Goal: Task Accomplishment & Management: Manage account settings

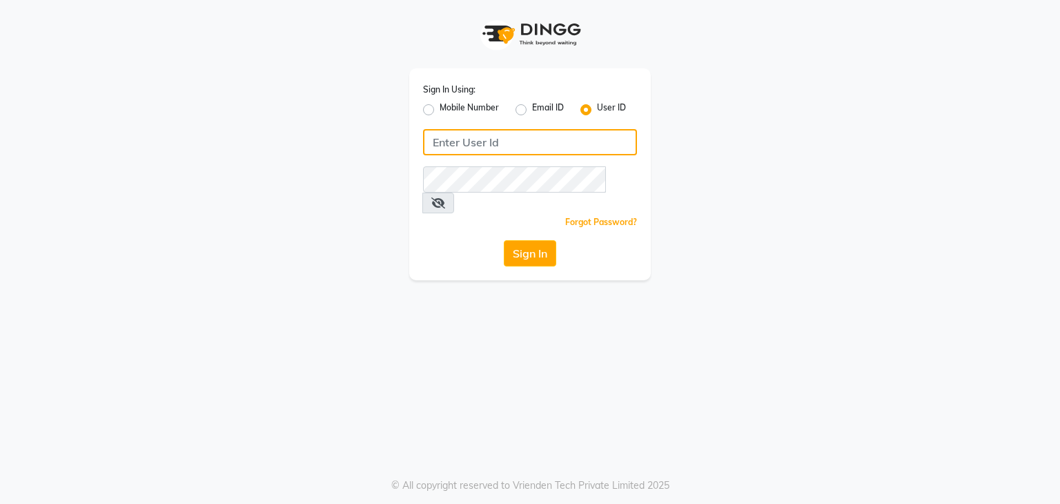
click at [485, 135] on input "Username" at bounding box center [530, 142] width 214 height 26
type input "dksalon@123"
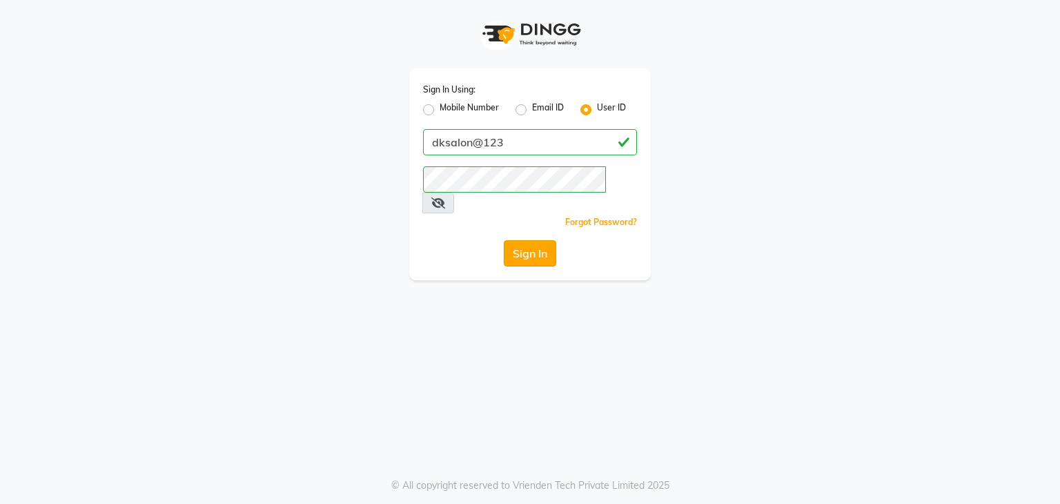
click at [538, 240] on button "Sign In" at bounding box center [530, 253] width 52 height 26
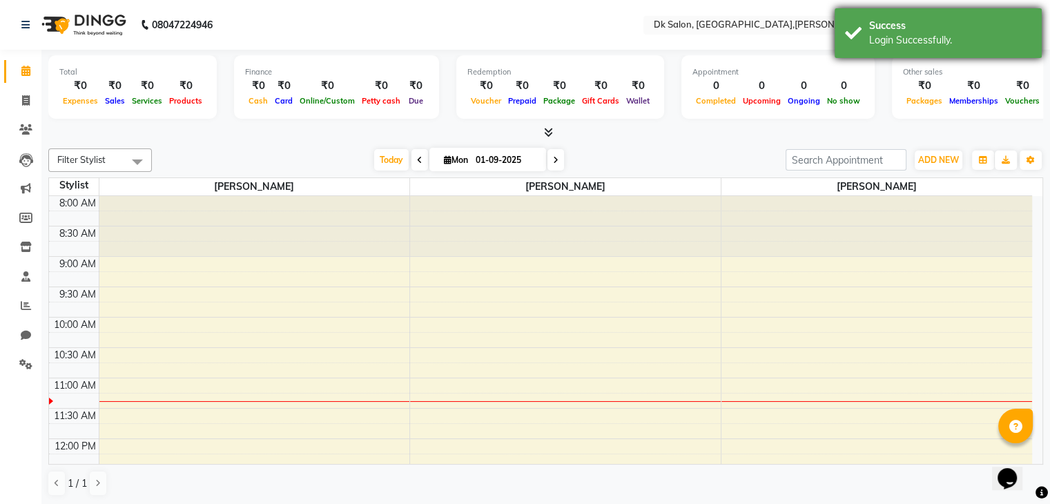
click at [899, 24] on div "Success" at bounding box center [950, 26] width 162 height 14
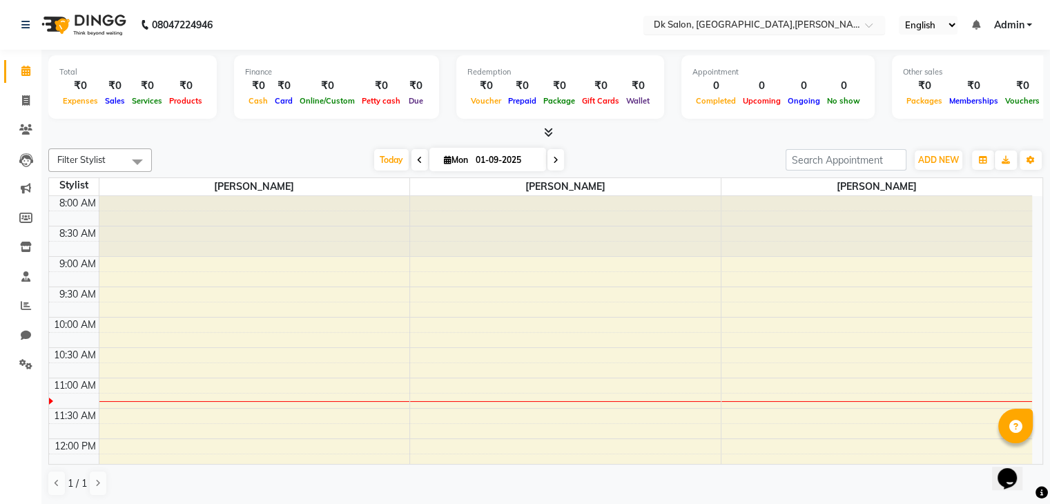
click at [726, 21] on input "text" at bounding box center [750, 26] width 200 height 14
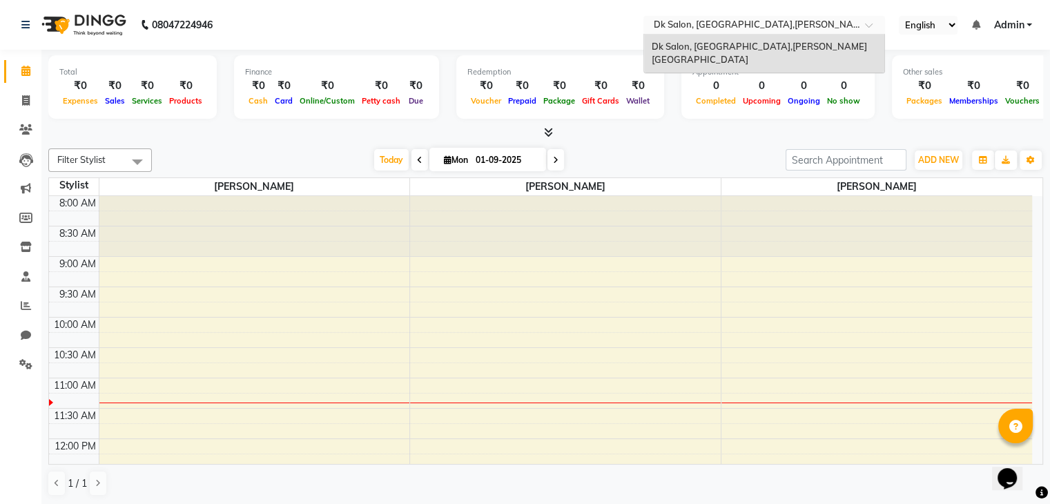
click at [598, 35] on nav "08047224946 Select Location × Dk Salon, Bcm Square,tulshi Nagar Dk Salon, Bcm S…" at bounding box center [525, 25] width 1050 height 50
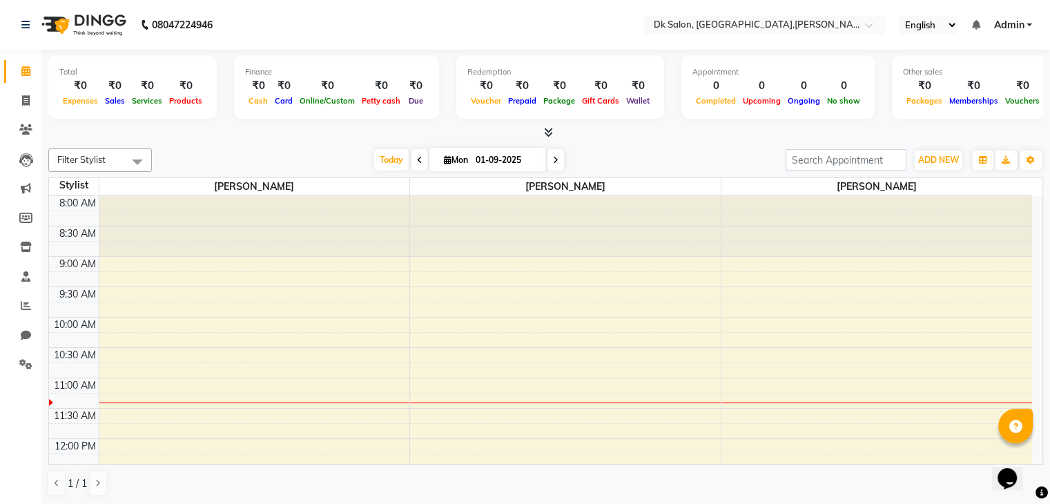
click at [1036, 22] on ul "English ENGLISH Español العربية मराठी हिंदी ગુજરાતી தமிழ் 中文 Notifications noth…" at bounding box center [965, 25] width 147 height 19
click at [1017, 23] on span "Admin" at bounding box center [1008, 25] width 30 height 14
drag, startPoint x: 60, startPoint y: 67, endPoint x: 94, endPoint y: 108, distance: 53.5
click at [94, 108] on div "Total ₹0 Expenses ₹0 Sales ₹0 Services ₹0 Products" at bounding box center [132, 87] width 168 height 64
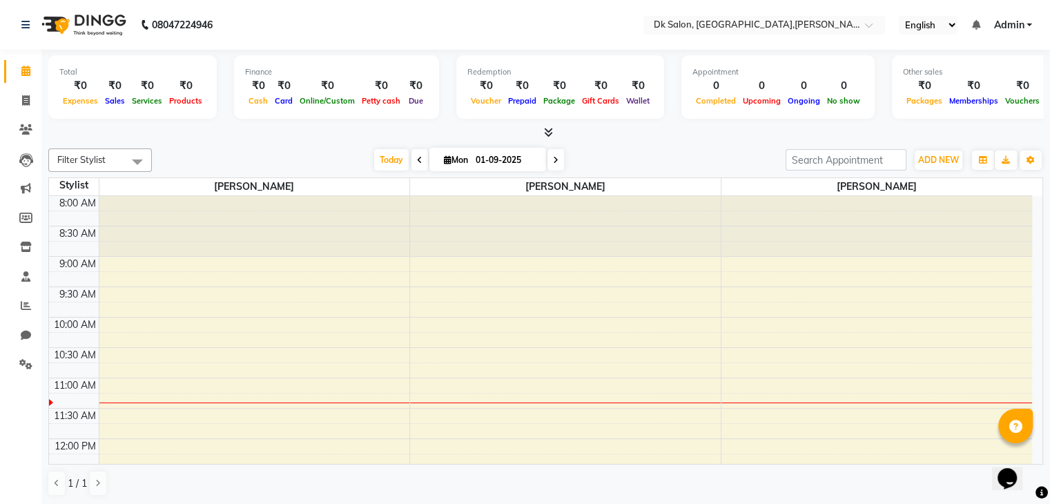
click at [221, 99] on div "Total ₹0 Expenses ₹0 Sales ₹0 Services ₹0 Products Finance ₹0 Cash ₹0 Card ₹0 O…" at bounding box center [545, 89] width 995 height 68
drag, startPoint x: 138, startPoint y: 78, endPoint x: 159, endPoint y: 101, distance: 31.3
click at [159, 101] on div "₹0 Services" at bounding box center [146, 93] width 37 height 30
drag, startPoint x: 177, startPoint y: 80, endPoint x: 202, endPoint y: 103, distance: 33.7
click at [202, 103] on div "₹0 Products" at bounding box center [186, 93] width 40 height 30
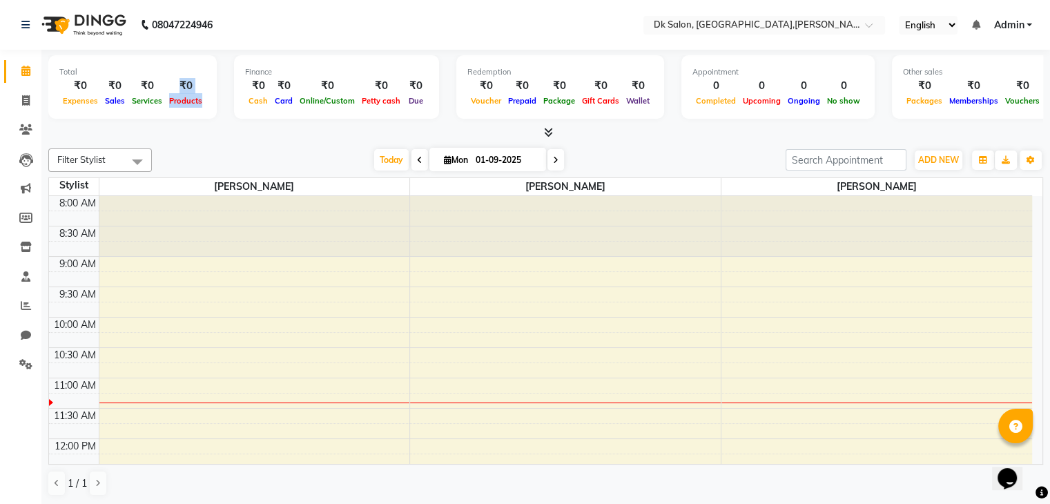
click at [202, 103] on span "Products" at bounding box center [186, 101] width 40 height 10
drag, startPoint x: 242, startPoint y: 72, endPoint x: 278, endPoint y: 69, distance: 36.7
click at [278, 69] on div "Finance" at bounding box center [336, 72] width 183 height 12
click at [245, 69] on div "Finance" at bounding box center [336, 72] width 183 height 12
drag, startPoint x: 362, startPoint y: 77, endPoint x: 398, endPoint y: 103, distance: 44.5
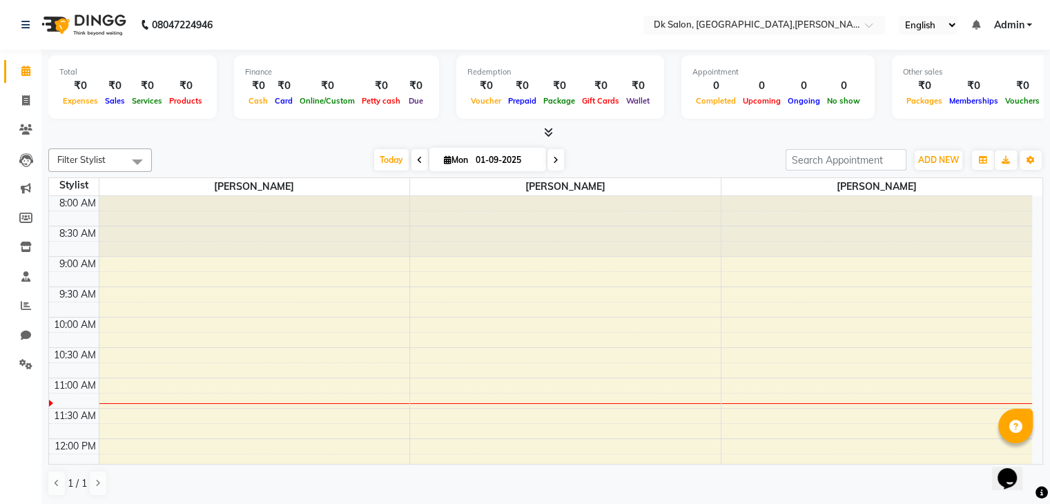
click at [398, 103] on div "Finance ₹0 Cash ₹0 Card ₹0 Online/Custom ₹0 Petty cash ₹0 Due" at bounding box center [336, 87] width 205 height 64
click at [437, 115] on div "Total ₹0 Expenses ₹0 Sales ₹0 Services ₹0 Products Finance ₹0 Cash ₹0 Card ₹0 O…" at bounding box center [545, 89] width 995 height 68
drag, startPoint x: 392, startPoint y: 104, endPoint x: 354, endPoint y: 67, distance: 52.7
click at [354, 67] on div "Finance ₹0 Cash ₹0 Card ₹0 Online/Custom ₹0 Petty cash ₹0 Due" at bounding box center [336, 87] width 205 height 64
click at [351, 62] on div "Finance ₹0 Cash ₹0 Card ₹0 Online/Custom ₹0 Petty cash ₹0 Due" at bounding box center [336, 87] width 205 height 64
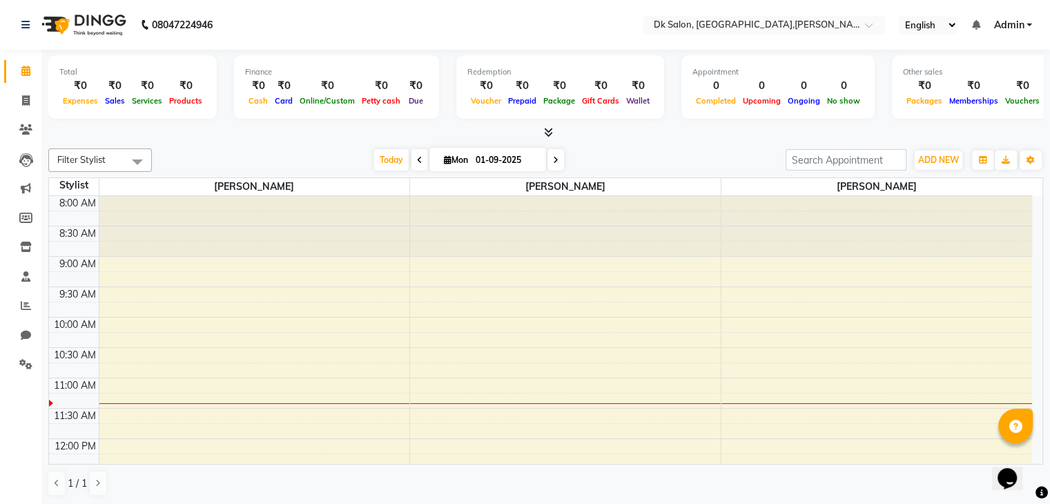
drag, startPoint x: 402, startPoint y: 75, endPoint x: 426, endPoint y: 97, distance: 32.7
click at [426, 97] on div "Finance ₹0 Cash ₹0 Card ₹0 Online/Custom ₹0 Petty cash ₹0 Due" at bounding box center [336, 87] width 205 height 64
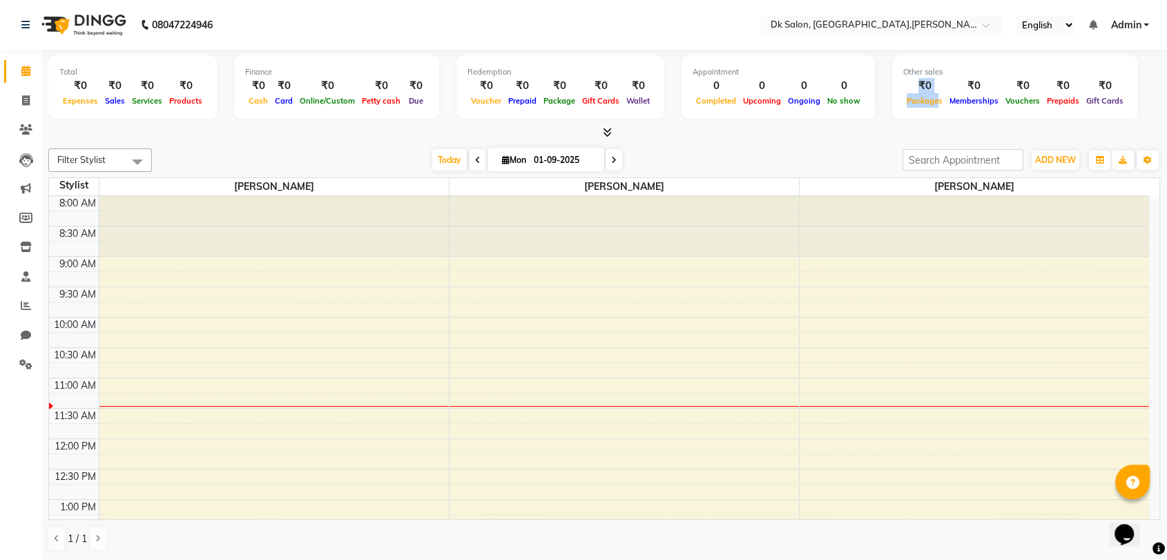
drag, startPoint x: 923, startPoint y: 106, endPoint x: 895, endPoint y: 83, distance: 36.8
click at [903, 83] on div "₹0 Packages" at bounding box center [924, 93] width 43 height 30
click at [899, 126] on div at bounding box center [603, 133] width 1111 height 14
drag, startPoint x: 563, startPoint y: 101, endPoint x: 543, endPoint y: 84, distance: 26.4
click at [543, 84] on div "₹0 Package" at bounding box center [559, 93] width 39 height 30
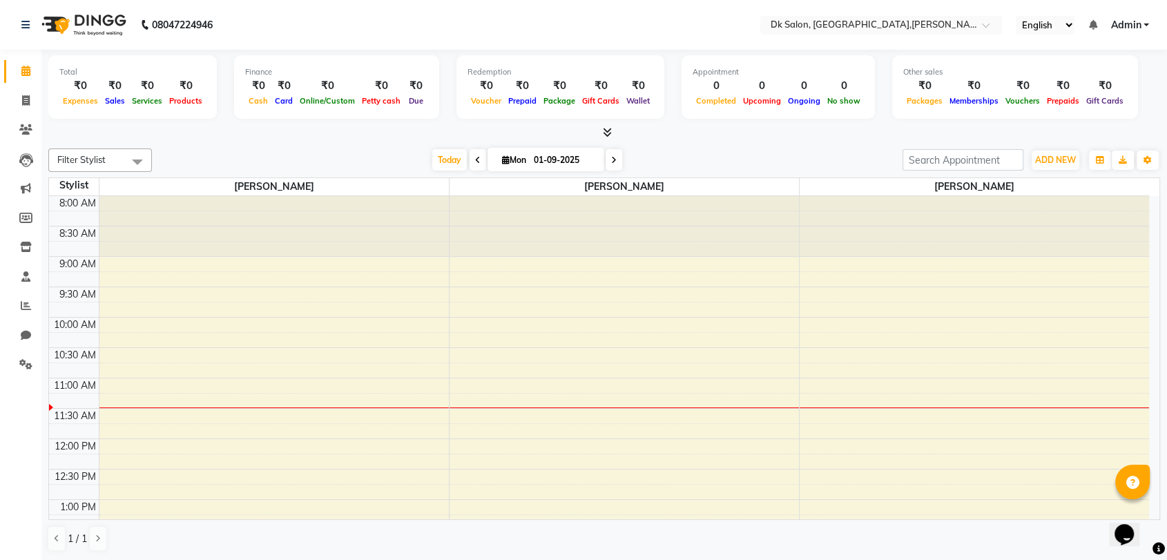
click at [908, 127] on div at bounding box center [603, 133] width 1111 height 14
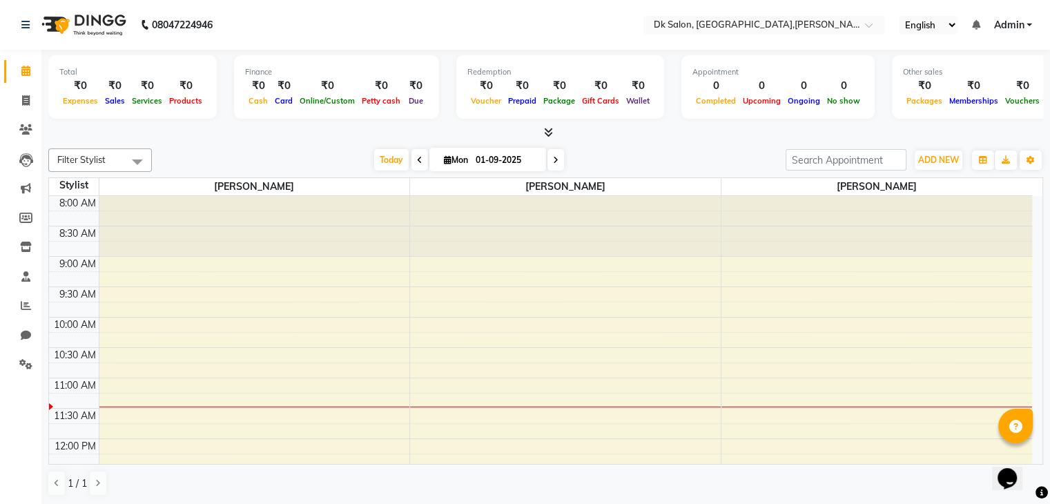
click at [551, 135] on icon at bounding box center [548, 132] width 9 height 10
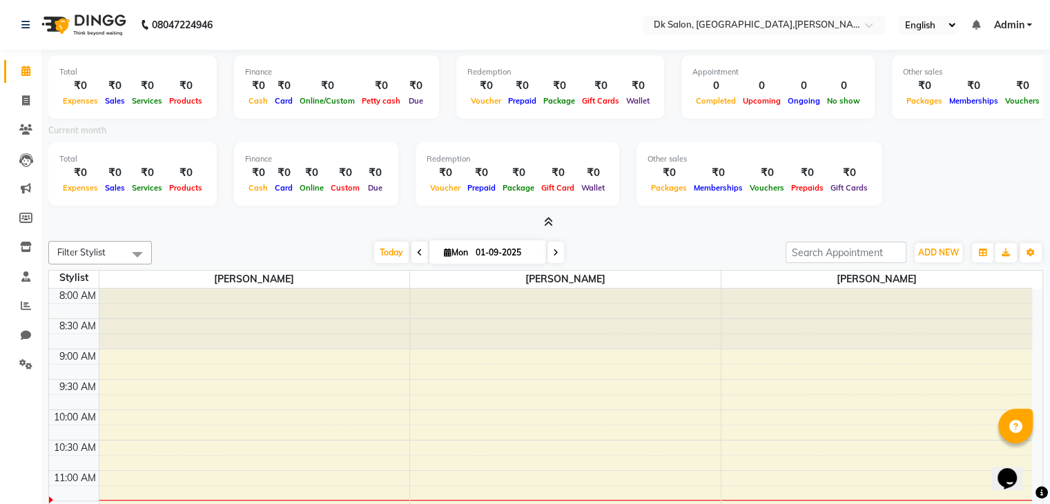
click at [545, 222] on icon at bounding box center [548, 222] width 9 height 10
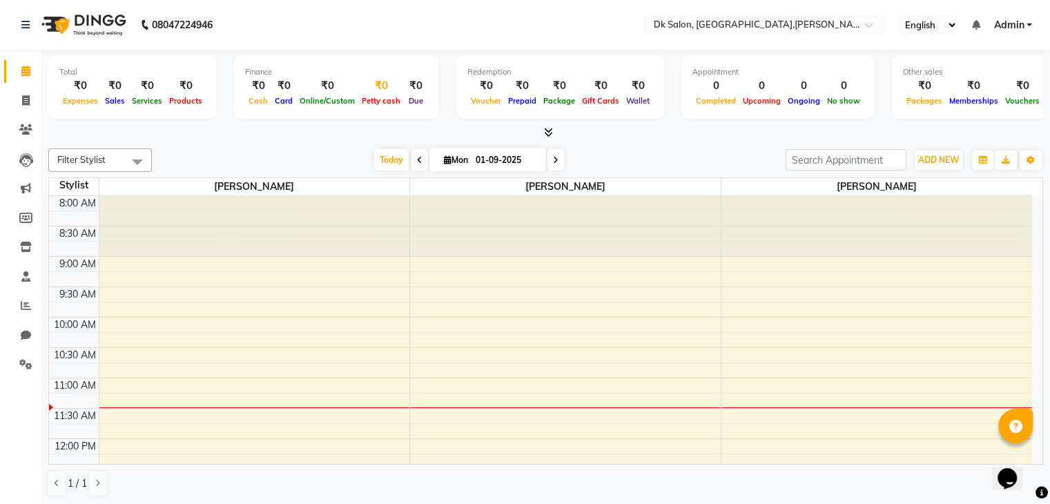
click at [375, 87] on div "₹0" at bounding box center [381, 86] width 46 height 16
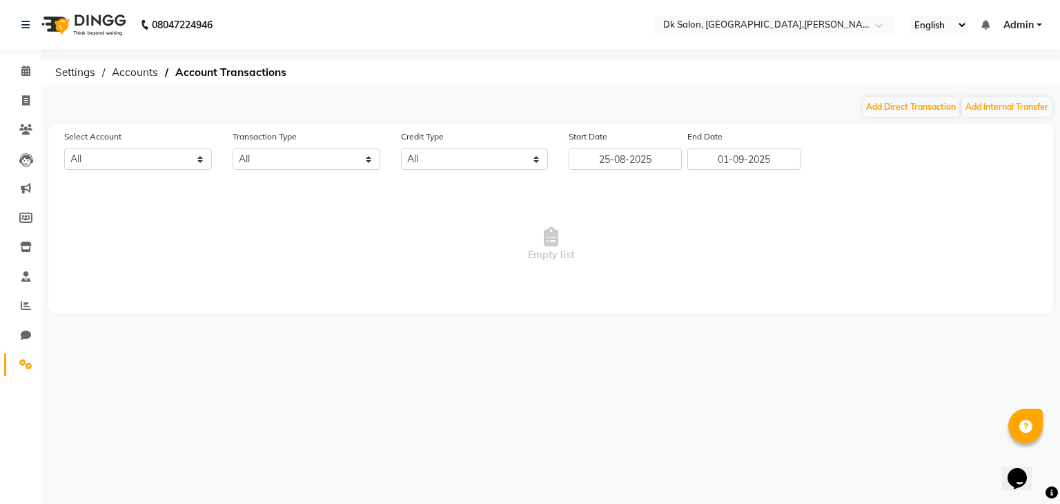
select select "8141"
click at [23, 76] on icon at bounding box center [25, 71] width 9 height 10
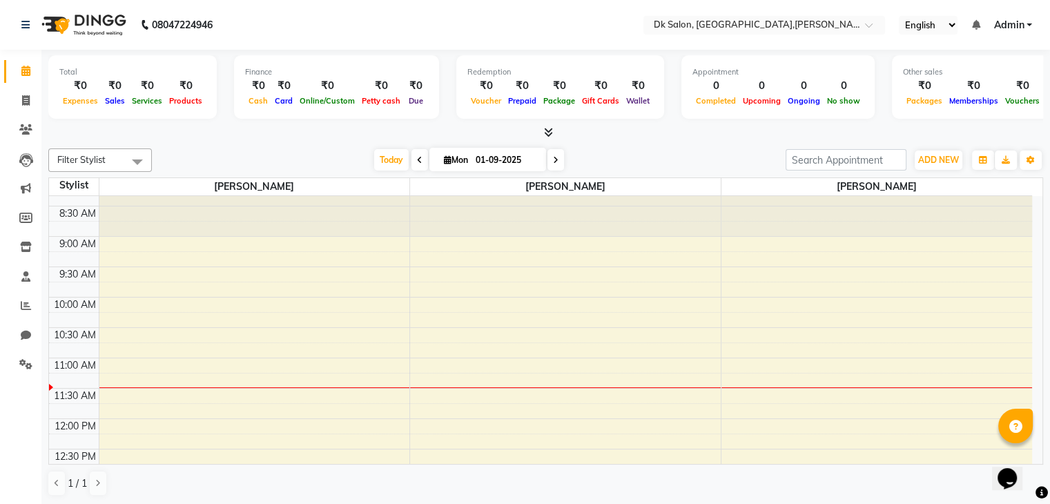
scroll to position [41, 0]
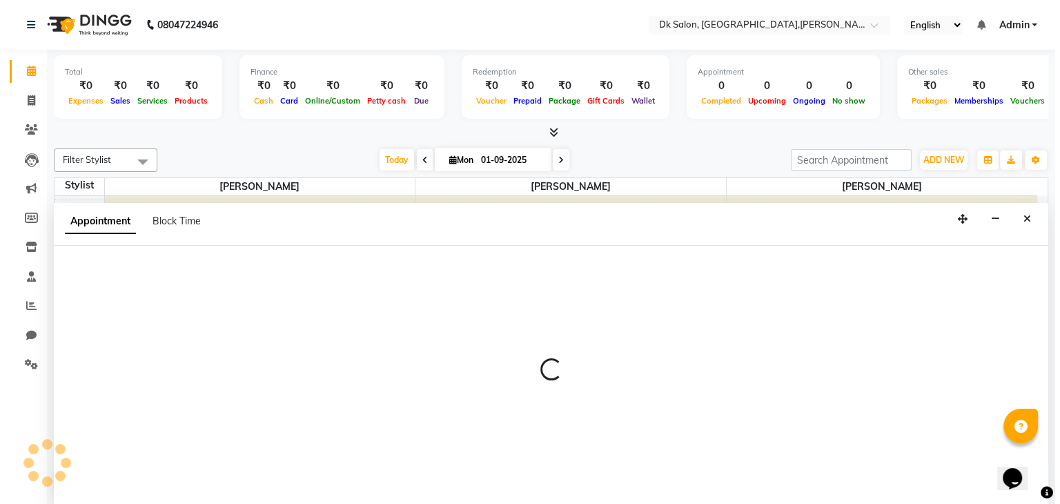
scroll to position [1, 0]
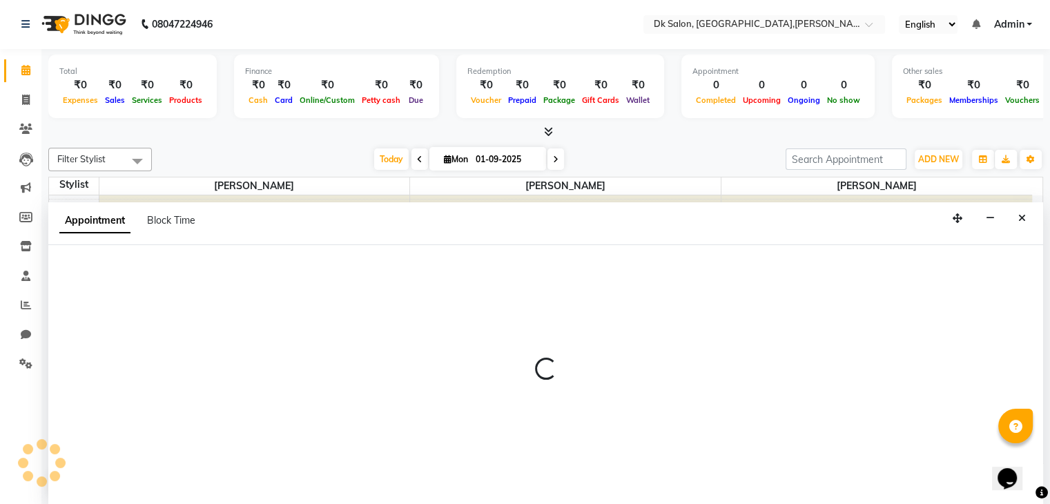
select select "89938"
select select "720"
select select "tentative"
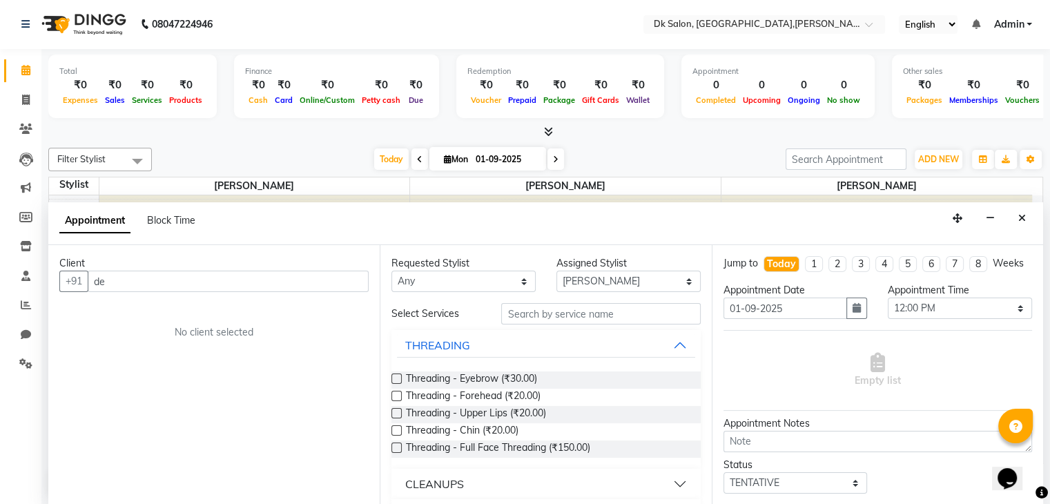
type input "d"
type input "9"
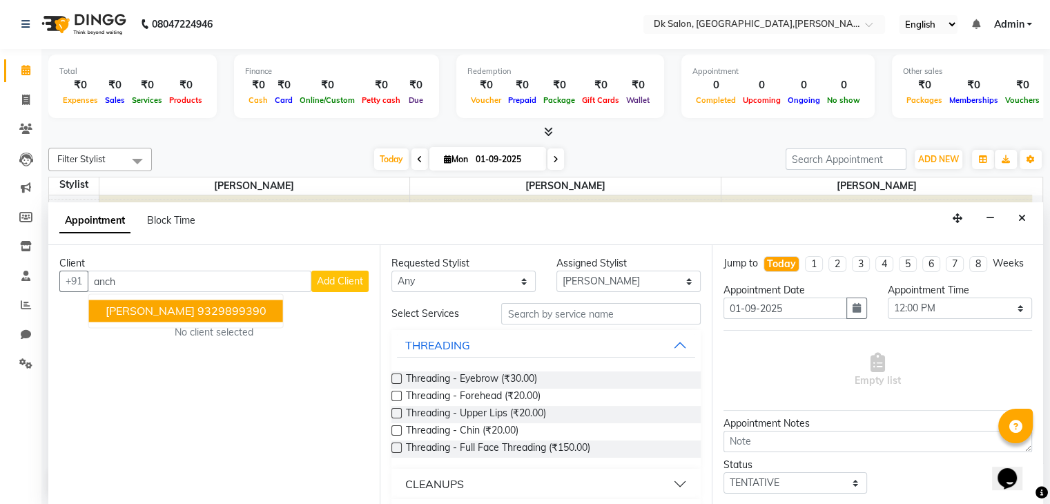
type input "anch"
click at [344, 277] on span "Add Client" at bounding box center [340, 281] width 46 height 12
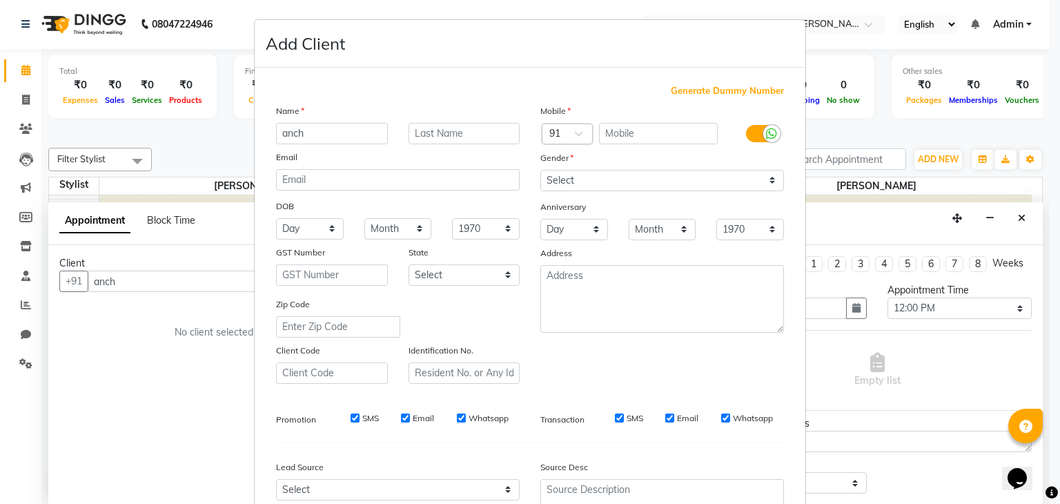
drag, startPoint x: 569, startPoint y: 108, endPoint x: 559, endPoint y: 106, distance: 9.9
click at [559, 106] on div "Mobile" at bounding box center [552, 113] width 44 height 19
click at [687, 87] on span "Generate Dummy Number" at bounding box center [727, 91] width 113 height 14
type input "1391000000001"
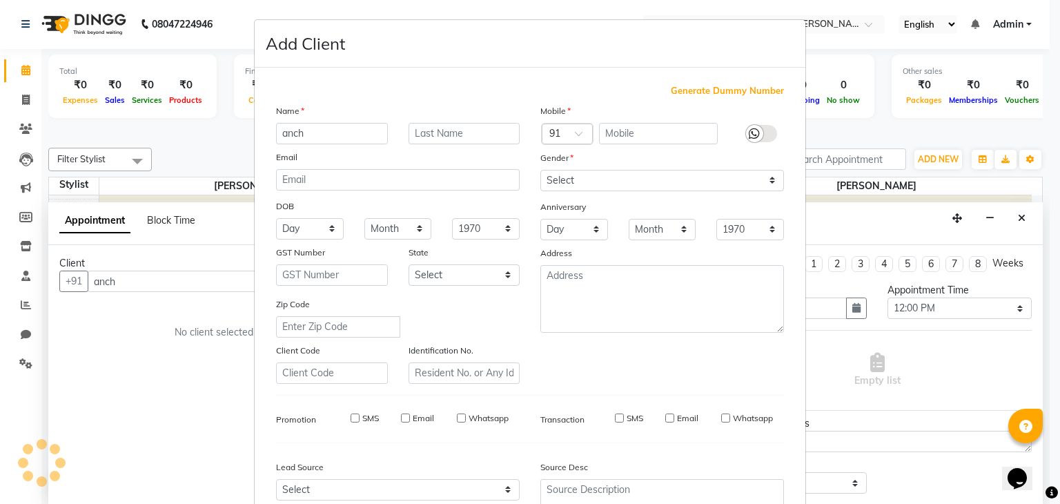
checkbox input "false"
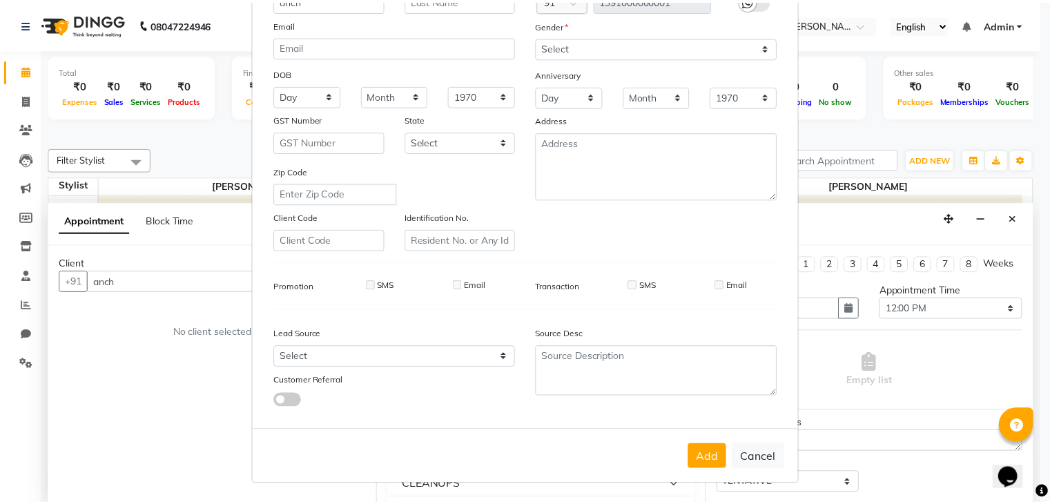
scroll to position [140, 0]
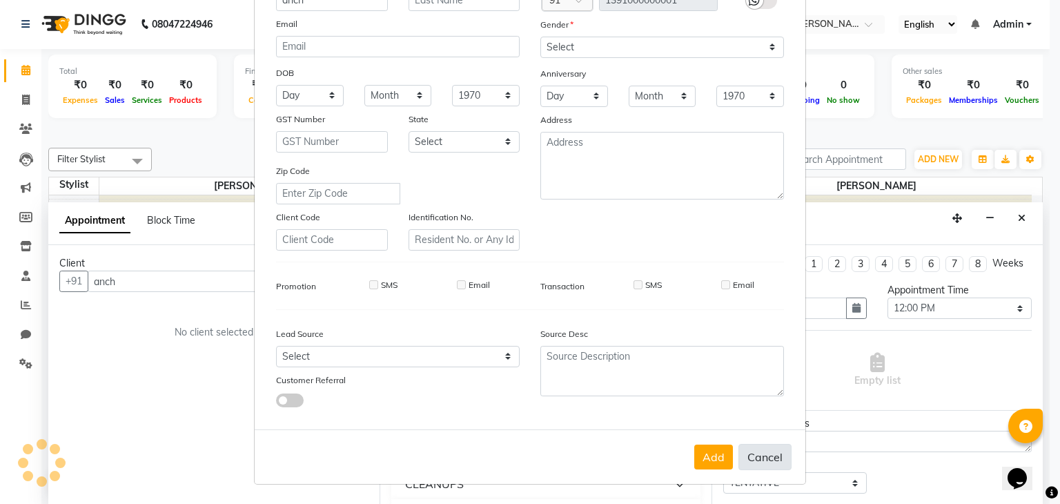
click at [754, 460] on button "Cancel" at bounding box center [765, 457] width 53 height 26
select select
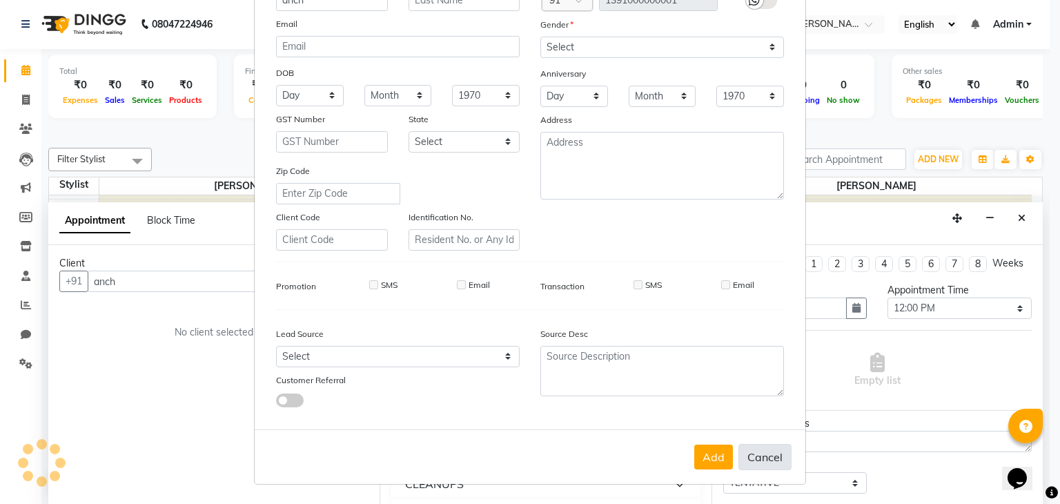
select select
checkbox input "false"
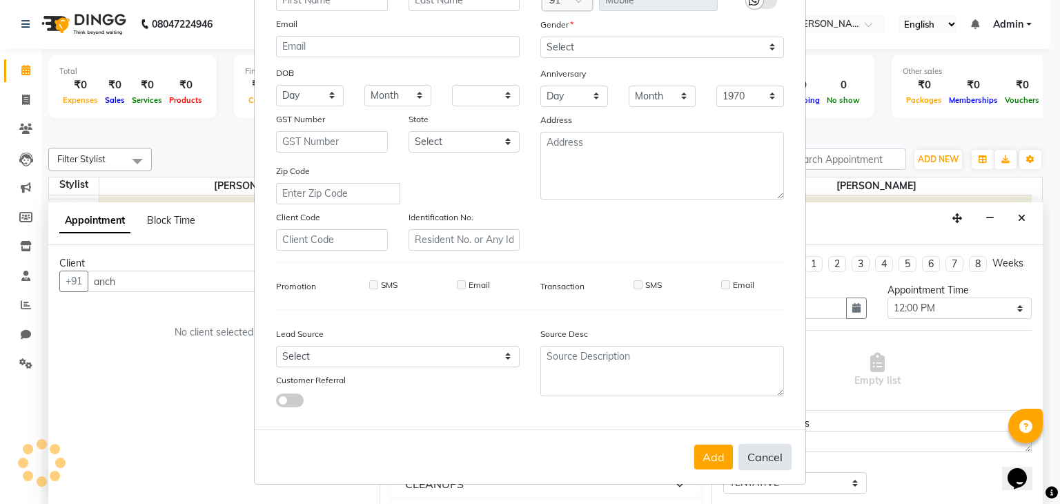
checkbox input "false"
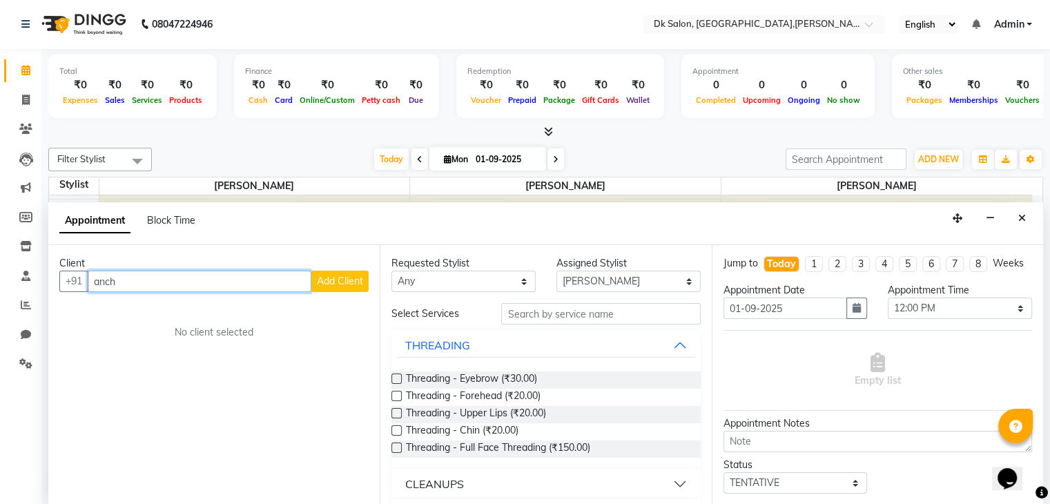
click at [117, 286] on input "anch" at bounding box center [200, 281] width 224 height 21
click at [141, 311] on span "Anchal upadhyay" at bounding box center [150, 311] width 89 height 14
type input "9329899390"
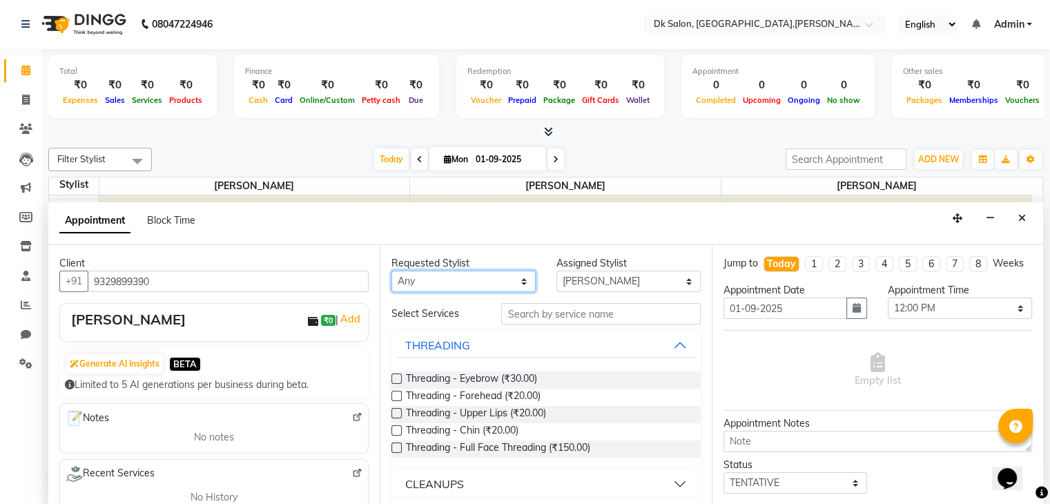
click at [456, 275] on select "Any John Dyer Julia Smith Nancy Gill" at bounding box center [463, 281] width 144 height 21
click at [391, 271] on select "Any John Dyer Julia Smith Nancy Gill" at bounding box center [463, 281] width 144 height 21
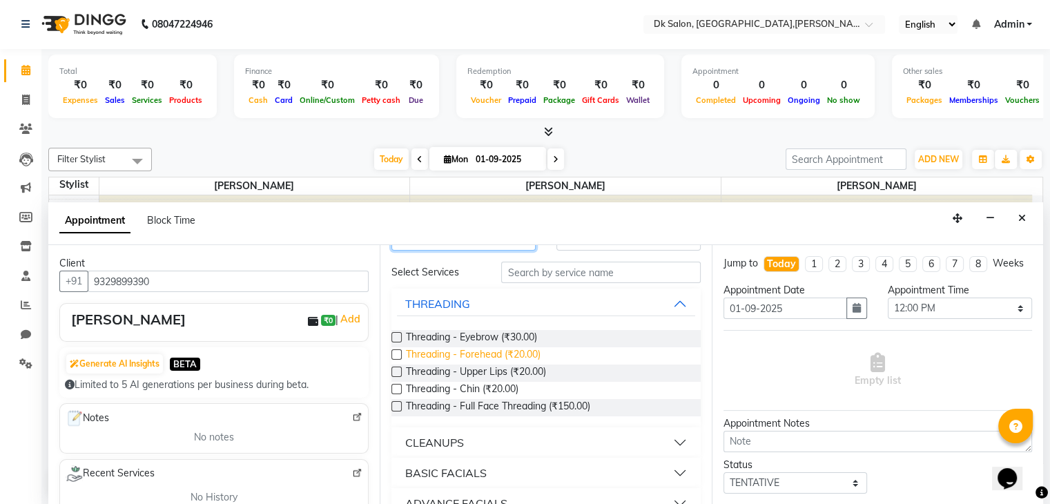
scroll to position [46, 0]
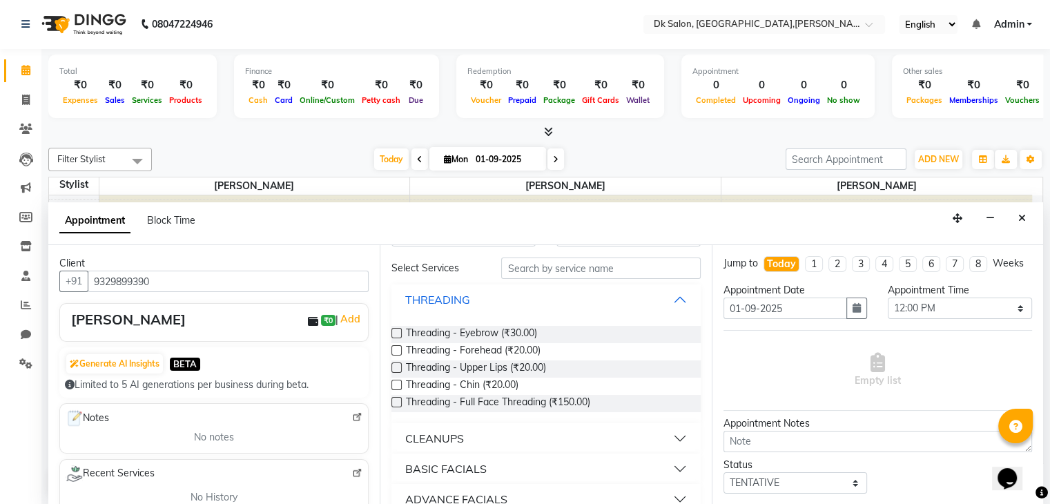
click at [663, 293] on button "THREADING" at bounding box center [545, 299] width 297 height 25
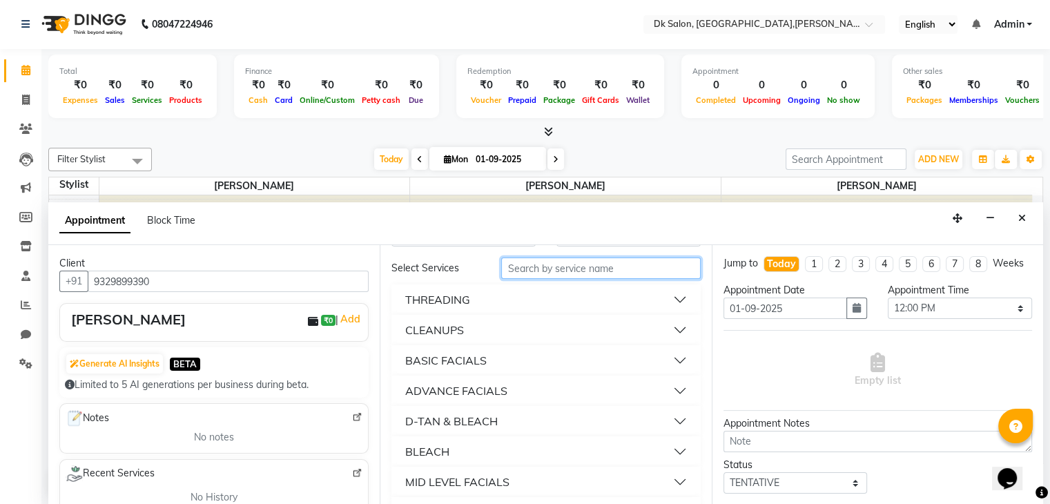
click at [559, 260] on input "text" at bounding box center [600, 267] width 199 height 21
type input "hai"
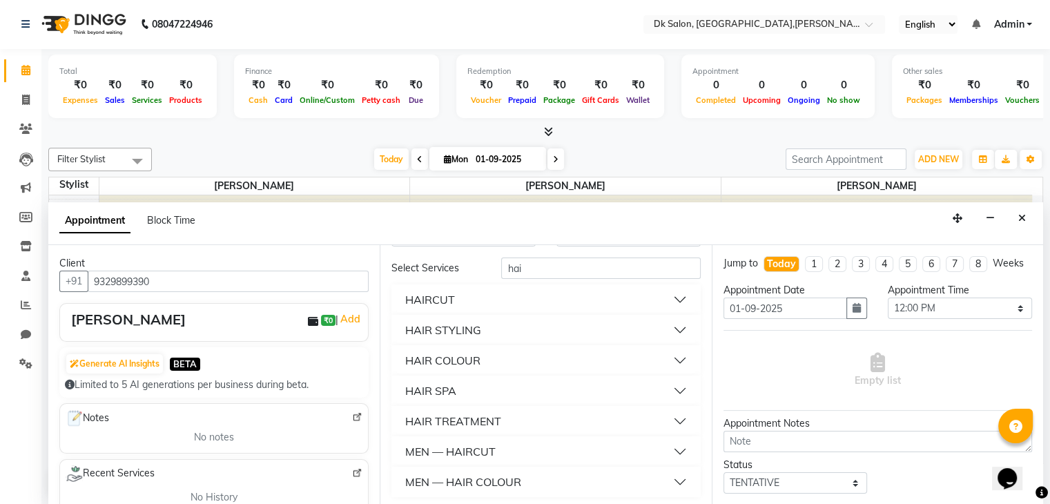
click at [671, 296] on button "HAIRCUT" at bounding box center [545, 299] width 297 height 25
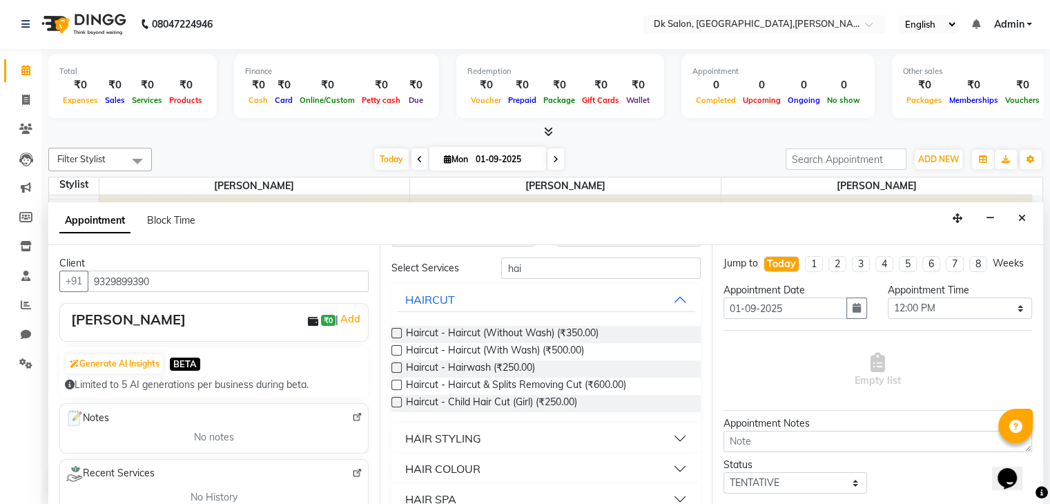
click at [394, 331] on label at bounding box center [396, 333] width 10 height 10
click at [394, 331] on input "checkbox" at bounding box center [395, 334] width 9 height 9
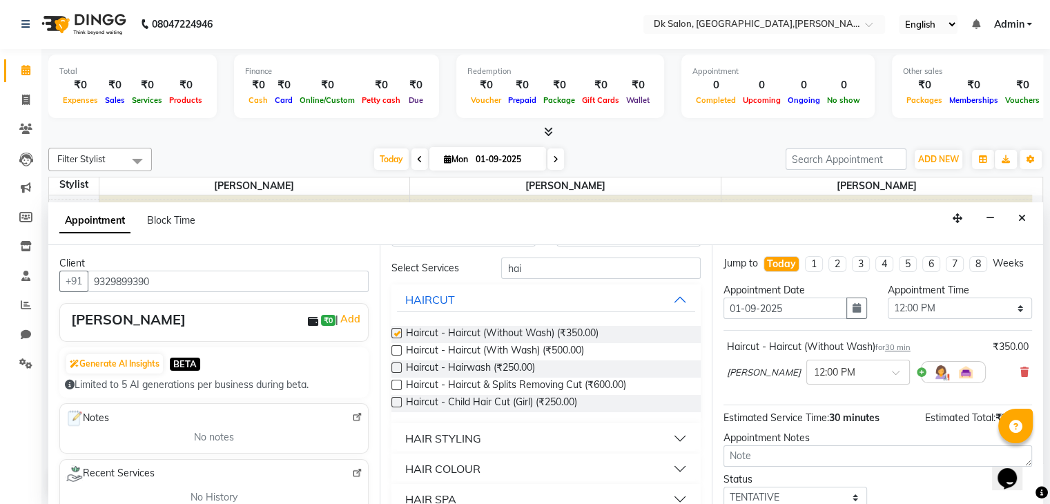
checkbox input "false"
click at [397, 349] on label at bounding box center [396, 350] width 10 height 10
click at [397, 349] on input "checkbox" at bounding box center [395, 351] width 9 height 9
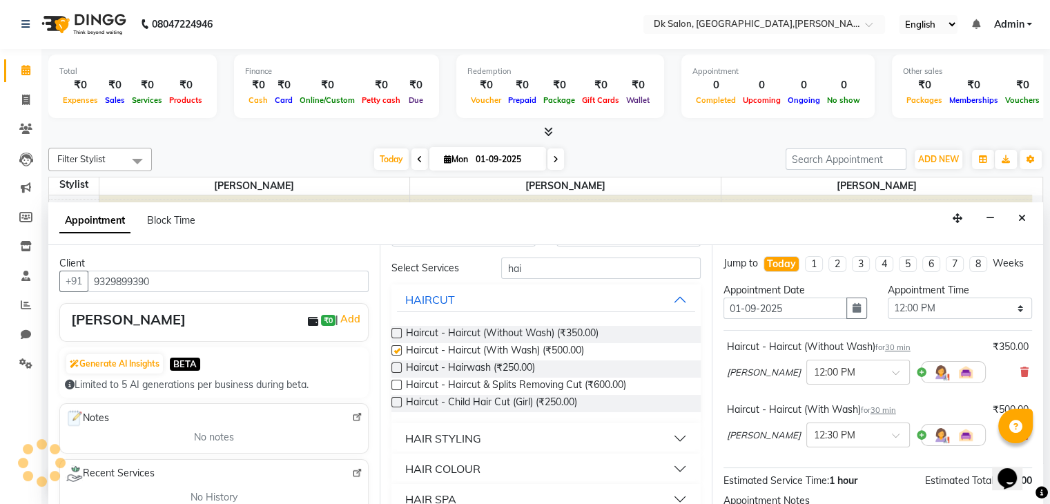
checkbox input "false"
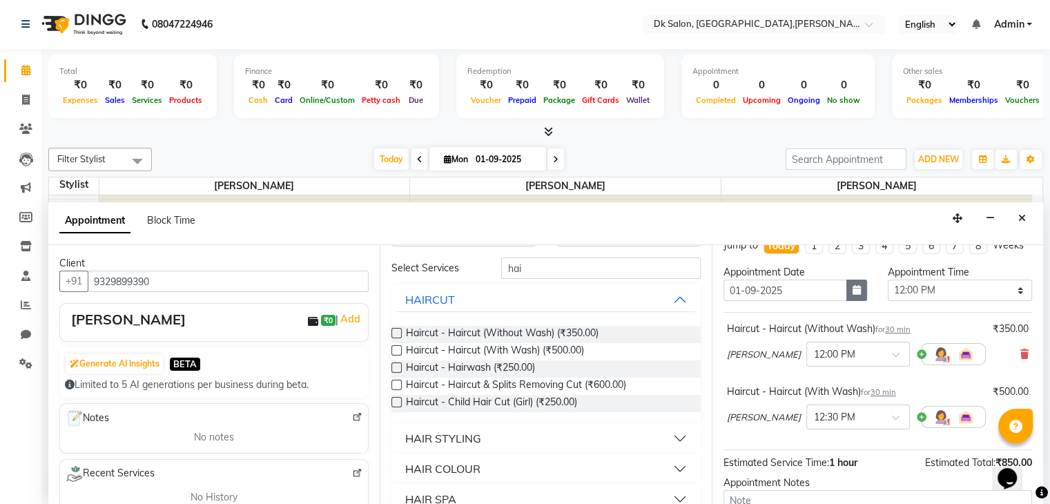
scroll to position [0, 0]
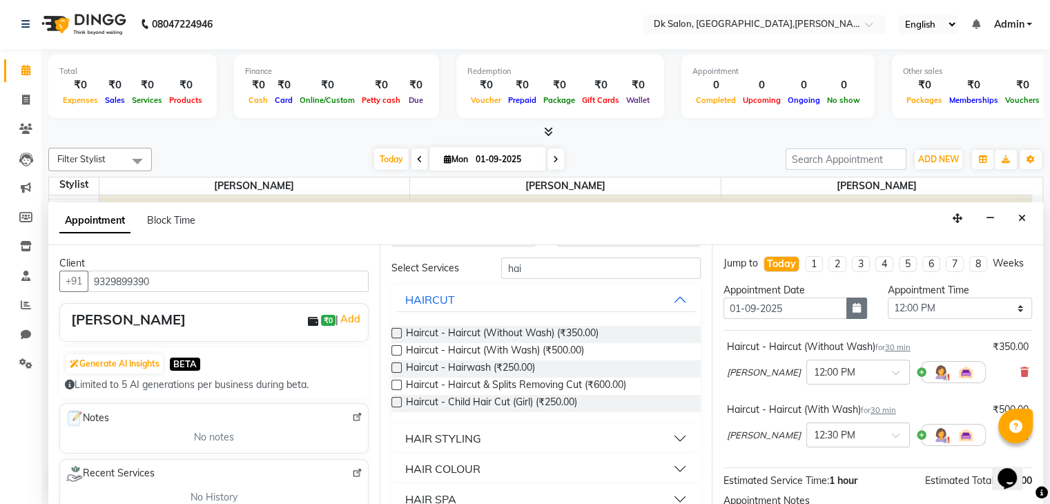
click at [846, 318] on button "button" at bounding box center [856, 307] width 21 height 21
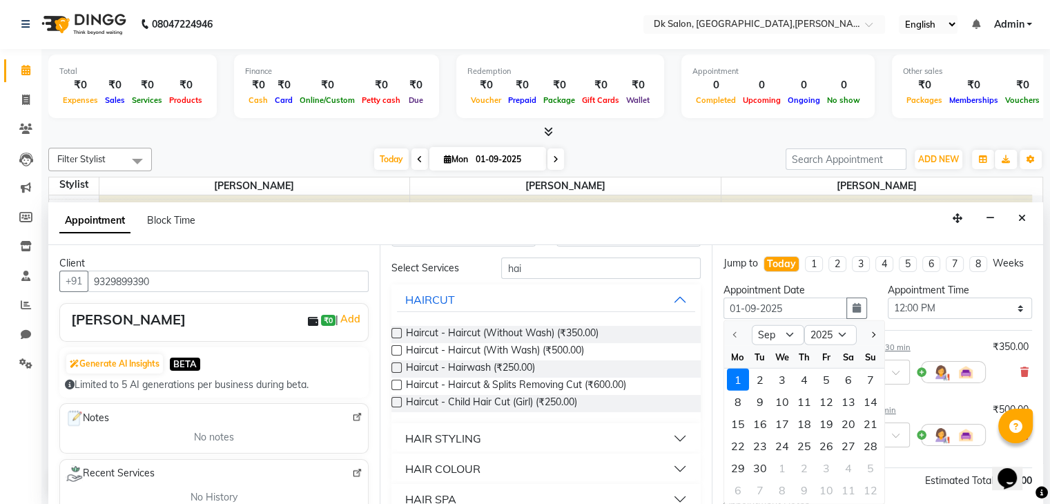
click at [780, 295] on div "Appointment Date" at bounding box center [795, 290] width 144 height 14
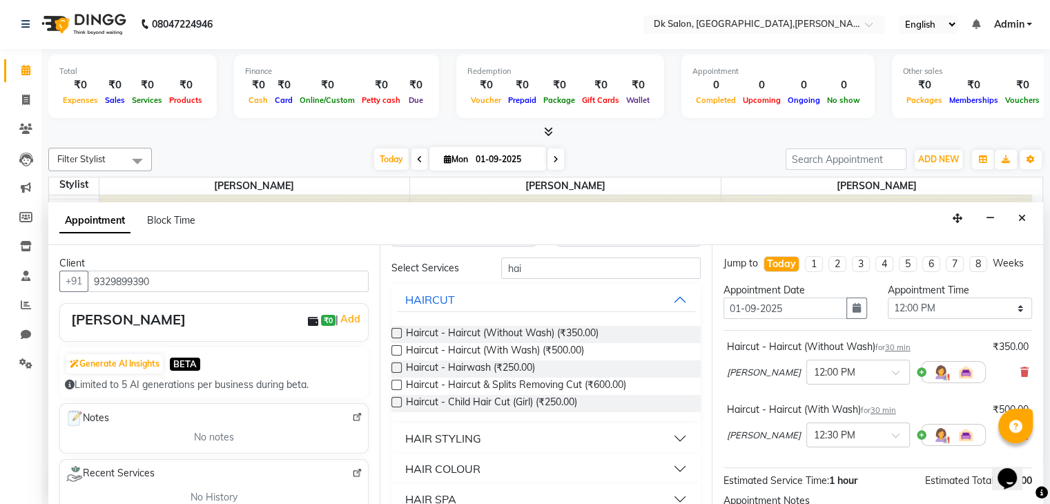
click at [811, 271] on li "1" at bounding box center [814, 264] width 18 height 16
type input "08-09-2025"
select select "720"
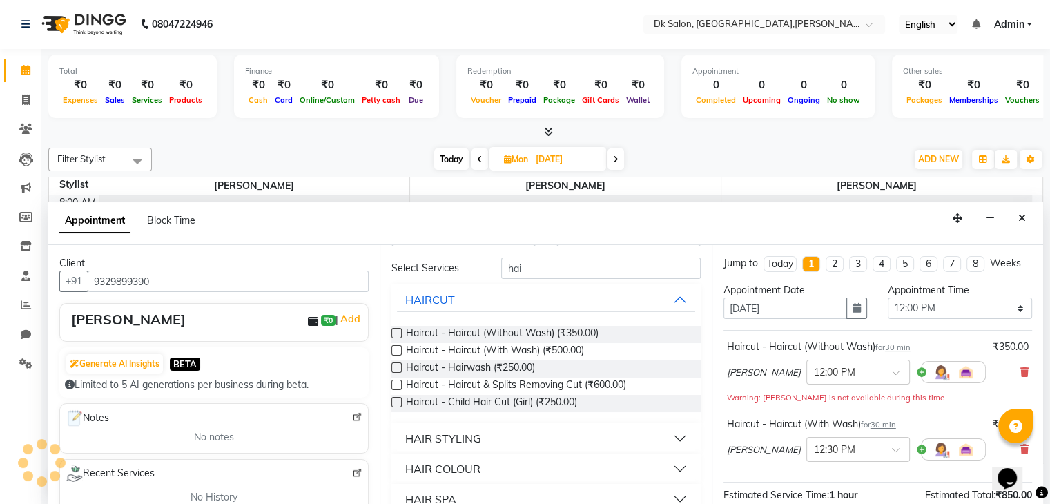
scroll to position [182, 0]
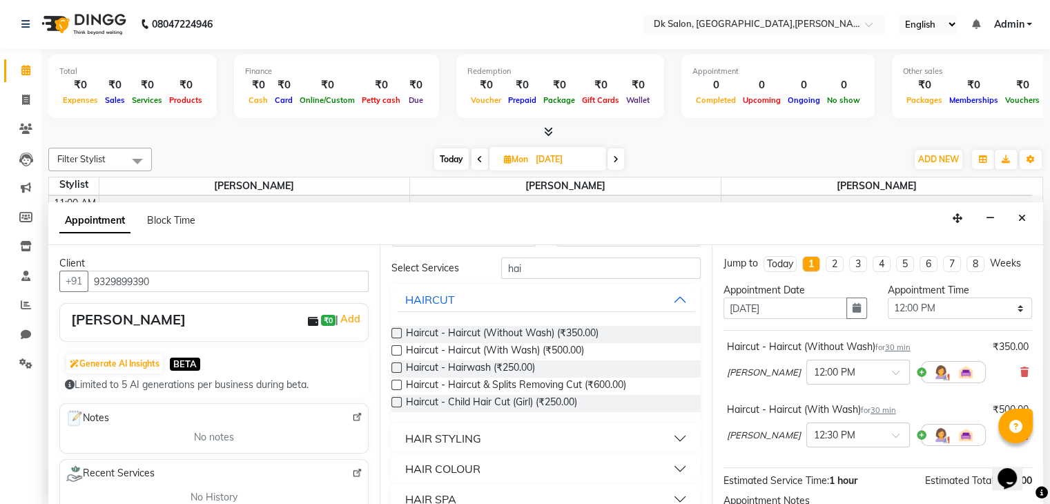
click at [783, 264] on div "Today" at bounding box center [780, 264] width 26 height 14
type input "01-09-2025"
select select "720"
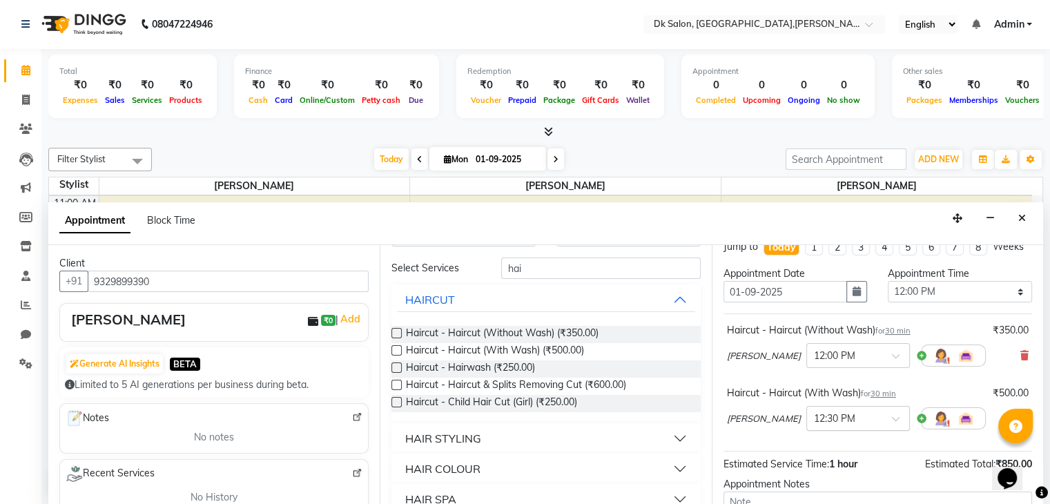
scroll to position [14, 0]
click at [855, 364] on div at bounding box center [858, 357] width 102 height 14
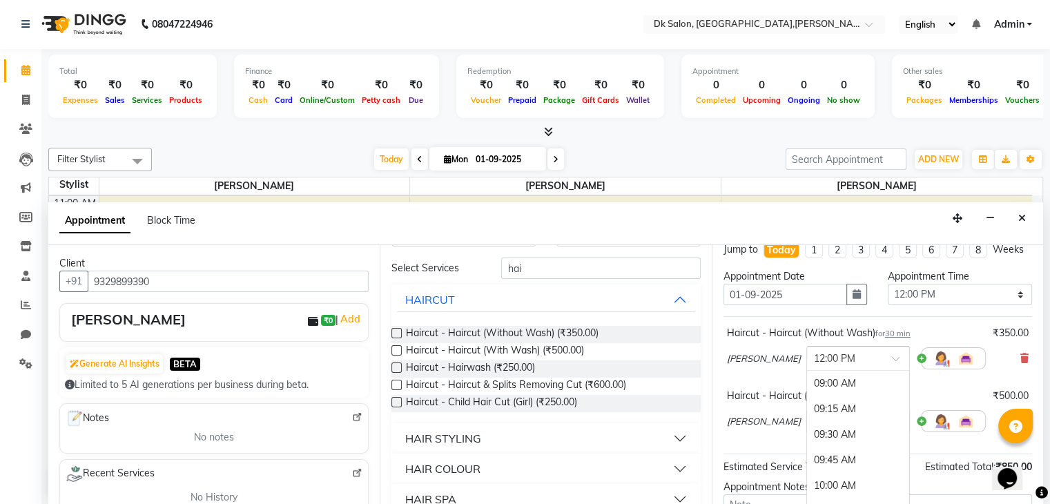
scroll to position [306, 0]
click at [721, 382] on div "Jump to Today 1 2 3 4 5 6 7 8 Weeks Appointment Date 01-09-2025 Appointment Tim…" at bounding box center [877, 375] width 331 height 260
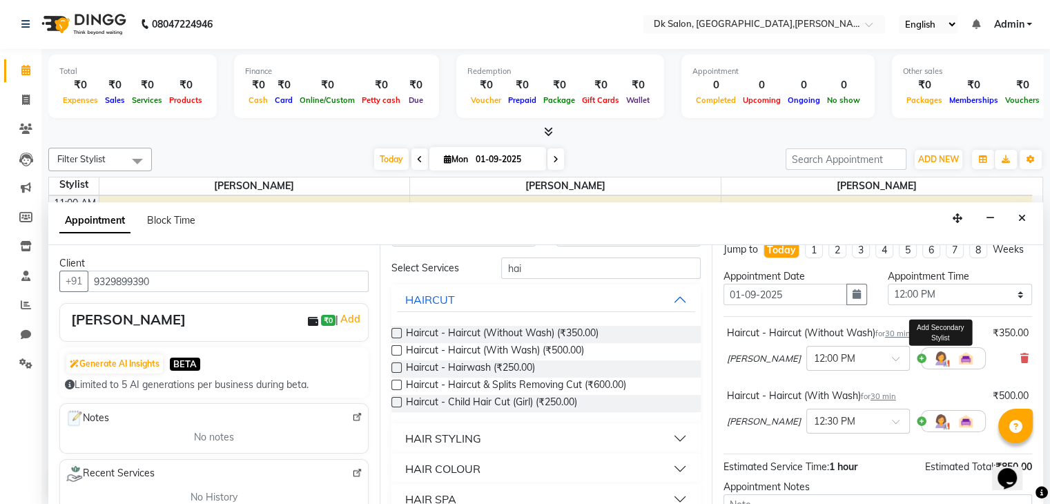
click at [933, 363] on img at bounding box center [941, 358] width 17 height 17
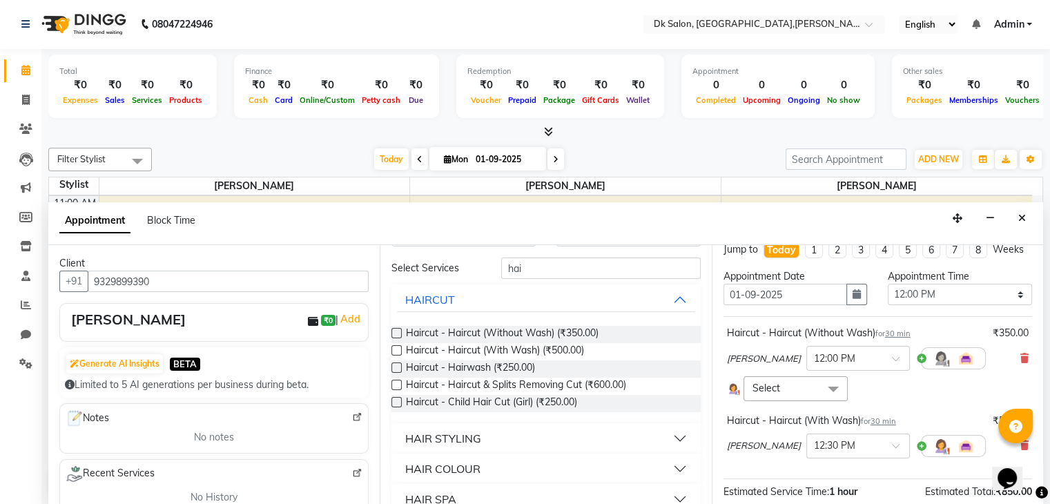
click at [796, 400] on span "Select" at bounding box center [795, 388] width 104 height 24
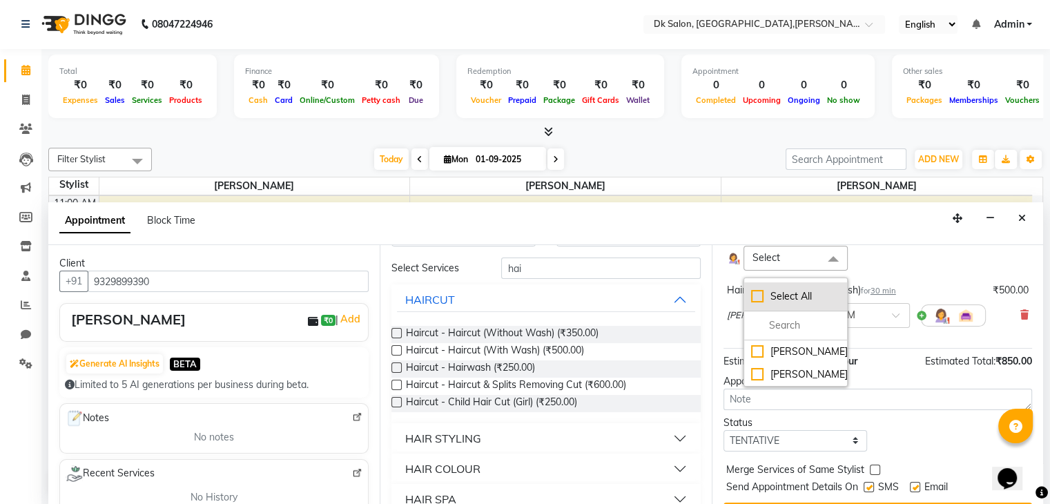
scroll to position [144, 0]
click at [917, 286] on div "Haircut - Haircut (Without Wash) for 30 min ₹350.00 John Dyer × 12:00 PM Select…" at bounding box center [877, 267] width 309 height 162
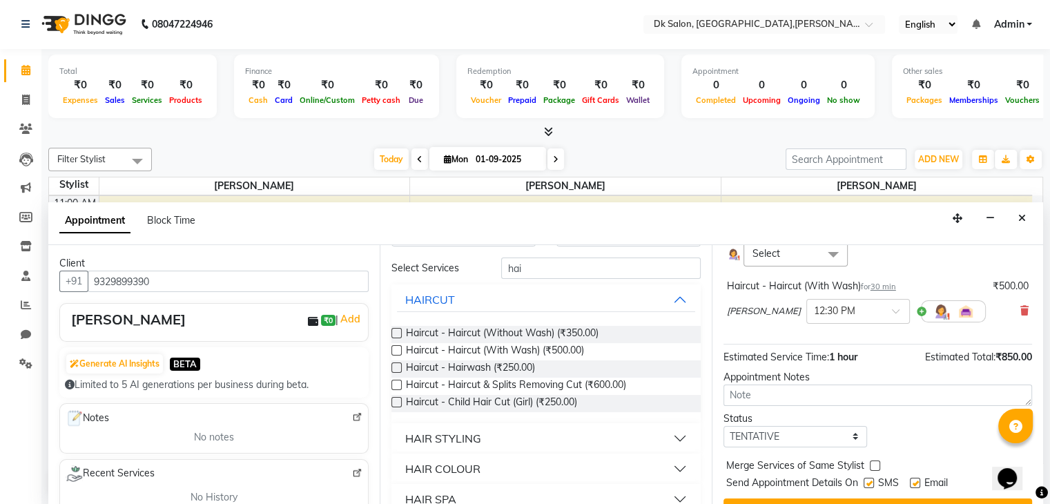
scroll to position [157, 0]
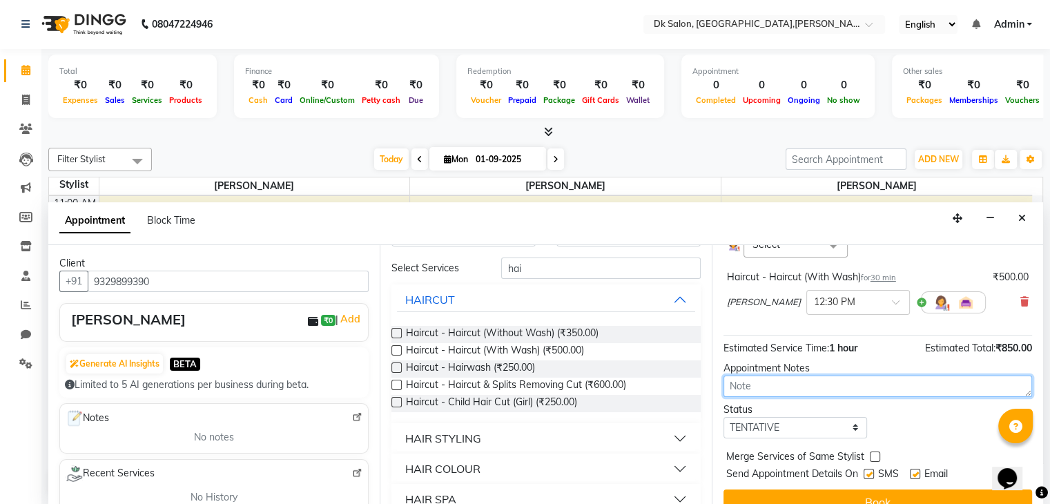
click at [752, 387] on textarea at bounding box center [877, 385] width 309 height 21
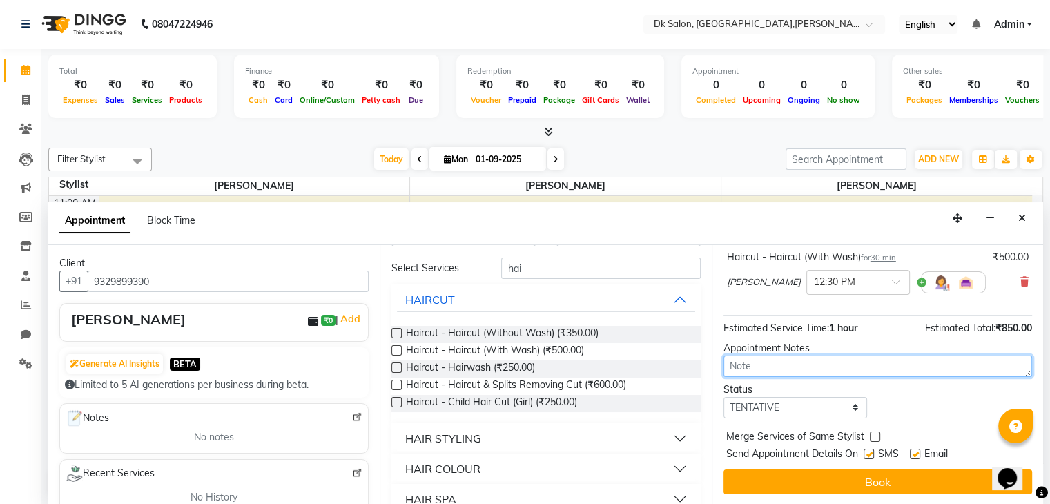
scroll to position [190, 0]
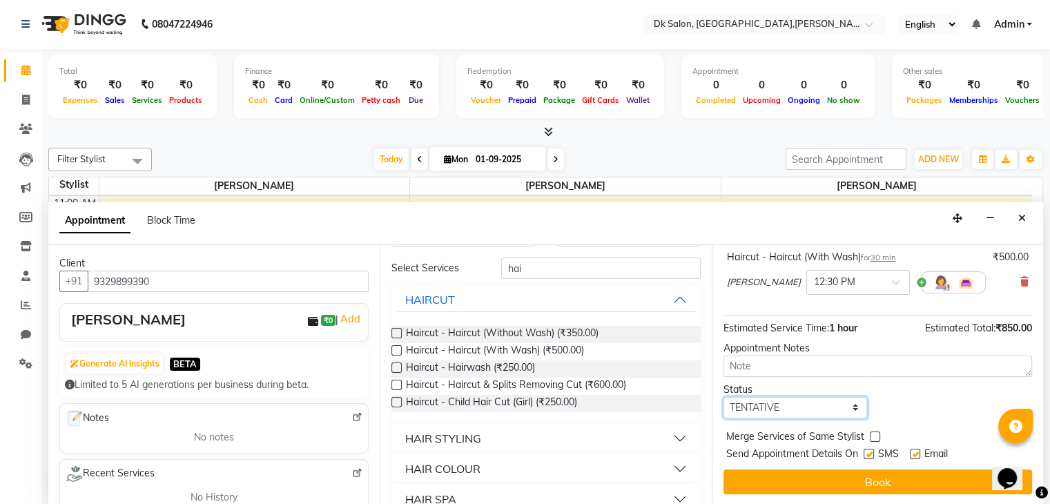
click at [817, 399] on select "Select TENTATIVE CONFIRM CHECK-IN UPCOMING" at bounding box center [795, 407] width 144 height 21
click at [723, 397] on select "Select TENTATIVE CONFIRM CHECK-IN UPCOMING" at bounding box center [795, 407] width 144 height 21
click at [870, 451] on label at bounding box center [868, 454] width 10 height 10
click at [870, 451] on input "checkbox" at bounding box center [867, 455] width 9 height 9
click at [867, 452] on label at bounding box center [868, 454] width 10 height 10
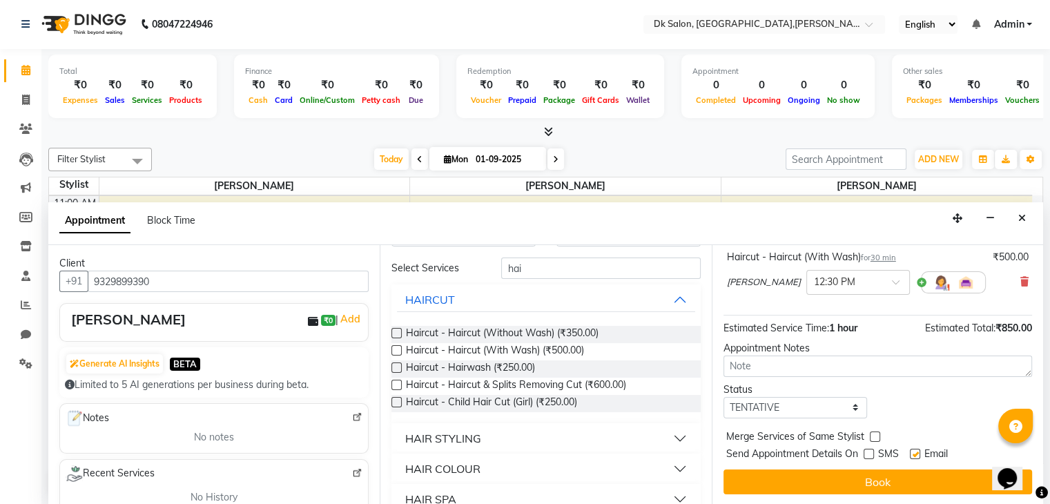
click at [867, 452] on input "checkbox" at bounding box center [867, 455] width 9 height 9
click at [867, 451] on label at bounding box center [868, 454] width 10 height 10
click at [867, 451] on input "checkbox" at bounding box center [867, 455] width 9 height 9
checkbox input "false"
click at [914, 449] on label at bounding box center [915, 454] width 10 height 10
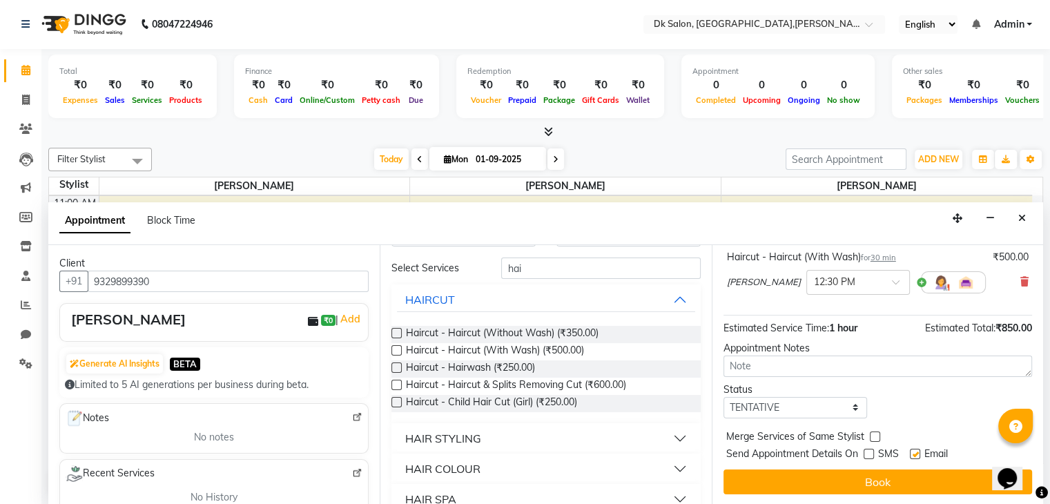
click at [914, 451] on input "checkbox" at bounding box center [914, 455] width 9 height 9
checkbox input "false"
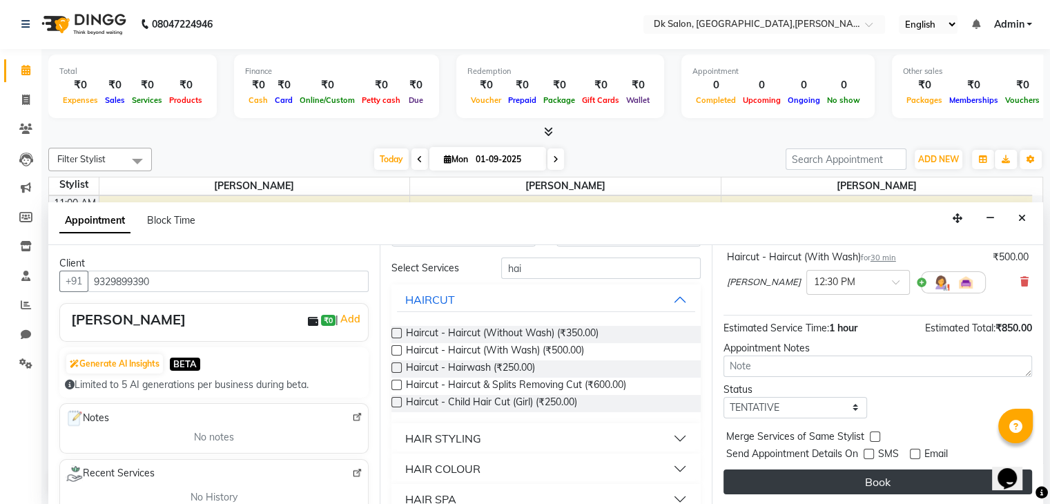
click at [842, 478] on button "Book" at bounding box center [877, 481] width 309 height 25
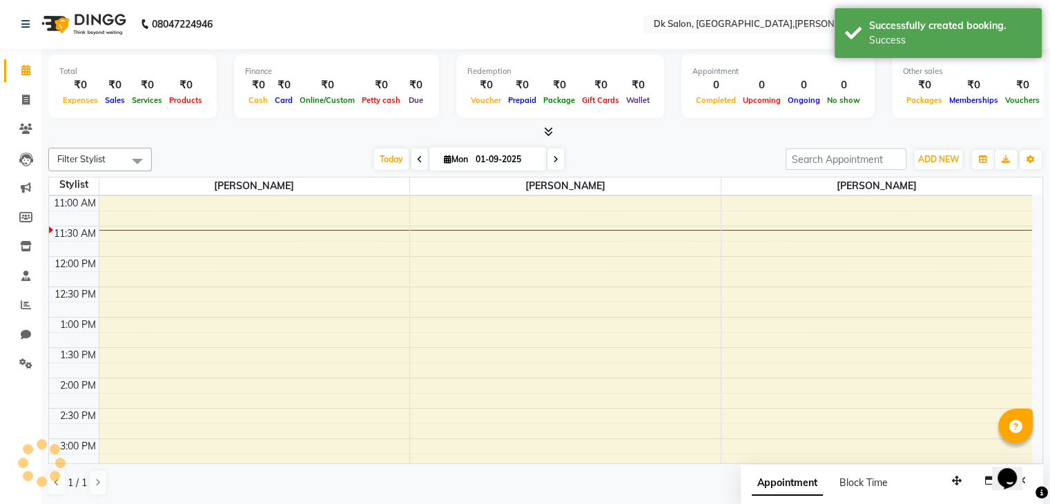
scroll to position [0, 0]
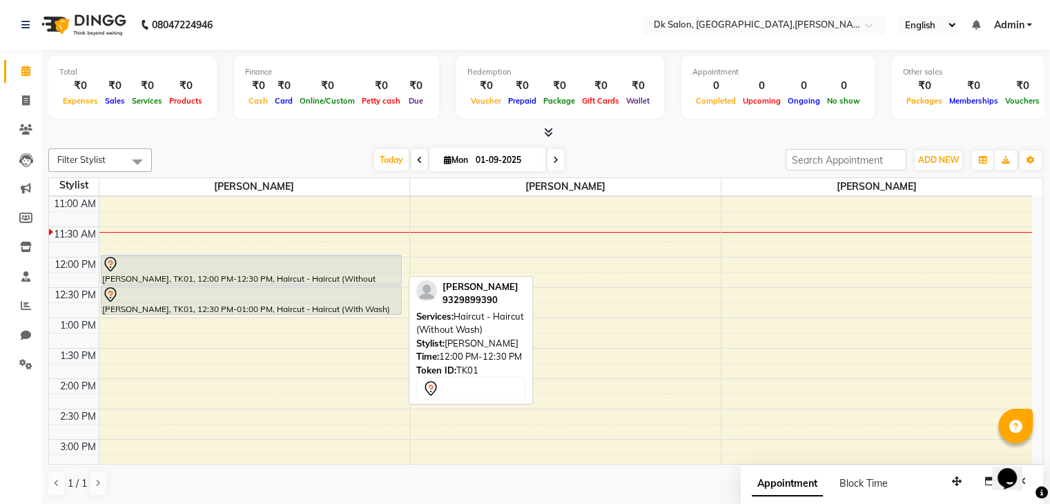
click at [144, 266] on div at bounding box center [251, 264] width 298 height 17
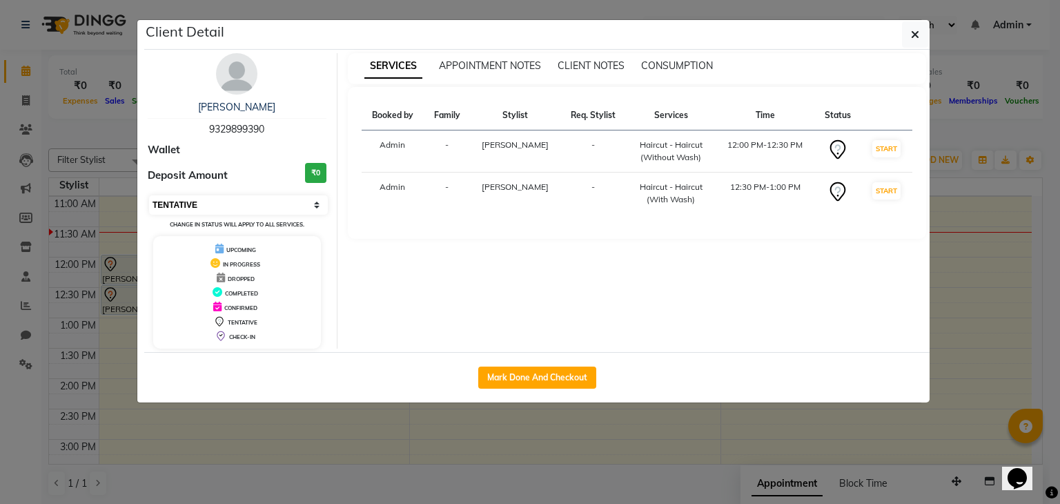
click at [208, 204] on select "Select IN SERVICE CONFIRMED TENTATIVE CHECK IN MARK DONE DROPPED UPCOMING" at bounding box center [238, 204] width 179 height 19
select select "6"
click at [149, 195] on select "Select IN SERVICE CONFIRMED TENTATIVE CHECK IN MARK DONE DROPPED UPCOMING" at bounding box center [238, 204] width 179 height 19
click at [910, 34] on button "button" at bounding box center [915, 34] width 26 height 26
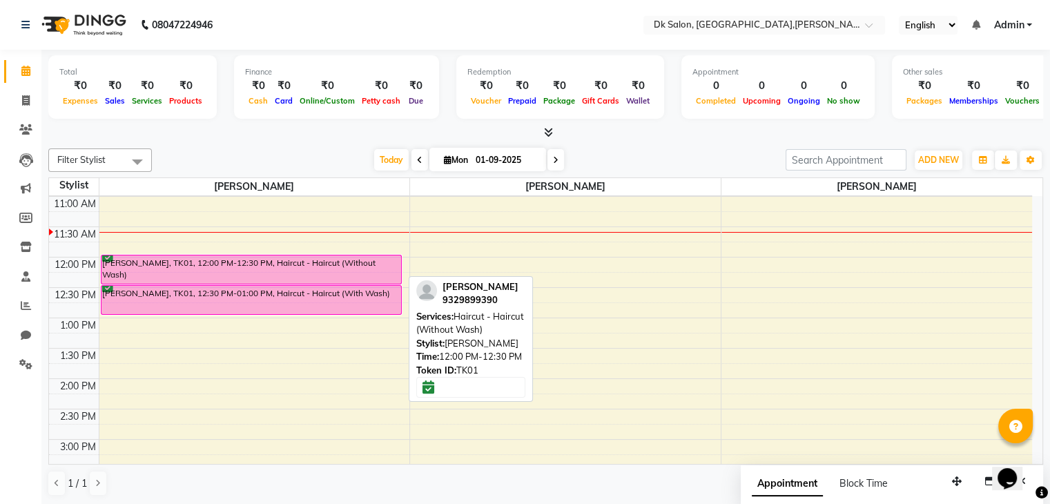
click at [299, 262] on div "Anchal upadhyay, TK01, 12:00 PM-12:30 PM, Haircut - Haircut (Without Wash)" at bounding box center [251, 269] width 300 height 28
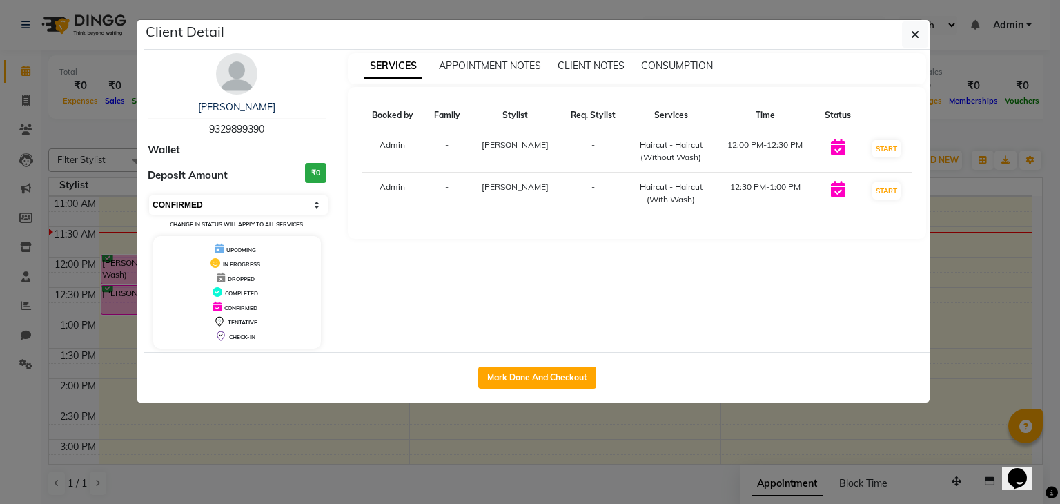
click at [254, 199] on select "Select IN SERVICE CONFIRMED TENTATIVE CHECK IN MARK DONE DROPPED UPCOMING" at bounding box center [238, 204] width 179 height 19
click at [453, 282] on div "SERVICES APPOINTMENT NOTES CLIENT NOTES CONSUMPTION Booked by Family Stylist Re…" at bounding box center [638, 200] width 600 height 295
click at [885, 145] on button "START" at bounding box center [886, 148] width 28 height 17
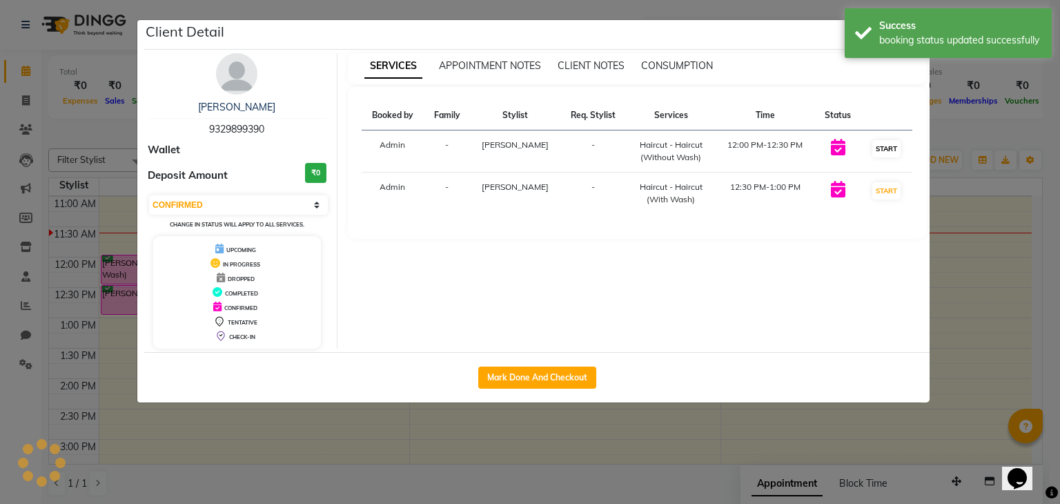
select select "select"
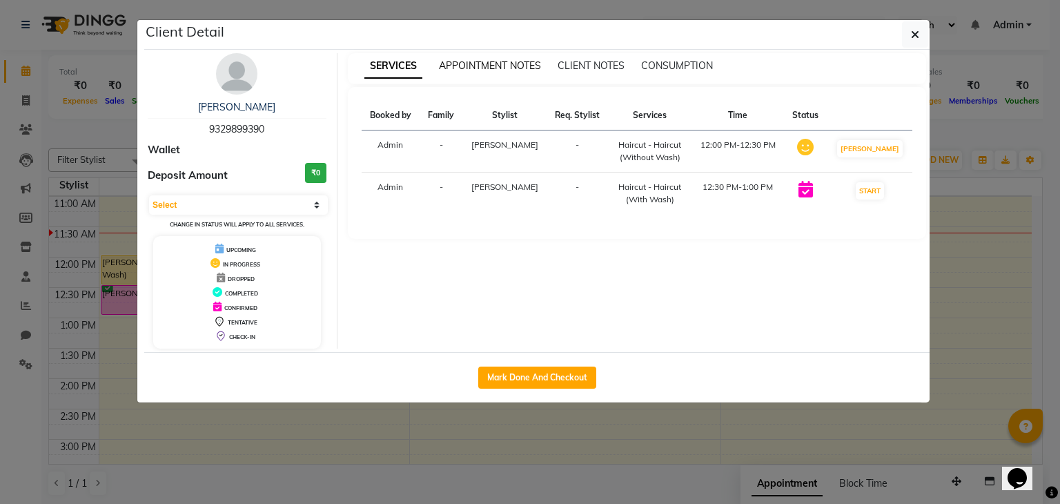
click at [470, 65] on span "APPOINTMENT NOTES" at bounding box center [490, 65] width 102 height 12
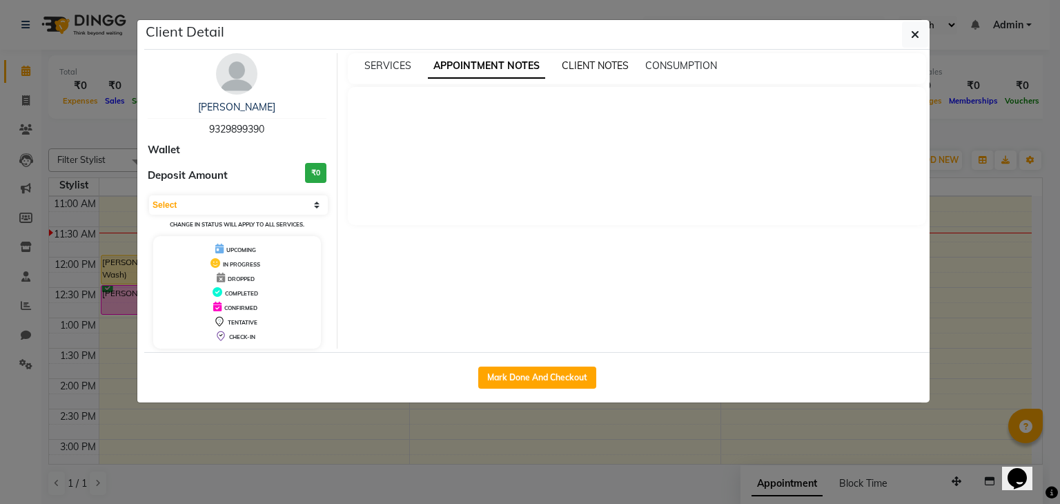
click at [583, 61] on span "CLIENT NOTES" at bounding box center [595, 65] width 67 height 12
click at [663, 59] on div "CONSUMPTION" at bounding box center [680, 66] width 72 height 14
click at [687, 64] on span "CONSUMPTION" at bounding box center [680, 65] width 72 height 12
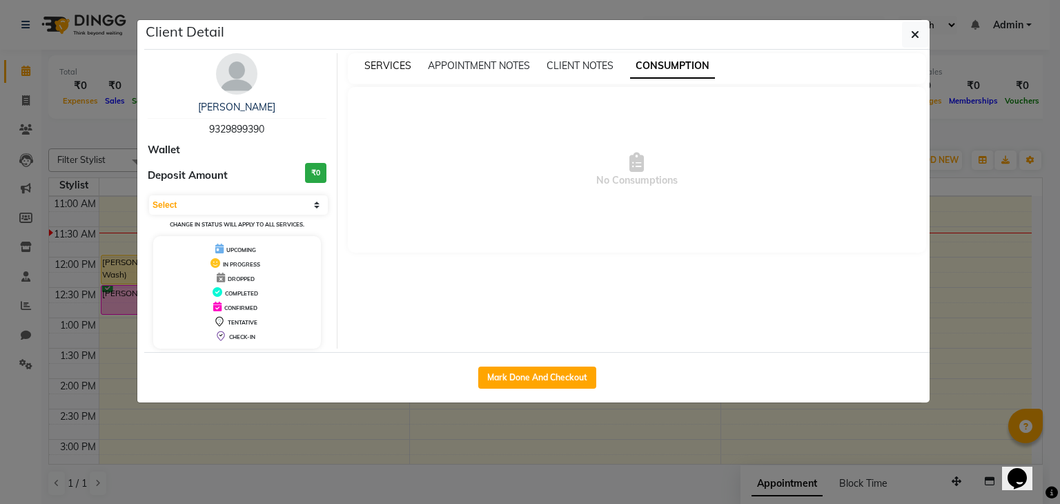
click at [375, 65] on span "SERVICES" at bounding box center [387, 65] width 47 height 12
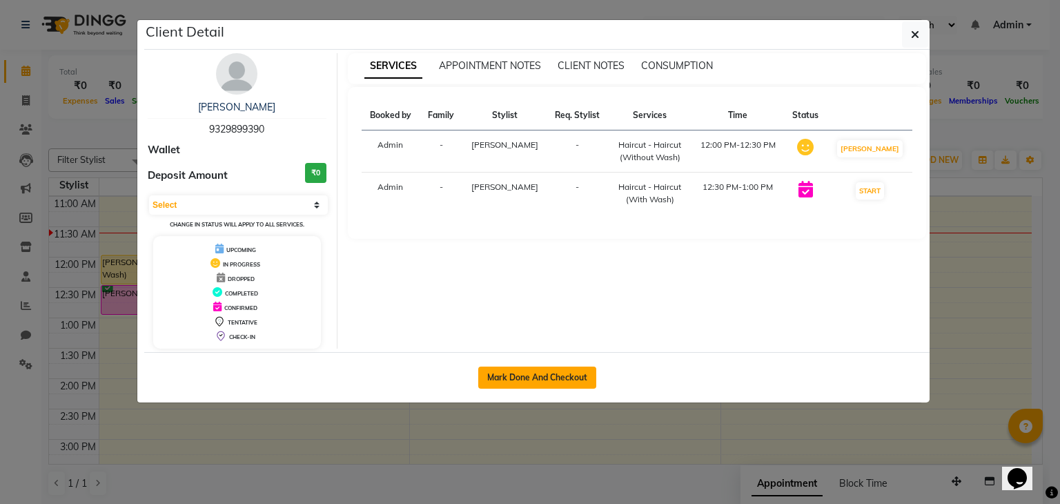
click at [563, 373] on button "Mark Done And Checkout" at bounding box center [537, 378] width 118 height 22
select select "service"
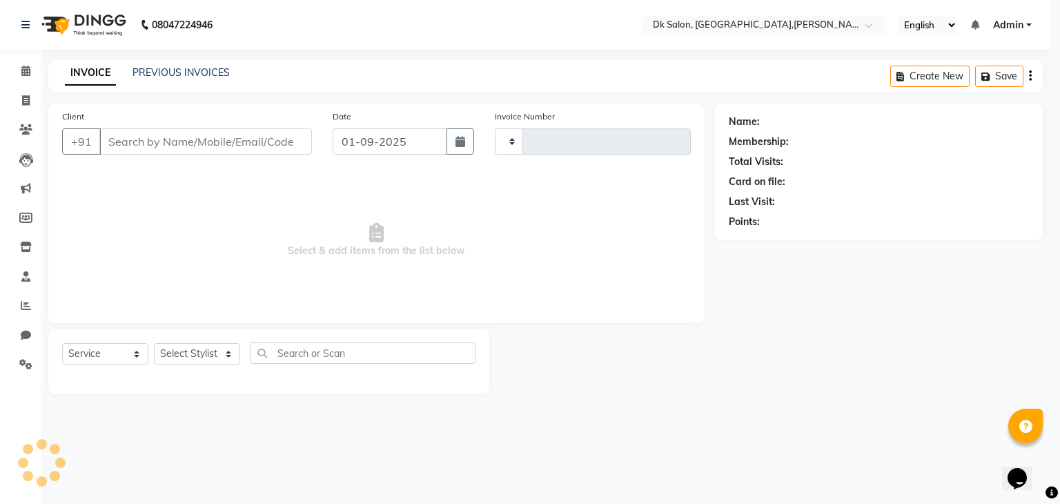
type input "0001"
select select "8913"
type input "9329899390"
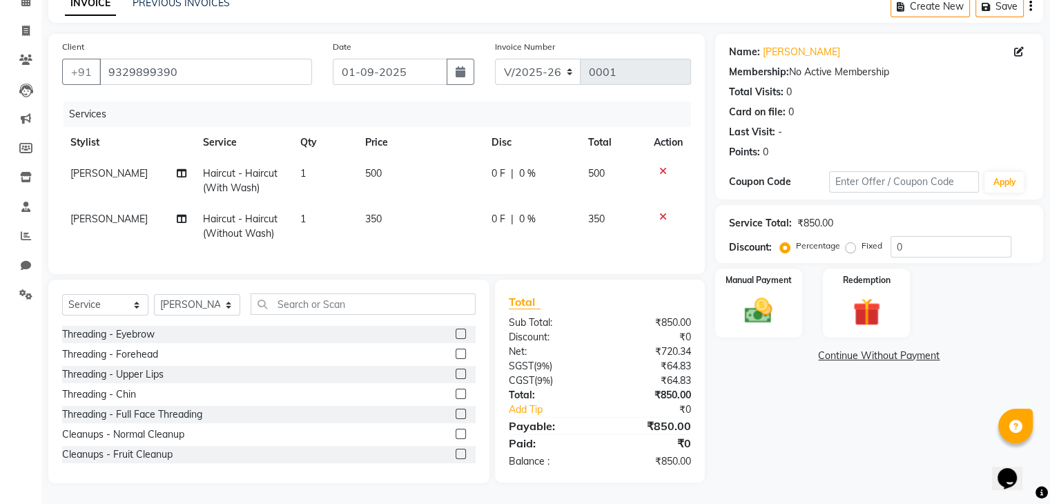
scroll to position [77, 0]
click at [944, 239] on input "0" at bounding box center [950, 246] width 121 height 21
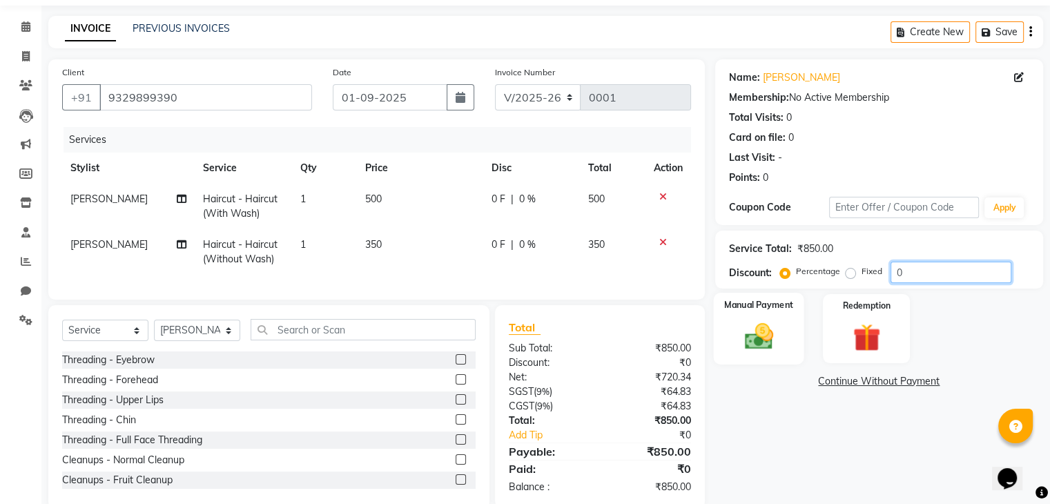
scroll to position [81, 0]
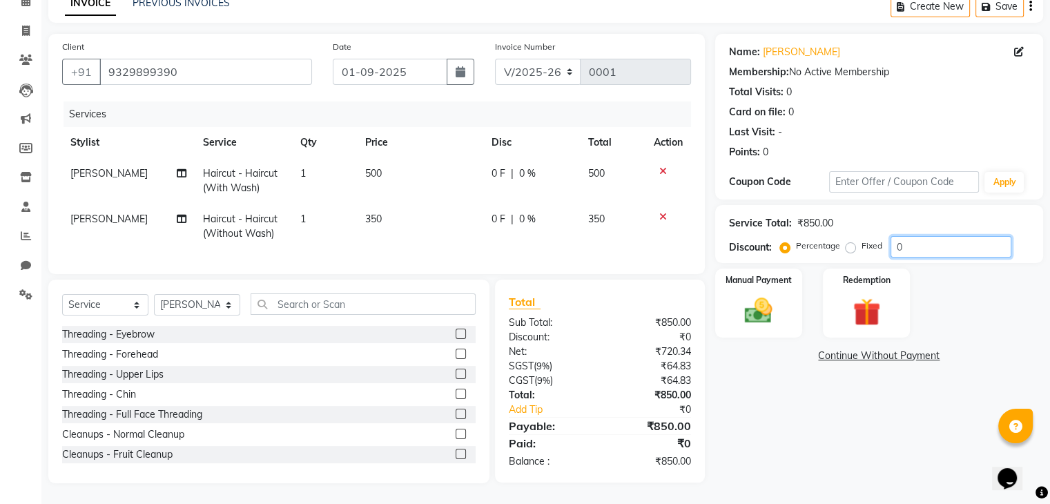
drag, startPoint x: 910, startPoint y: 235, endPoint x: 888, endPoint y: 235, distance: 22.1
click at [888, 237] on div "Percentage Fixed 0" at bounding box center [897, 246] width 228 height 21
click at [808, 362] on div "Name: Anchal Upadhyay Membership: No Active Membership Total Visits: 0 Card on …" at bounding box center [884, 258] width 338 height 449
click at [179, 304] on select "Select Stylist John Dyer Julia Smith Nancy Gill" at bounding box center [197, 304] width 86 height 21
select select "89939"
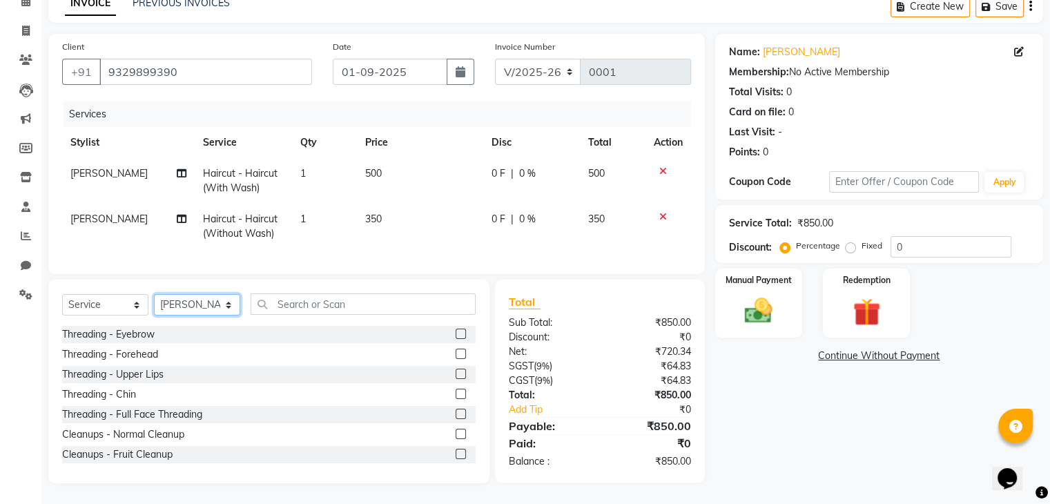
click at [154, 294] on select "Select Stylist John Dyer Julia Smith Nancy Gill" at bounding box center [197, 304] width 86 height 21
click at [456, 372] on label at bounding box center [461, 374] width 10 height 10
click at [456, 372] on input "checkbox" at bounding box center [460, 374] width 9 height 9
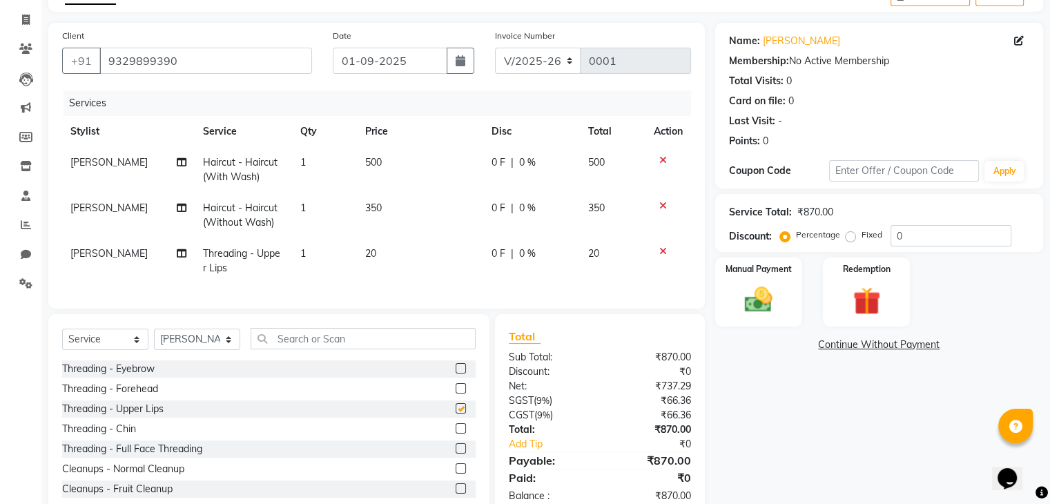
checkbox input "false"
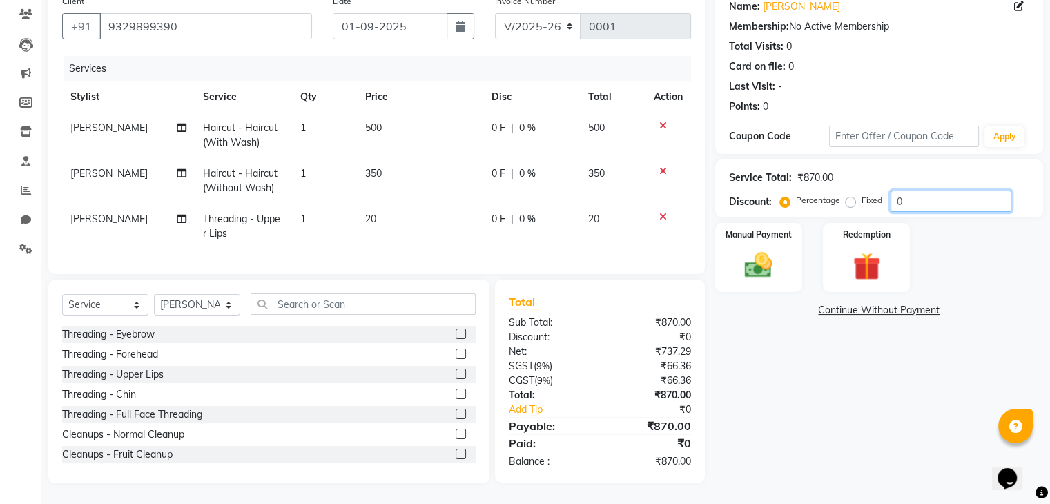
click at [907, 191] on input "0" at bounding box center [950, 201] width 121 height 21
click at [950, 244] on div "Manual Payment Redemption" at bounding box center [879, 257] width 349 height 69
drag, startPoint x: 688, startPoint y: 335, endPoint x: 647, endPoint y: 332, distance: 41.5
click at [647, 331] on div "₹174.00" at bounding box center [650, 337] width 101 height 14
click at [591, 288] on div "Total Sub Total: ₹870.00 Discount: ₹174.00 Net: ₹589.83 SGST ( 9% ) ₹53.09 CGST…" at bounding box center [600, 381] width 210 height 203
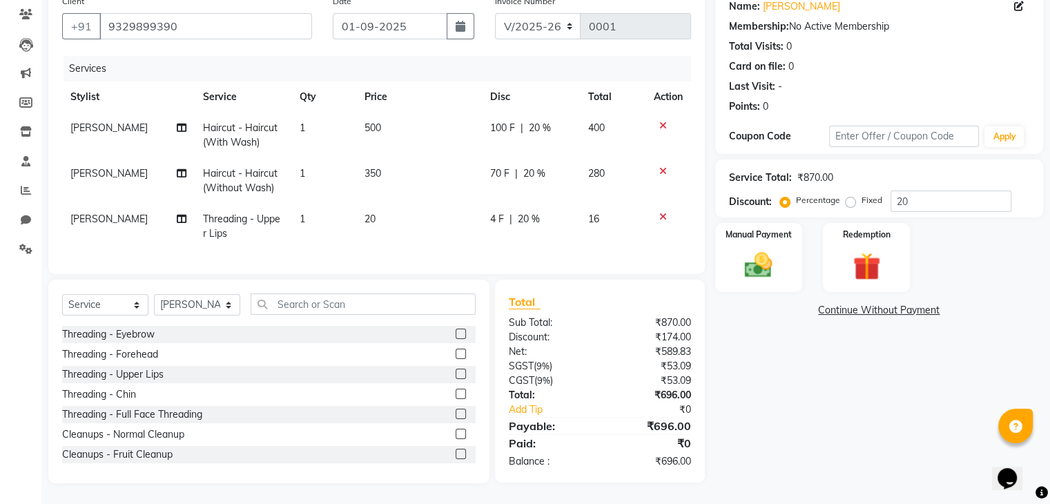
scroll to position [0, 0]
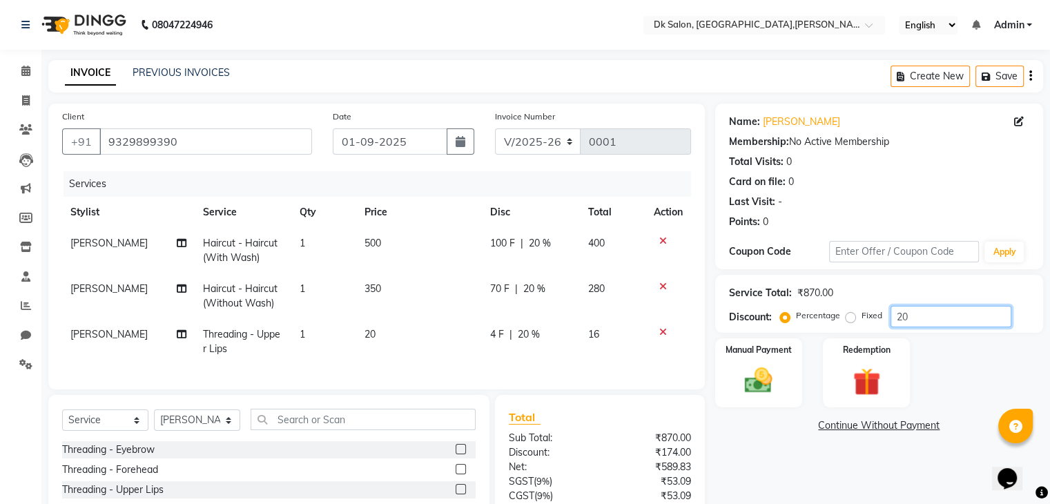
drag, startPoint x: 909, startPoint y: 312, endPoint x: 877, endPoint y: 309, distance: 31.9
click at [877, 309] on div "Percentage Fixed 20" at bounding box center [897, 316] width 228 height 21
type input "0"
click at [519, 242] on span "0 %" at bounding box center [527, 243] width 17 height 14
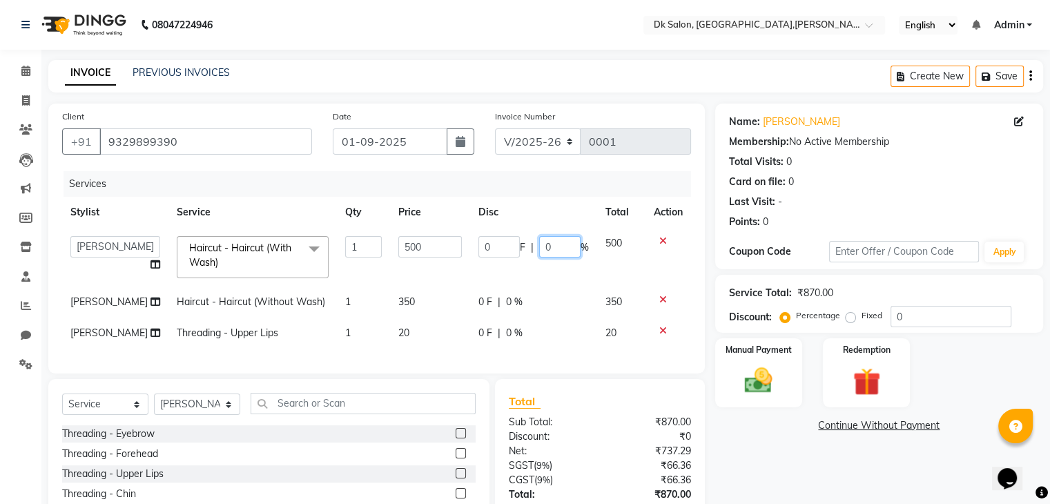
drag, startPoint x: 547, startPoint y: 246, endPoint x: 529, endPoint y: 244, distance: 18.2
click at [529, 244] on div "0 F | 0 %" at bounding box center [533, 246] width 110 height 21
type input "20"
click at [536, 158] on div "Invoice Number V/2025 V/2025-26 0001" at bounding box center [593, 137] width 217 height 57
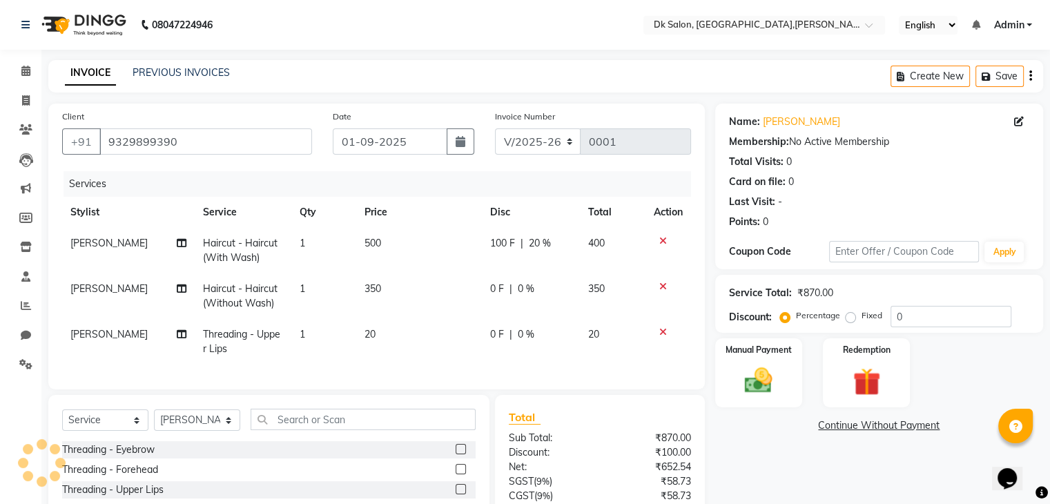
click at [529, 245] on span "20 %" at bounding box center [540, 243] width 22 height 14
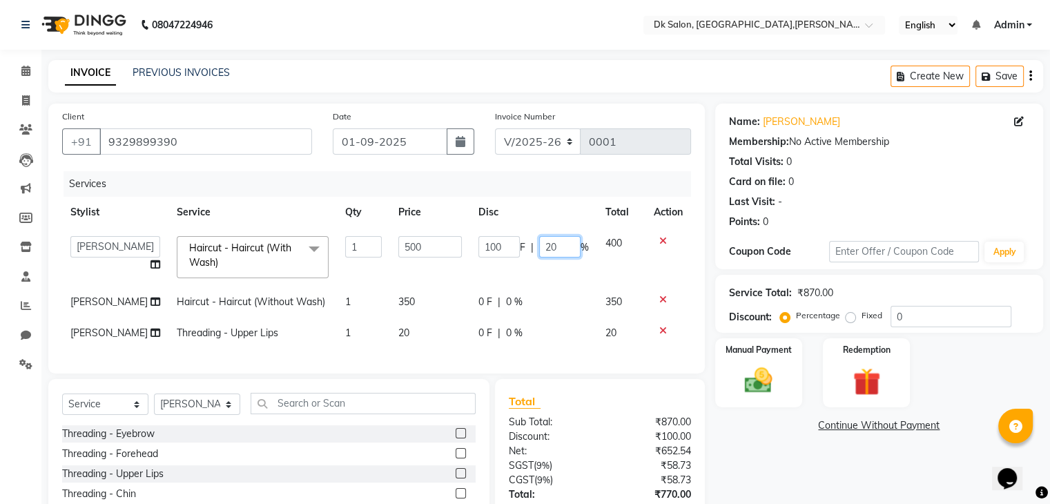
drag, startPoint x: 549, startPoint y: 246, endPoint x: 524, endPoint y: 246, distance: 24.8
click at [524, 246] on div "100 F | 20 %" at bounding box center [533, 246] width 110 height 21
type input "10"
click at [543, 177] on div "Services" at bounding box center [383, 184] width 638 height 26
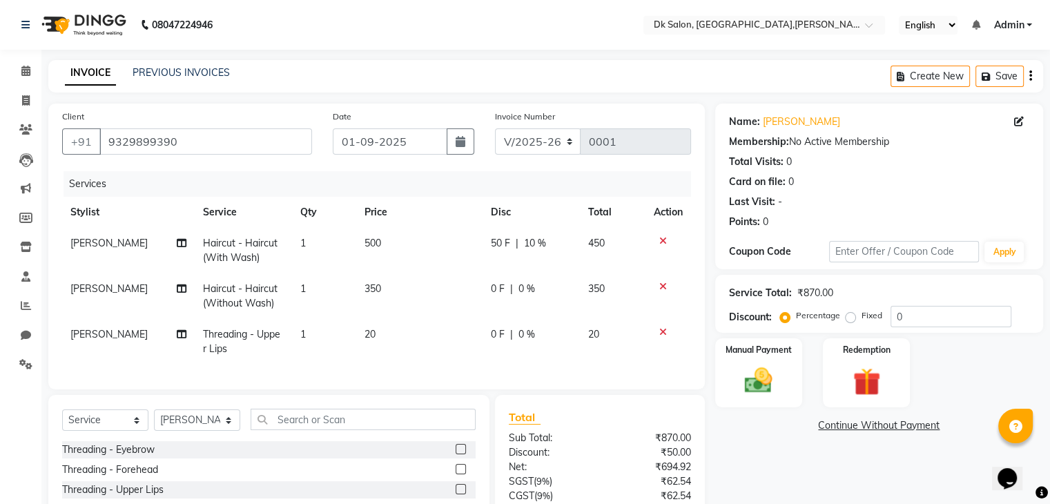
click at [149, 248] on td "John Dyer" at bounding box center [128, 251] width 133 height 46
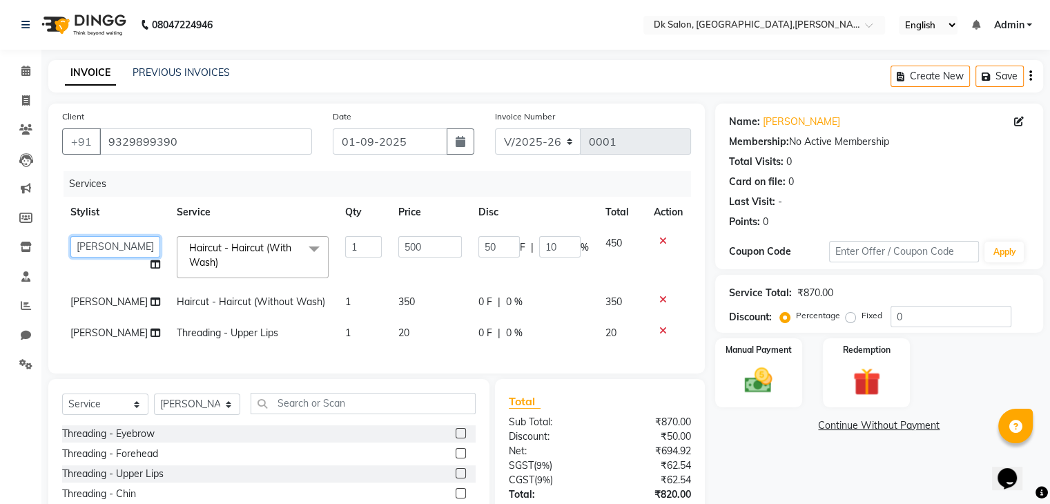
click at [109, 252] on select "John Dyer Julia Smith Nancy Gill" at bounding box center [115, 246] width 90 height 21
click at [126, 200] on th "Stylist" at bounding box center [115, 212] width 106 height 31
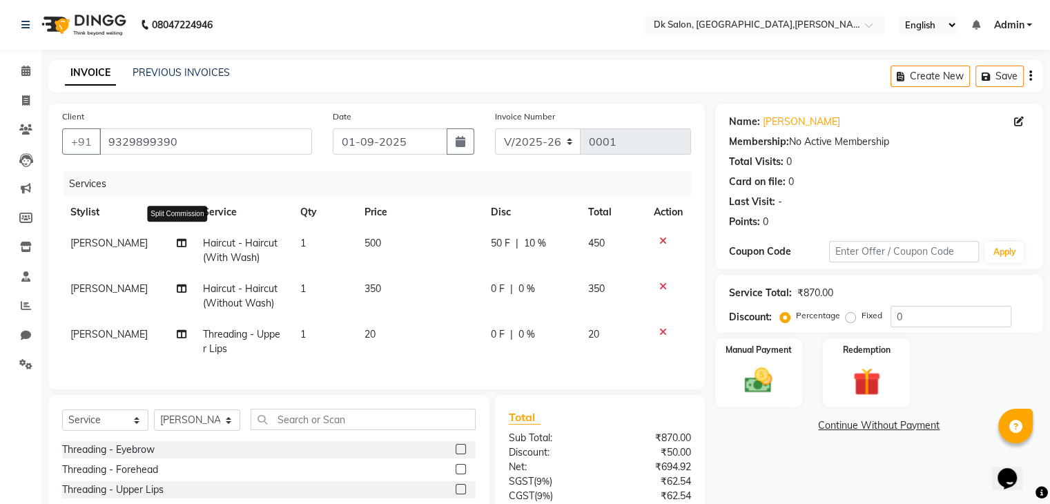
click at [179, 244] on icon at bounding box center [182, 243] width 10 height 10
select select "89938"
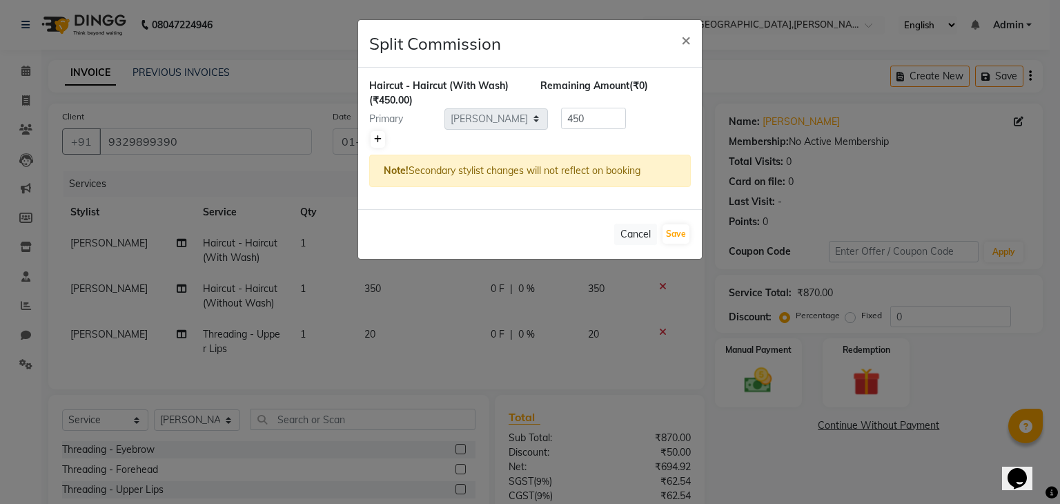
click at [378, 137] on icon at bounding box center [378, 139] width 8 height 8
type input "225"
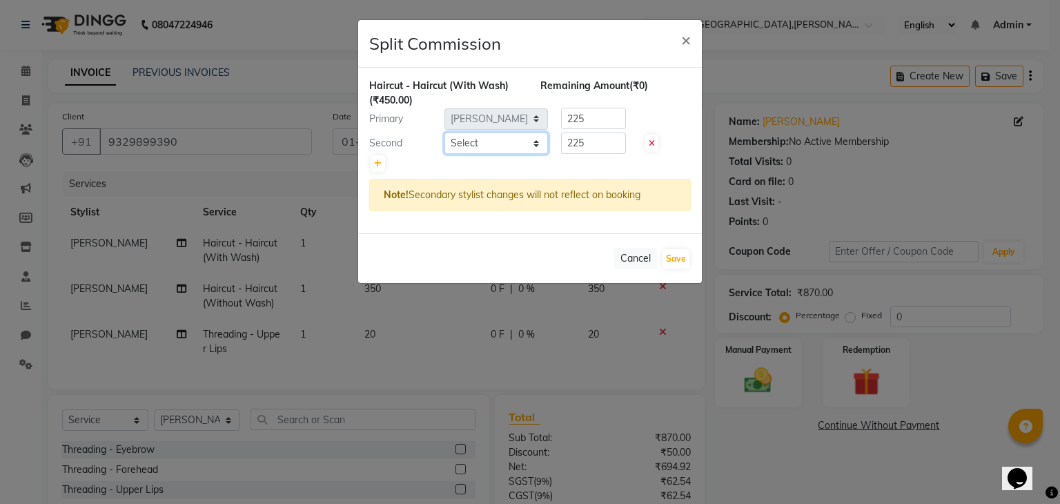
click at [489, 141] on select "Select John Dyer Julia Smith Nancy Gill" at bounding box center [497, 143] width 104 height 21
click at [687, 38] on span "×" at bounding box center [686, 39] width 10 height 21
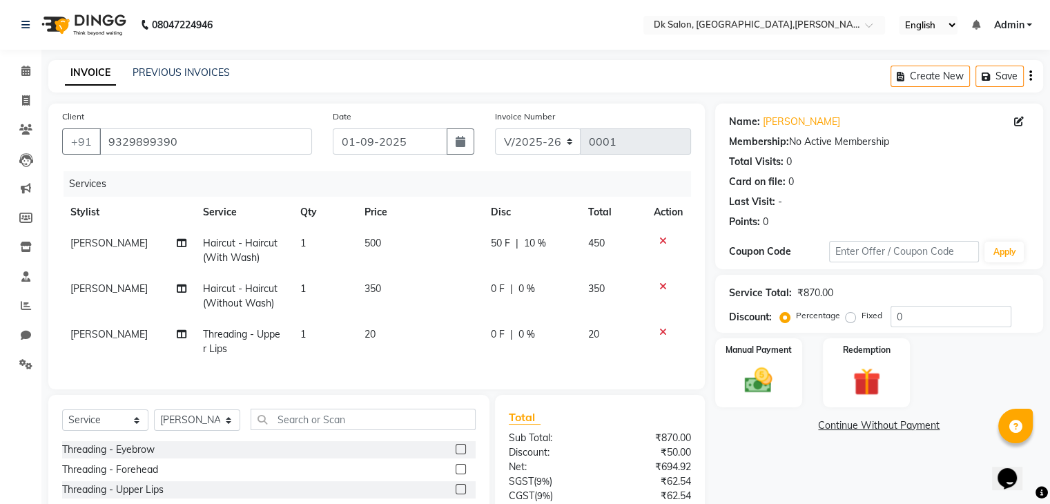
click at [663, 240] on icon at bounding box center [663, 241] width 8 height 10
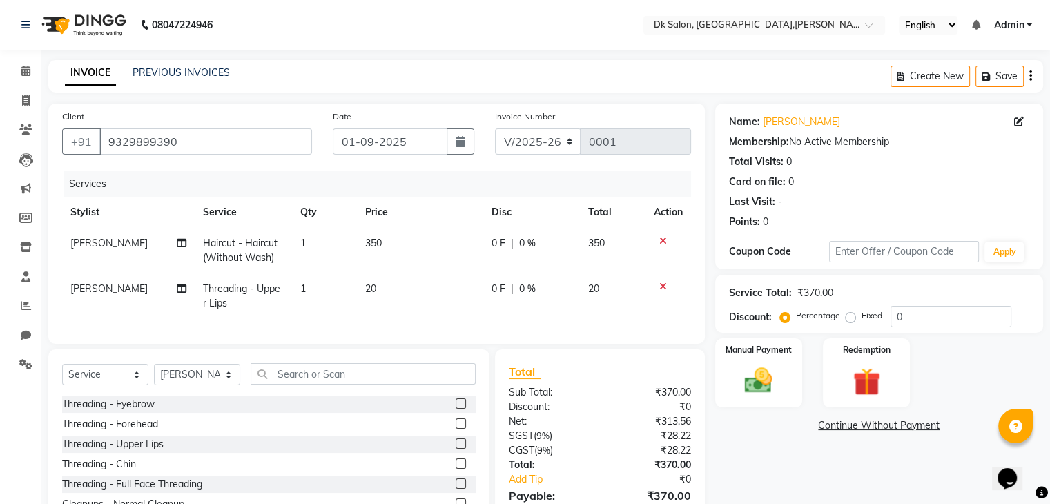
scroll to position [81, 0]
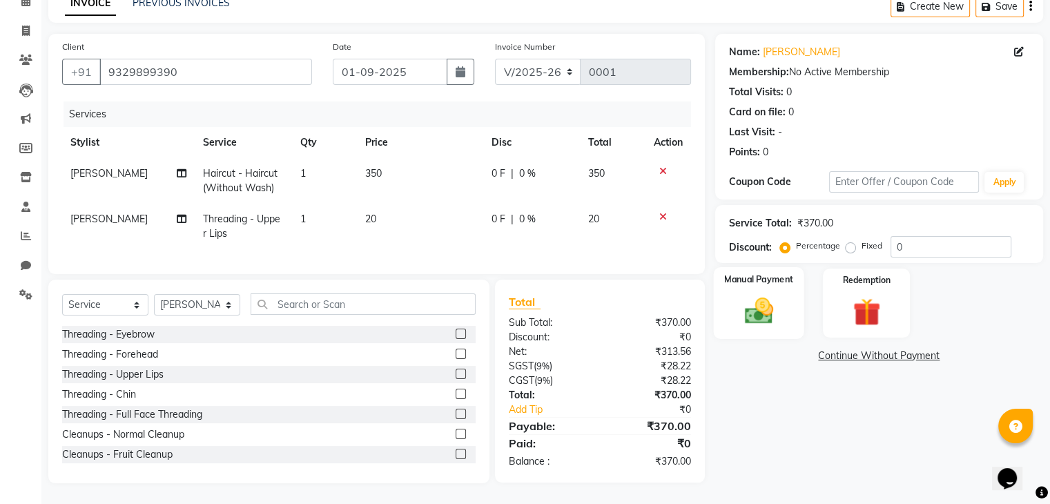
click at [770, 278] on div "Manual Payment" at bounding box center [758, 302] width 90 height 71
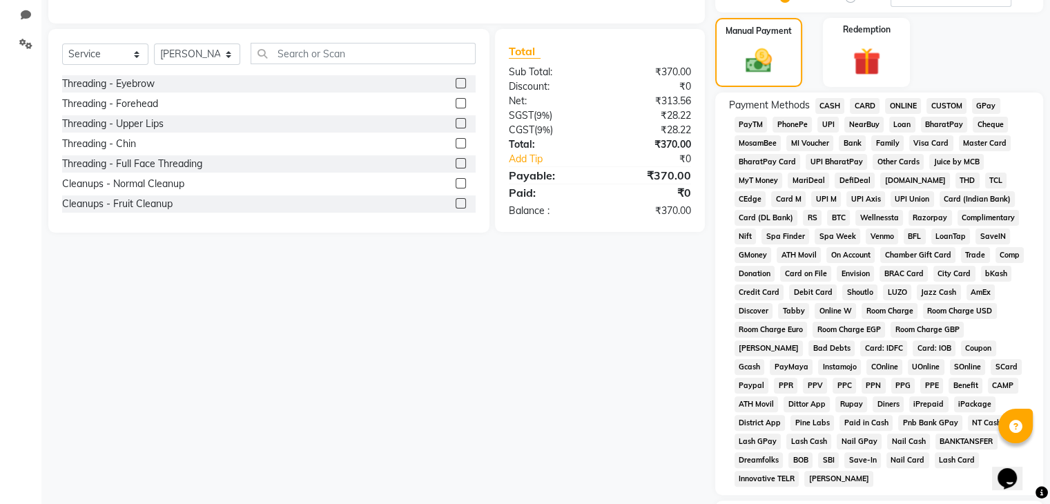
scroll to position [325, 0]
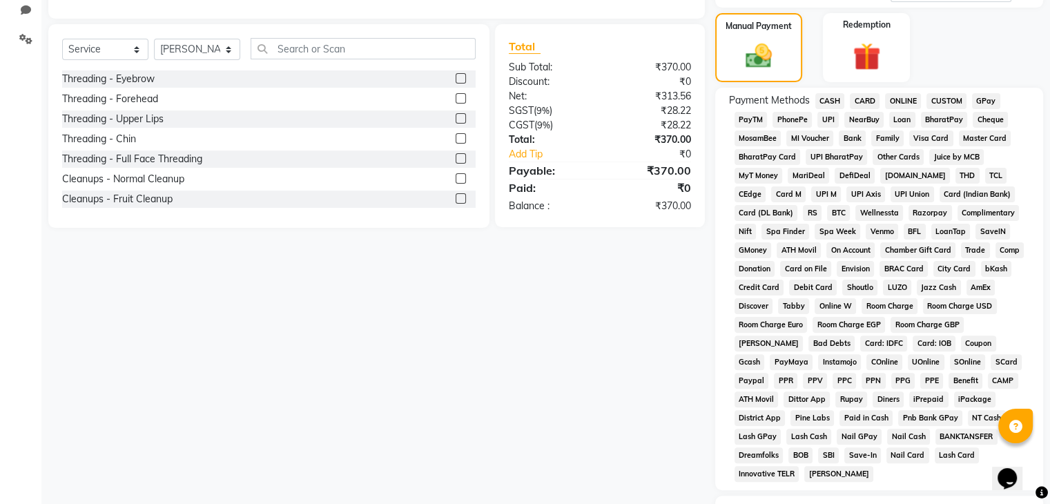
click at [828, 100] on span "CASH" at bounding box center [830, 101] width 30 height 16
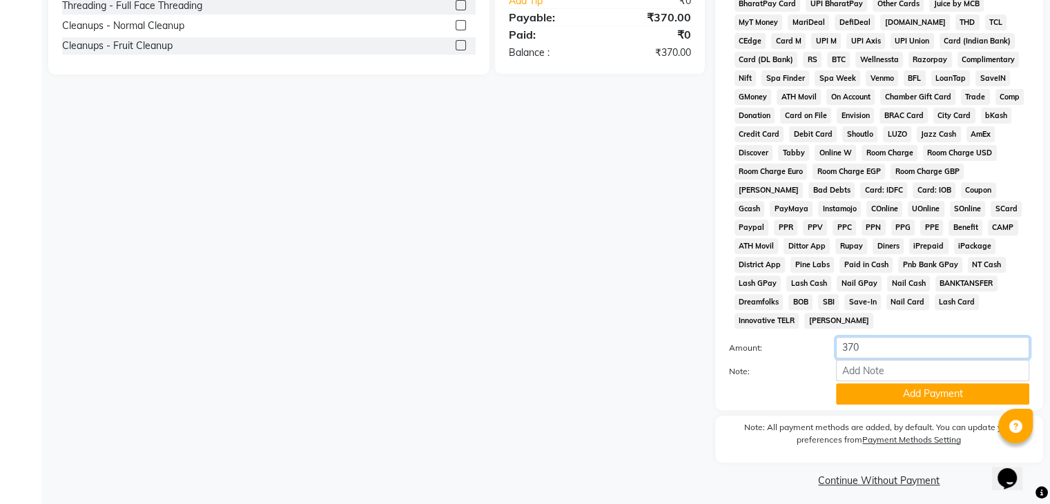
drag, startPoint x: 872, startPoint y: 345, endPoint x: 813, endPoint y: 342, distance: 59.5
click at [813, 342] on div "Amount: 370" at bounding box center [879, 348] width 321 height 23
type input "200"
click at [886, 389] on button "Add Payment" at bounding box center [932, 393] width 193 height 21
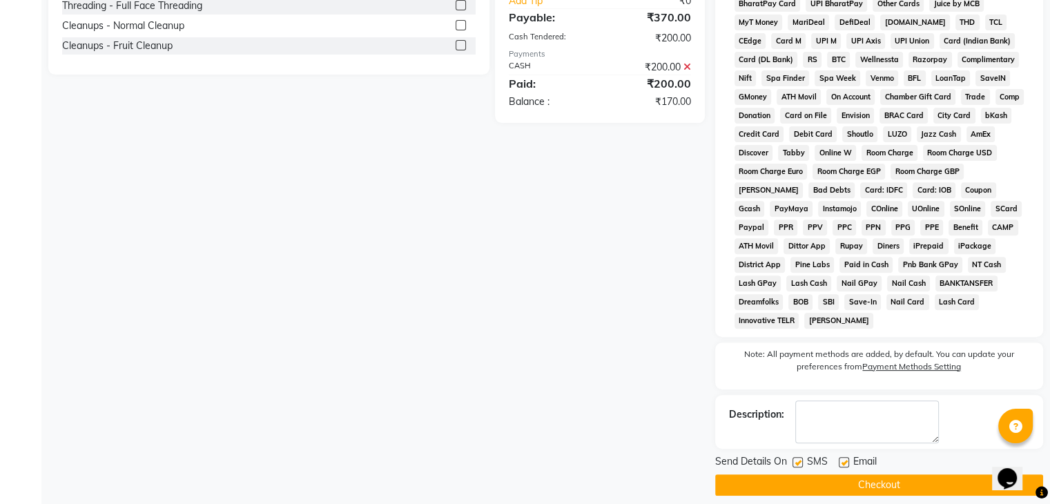
scroll to position [226, 0]
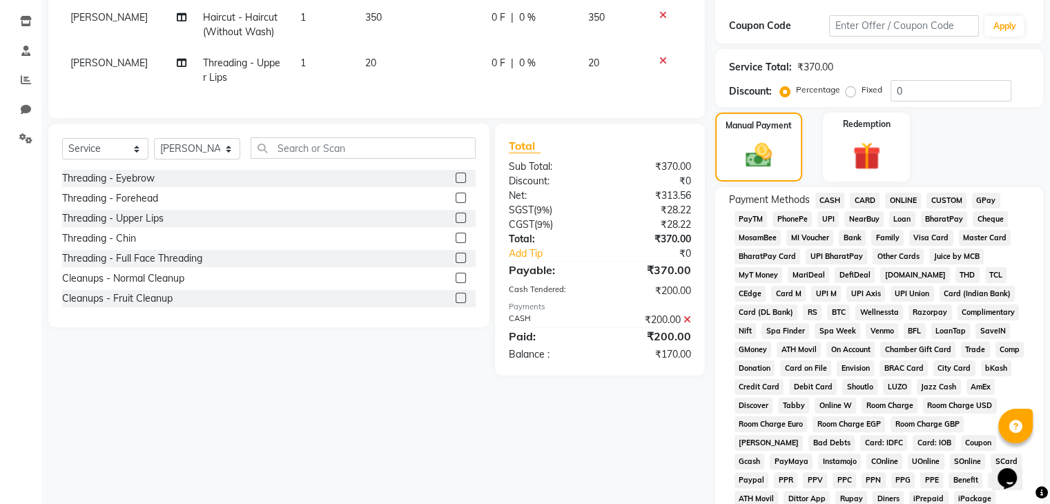
click at [977, 197] on span "GPay" at bounding box center [986, 201] width 28 height 16
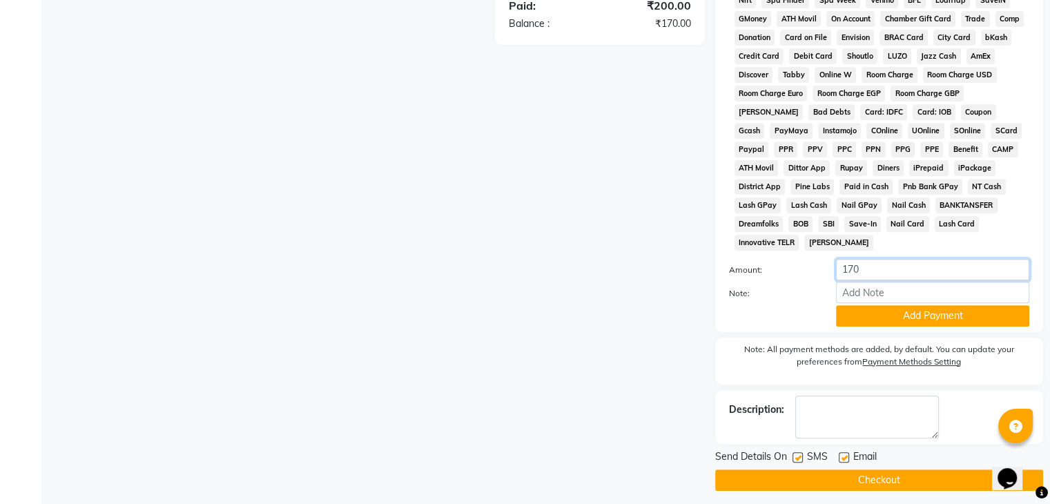
drag, startPoint x: 866, startPoint y: 261, endPoint x: 830, endPoint y: 257, distance: 36.8
click at [830, 259] on div "170" at bounding box center [933, 269] width 214 height 21
click at [875, 313] on button "Add Payment" at bounding box center [932, 315] width 193 height 21
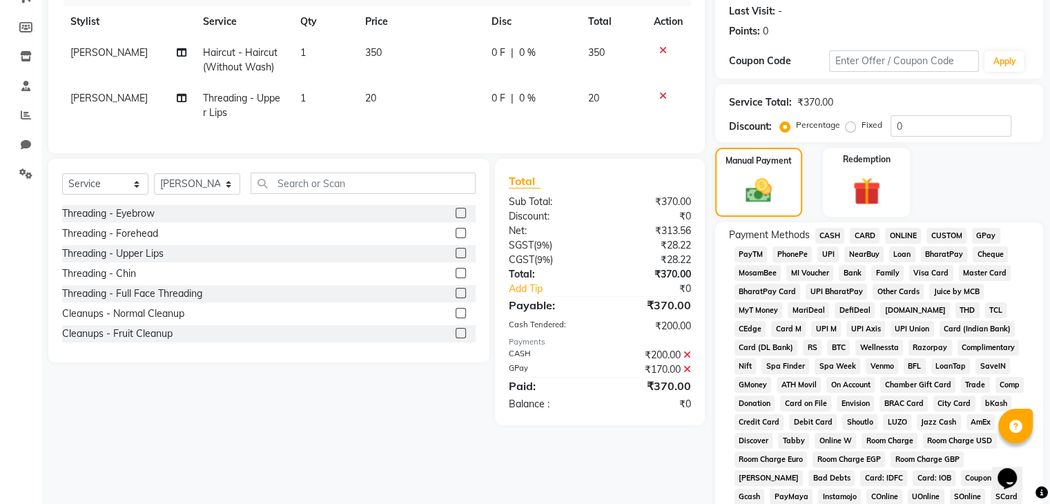
scroll to position [482, 0]
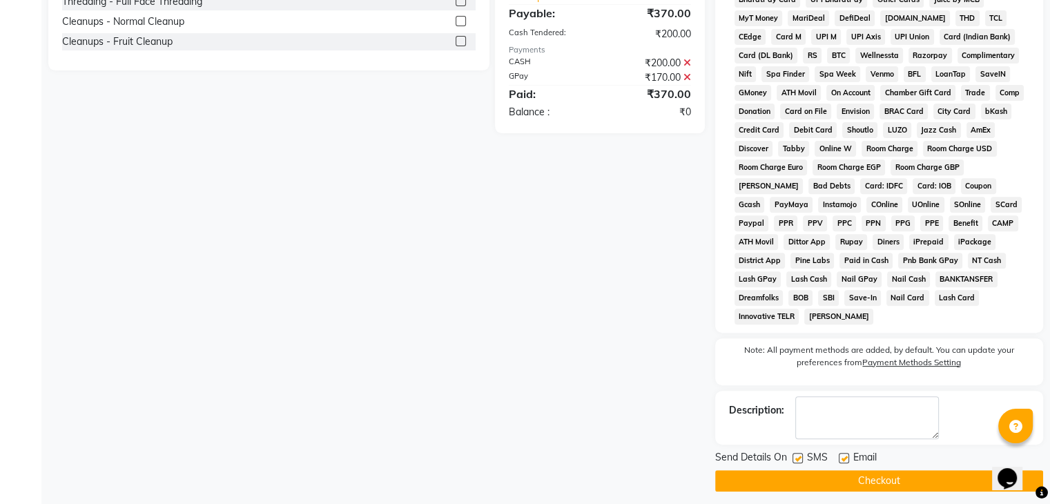
click at [799, 453] on label at bounding box center [797, 458] width 10 height 10
click at [799, 454] on input "checkbox" at bounding box center [796, 458] width 9 height 9
click at [799, 453] on label at bounding box center [797, 458] width 10 height 10
click at [799, 454] on input "checkbox" at bounding box center [796, 458] width 9 height 9
checkbox input "true"
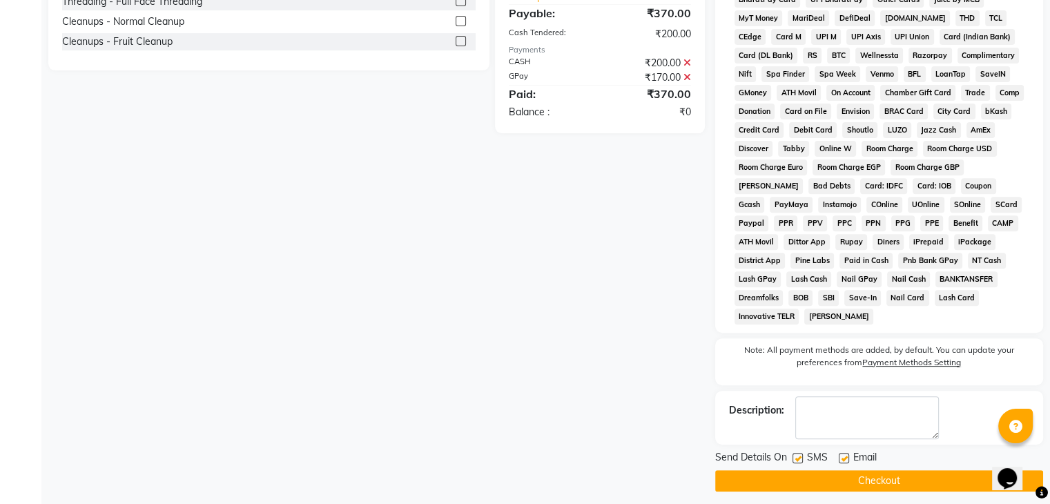
click at [844, 453] on label at bounding box center [844, 458] width 10 height 10
click at [844, 454] on input "checkbox" at bounding box center [843, 458] width 9 height 9
checkbox input "false"
click at [799, 453] on label at bounding box center [797, 458] width 10 height 10
click at [799, 454] on input "checkbox" at bounding box center [796, 458] width 9 height 9
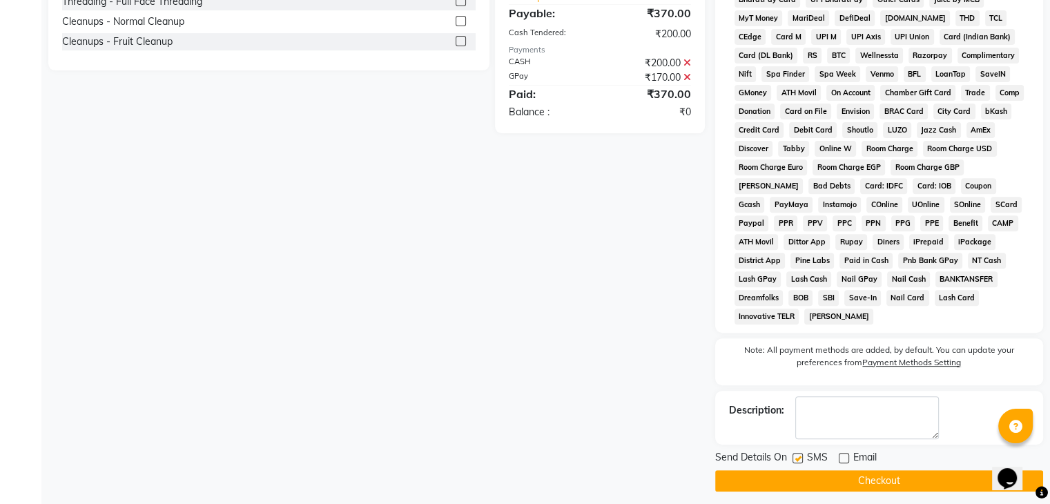
checkbox input "false"
click at [850, 470] on button "Checkout" at bounding box center [879, 480] width 328 height 21
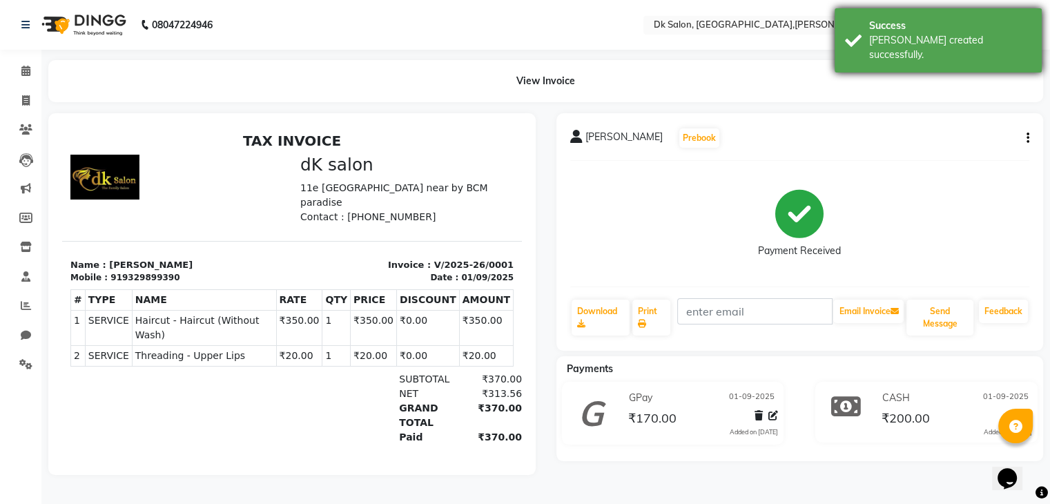
click at [912, 26] on div "Success" at bounding box center [950, 26] width 162 height 14
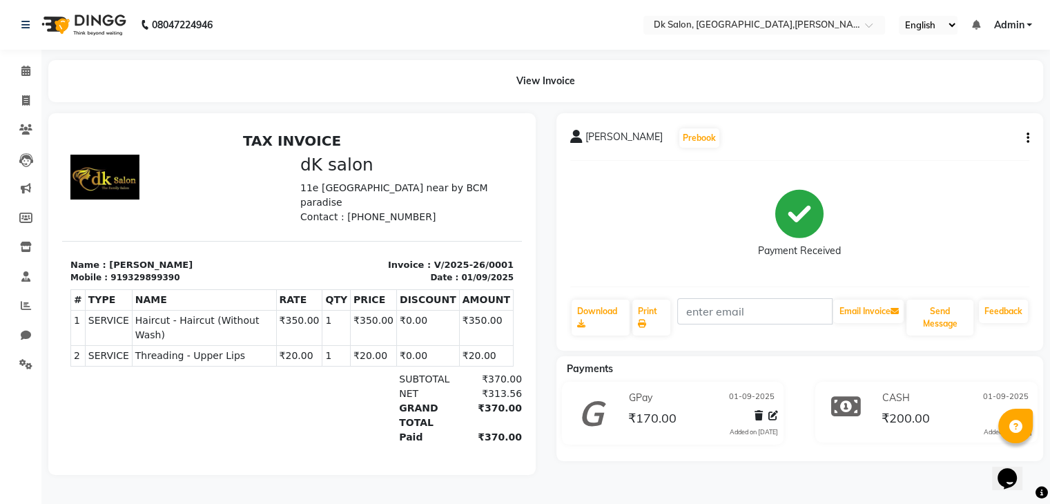
scroll to position [6, 0]
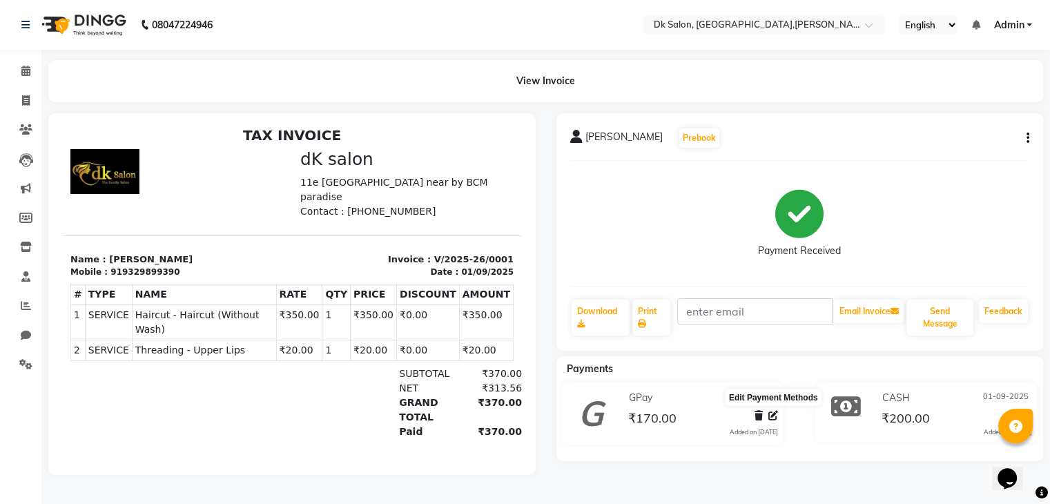
click at [771, 417] on icon at bounding box center [773, 416] width 10 height 10
select select "5"
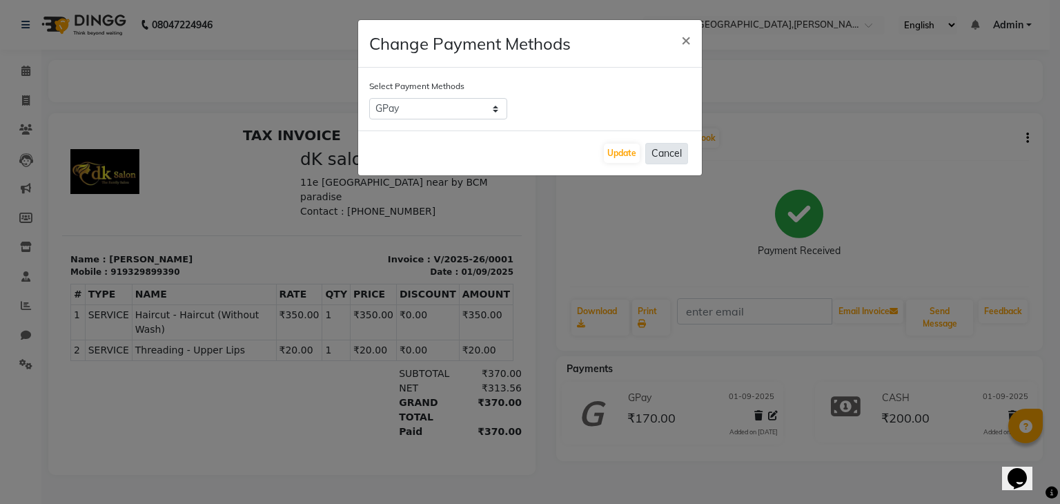
click at [676, 156] on button "Cancel" at bounding box center [666, 153] width 43 height 21
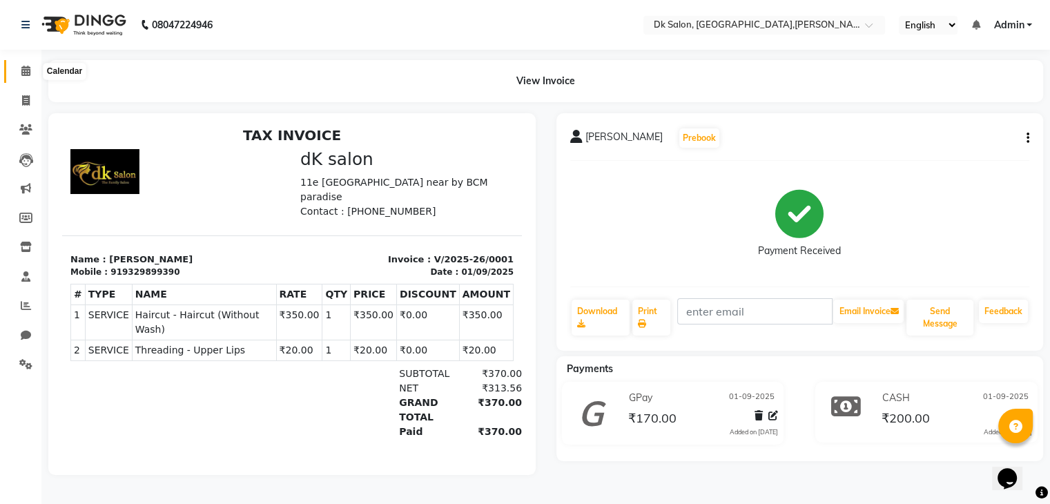
click at [24, 68] on icon at bounding box center [25, 71] width 9 height 10
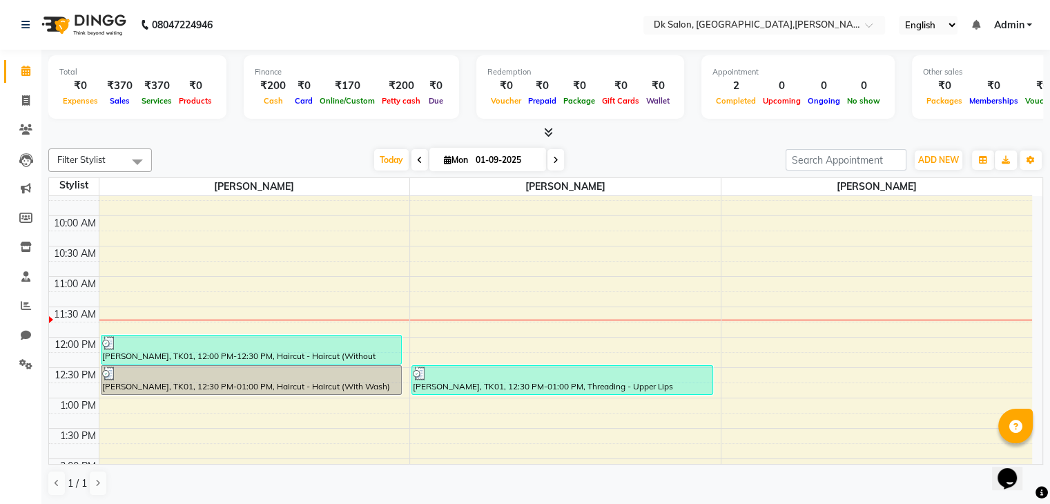
scroll to position [101, 0]
click at [930, 156] on span "ADD NEW" at bounding box center [938, 160] width 41 height 10
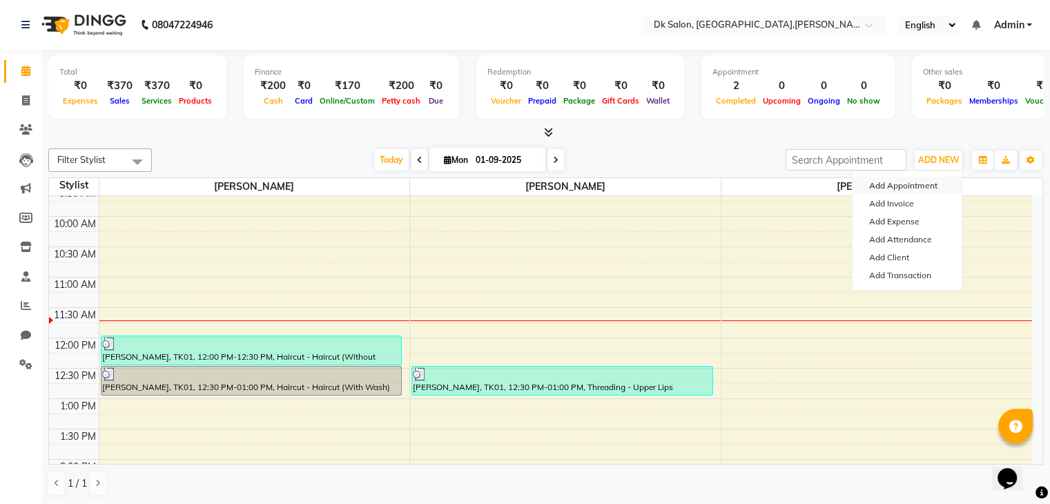
click at [886, 182] on button "Add Appointment" at bounding box center [906, 186] width 109 height 18
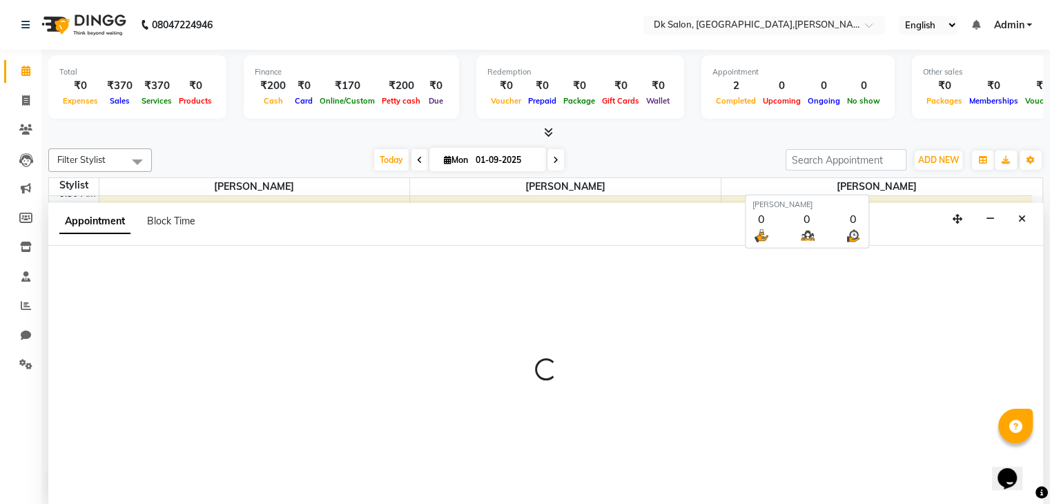
scroll to position [1, 0]
select select "540"
select select "tentative"
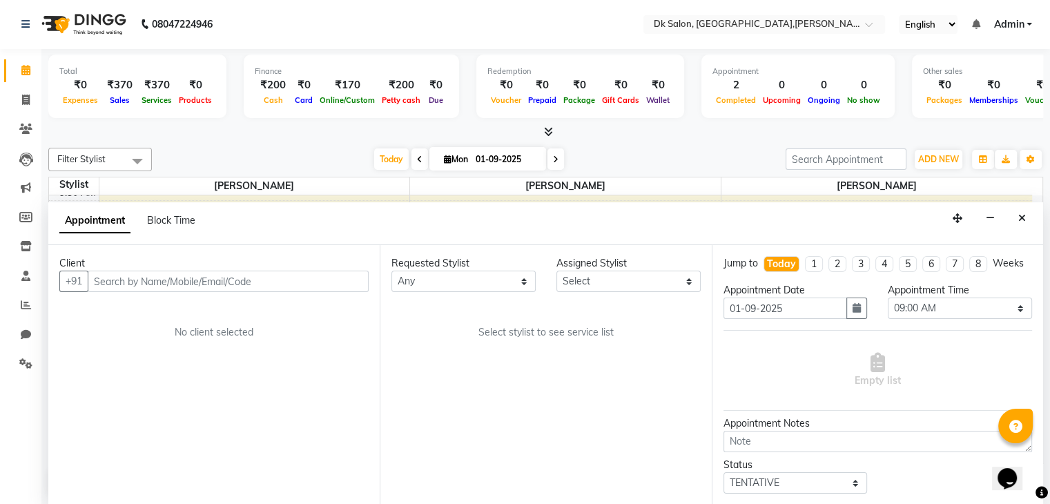
click at [601, 268] on div "Assigned Stylist" at bounding box center [628, 263] width 144 height 14
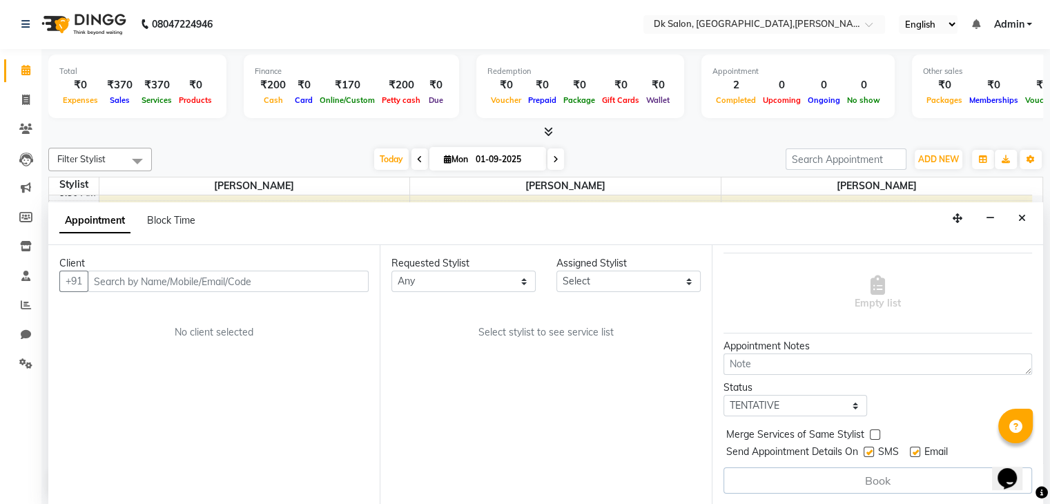
scroll to position [88, 0]
click at [1020, 213] on icon "Close" at bounding box center [1022, 218] width 8 height 10
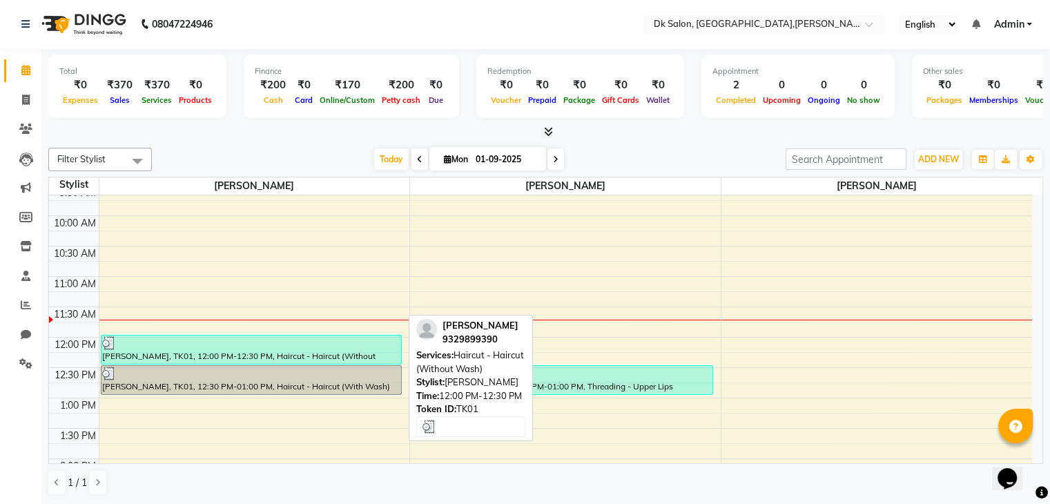
click at [331, 356] on div "Anchal upadhyay, TK01, 12:00 PM-12:30 PM, Haircut - Haircut (Without Wash)" at bounding box center [251, 349] width 300 height 28
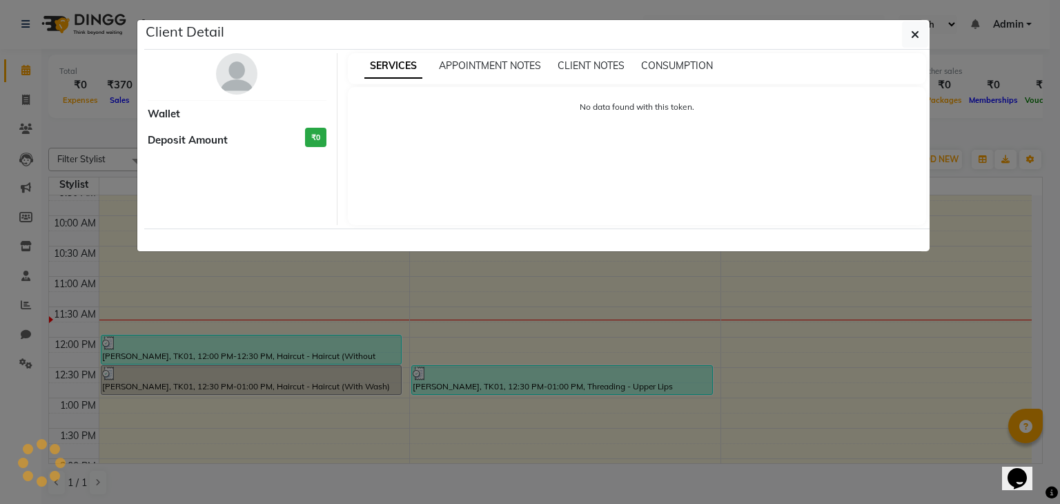
select select "3"
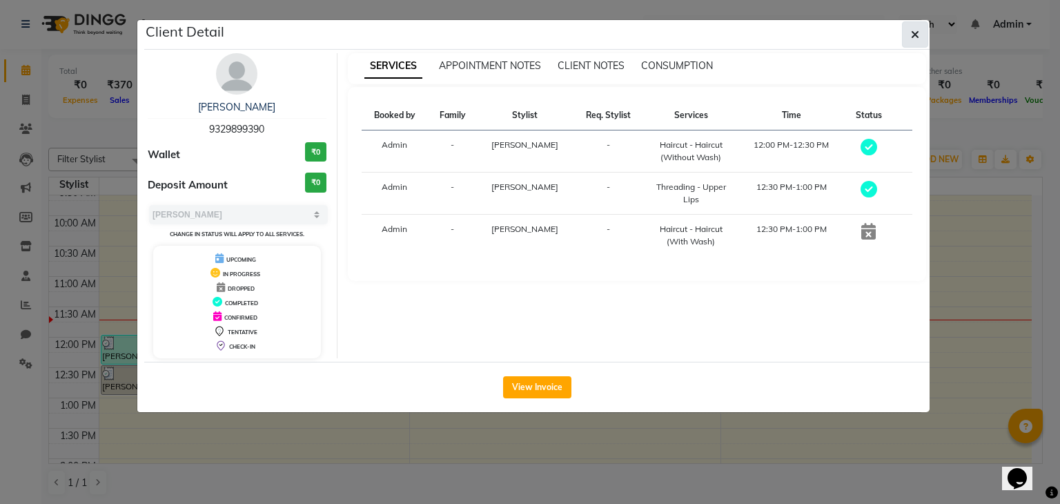
click at [914, 35] on icon "button" at bounding box center [915, 34] width 8 height 11
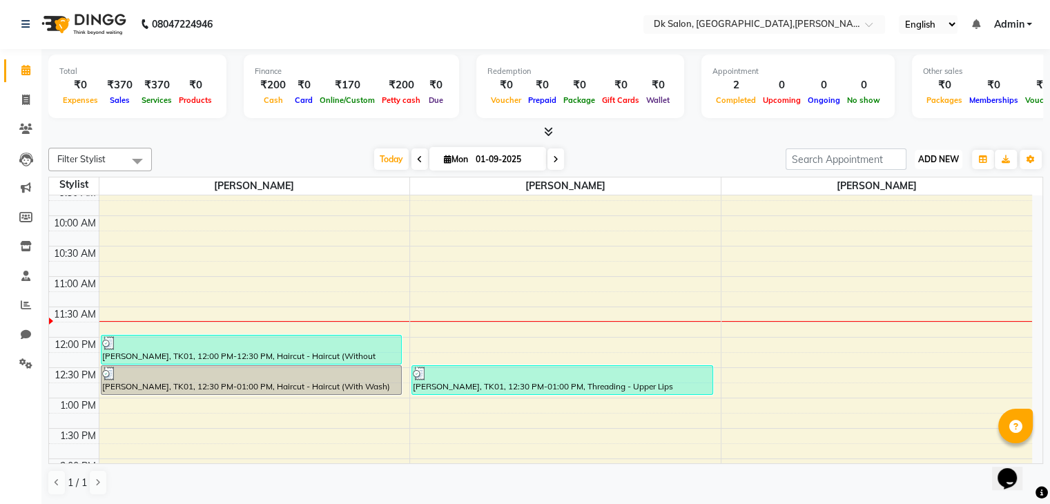
click at [933, 155] on span "ADD NEW" at bounding box center [938, 159] width 41 height 10
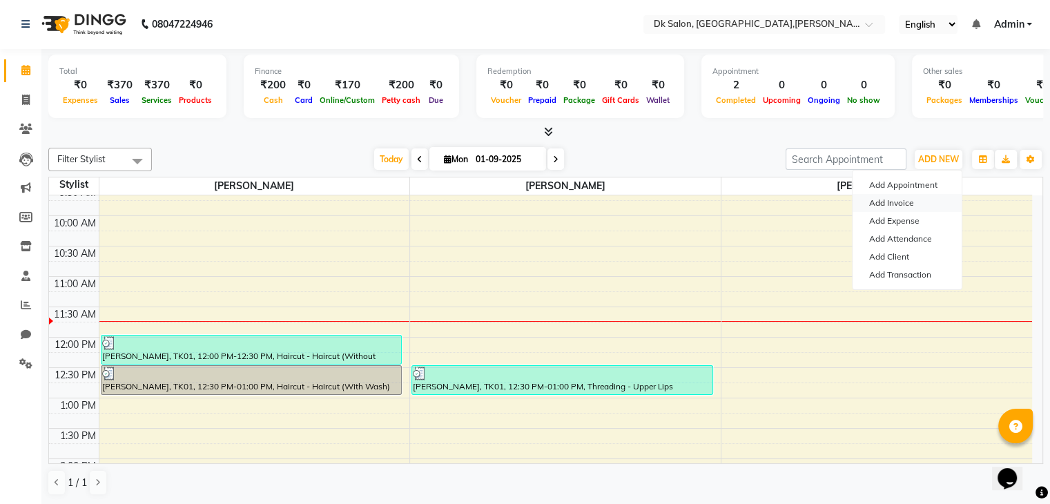
click at [882, 202] on link "Add Invoice" at bounding box center [906, 203] width 109 height 18
select select "service"
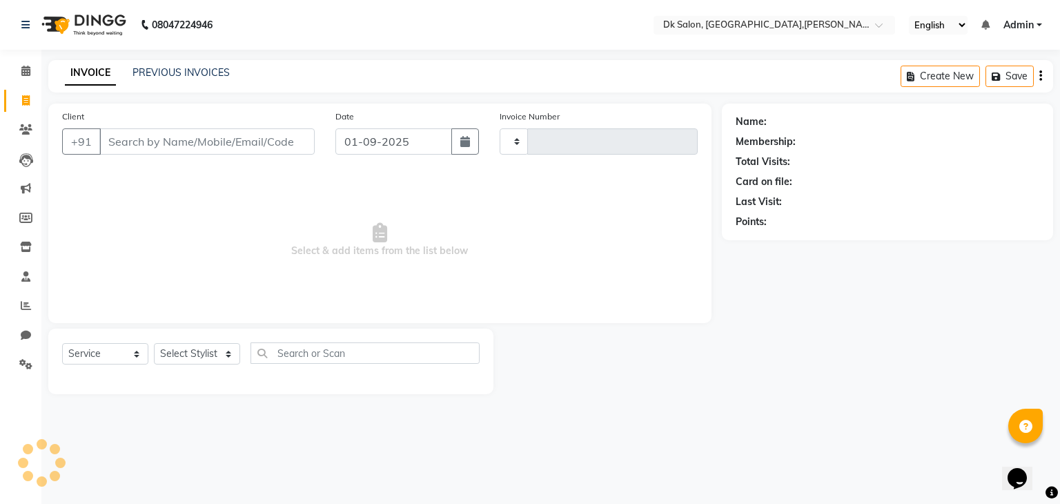
type input "0002"
select select "8913"
click at [185, 143] on input "Client" at bounding box center [206, 141] width 215 height 26
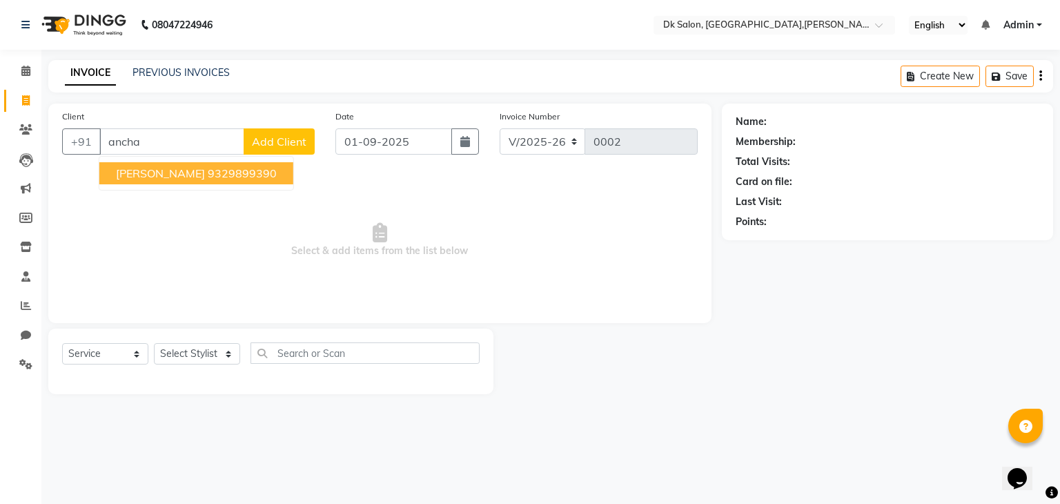
click at [171, 174] on span "Anchal upadhyay" at bounding box center [160, 173] width 89 height 14
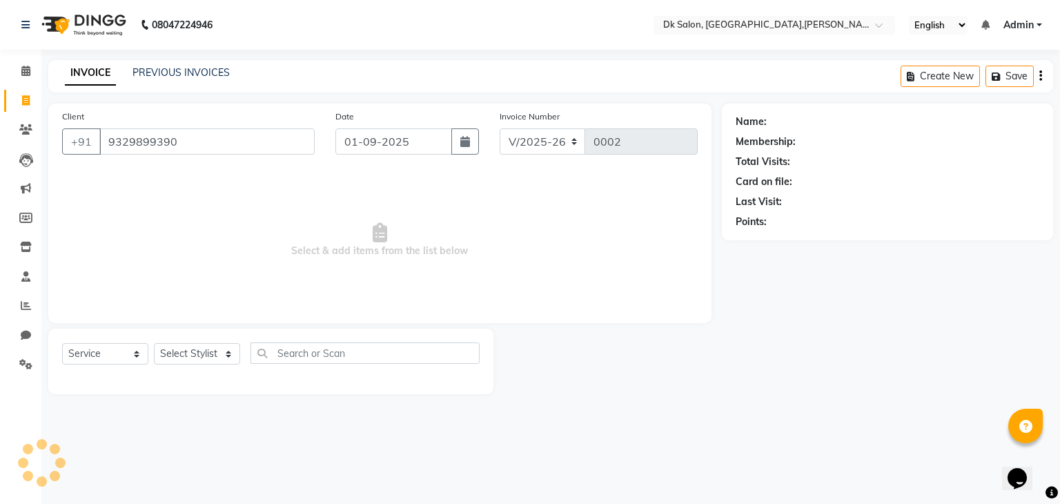
type input "9329899390"
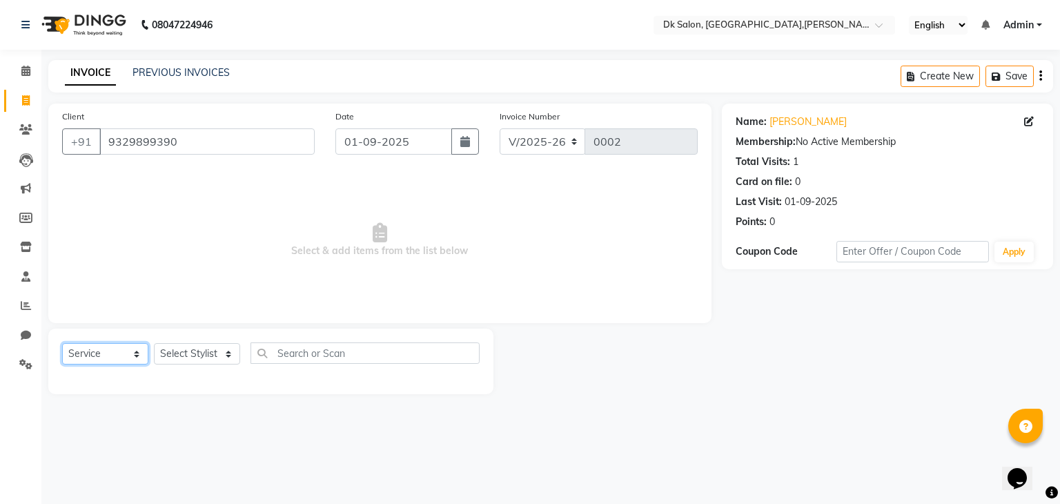
click at [91, 356] on select "Select Service Product Membership Package Voucher Prepaid Gift Card" at bounding box center [105, 353] width 86 height 21
click at [62, 344] on select "Select Service Product Membership Package Voucher Prepaid Gift Card" at bounding box center [105, 353] width 86 height 21
click at [185, 358] on select "Select Stylist John Dyer Julia Smith Nancy Gill" at bounding box center [197, 353] width 86 height 21
select select "89938"
click at [154, 344] on select "Select Stylist John Dyer Julia Smith Nancy Gill" at bounding box center [197, 353] width 86 height 21
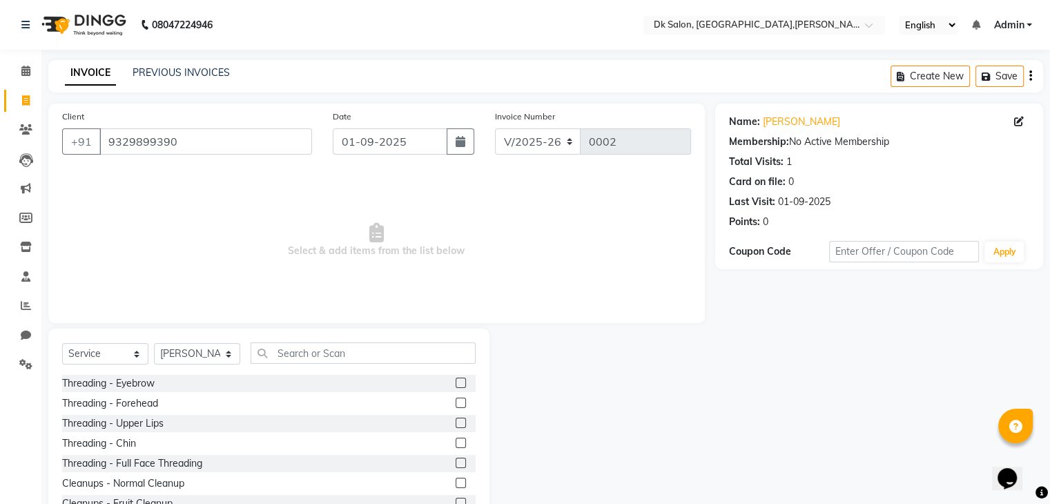
click at [456, 387] on label at bounding box center [461, 383] width 10 height 10
click at [456, 387] on input "checkbox" at bounding box center [460, 383] width 9 height 9
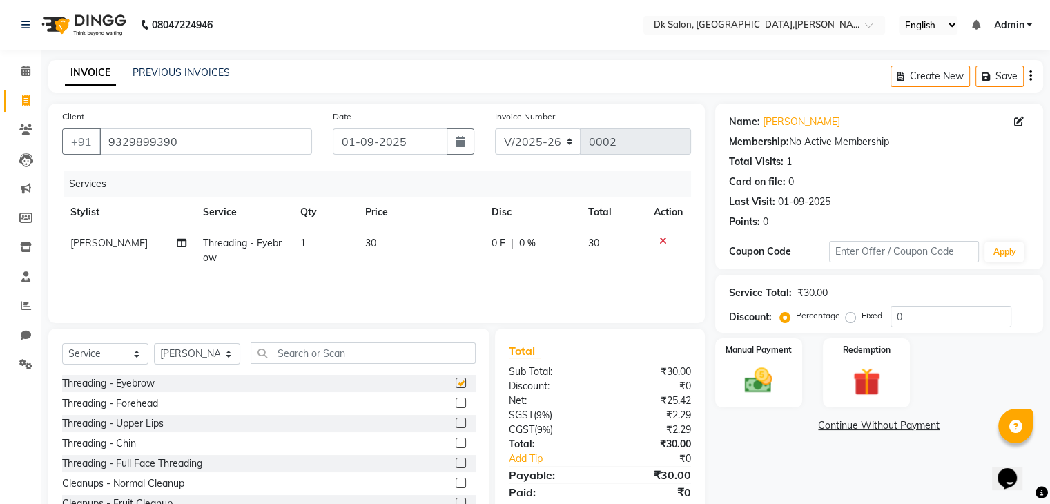
checkbox input "false"
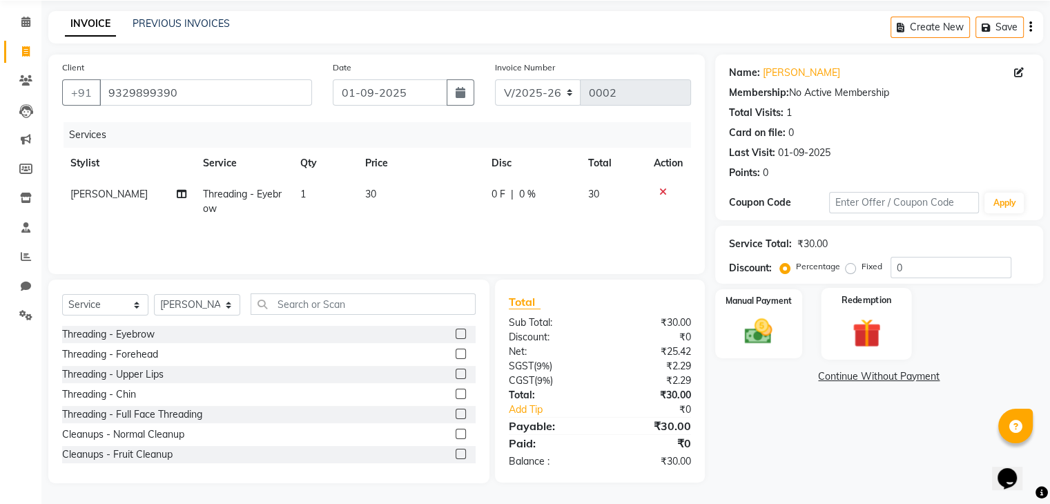
click at [850, 338] on img at bounding box center [866, 332] width 46 height 35
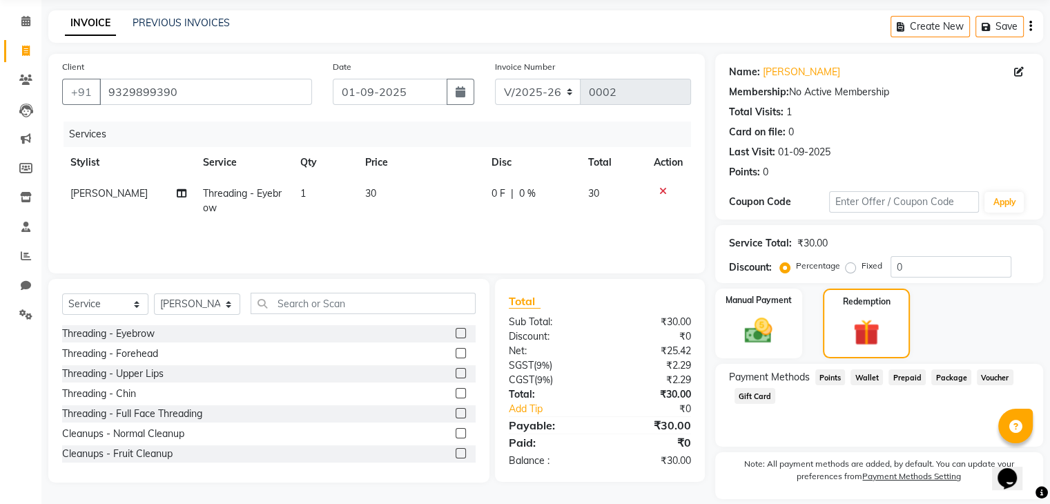
click at [999, 375] on span "Voucher" at bounding box center [995, 377] width 37 height 16
click at [939, 371] on span "Package" at bounding box center [951, 377] width 40 height 16
click at [988, 378] on span "Voucher" at bounding box center [995, 377] width 37 height 16
click at [896, 375] on span "Prepaid" at bounding box center [906, 377] width 37 height 16
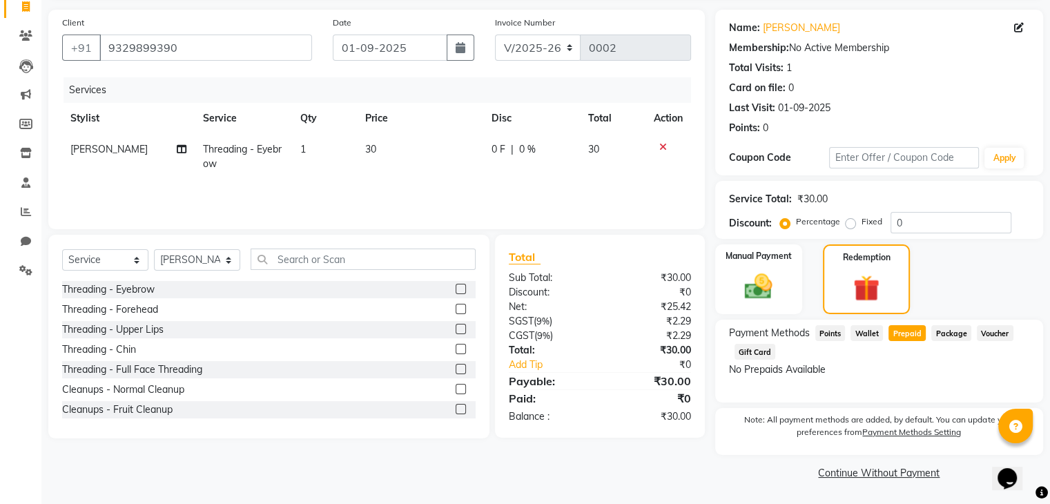
scroll to position [11, 0]
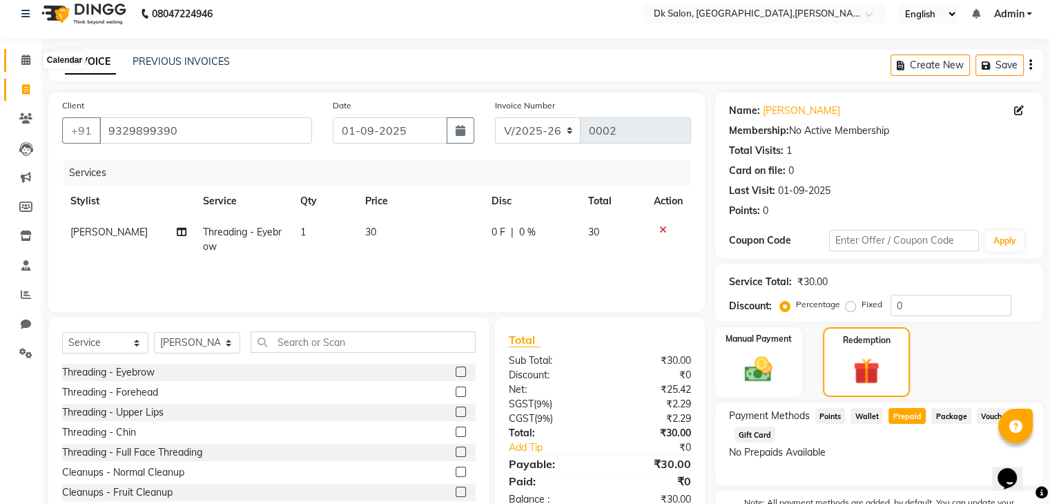
click at [22, 58] on icon at bounding box center [25, 60] width 9 height 10
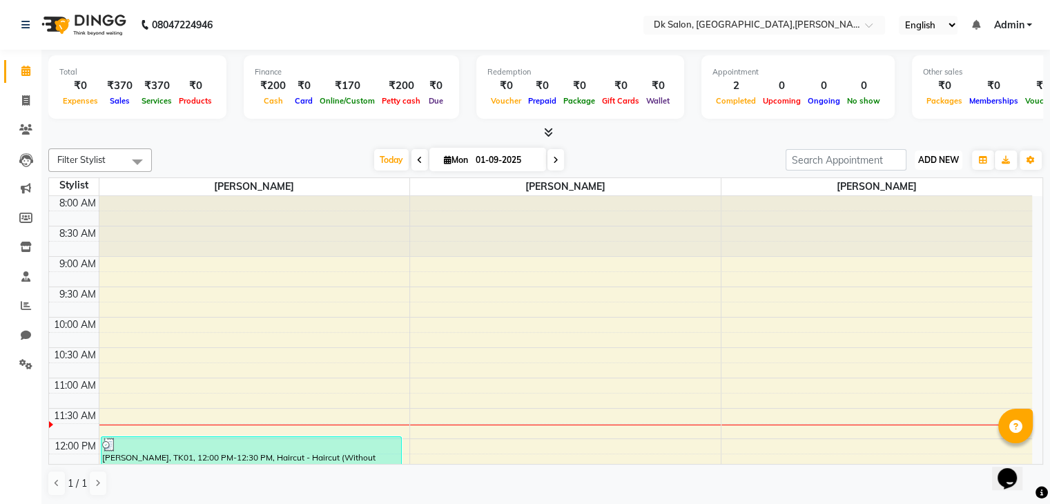
click at [934, 157] on span "ADD NEW" at bounding box center [938, 160] width 41 height 10
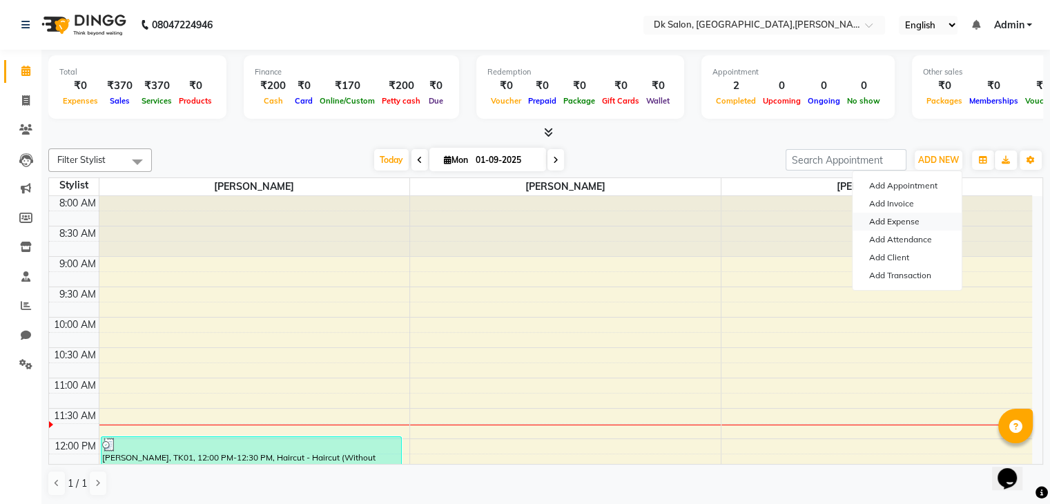
click at [895, 217] on link "Add Expense" at bounding box center [906, 222] width 109 height 18
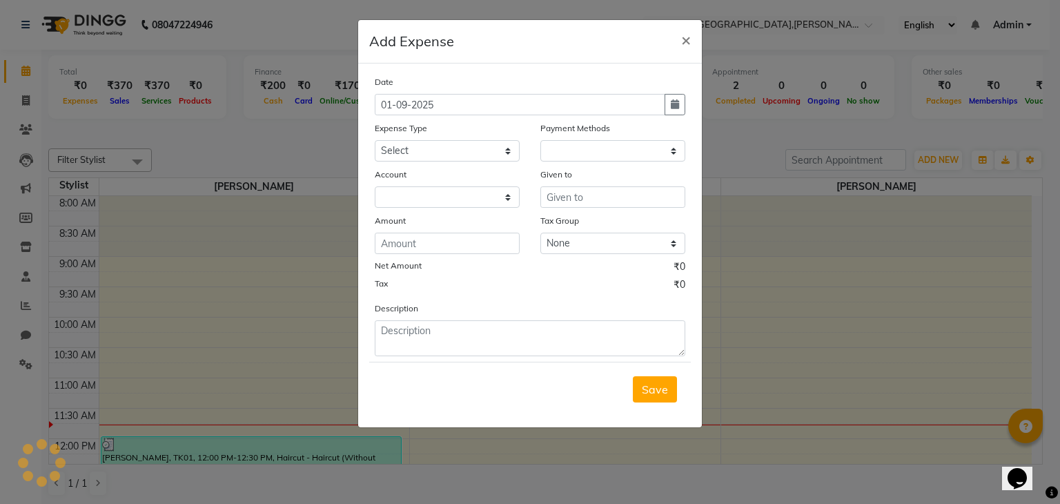
select select "1"
select select "8141"
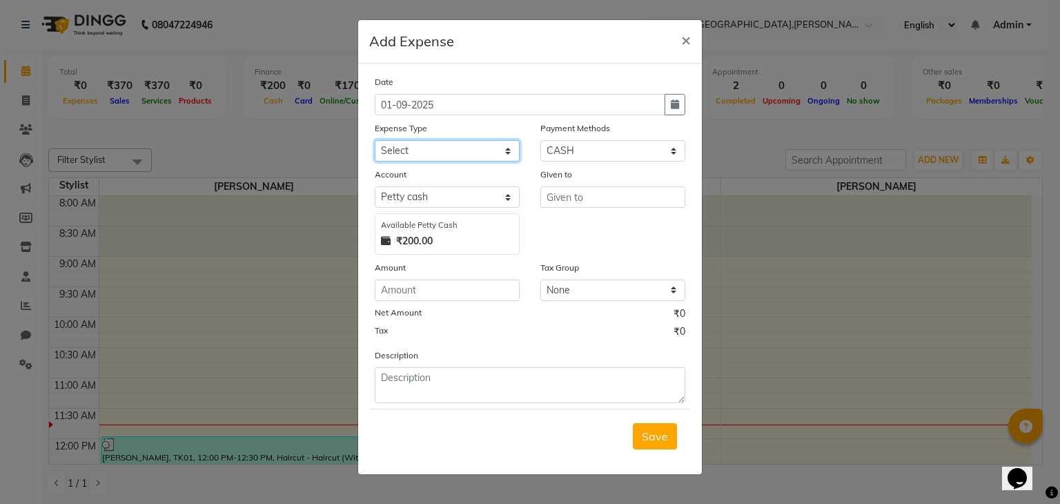
click at [409, 154] on select "Select Advance Salary Bank charges Car maintenance Cash transfer to bank Cash t…" at bounding box center [447, 150] width 145 height 21
select select "12"
click at [375, 141] on select "Select Advance Salary Bank charges Car maintenance Cash transfer to bank Cash t…" at bounding box center [447, 150] width 145 height 21
click at [591, 145] on select "Select CASH CARD ONLINE CUSTOM GPay PayTM PhonePe UPI NearBuy Points Wallet Loa…" at bounding box center [612, 150] width 145 height 21
click at [540, 141] on select "Select CASH CARD ONLINE CUSTOM GPay PayTM PhonePe UPI NearBuy Points Wallet Loa…" at bounding box center [612, 150] width 145 height 21
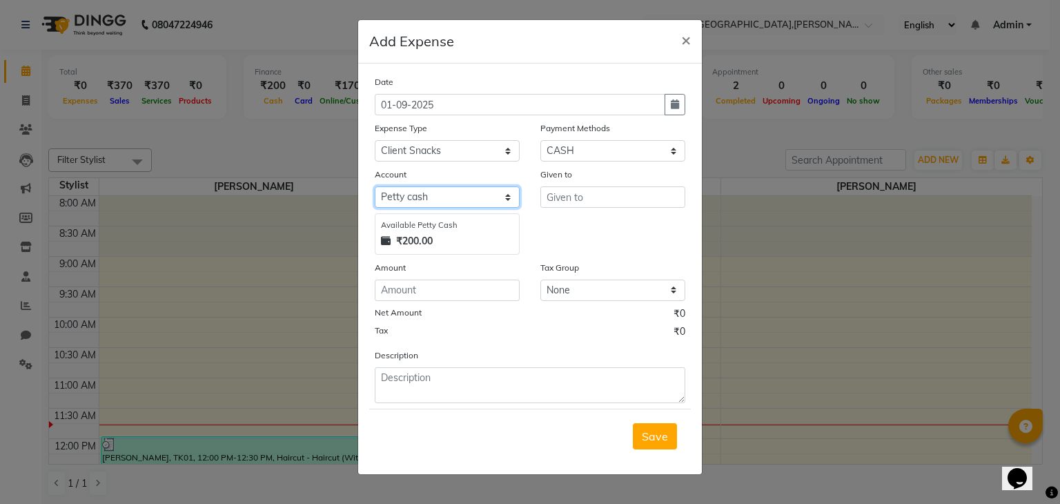
click at [450, 194] on select "Select Petty cash Default account" at bounding box center [447, 196] width 145 height 21
click at [375, 188] on select "Select Petty cash Default account" at bounding box center [447, 196] width 145 height 21
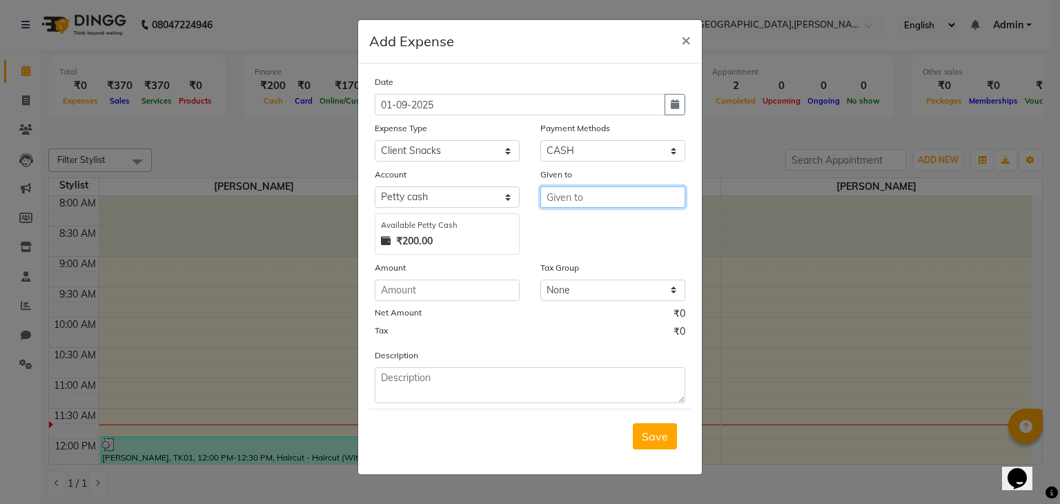
click at [593, 202] on input "text" at bounding box center [612, 196] width 145 height 21
click at [591, 226] on ngb-highlight "Jo hn Dyer" at bounding box center [607, 227] width 99 height 14
type input "John Dyer"
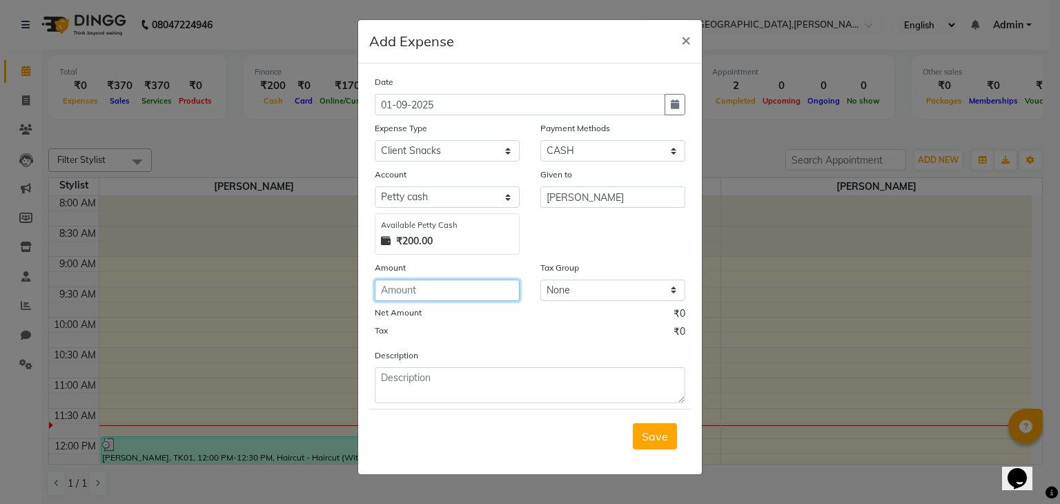
click at [398, 291] on input "number" at bounding box center [447, 290] width 145 height 21
type input "100"
click at [677, 41] on button "×" at bounding box center [686, 39] width 32 height 39
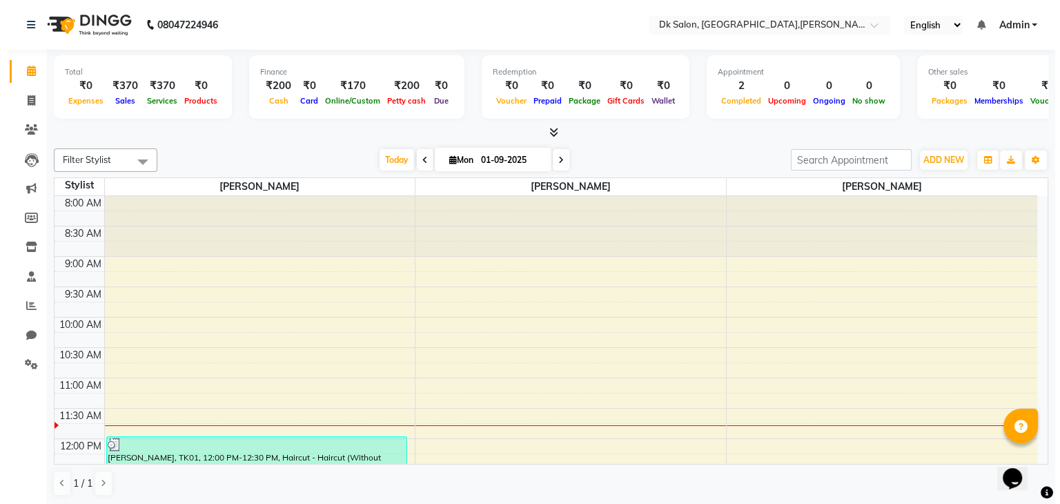
scroll to position [1, 0]
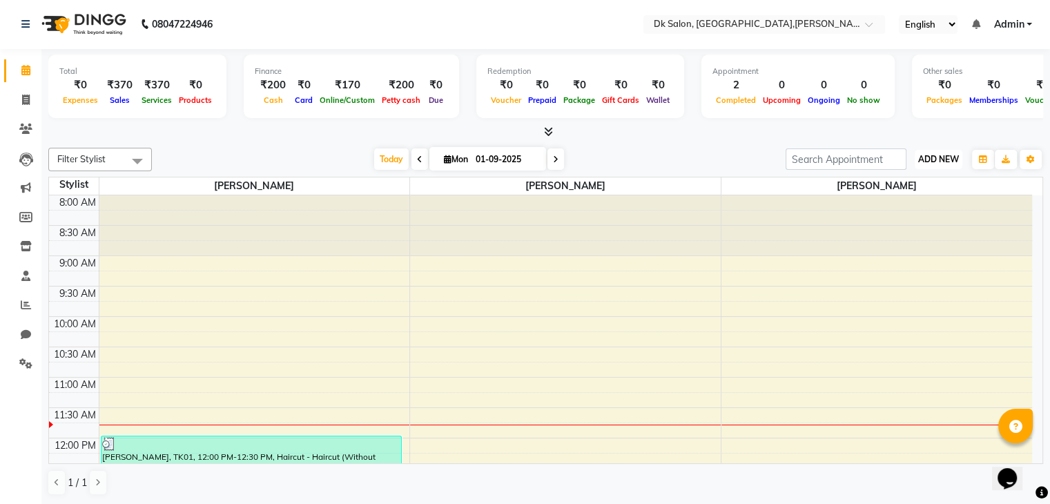
click at [930, 157] on span "ADD NEW" at bounding box center [938, 159] width 41 height 10
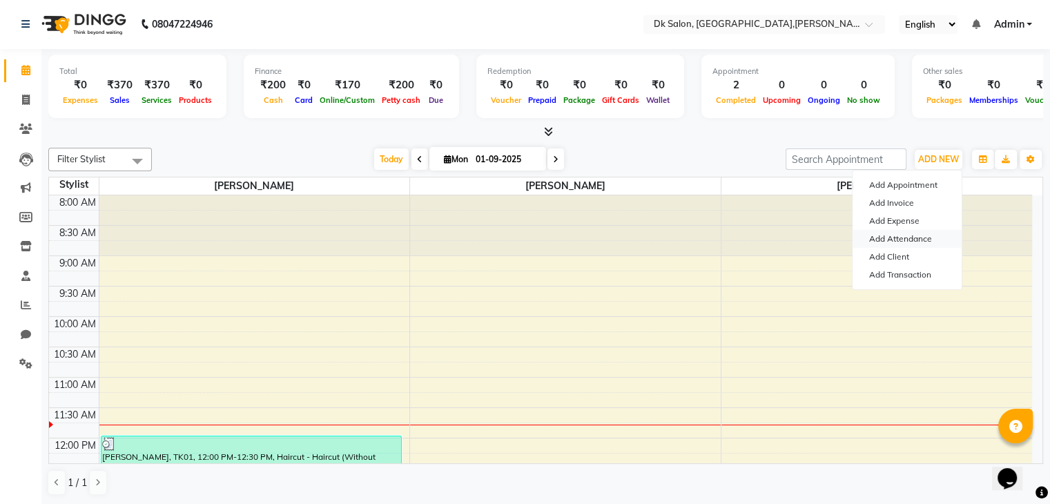
click at [903, 235] on link "Add Attendance" at bounding box center [906, 239] width 109 height 18
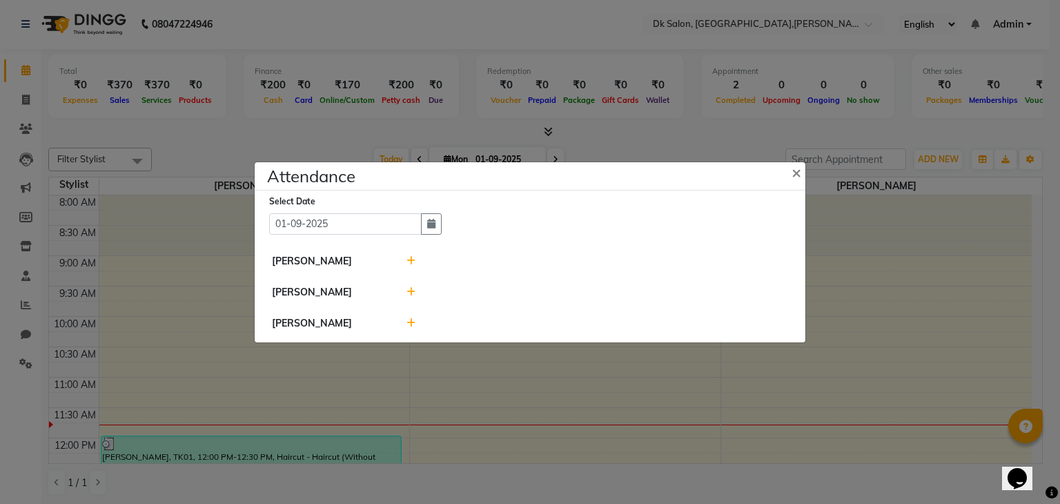
click at [411, 261] on icon at bounding box center [411, 261] width 9 height 10
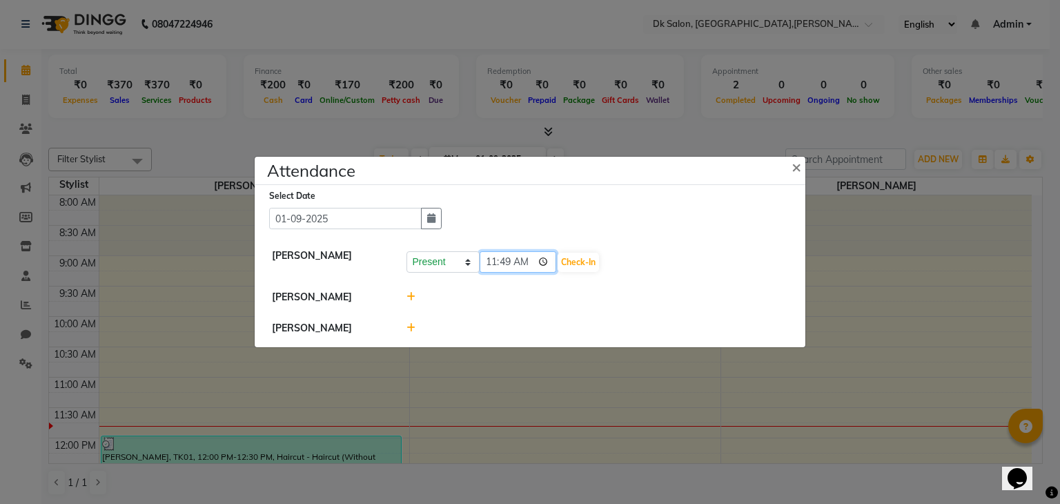
click at [527, 260] on input "11:49" at bounding box center [518, 261] width 77 height 21
click at [605, 288] on li "Nancy Gill" at bounding box center [530, 298] width 544 height 32
click at [442, 259] on select "Present Absent Late Half Day Weekly Off" at bounding box center [443, 261] width 73 height 21
select select "A"
click at [407, 251] on select "Present Absent Late Half Day Weekly Off" at bounding box center [443, 261] width 73 height 21
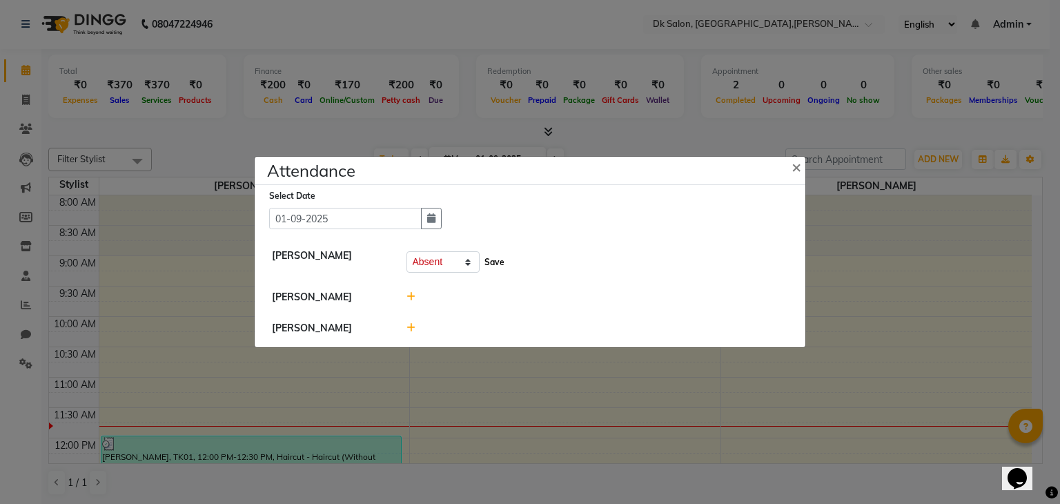
click at [493, 260] on button "Save" at bounding box center [494, 262] width 27 height 19
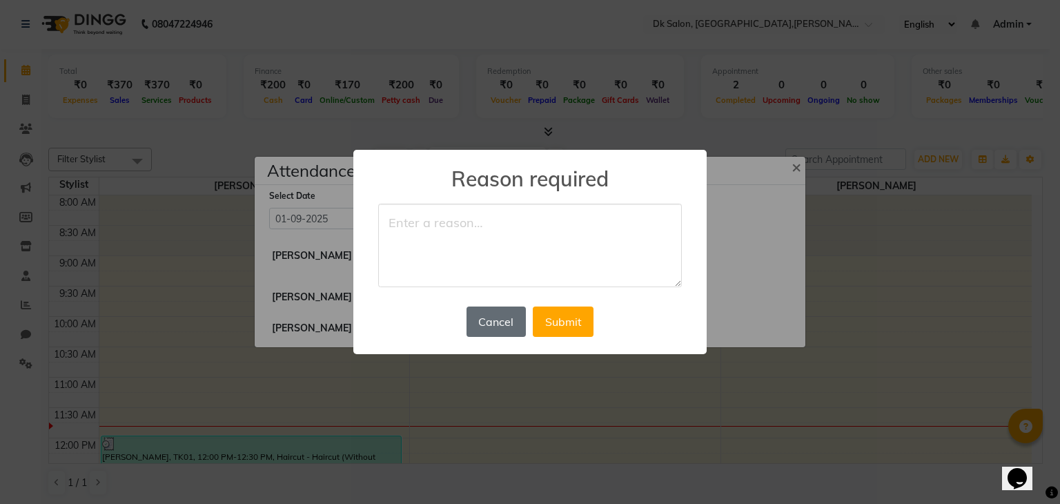
click at [498, 320] on button "Cancel" at bounding box center [496, 321] width 59 height 30
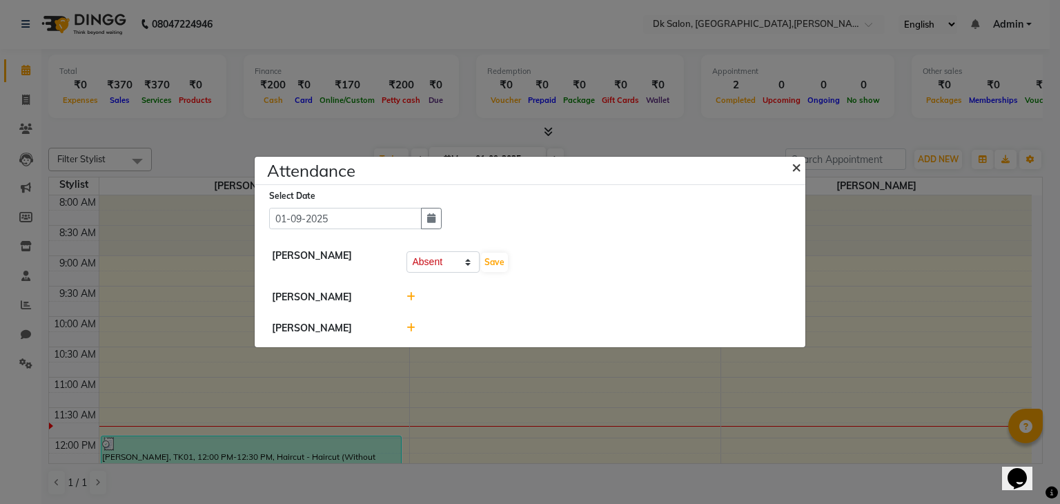
click at [791, 162] on button "×" at bounding box center [798, 166] width 35 height 39
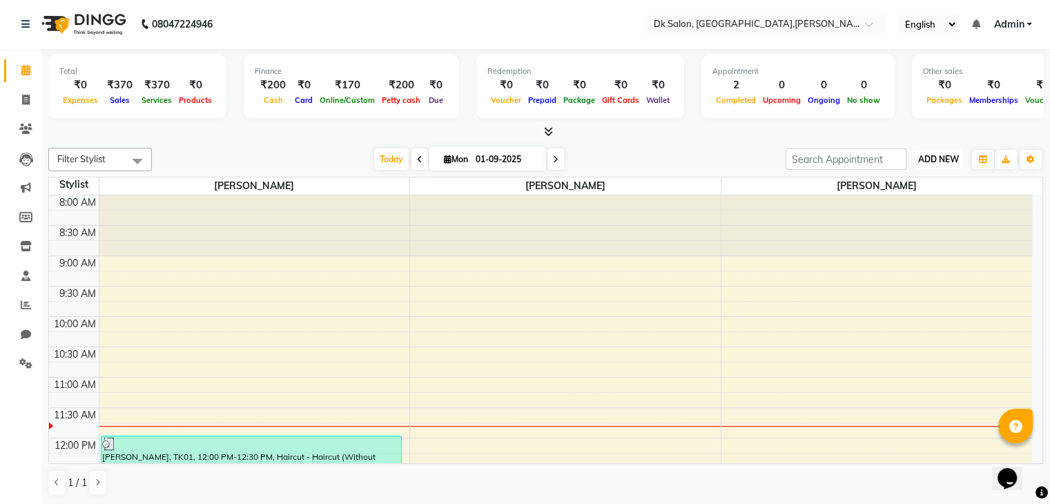
click at [930, 155] on span "ADD NEW" at bounding box center [938, 159] width 41 height 10
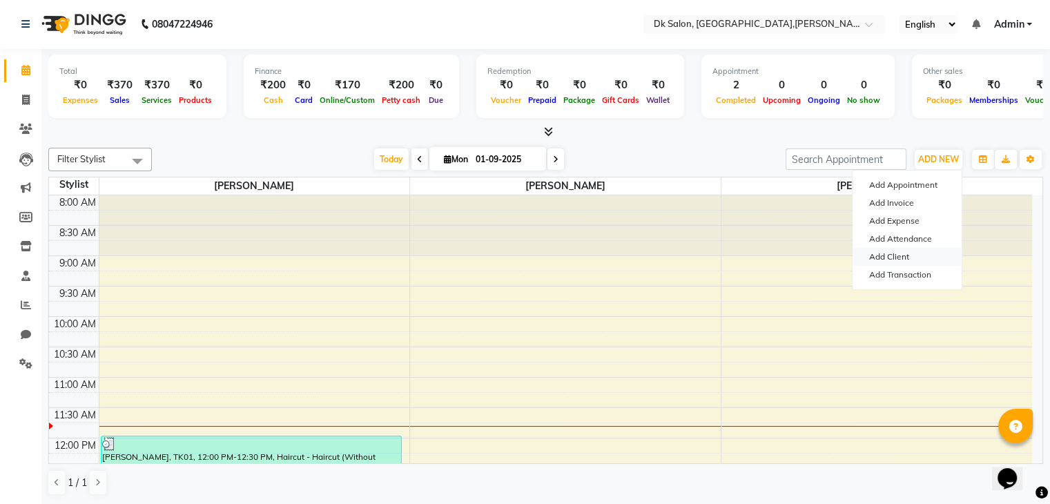
click at [893, 251] on link "Add Client" at bounding box center [906, 257] width 109 height 18
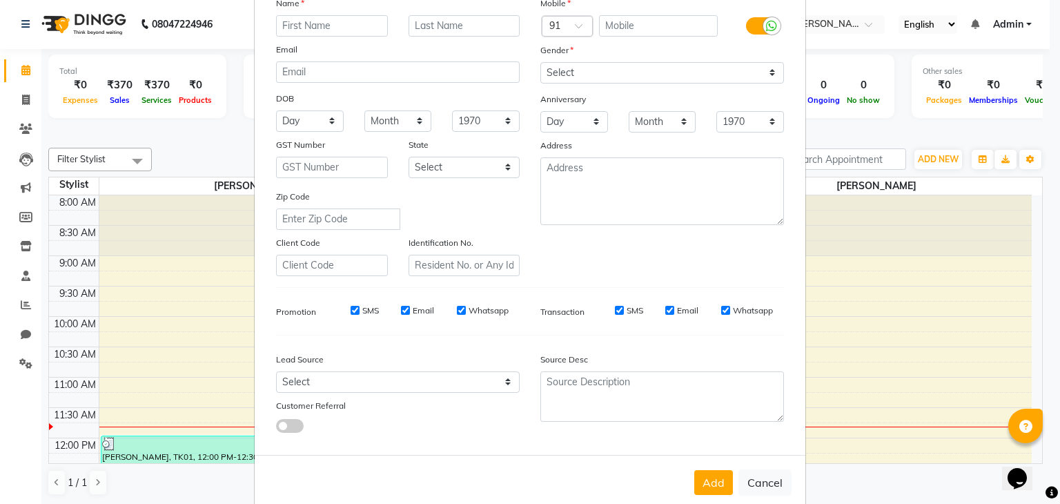
scroll to position [140, 0]
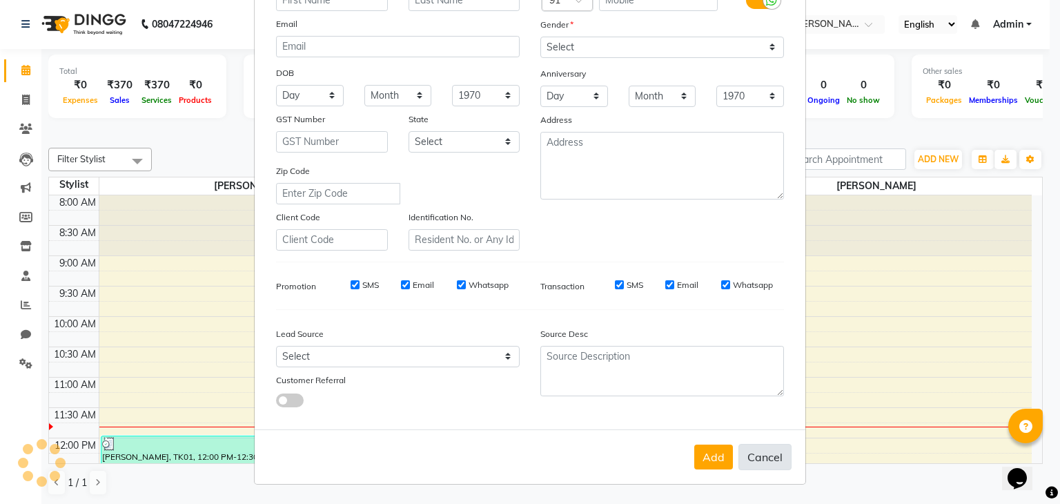
click at [754, 458] on button "Cancel" at bounding box center [765, 457] width 53 height 26
select select
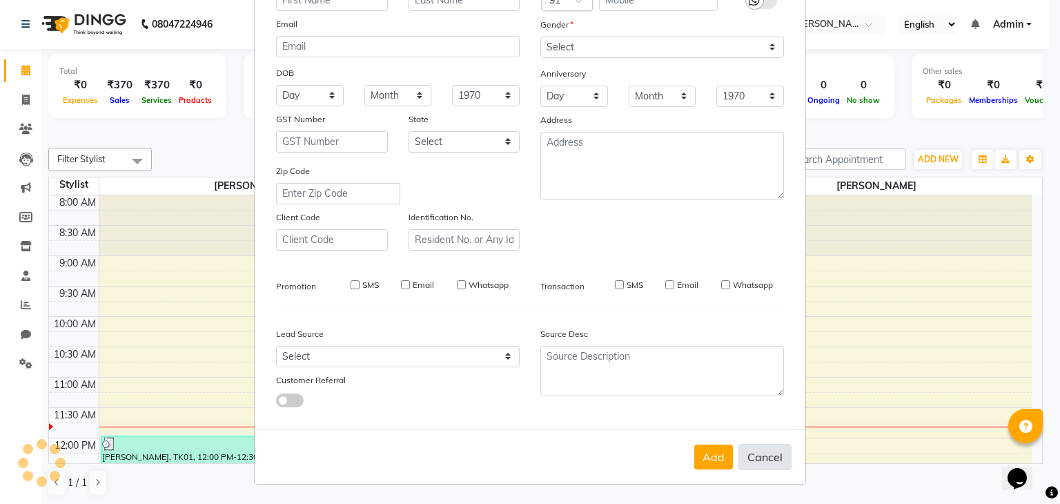
select select
checkbox input "false"
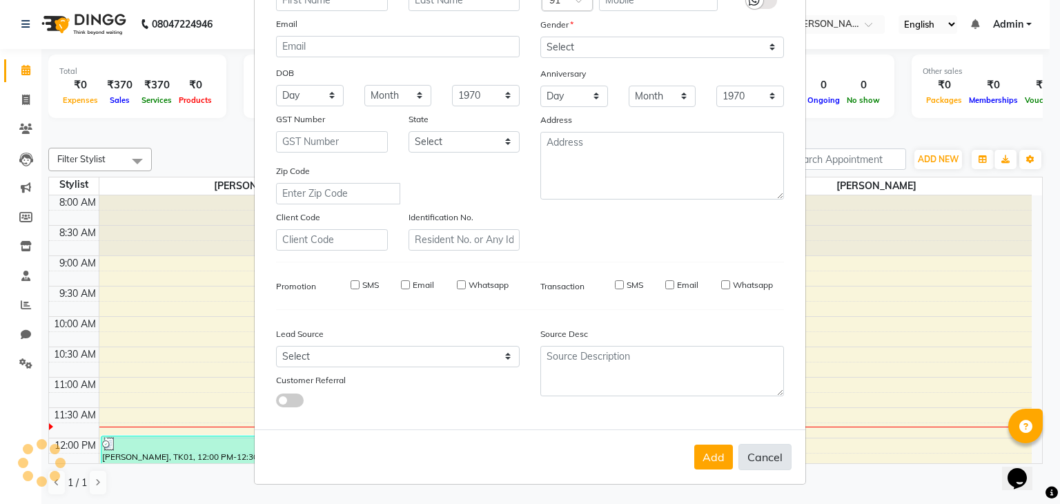
checkbox input "false"
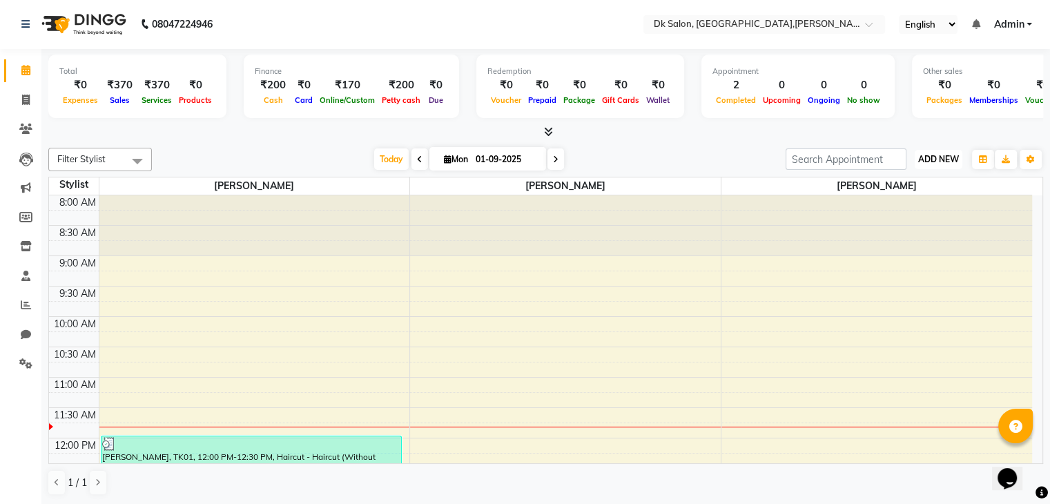
click at [944, 155] on span "ADD NEW" at bounding box center [938, 159] width 41 height 10
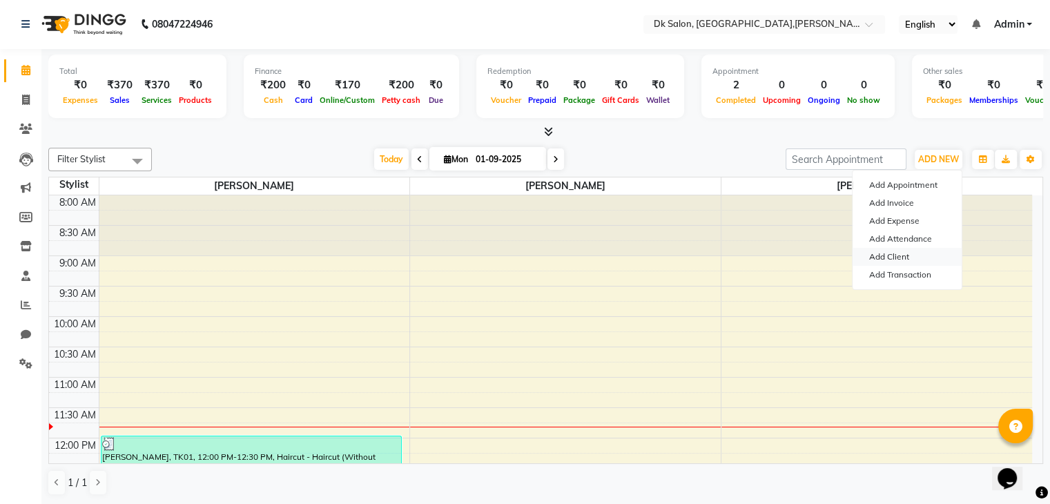
click at [887, 257] on link "Add Client" at bounding box center [906, 257] width 109 height 18
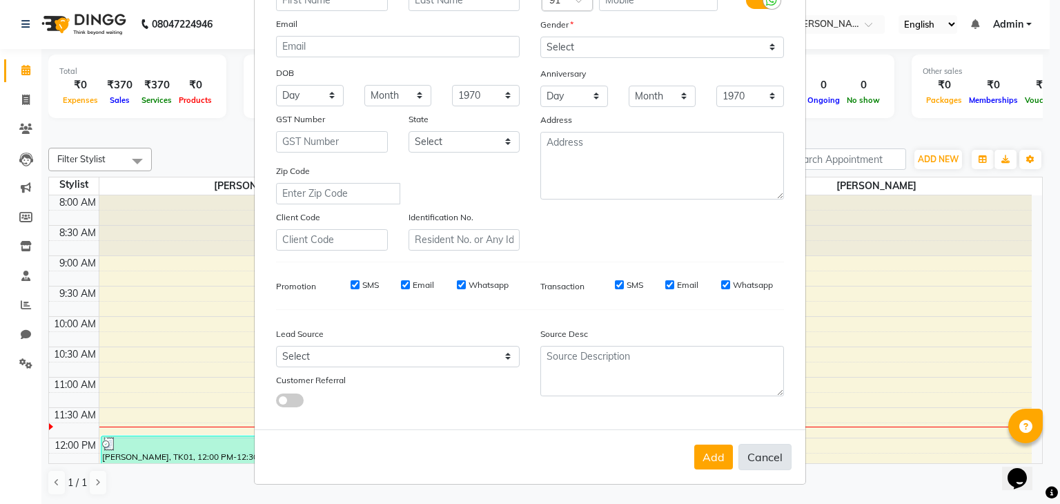
click at [764, 451] on button "Cancel" at bounding box center [765, 457] width 53 height 26
select select
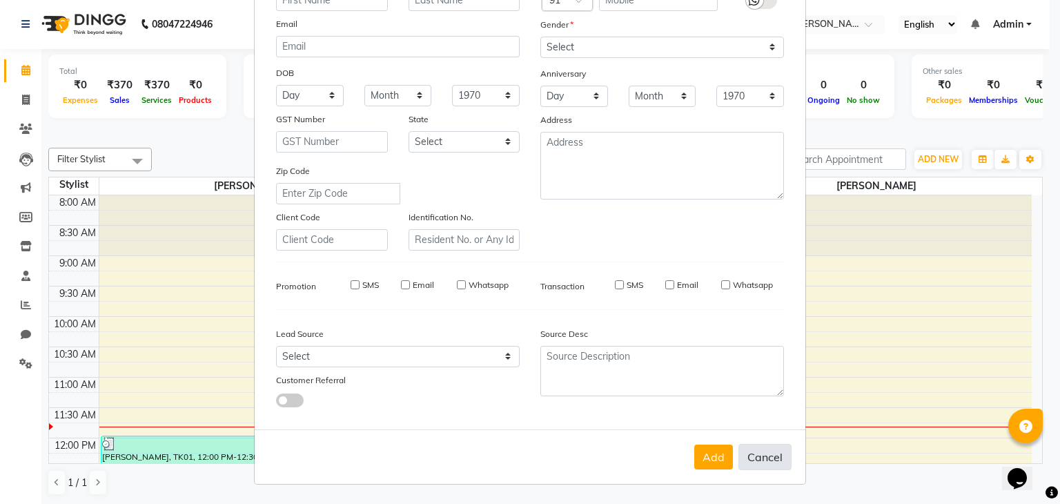
select select
checkbox input "false"
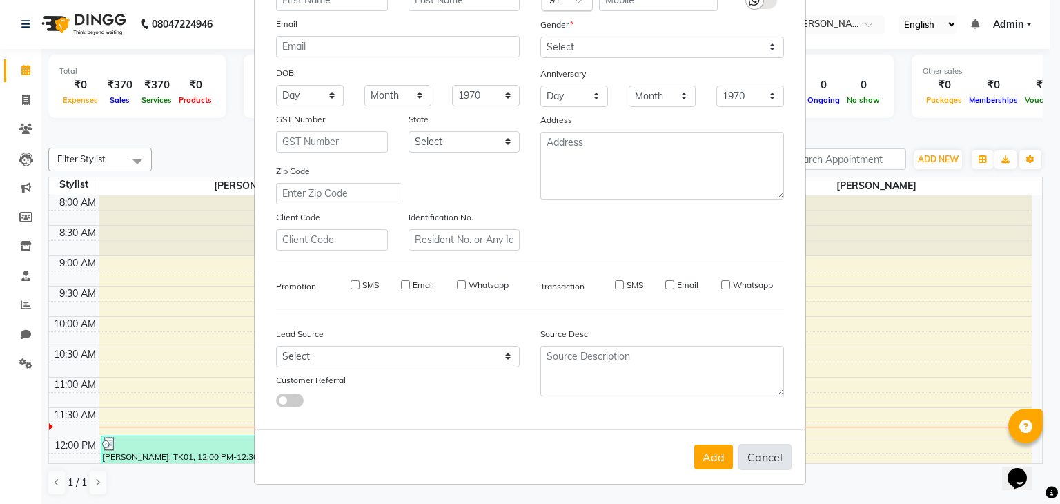
checkbox input "false"
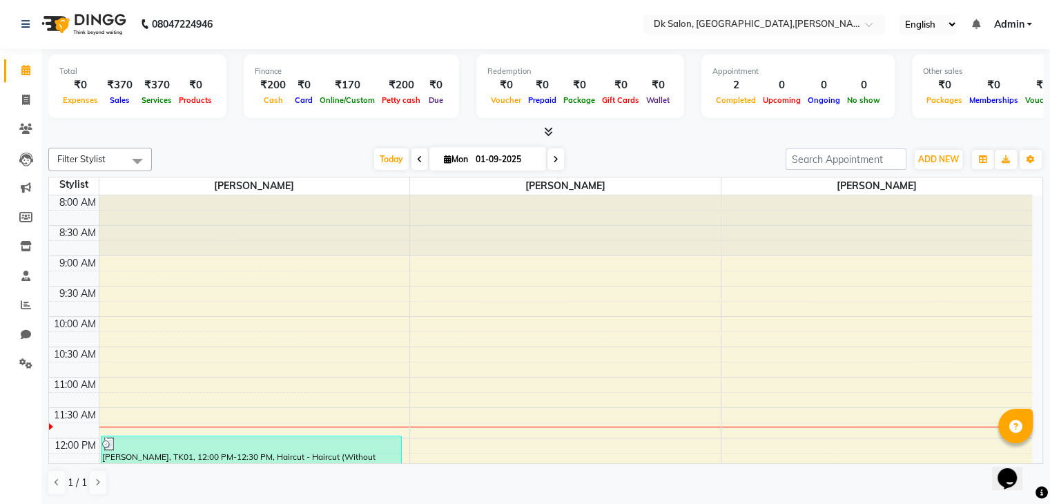
click at [912, 204] on div at bounding box center [876, 225] width 311 height 60
click at [934, 154] on span "ADD NEW" at bounding box center [938, 159] width 41 height 10
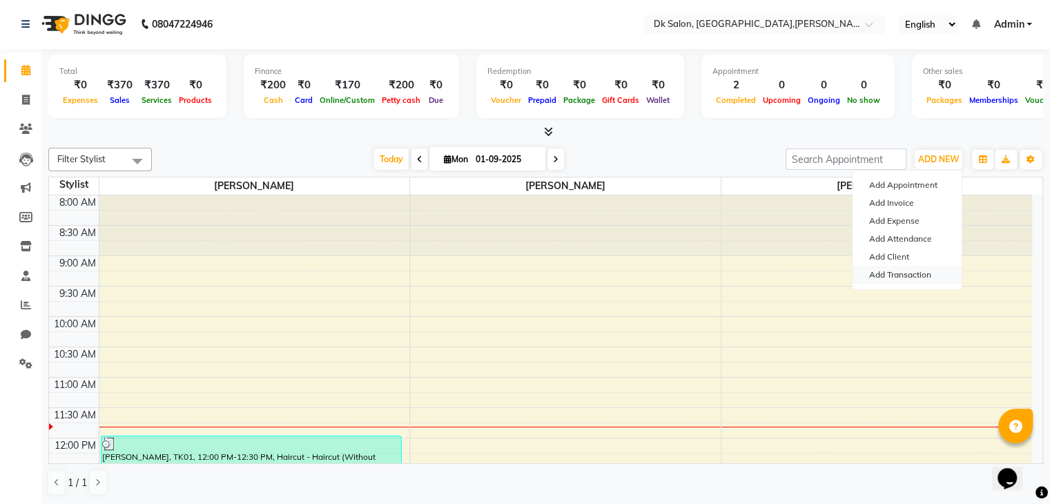
click at [901, 269] on link "Add Transaction" at bounding box center [906, 275] width 109 height 18
select select "direct"
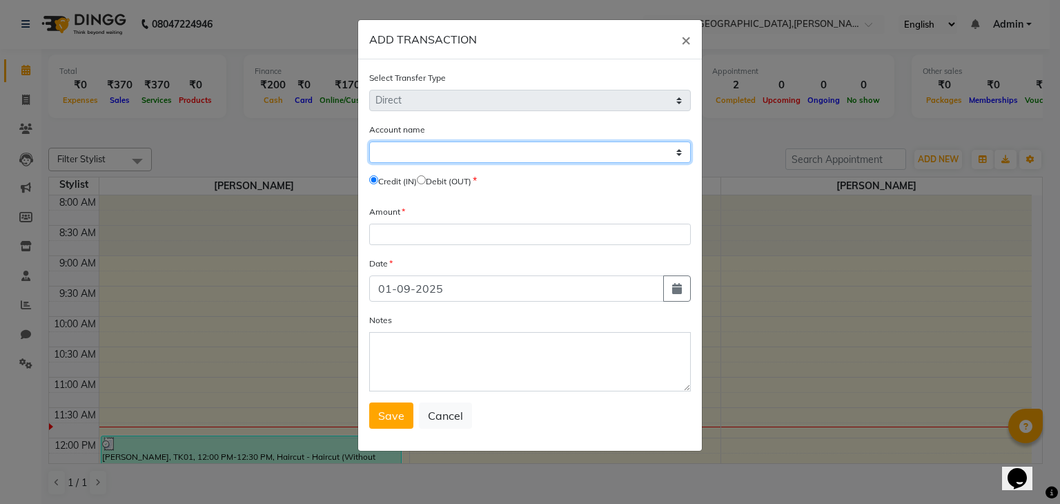
click at [475, 150] on select "Select Petty Cash Default Account" at bounding box center [530, 151] width 322 height 21
select select "8141"
click at [369, 143] on select "Select Petty Cash Default Account" at bounding box center [530, 151] width 322 height 21
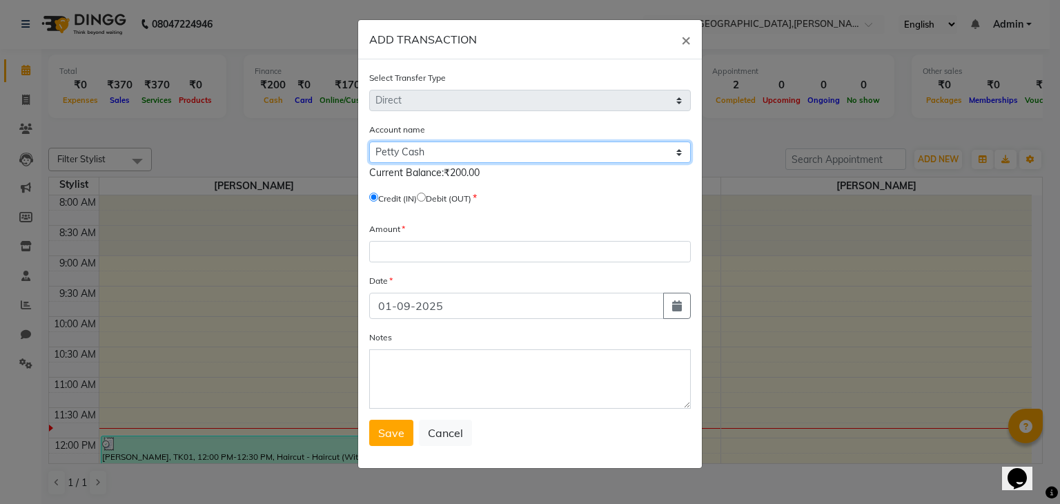
click at [447, 157] on select "Select Petty Cash Default Account" at bounding box center [530, 151] width 322 height 21
click at [369, 143] on select "Select Petty Cash Default Account" at bounding box center [530, 151] width 322 height 21
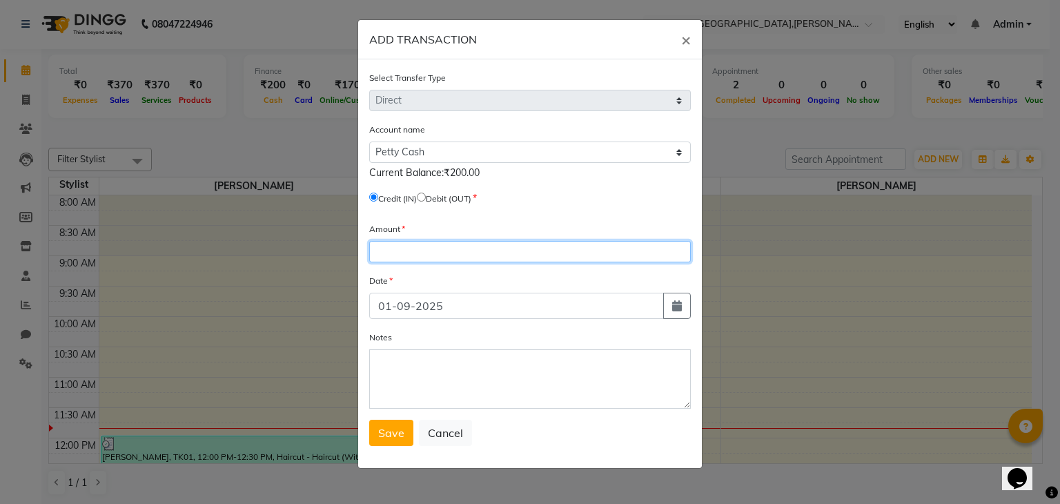
click at [409, 246] on input "number" at bounding box center [530, 251] width 322 height 21
type input "100"
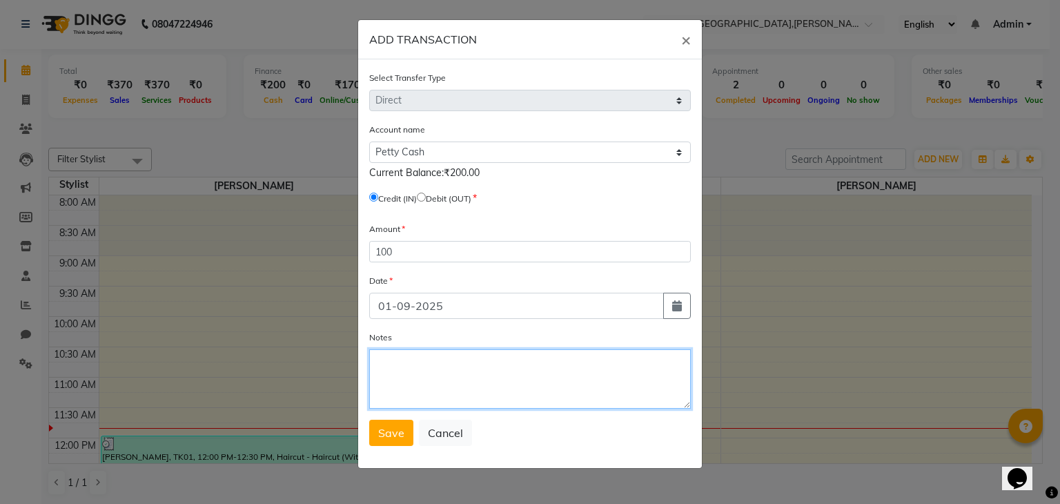
click at [415, 380] on textarea "Notes" at bounding box center [530, 378] width 322 height 59
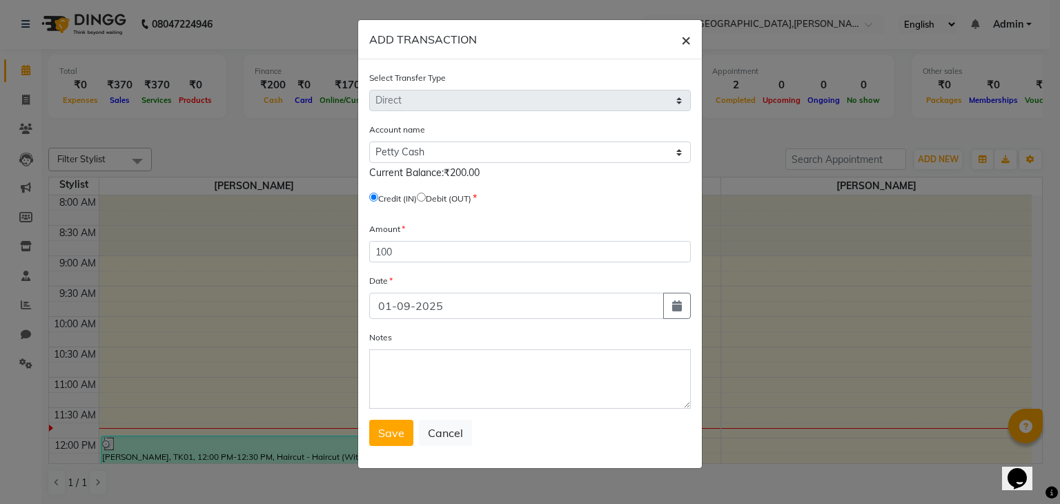
click at [685, 38] on span "×" at bounding box center [686, 39] width 10 height 21
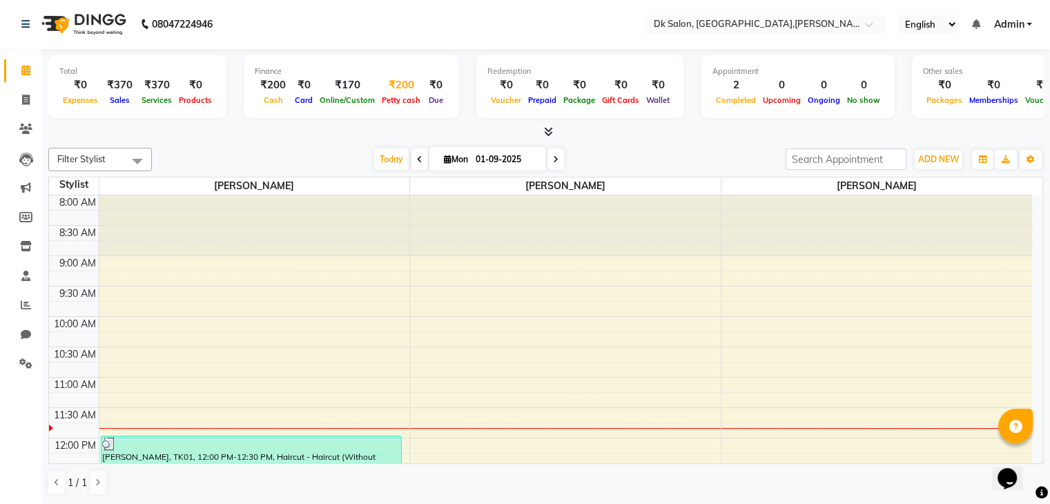
click at [392, 86] on div "₹200" at bounding box center [401, 85] width 46 height 16
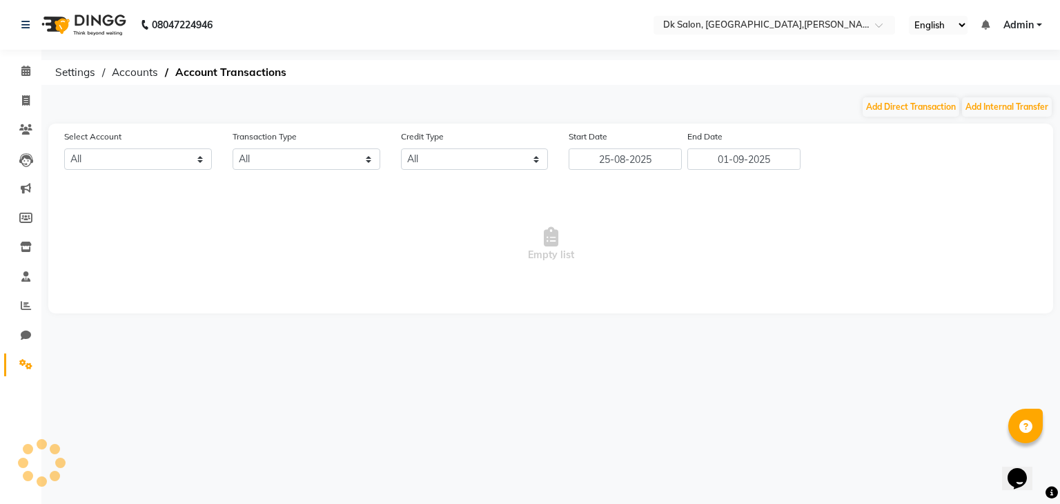
select select "8141"
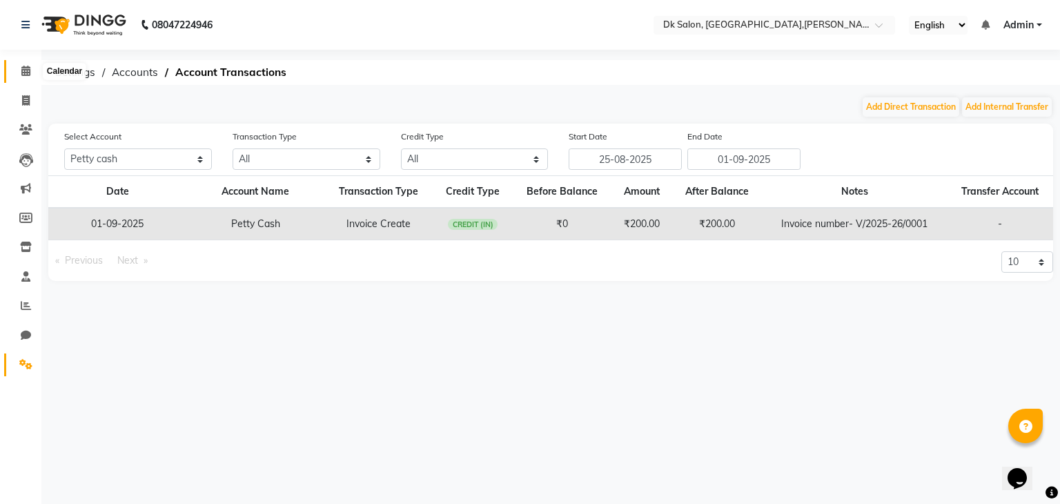
click at [28, 77] on span at bounding box center [26, 72] width 24 height 16
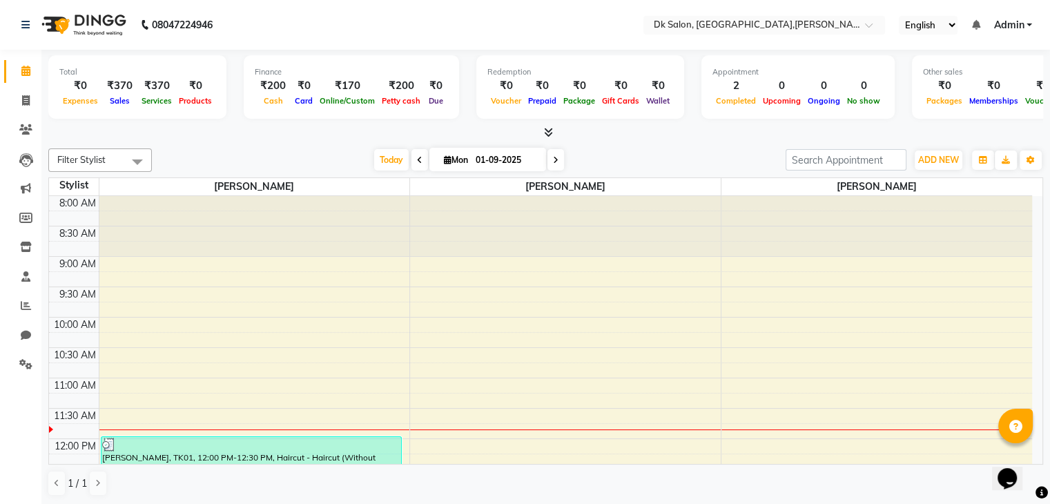
click at [139, 159] on span at bounding box center [138, 161] width 28 height 26
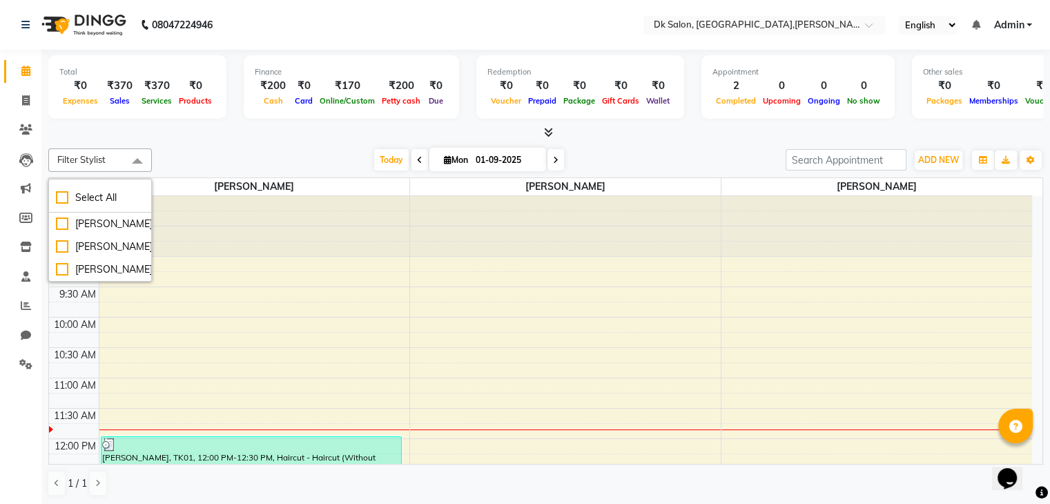
click at [266, 154] on div "Today Mon 01-09-2025" at bounding box center [469, 160] width 620 height 21
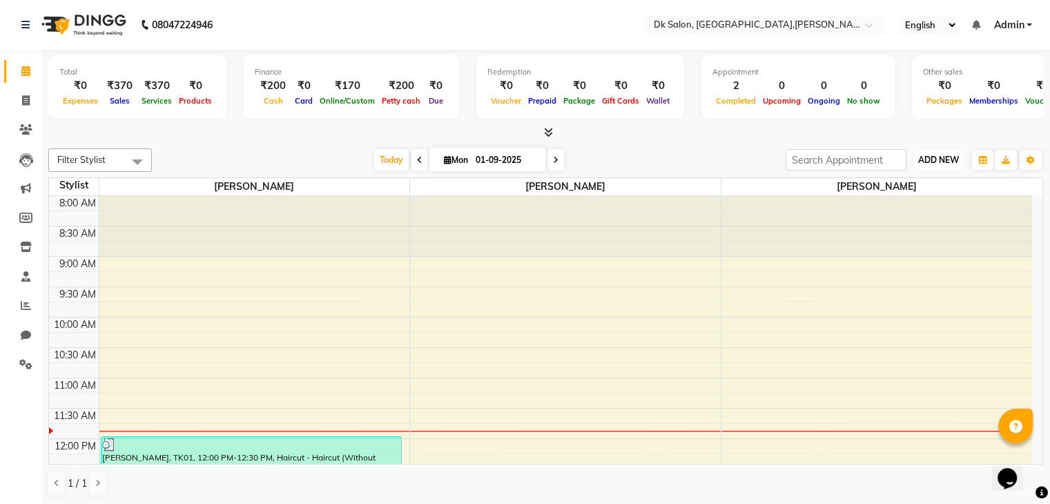
click at [933, 158] on span "ADD NEW" at bounding box center [938, 160] width 41 height 10
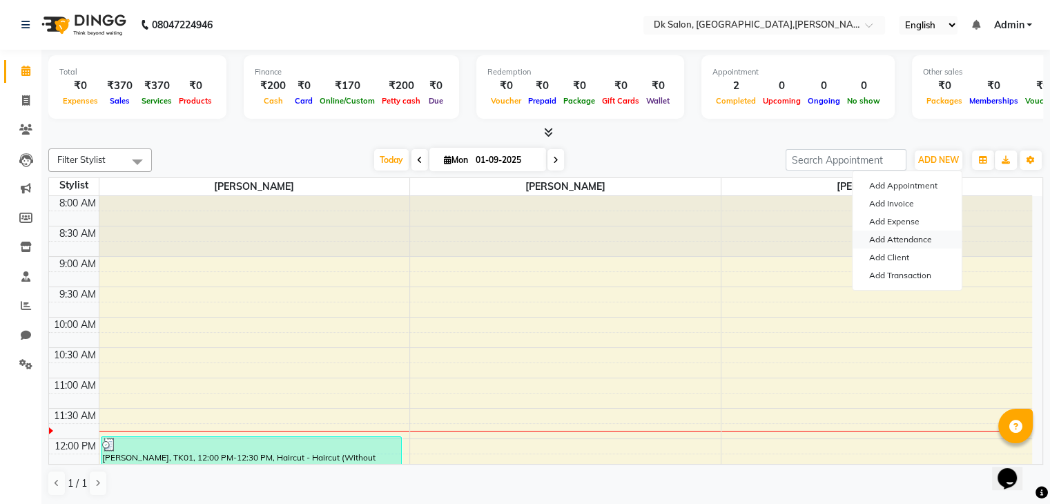
click at [887, 235] on link "Add Attendance" at bounding box center [906, 240] width 109 height 18
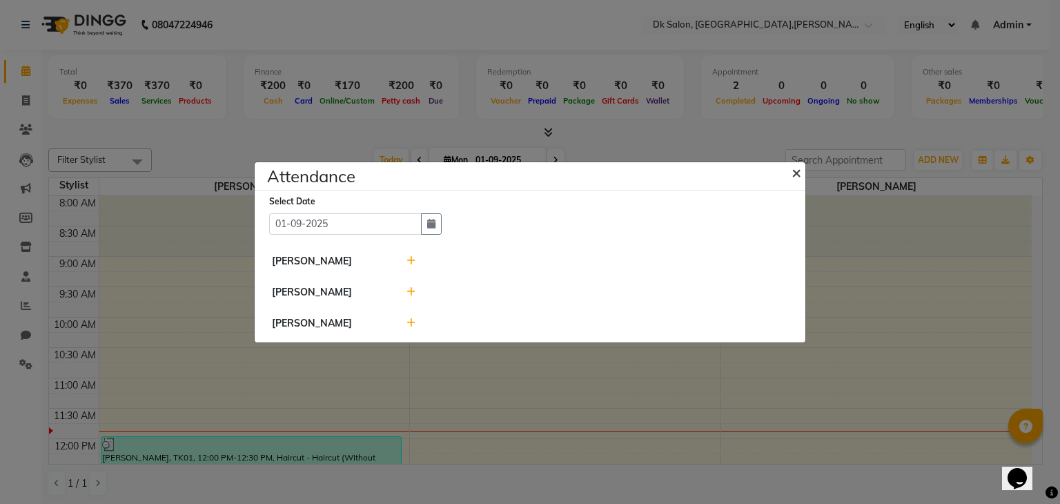
click at [793, 170] on span "×" at bounding box center [797, 172] width 10 height 21
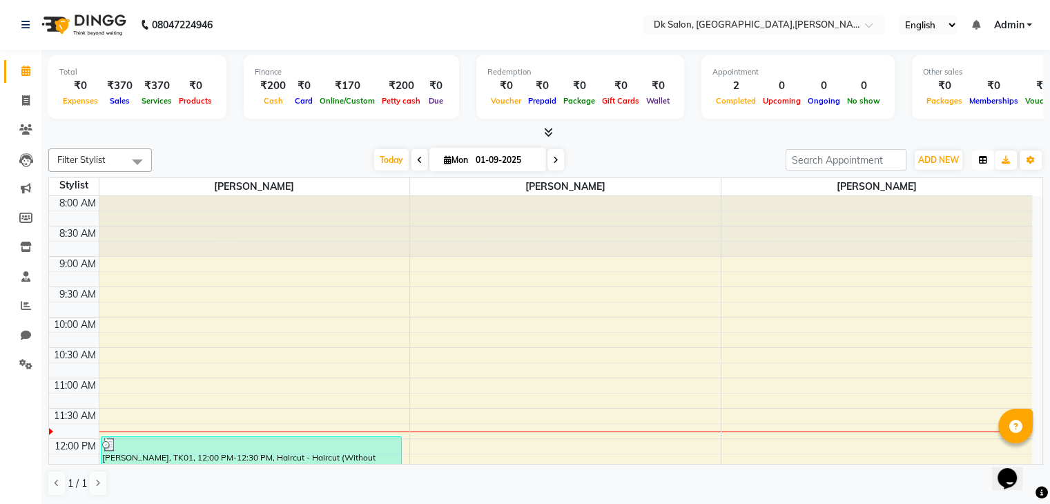
click at [980, 163] on button "button" at bounding box center [983, 159] width 22 height 19
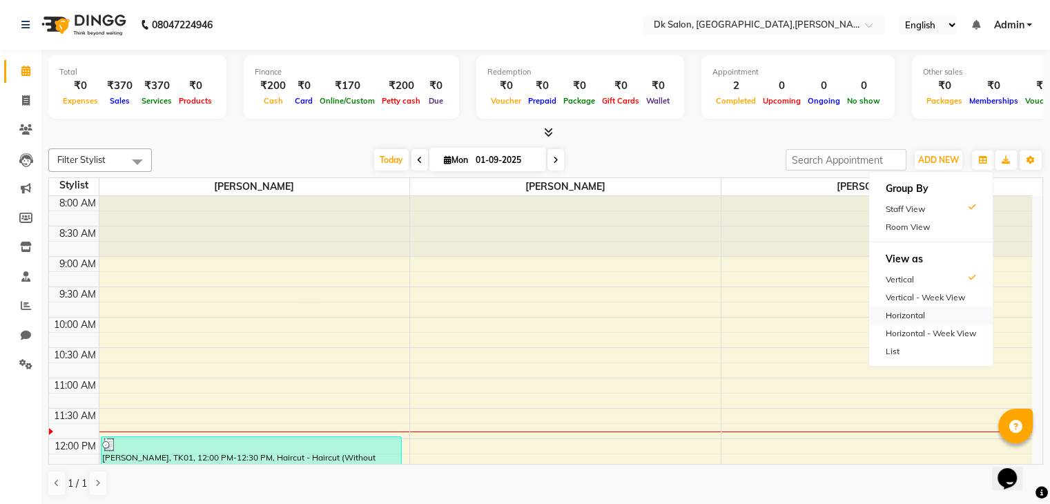
click at [946, 315] on div "Horizontal" at bounding box center [931, 315] width 124 height 18
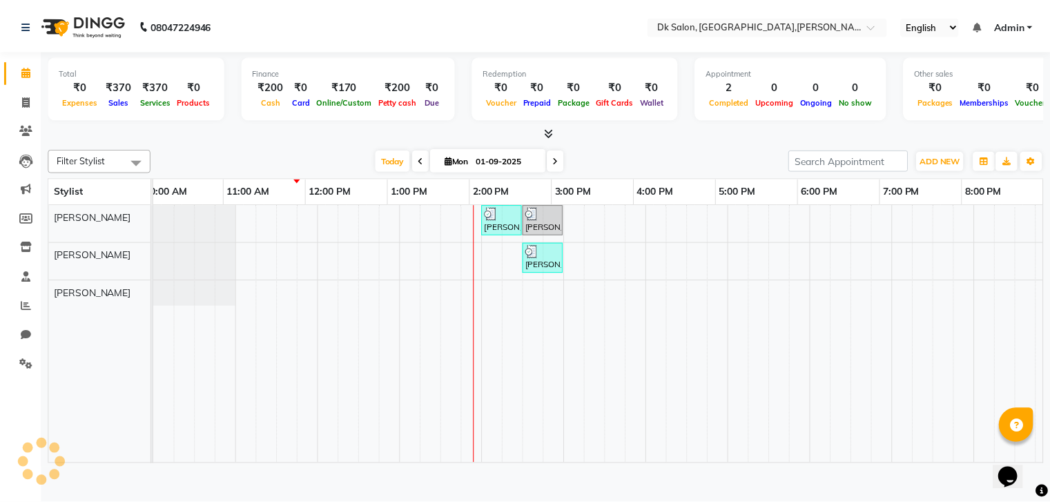
scroll to position [0, 178]
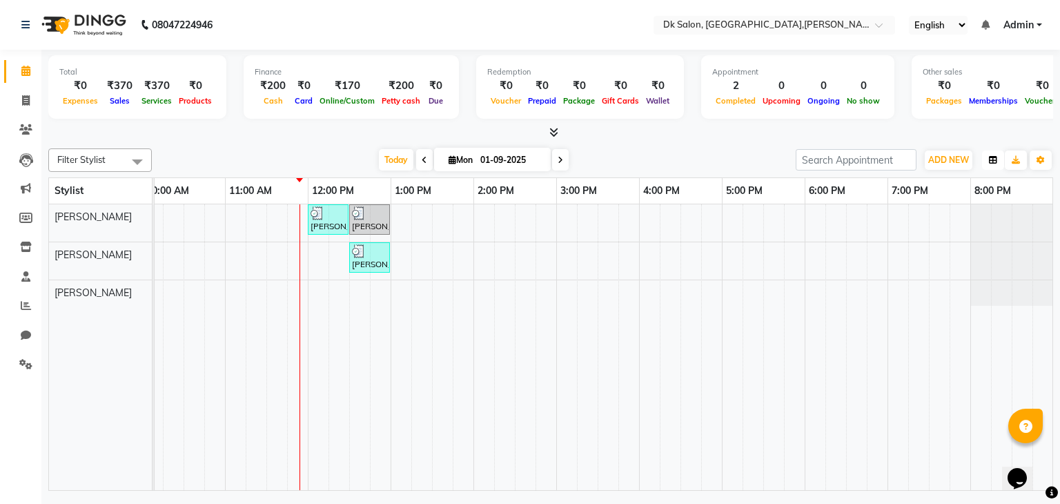
click at [989, 159] on icon "button" at bounding box center [993, 160] width 8 height 8
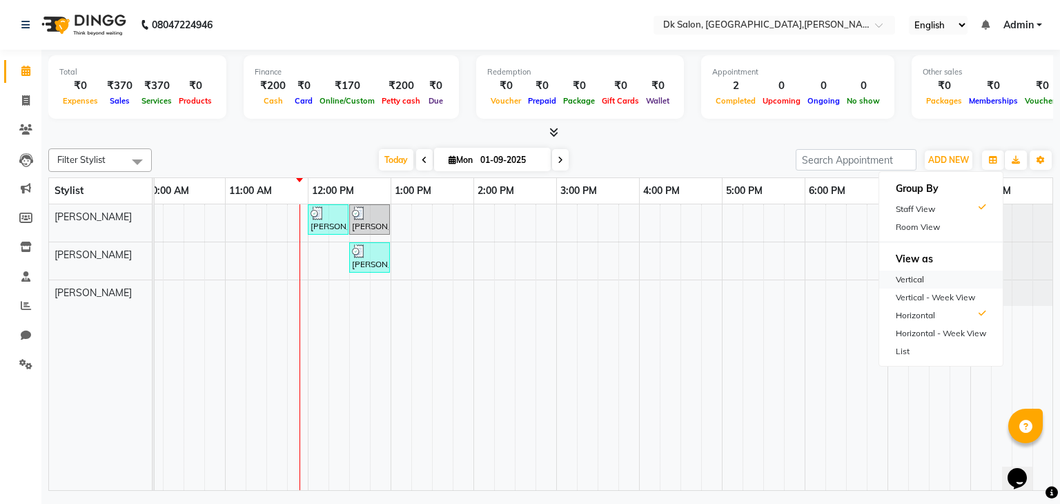
click at [930, 275] on div "Vertical" at bounding box center [941, 280] width 124 height 18
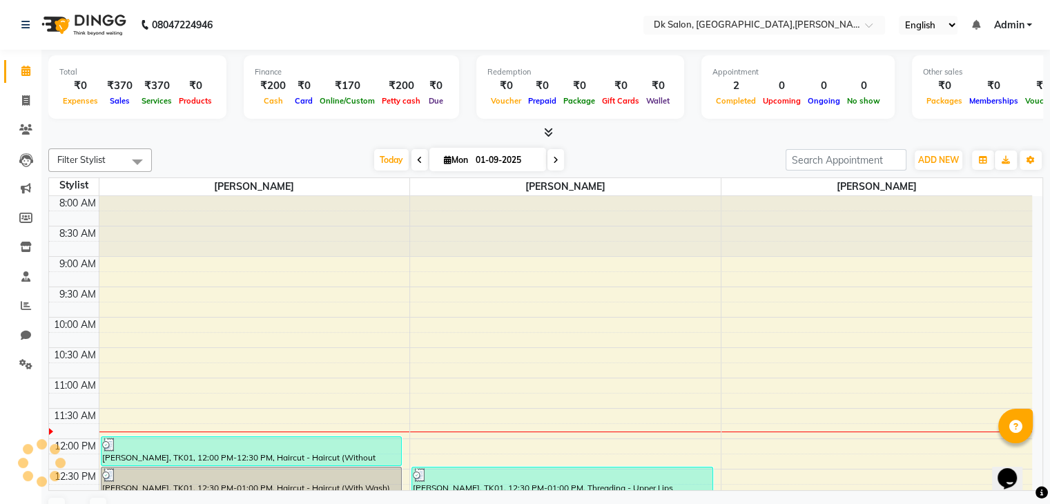
scroll to position [182, 0]
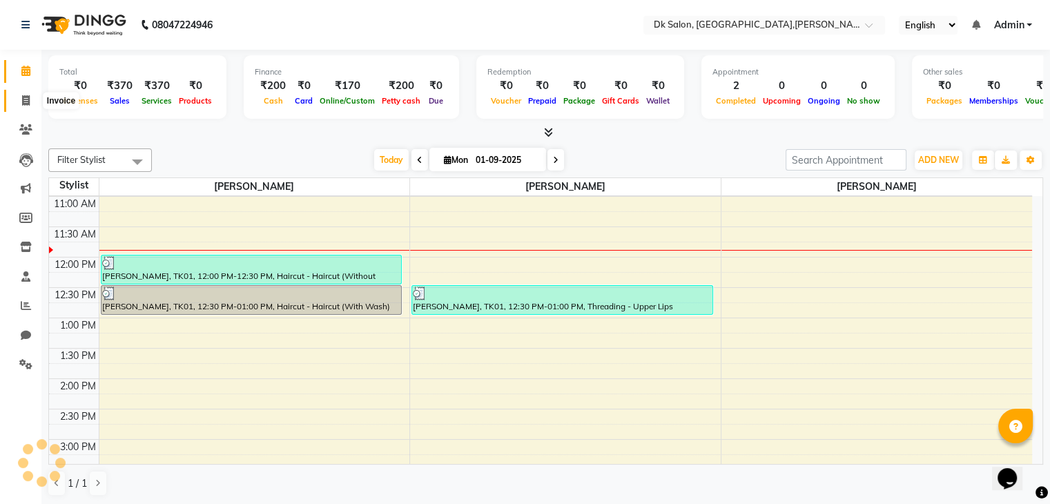
click at [21, 100] on span at bounding box center [26, 101] width 24 height 16
select select "service"
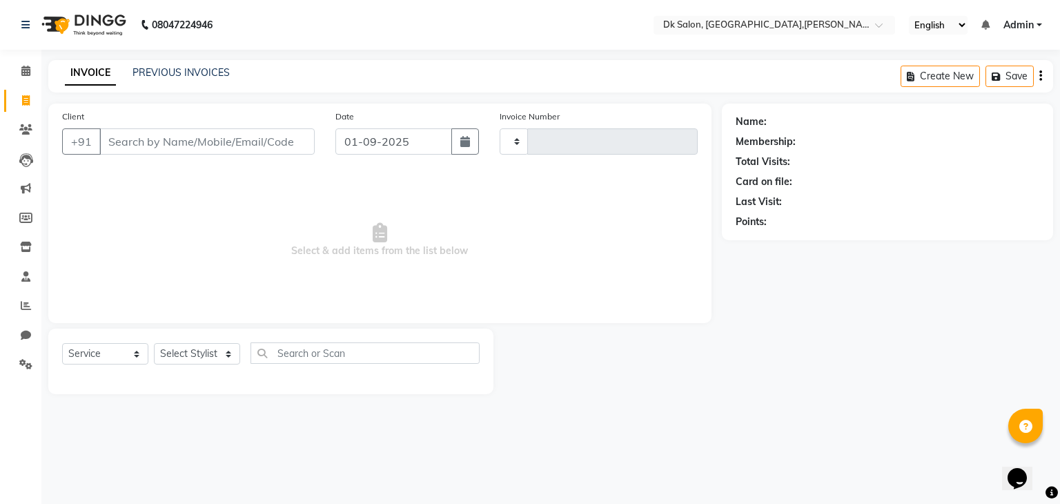
type input "0002"
select select "8913"
click at [165, 134] on input "Client" at bounding box center [206, 141] width 215 height 26
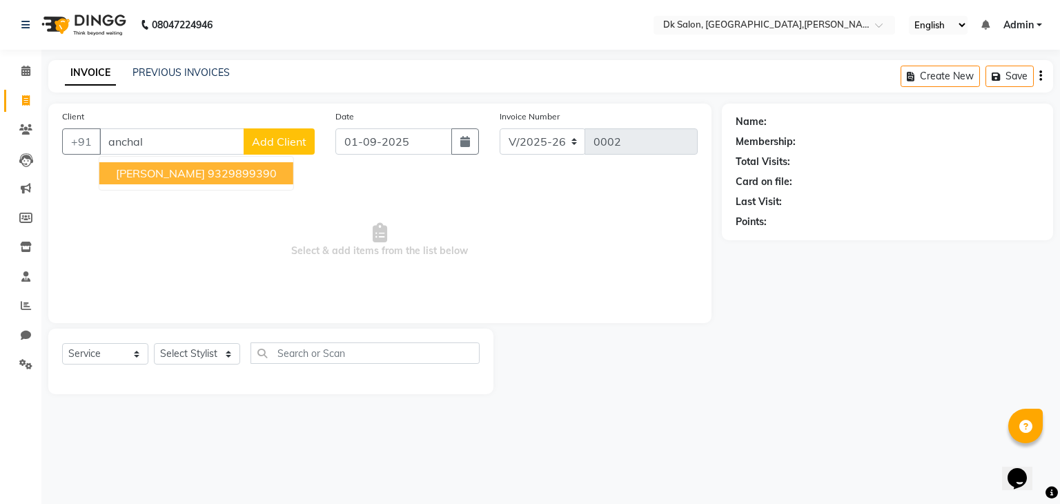
click at [222, 177] on ngb-highlight "9329899390" at bounding box center [242, 173] width 69 height 14
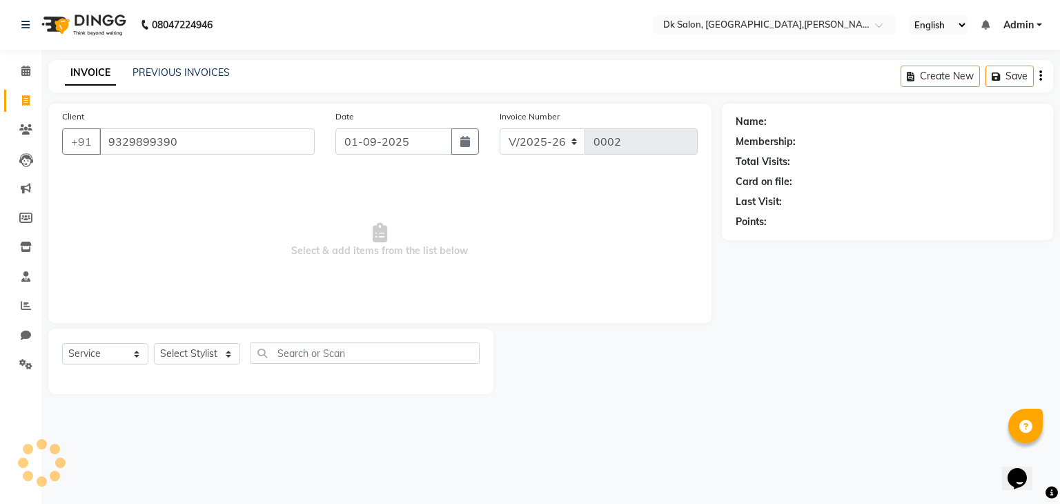
type input "9329899390"
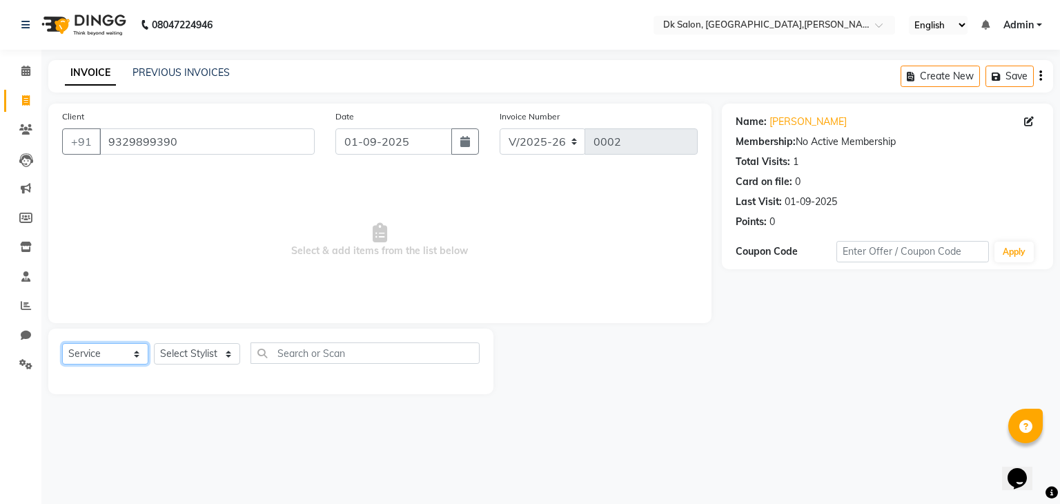
click at [100, 356] on select "Select Service Product Membership Package Voucher Prepaid Gift Card" at bounding box center [105, 353] width 86 height 21
click at [202, 356] on select "Select Stylist John Dyer Julia Smith Nancy Gill" at bounding box center [197, 353] width 86 height 21
click at [297, 353] on input "text" at bounding box center [365, 352] width 229 height 21
click at [19, 128] on icon at bounding box center [25, 129] width 13 height 10
click at [17, 369] on span at bounding box center [26, 365] width 24 height 16
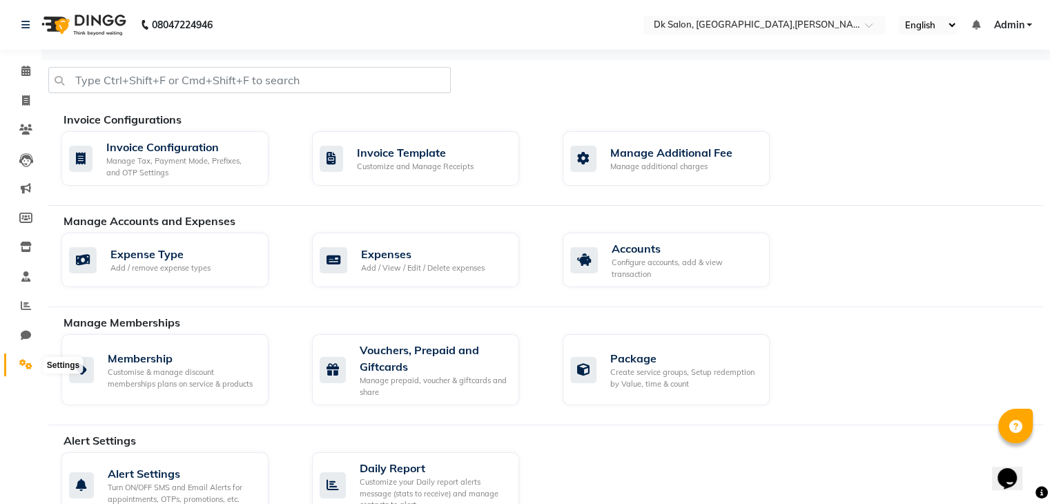
click at [22, 369] on icon at bounding box center [25, 364] width 13 height 10
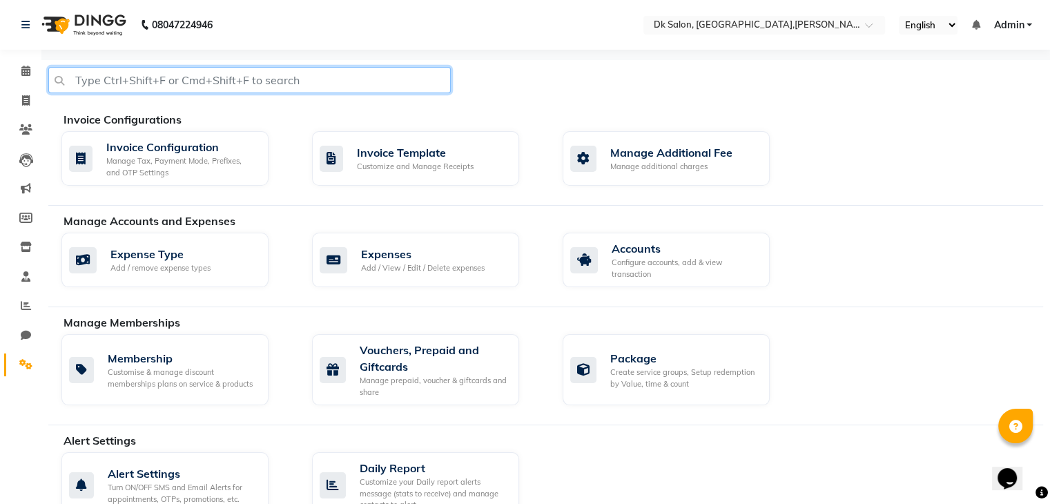
click at [130, 75] on input "text" at bounding box center [249, 80] width 402 height 26
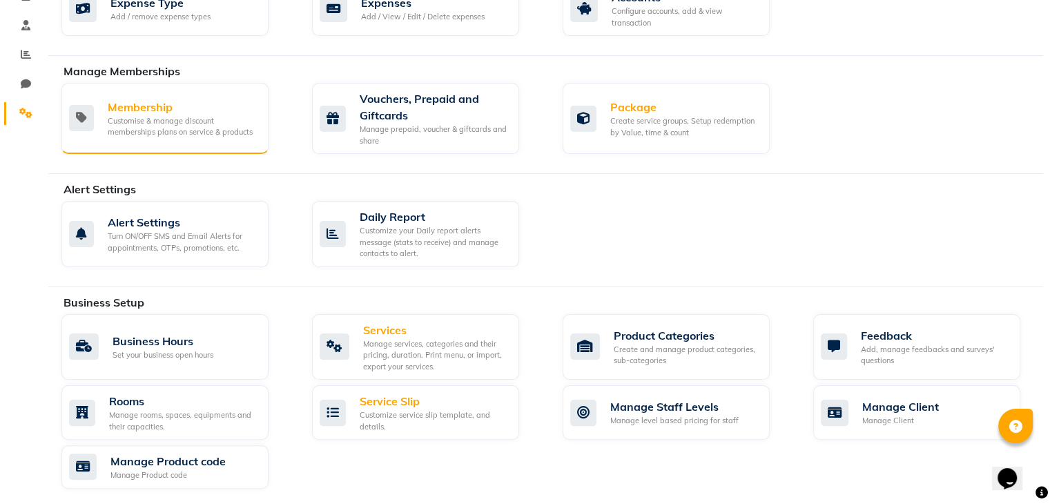
scroll to position [331, 0]
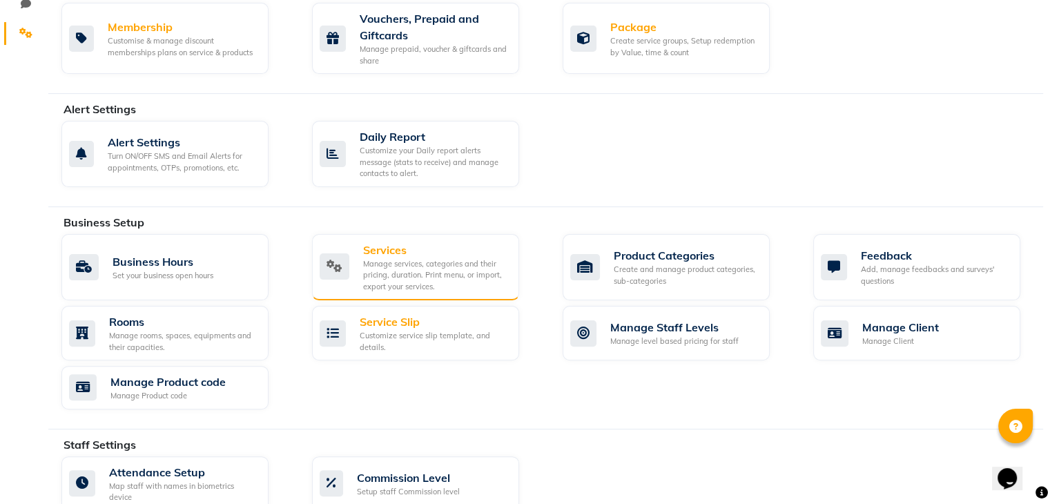
type input "serv"
click at [394, 255] on div "Services" at bounding box center [435, 250] width 145 height 17
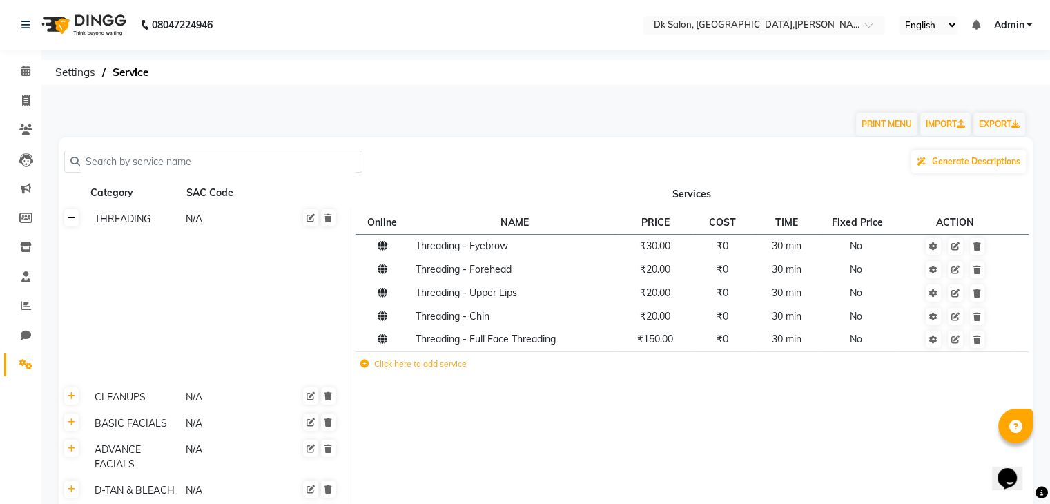
click at [76, 221] on link at bounding box center [71, 217] width 14 height 17
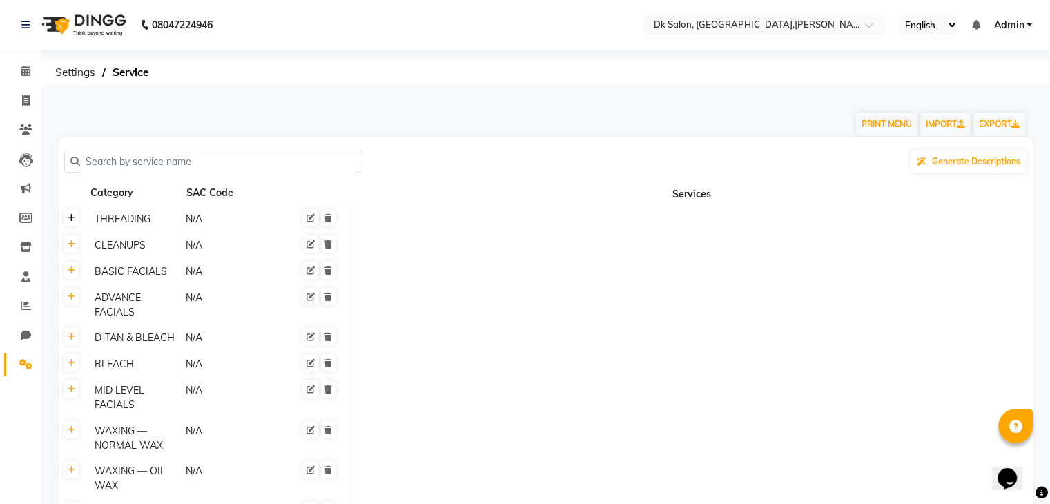
click at [72, 223] on link at bounding box center [71, 217] width 14 height 17
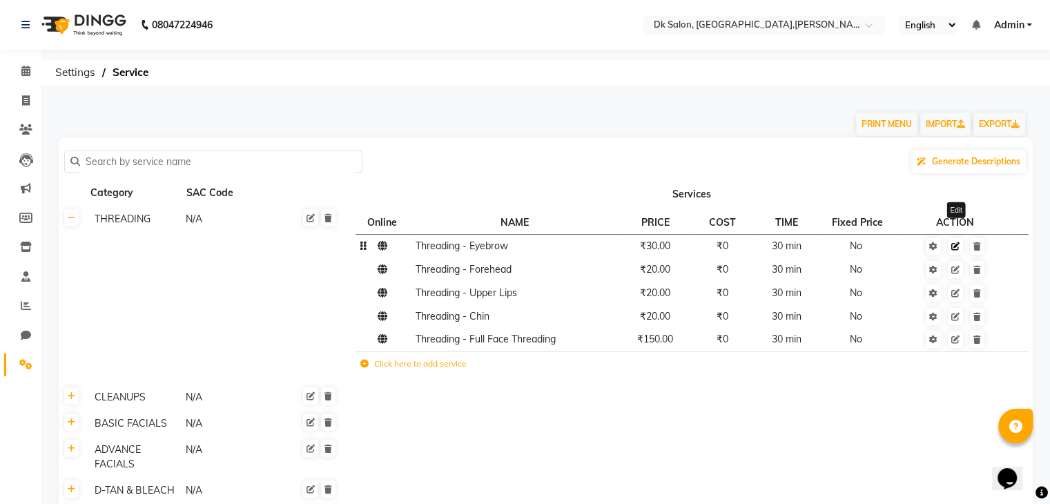
click at [957, 250] on icon at bounding box center [955, 246] width 8 height 8
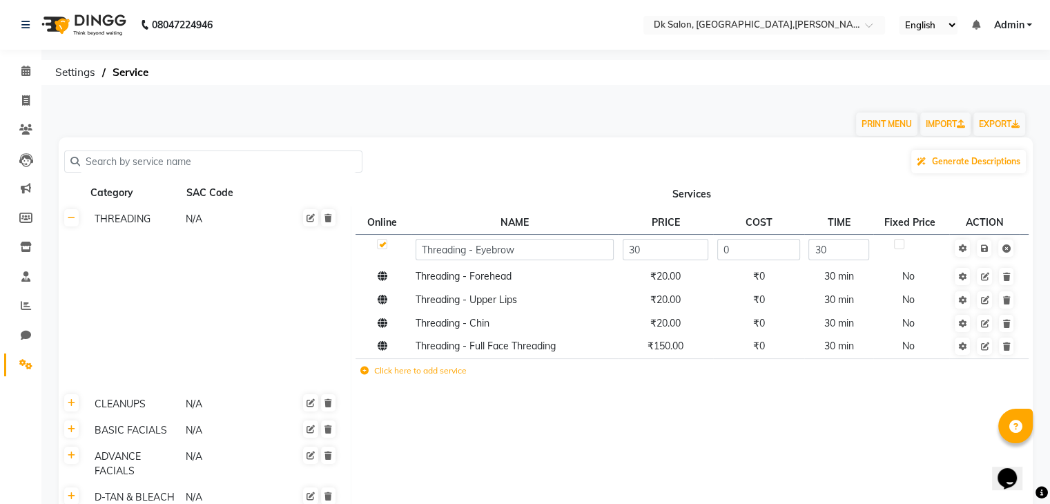
click at [843, 188] on th "Services" at bounding box center [692, 193] width 682 height 26
click at [988, 253] on link at bounding box center [984, 248] width 14 height 17
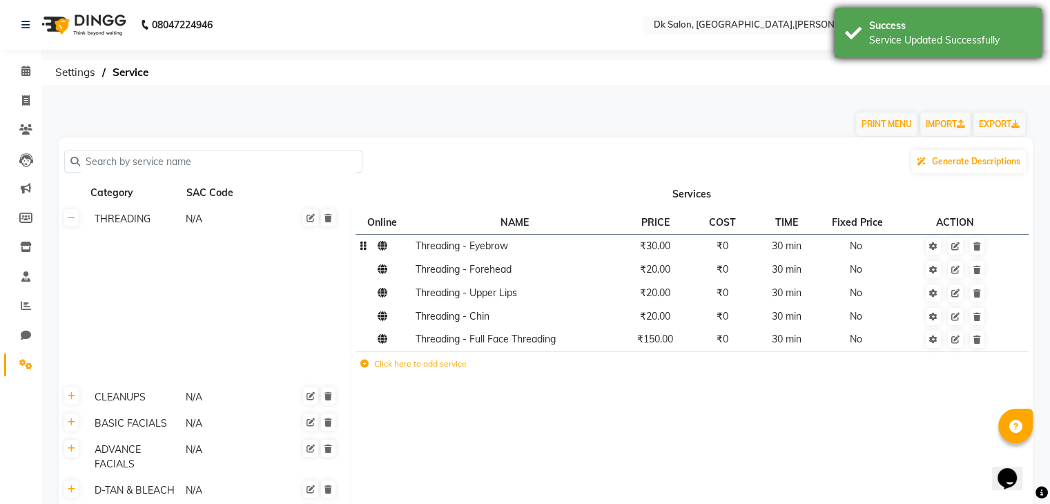
click at [1013, 26] on div "Success" at bounding box center [950, 26] width 162 height 14
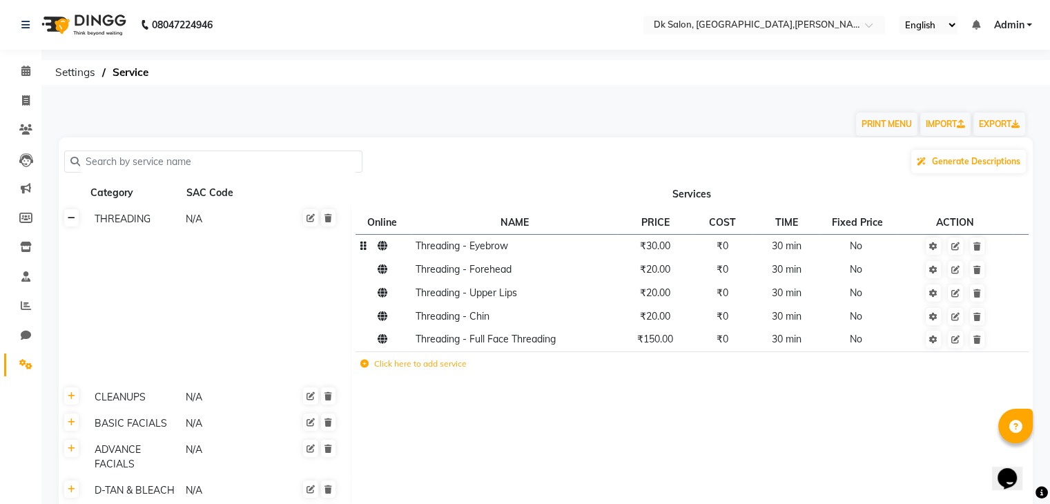
click at [75, 226] on link at bounding box center [71, 217] width 14 height 17
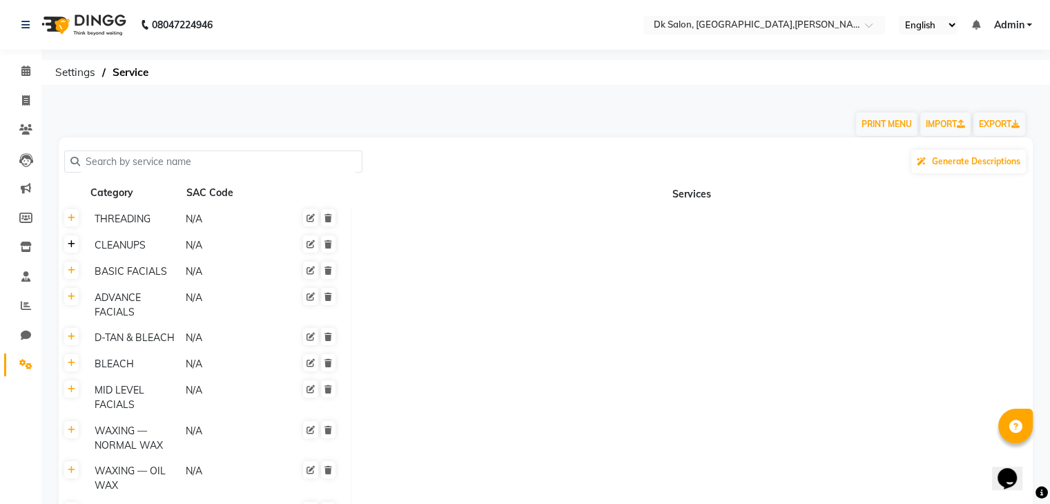
click at [73, 248] on icon at bounding box center [72, 244] width 8 height 8
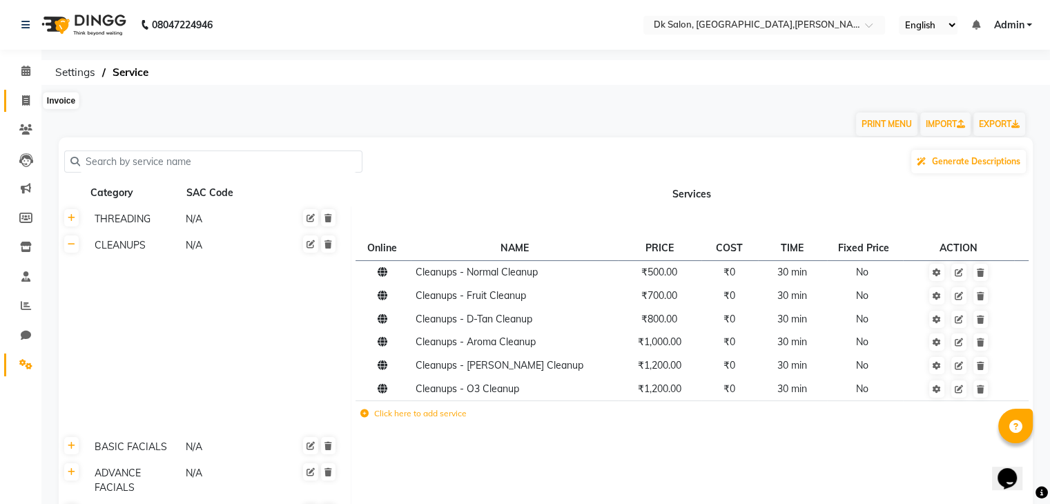
click at [20, 101] on span at bounding box center [26, 101] width 24 height 16
select select "service"
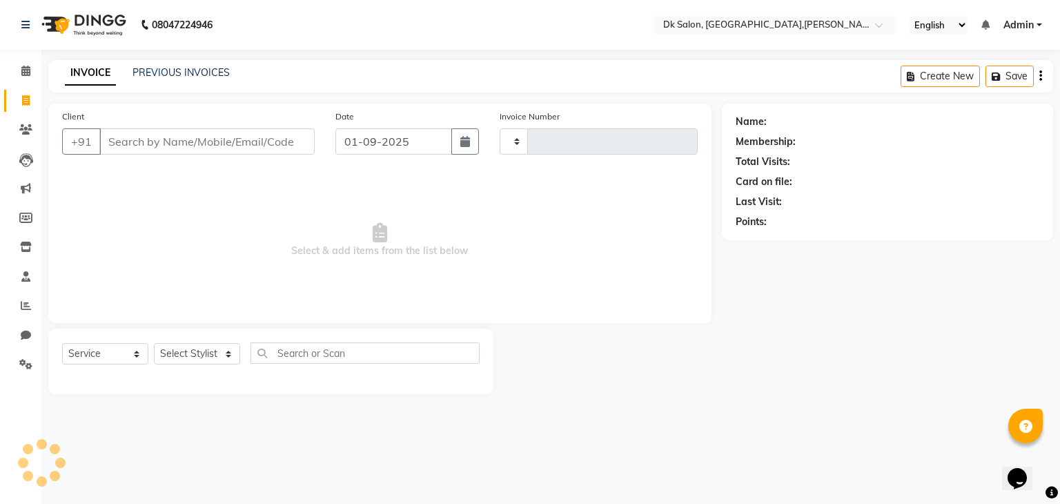
type input "0002"
select select "8913"
click at [25, 133] on icon at bounding box center [25, 129] width 13 height 10
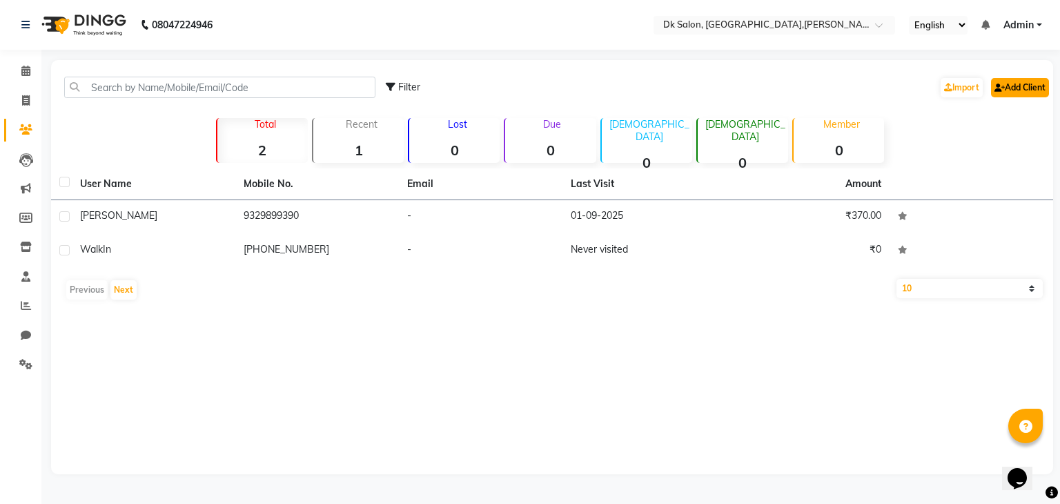
click at [1011, 88] on link "Add Client" at bounding box center [1020, 87] width 58 height 19
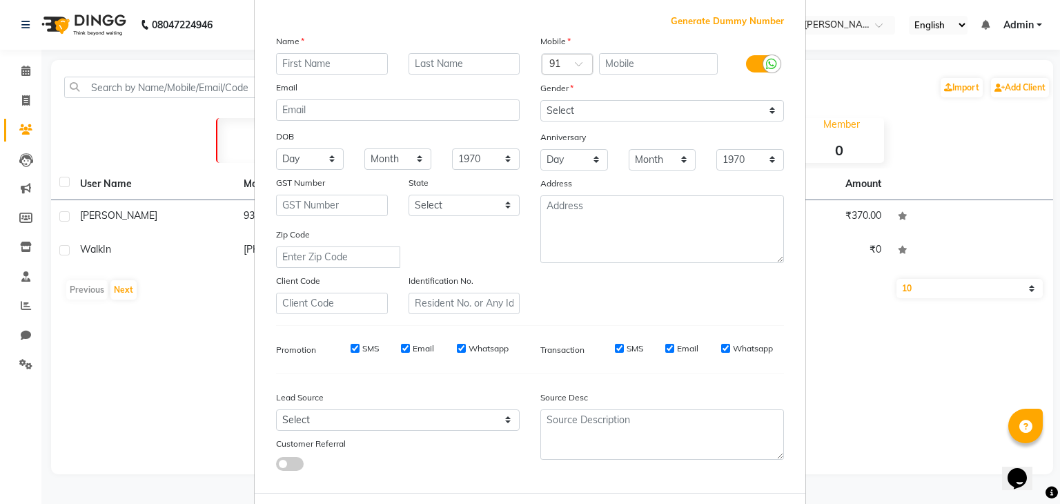
scroll to position [140, 0]
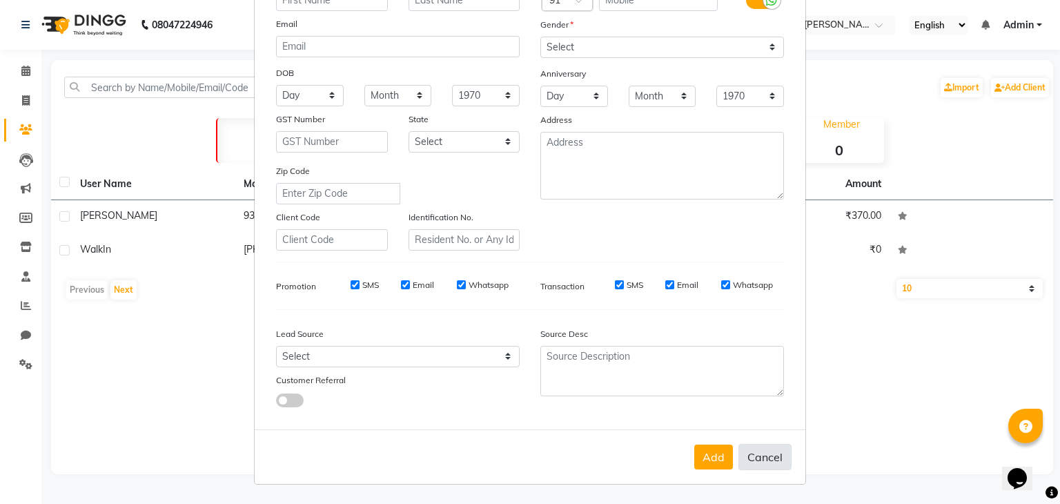
click at [762, 447] on button "Cancel" at bounding box center [765, 457] width 53 height 26
select select
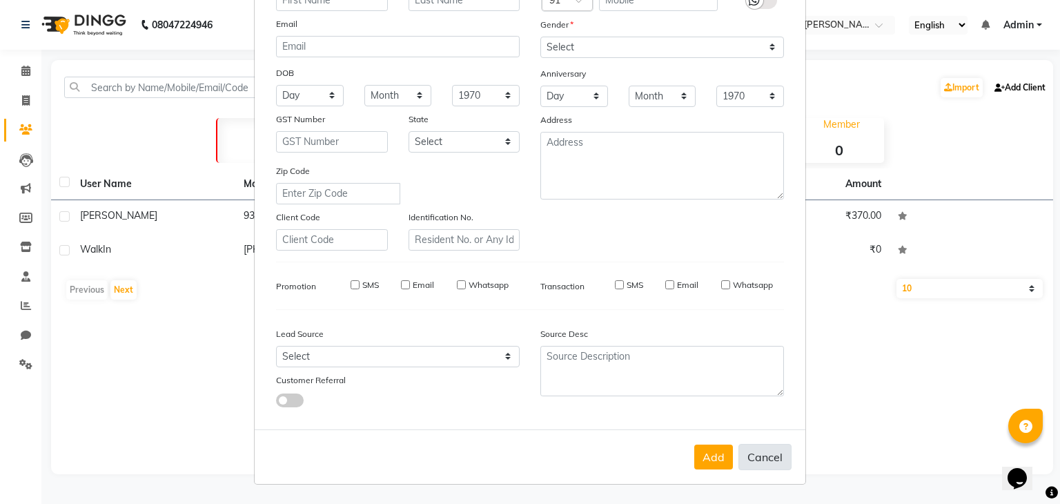
select select
checkbox input "false"
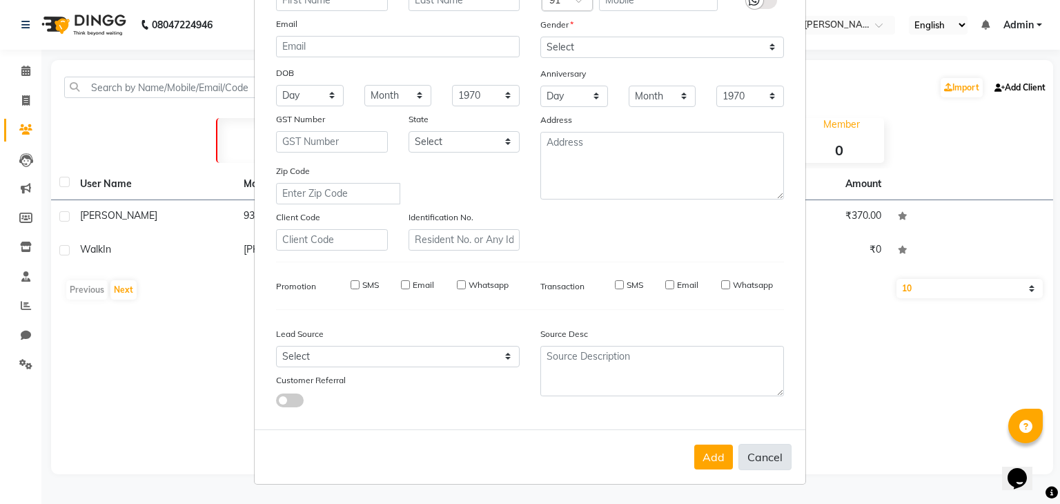
checkbox input "false"
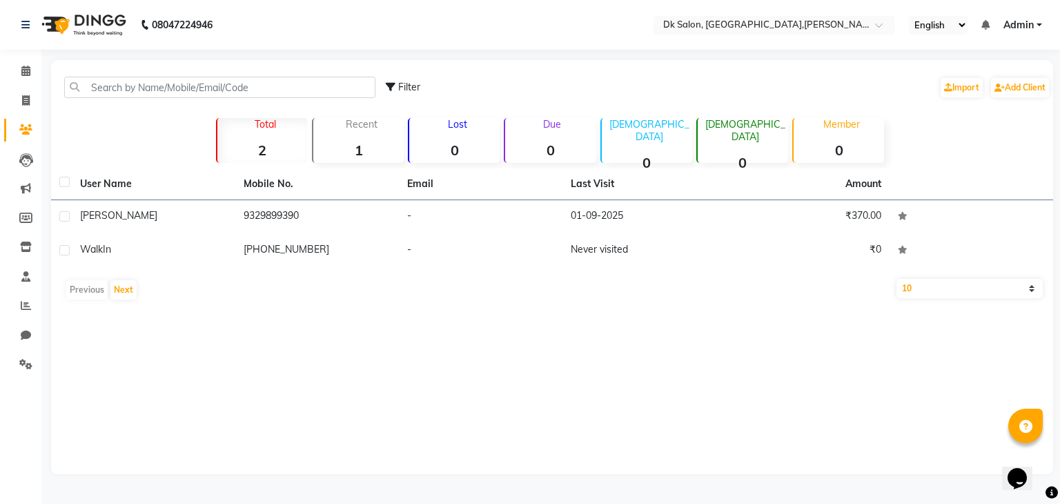
click at [762, 443] on button "Cancel" at bounding box center [765, 430] width 53 height 26
select select
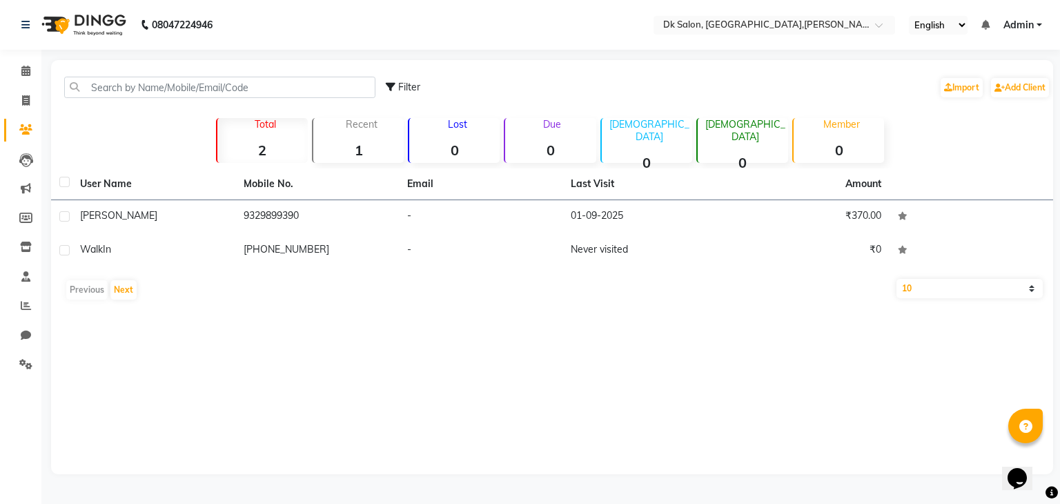
select select
checkbox input "false"
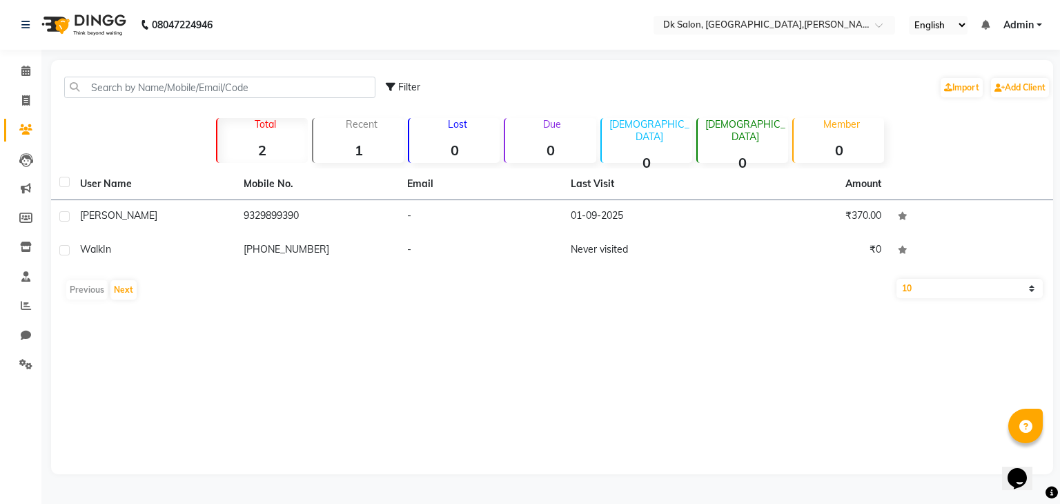
checkbox input "false"
click at [343, 145] on strong "1" at bounding box center [358, 149] width 90 height 17
click at [446, 137] on div "Lost 0" at bounding box center [454, 140] width 92 height 45
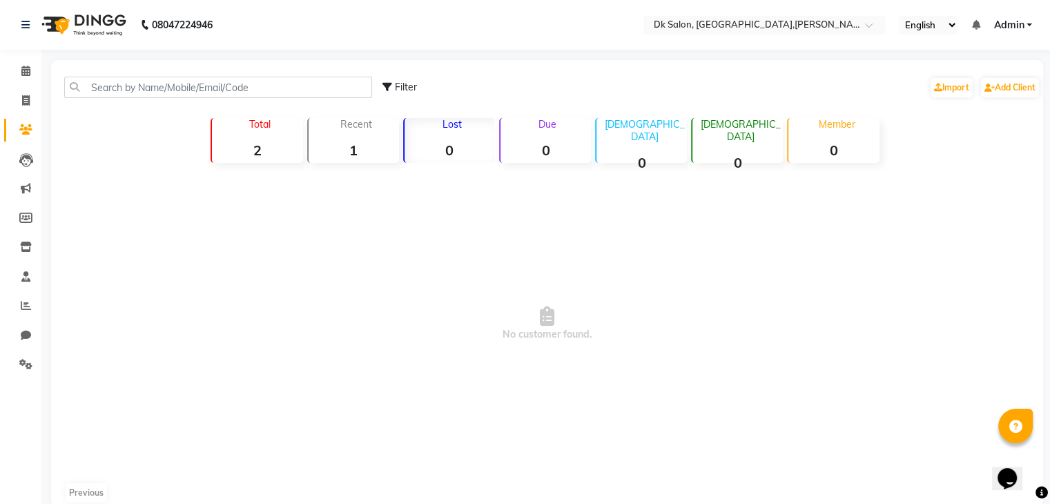
click at [556, 135] on div "Due 0" at bounding box center [545, 140] width 92 height 45
click at [635, 154] on strong "0" at bounding box center [641, 162] width 90 height 17
click at [715, 154] on strong "0" at bounding box center [737, 162] width 90 height 17
click at [826, 143] on strong "0" at bounding box center [833, 149] width 90 height 17
click at [249, 150] on strong "2" at bounding box center [257, 149] width 90 height 17
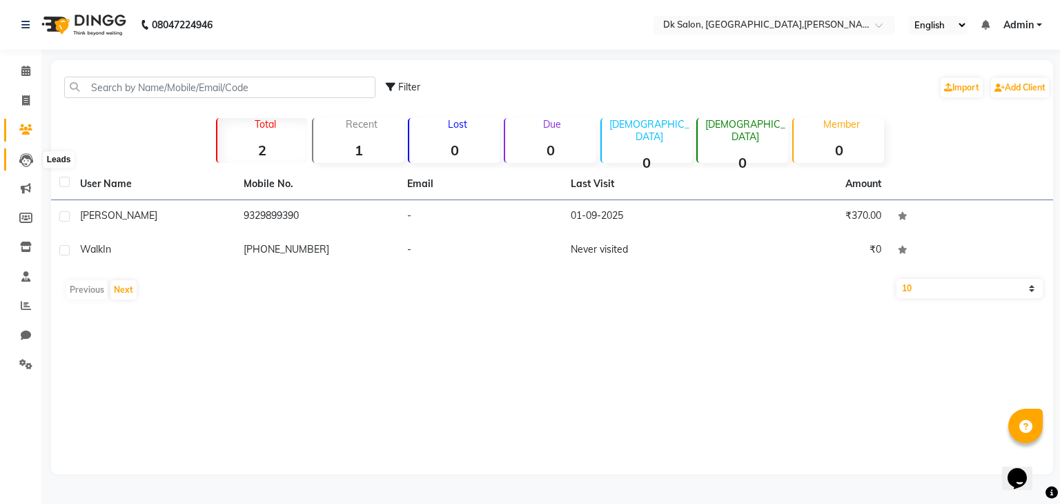
click at [26, 164] on icon at bounding box center [26, 160] width 14 height 14
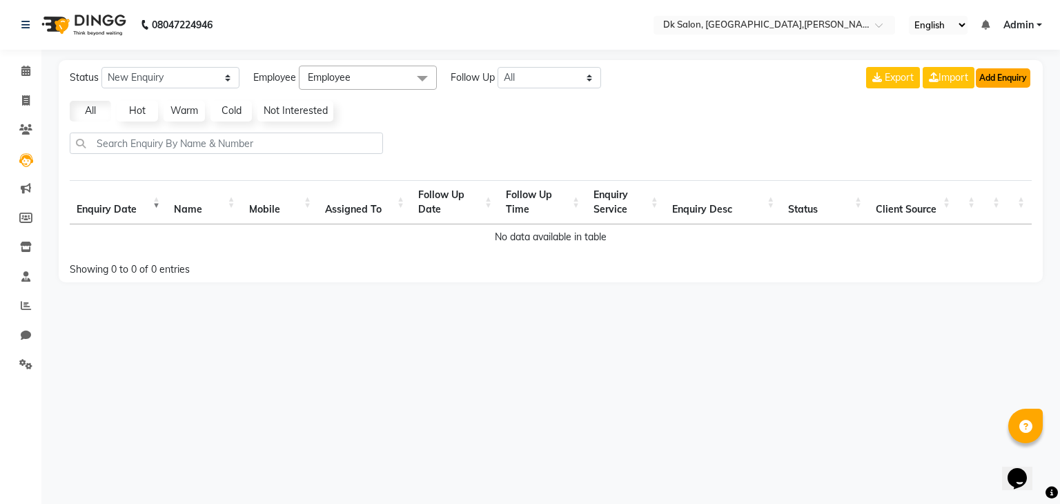
click at [985, 75] on button "Add Enquiry" at bounding box center [1003, 77] width 55 height 19
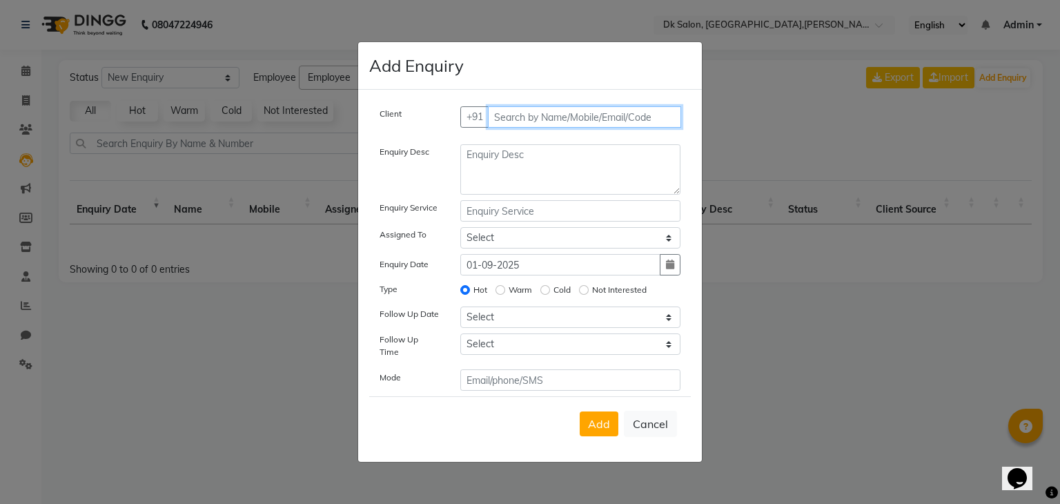
click at [499, 121] on input "text" at bounding box center [585, 116] width 194 height 21
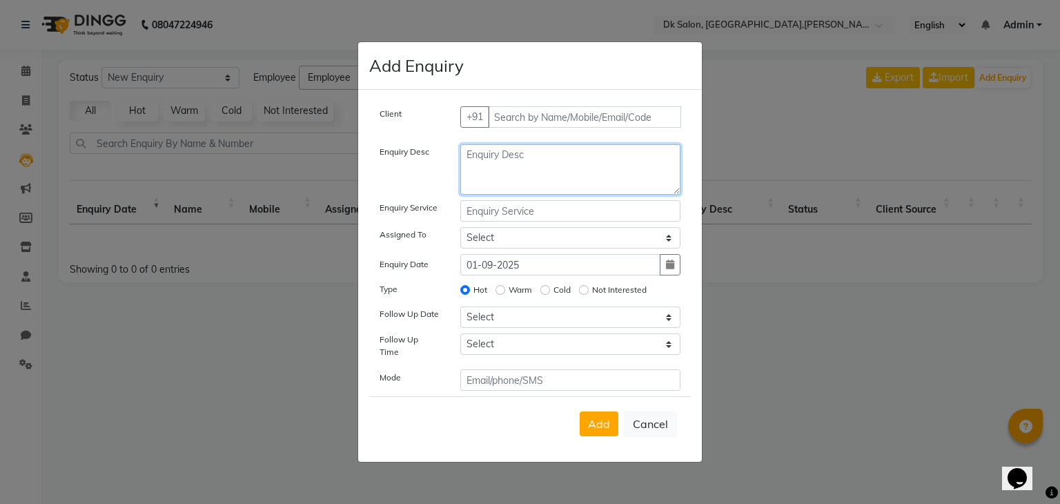
click at [505, 169] on textarea at bounding box center [570, 169] width 221 height 50
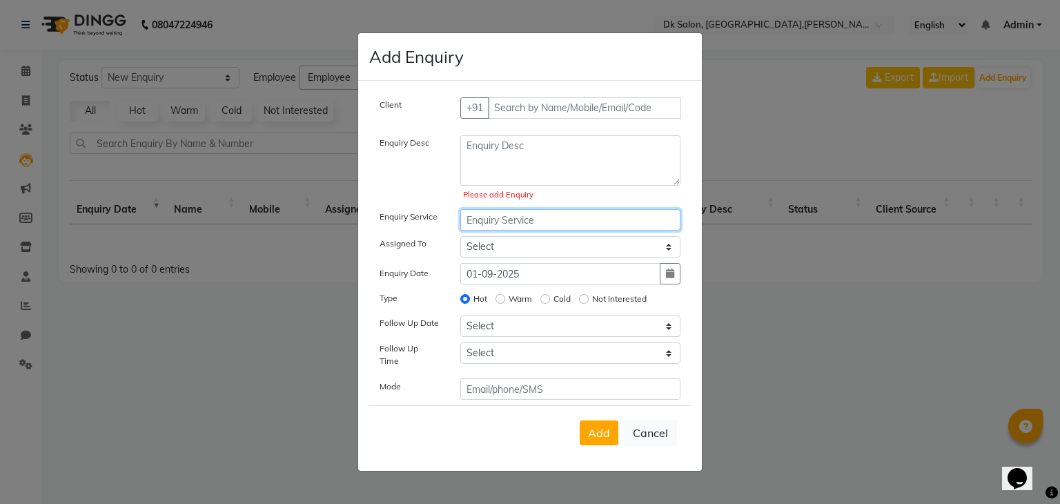
click at [505, 218] on input "text" at bounding box center [570, 219] width 221 height 21
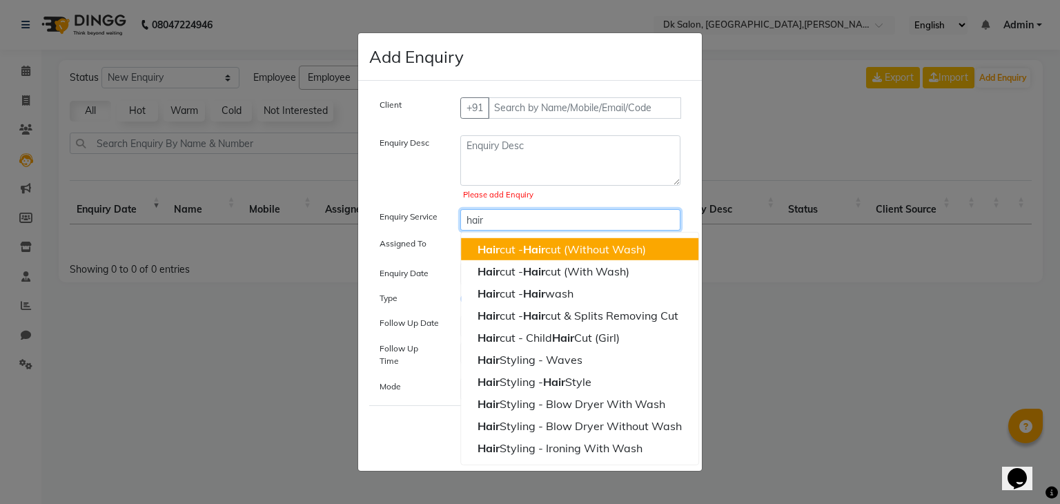
click at [519, 255] on ngb-highlight "Hair cut - Hair cut (Without Wash)" at bounding box center [562, 249] width 168 height 14
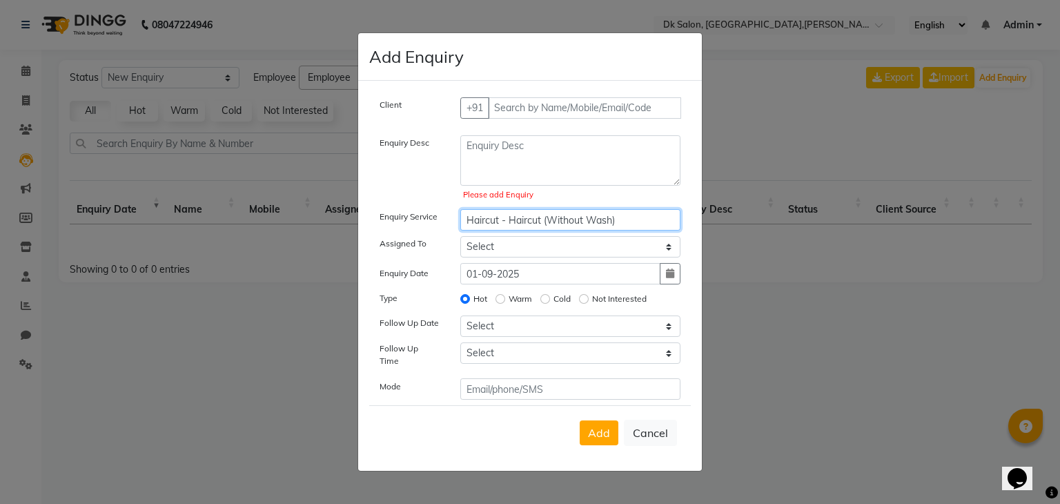
type input "Haircut - Haircut (Without Wash)"
click at [493, 252] on select "Select John Dyer Julia Smith Nancy Gill" at bounding box center [570, 246] width 221 height 21
select select "89938"
click at [460, 240] on select "Select John Dyer Julia Smith Nancy Gill" at bounding box center [570, 246] width 221 height 21
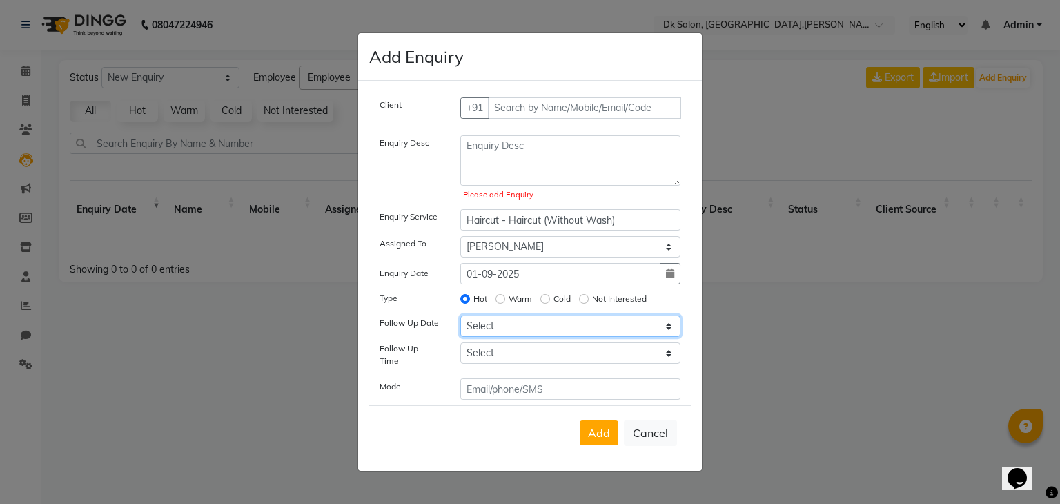
click at [525, 326] on select "Select Today Tomorrow In 2 days (Wednesday) In 3 days (Thursday) In 4 days (Fri…" at bounding box center [570, 325] width 221 height 21
select select "2025-09-02"
click at [460, 320] on select "Select Today Tomorrow In 2 days (Wednesday) In 3 days (Thursday) In 4 days (Fri…" at bounding box center [570, 325] width 221 height 21
click at [487, 357] on select "Select 07:00 AM 07:15 AM 07:30 AM 07:45 AM 08:00 AM 08:15 AM 08:30 AM 08:45 AM …" at bounding box center [570, 352] width 221 height 21
select select "615"
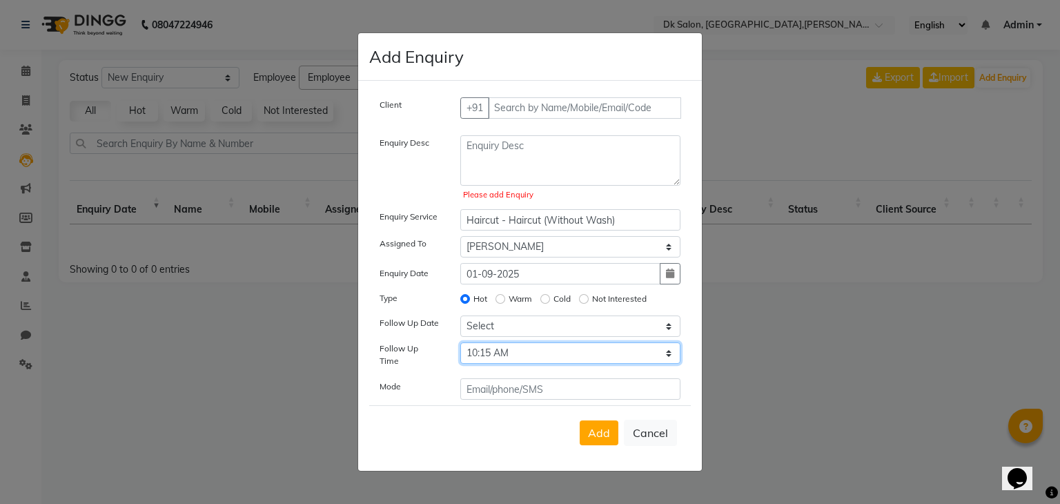
click at [460, 347] on select "Select 07:00 AM 07:15 AM 07:30 AM 07:45 AM 08:00 AM 08:15 AM 08:30 AM 08:45 AM …" at bounding box center [570, 352] width 221 height 21
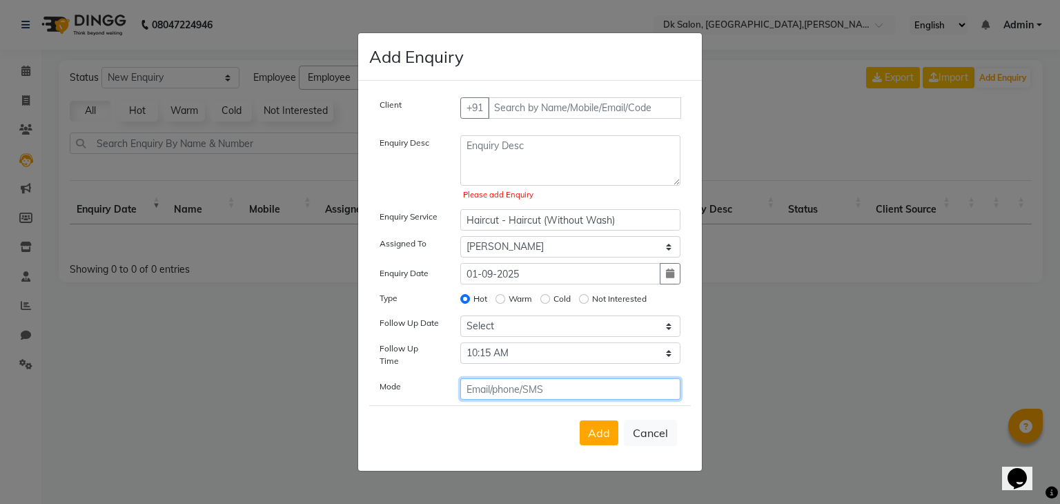
click at [503, 385] on input "text" at bounding box center [570, 388] width 221 height 21
click at [648, 428] on button "Cancel" at bounding box center [650, 433] width 53 height 26
select select
radio input "false"
select select
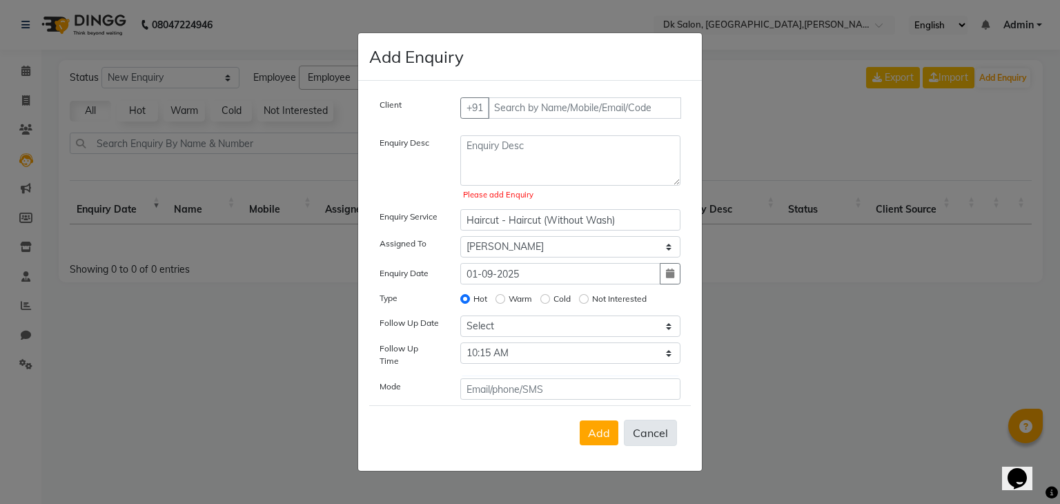
select select
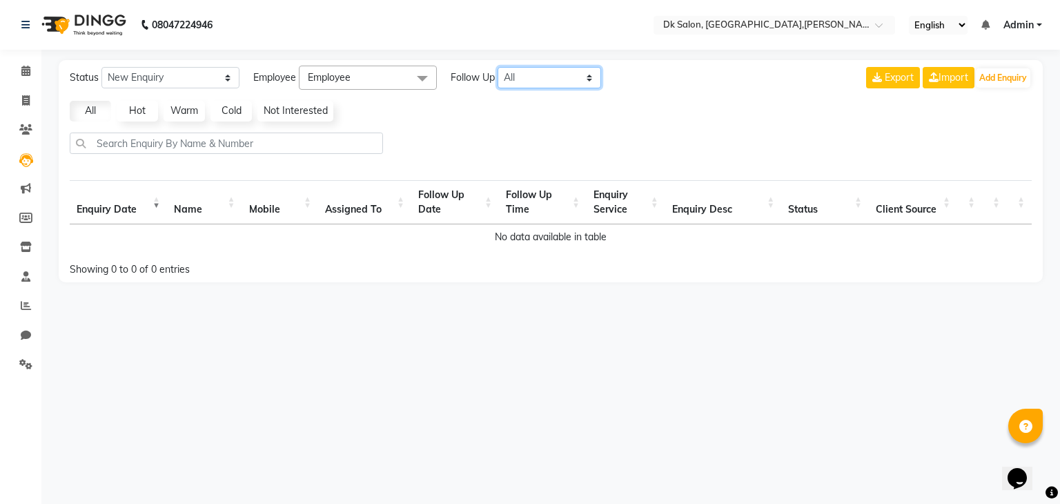
click at [538, 77] on select "All Today Tomorrow This Week This Month Custom" at bounding box center [550, 77] width 104 height 21
select select "today"
click at [498, 67] on select "All Today Tomorrow This Week This Month Custom" at bounding box center [550, 77] width 104 height 21
click at [171, 83] on select "New Enquiry Open Enquiry Converted Enquiry All" at bounding box center [170, 77] width 138 height 21
click at [475, 137] on div at bounding box center [550, 149] width 973 height 32
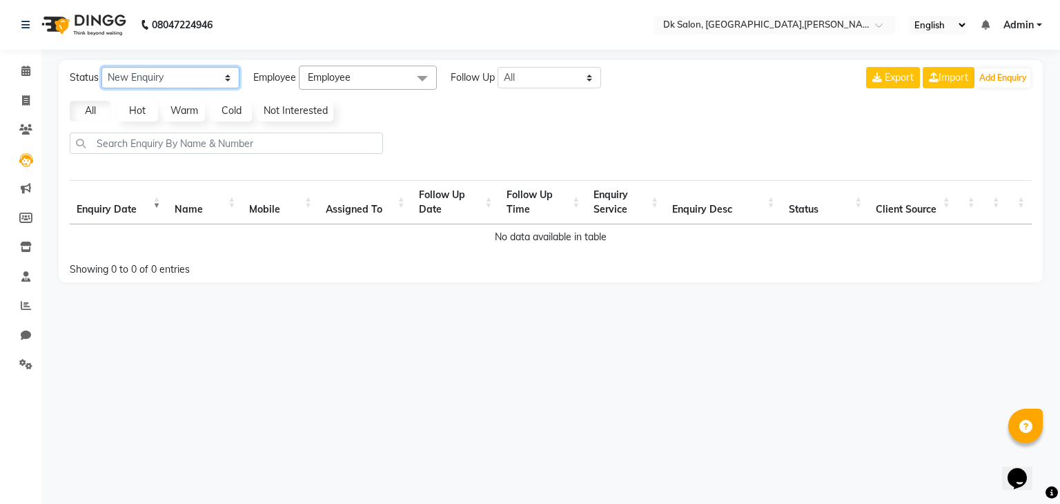
click at [187, 81] on select "New Enquiry Open Enquiry Converted Enquiry All" at bounding box center [170, 77] width 138 height 21
click at [417, 135] on div at bounding box center [550, 149] width 973 height 32
click at [133, 113] on link "Hot" at bounding box center [137, 111] width 41 height 21
click at [189, 108] on link "Warm" at bounding box center [184, 111] width 41 height 21
click at [22, 191] on icon at bounding box center [26, 188] width 10 height 10
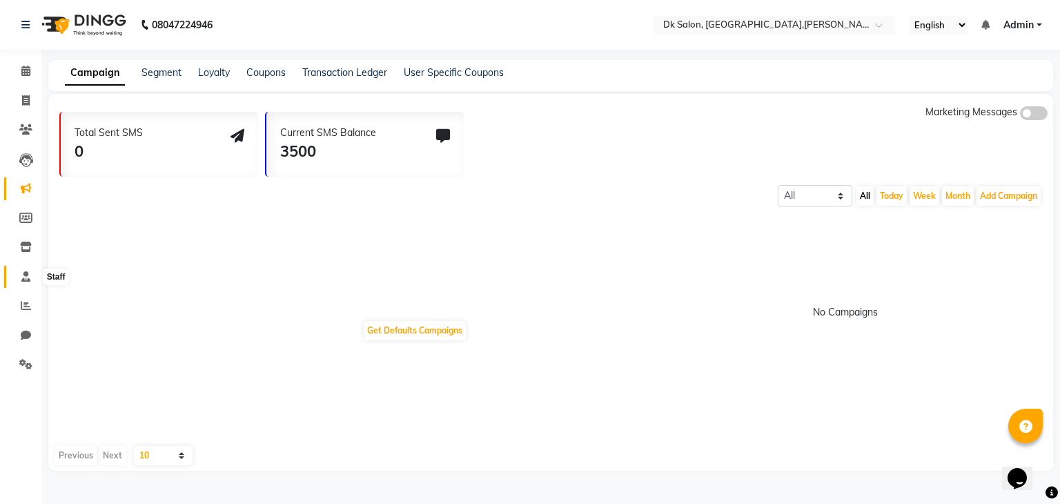
click at [27, 271] on icon at bounding box center [25, 276] width 9 height 10
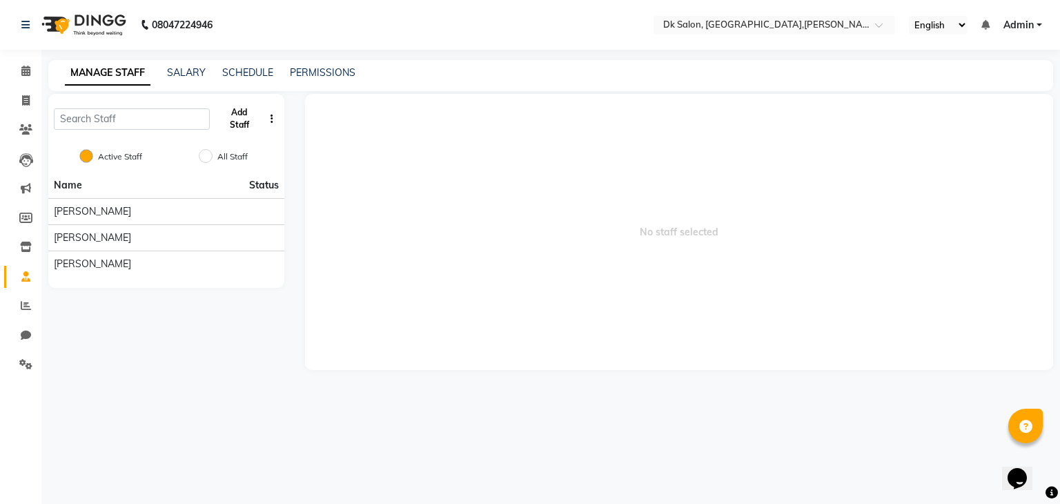
click at [242, 118] on button "Add Staff" at bounding box center [239, 119] width 48 height 36
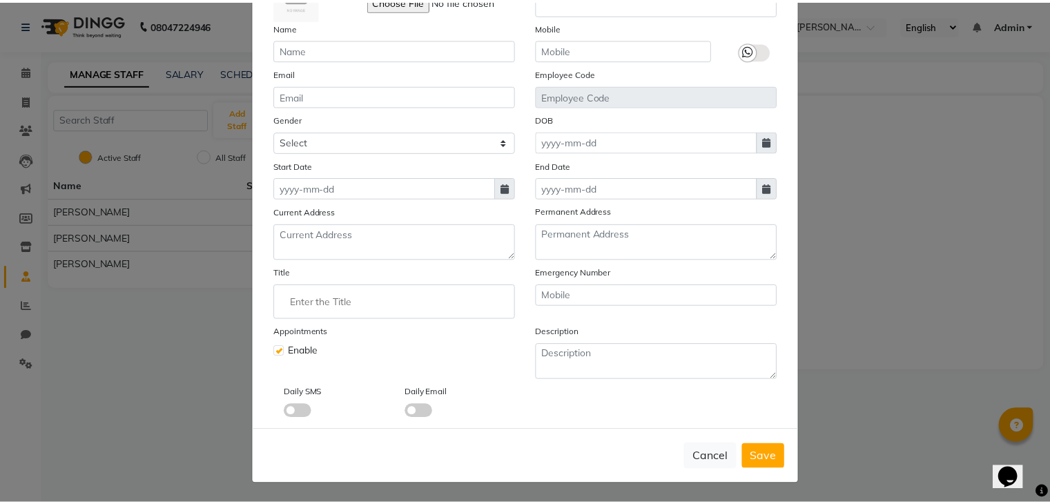
scroll to position [110, 0]
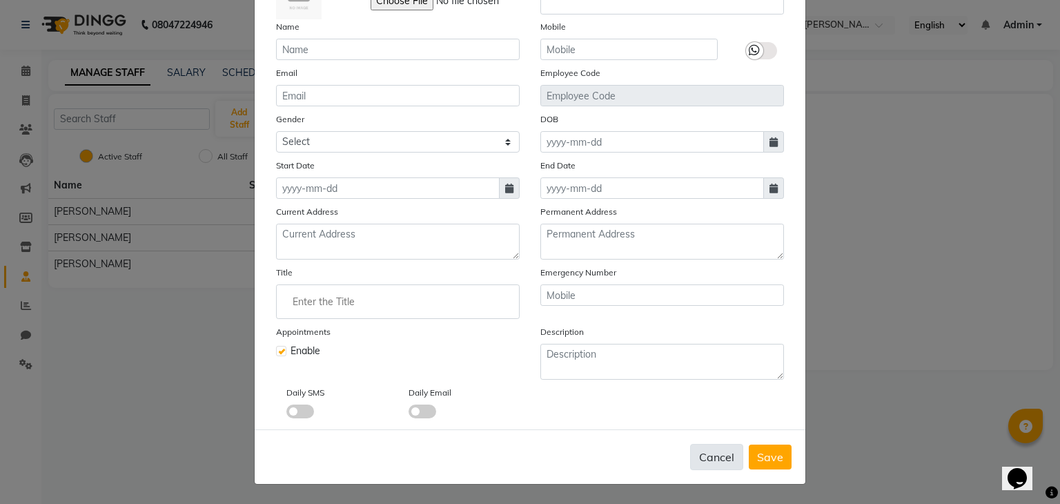
click at [723, 456] on button "Cancel" at bounding box center [716, 457] width 53 height 26
checkbox input "false"
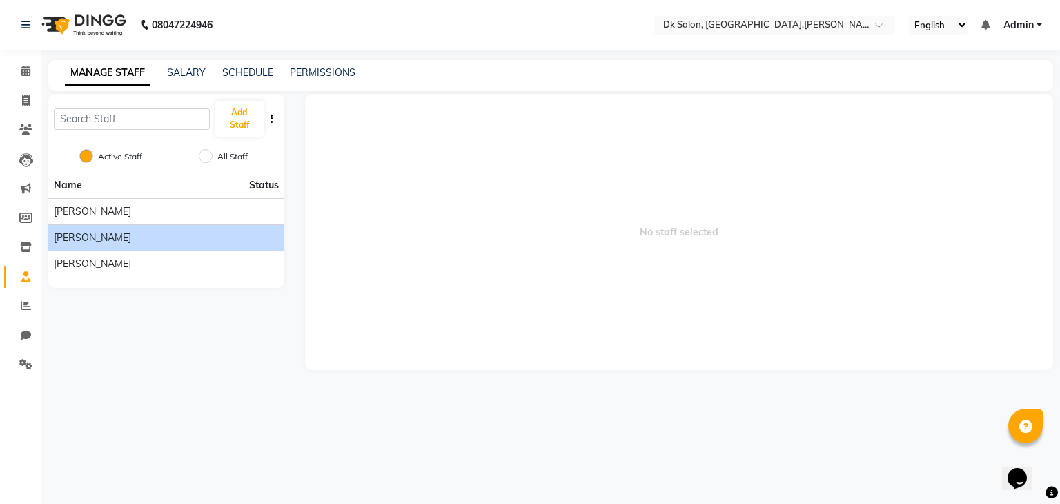
click at [95, 234] on span "Julia Smith" at bounding box center [92, 238] width 77 height 14
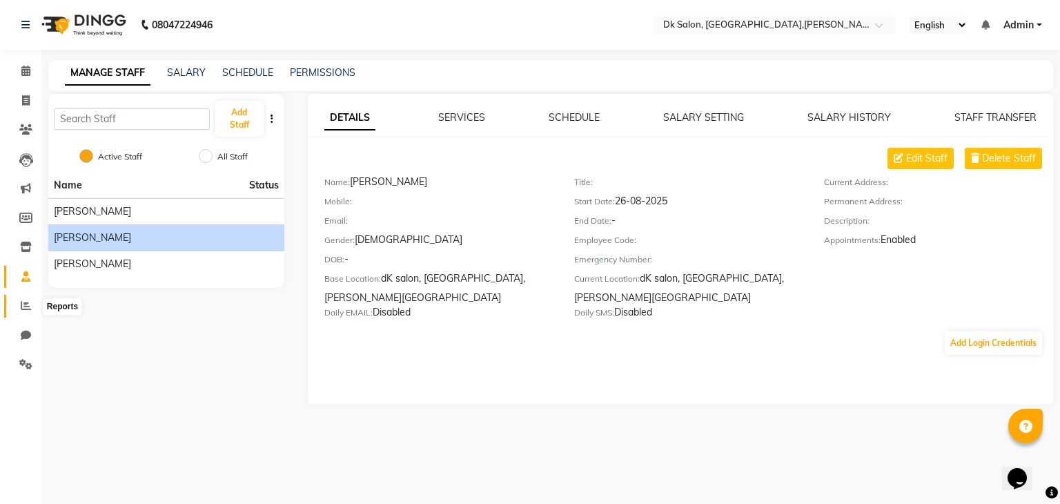
click at [21, 302] on icon at bounding box center [26, 305] width 10 height 10
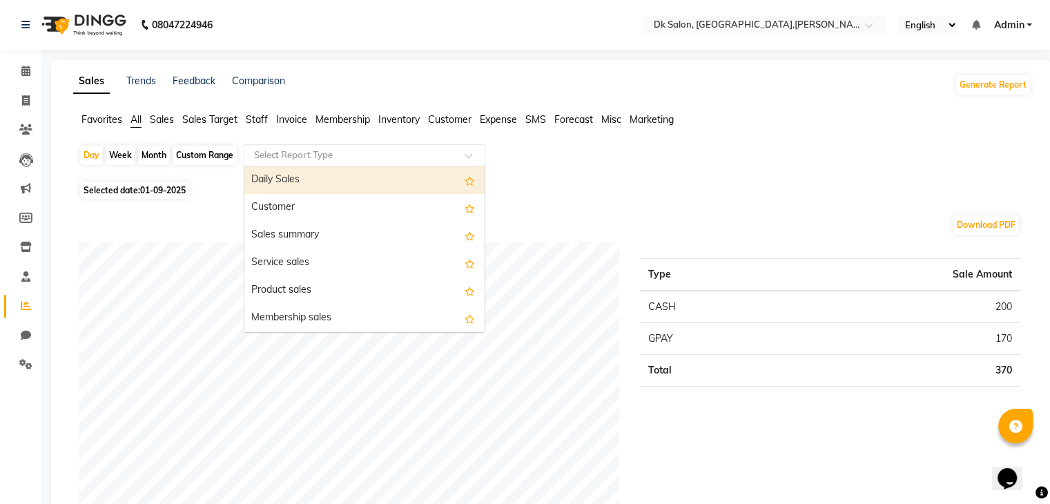
click at [381, 157] on input "text" at bounding box center [350, 155] width 199 height 14
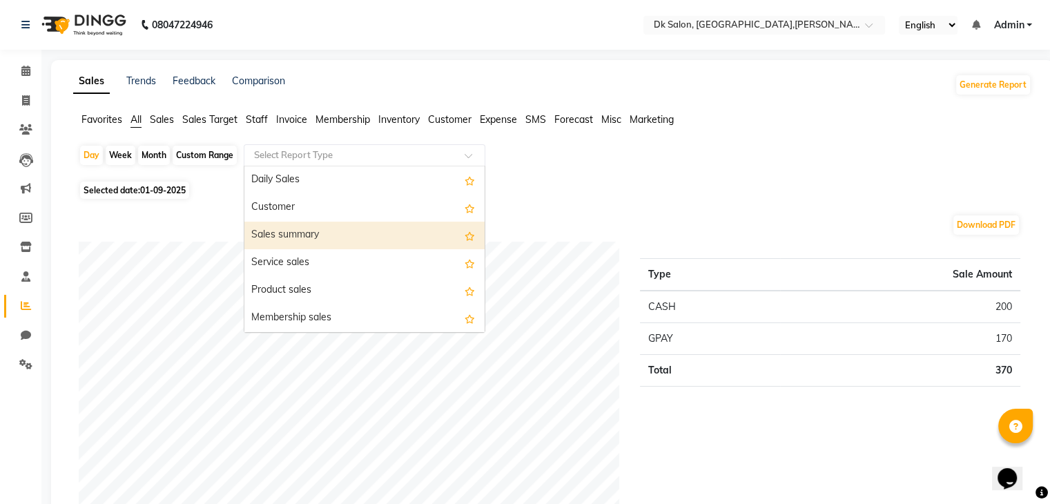
click at [295, 241] on div "Sales summary" at bounding box center [364, 236] width 240 height 28
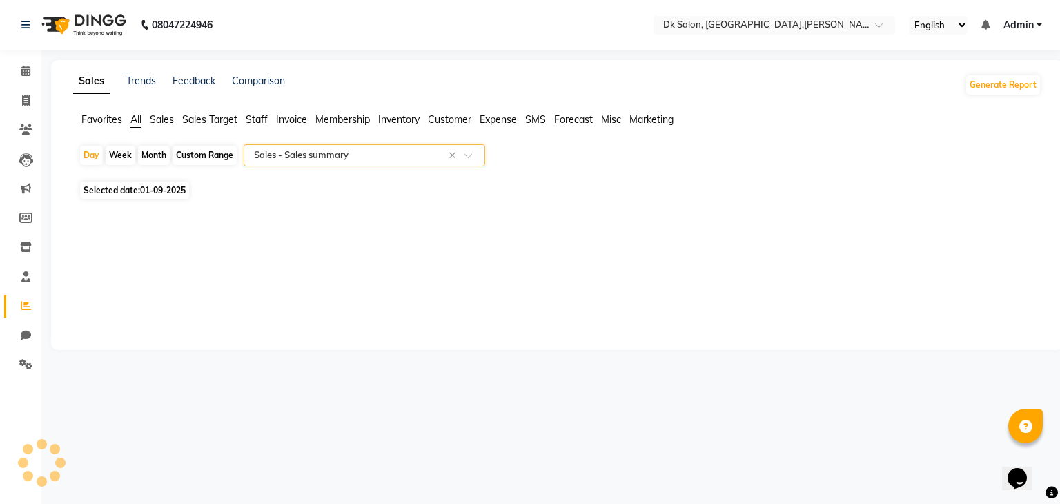
select select "full_report"
select select "csv"
click at [160, 117] on span "Sales" at bounding box center [162, 119] width 24 height 12
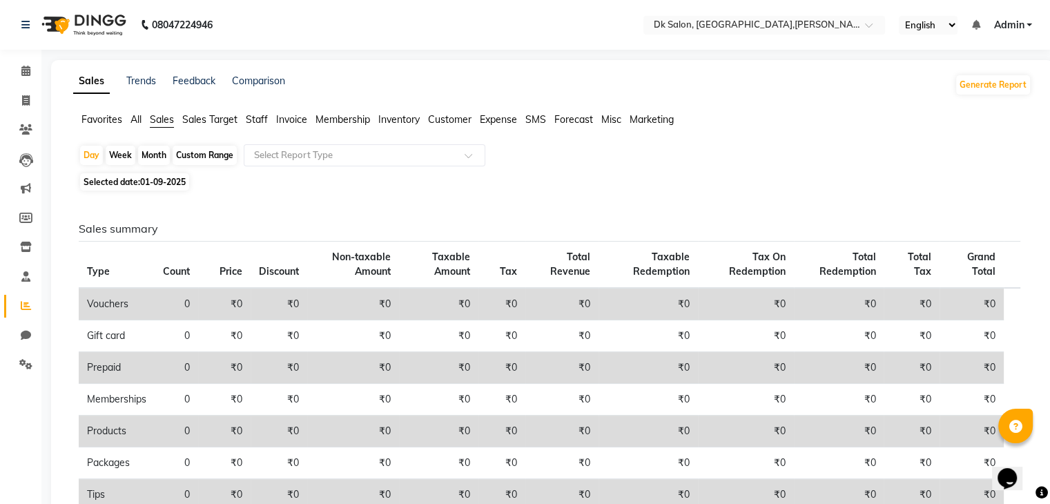
click at [255, 121] on span "Staff" at bounding box center [257, 119] width 22 height 12
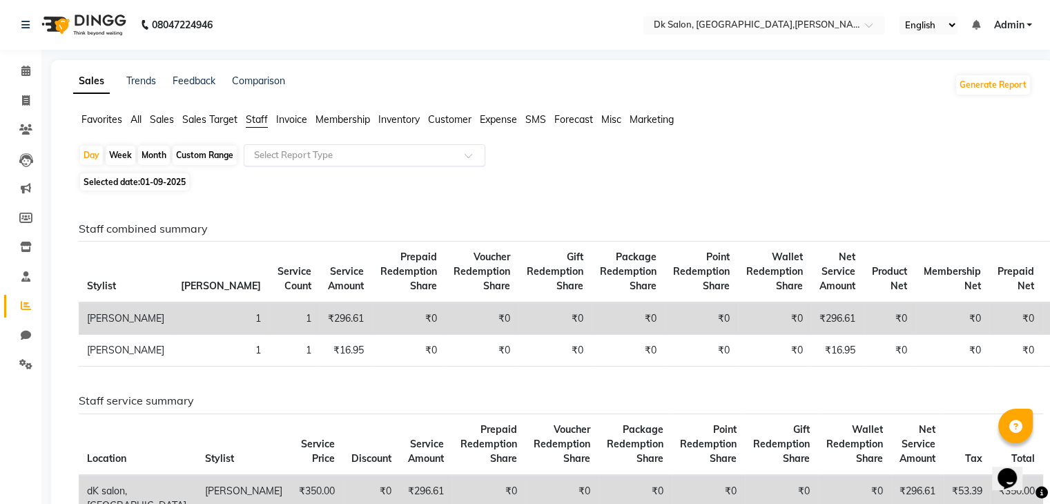
click at [273, 150] on input "text" at bounding box center [350, 155] width 199 height 14
click at [552, 185] on div "Selected date: 01-09-2025" at bounding box center [555, 182] width 953 height 14
click at [302, 116] on span "Invoice" at bounding box center [291, 119] width 31 height 12
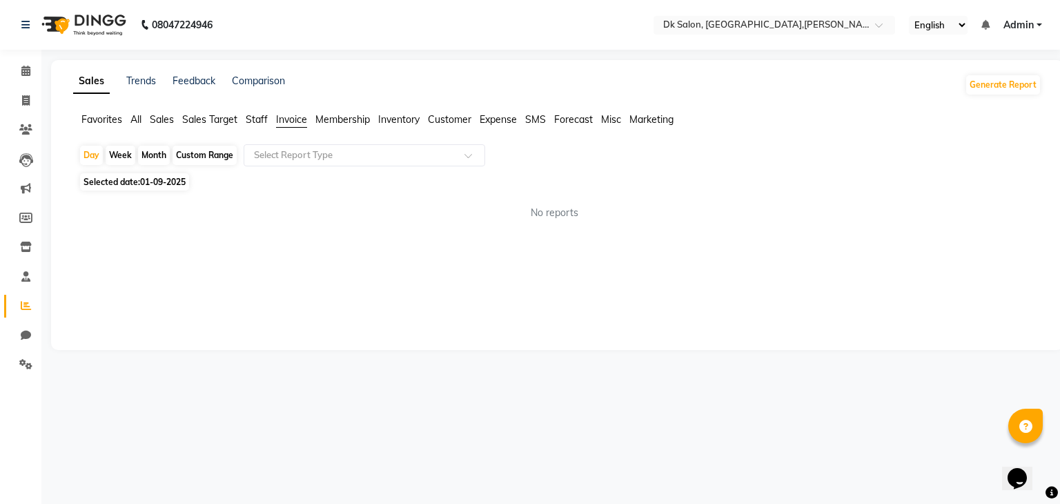
click at [117, 153] on div "Week" at bounding box center [121, 155] width 30 height 19
select select "9"
select select "2025"
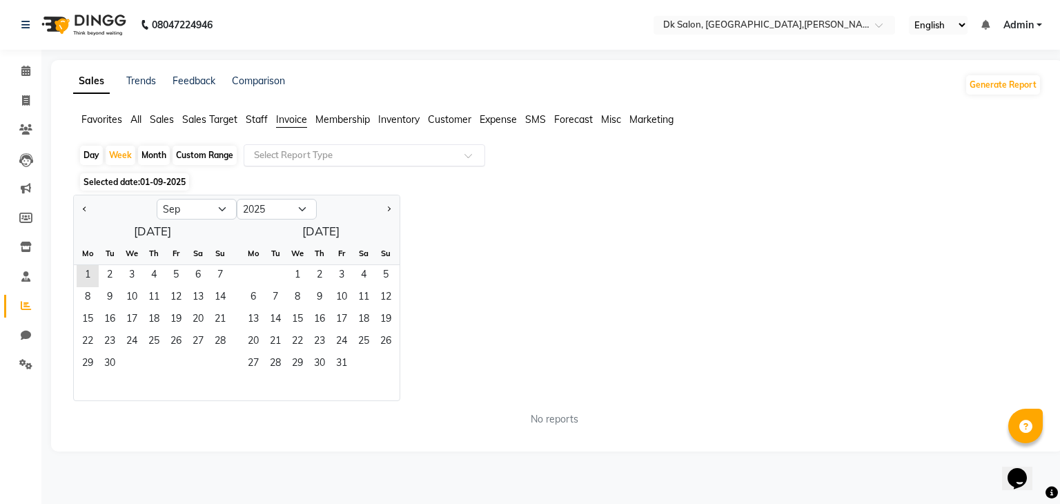
click at [289, 150] on input "text" at bounding box center [350, 155] width 199 height 14
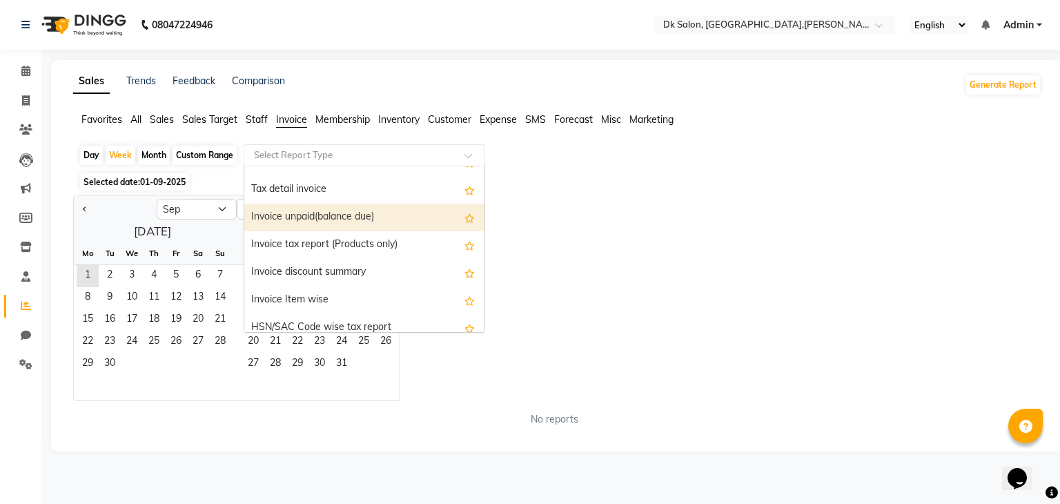
scroll to position [50, 0]
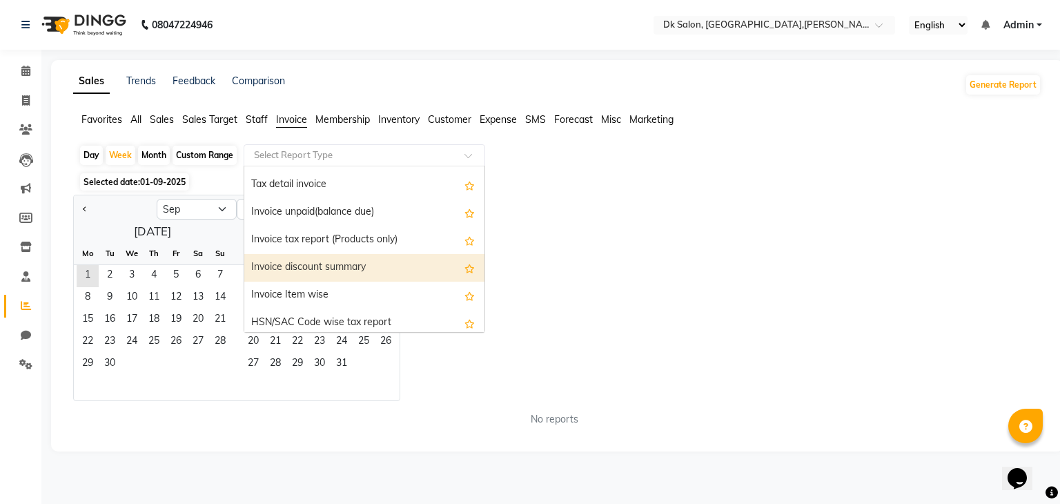
click at [578, 184] on div "Selected date: 01-09-2025" at bounding box center [560, 182] width 963 height 14
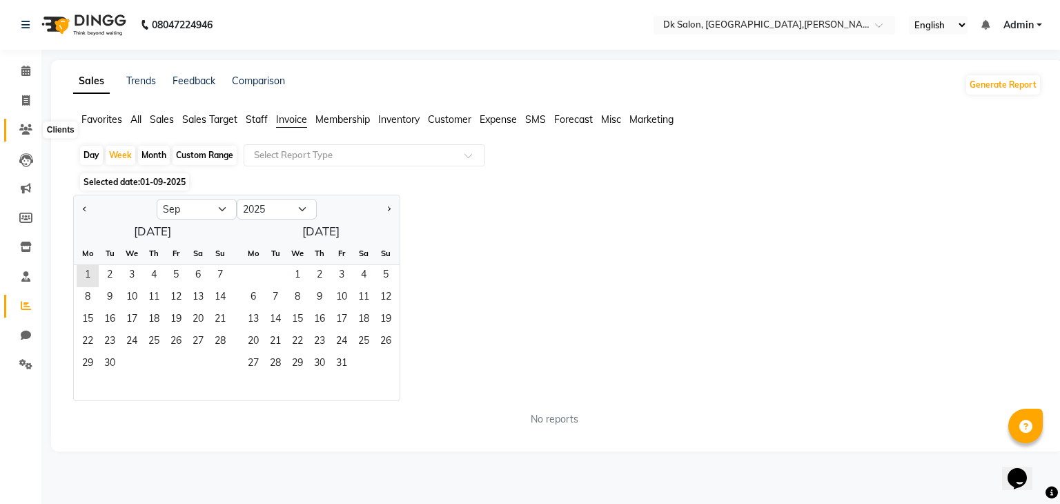
click at [21, 124] on icon at bounding box center [25, 129] width 13 height 10
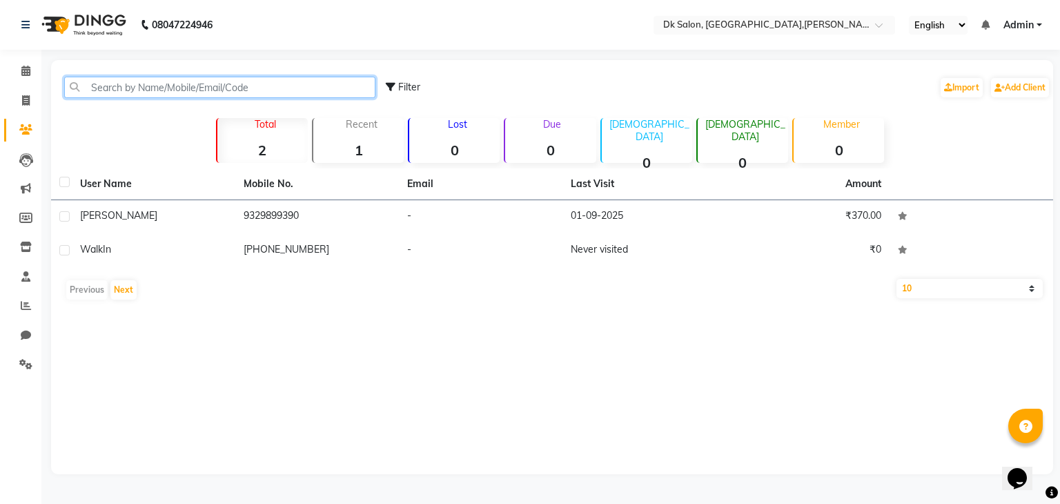
click at [137, 80] on input "text" at bounding box center [219, 87] width 311 height 21
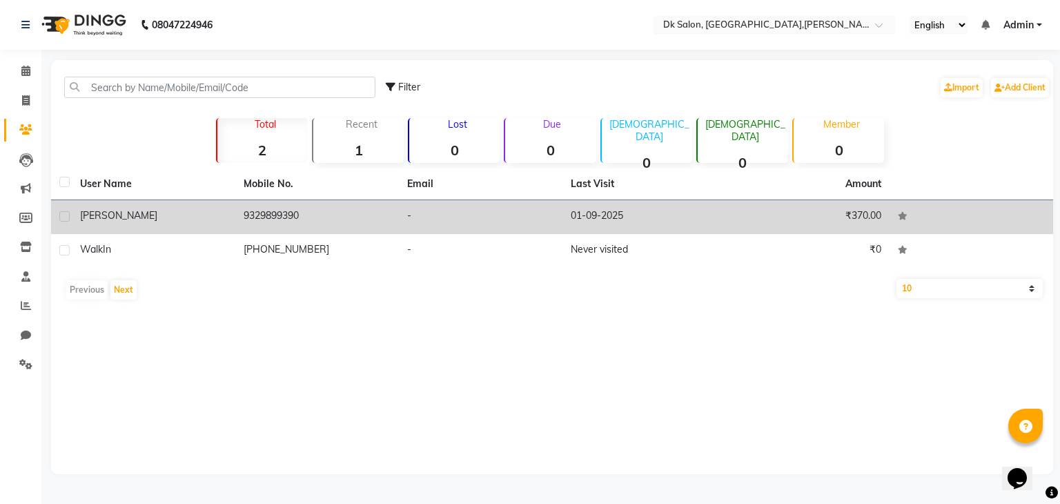
click at [208, 223] on td "Anchal upadhyay" at bounding box center [154, 217] width 164 height 34
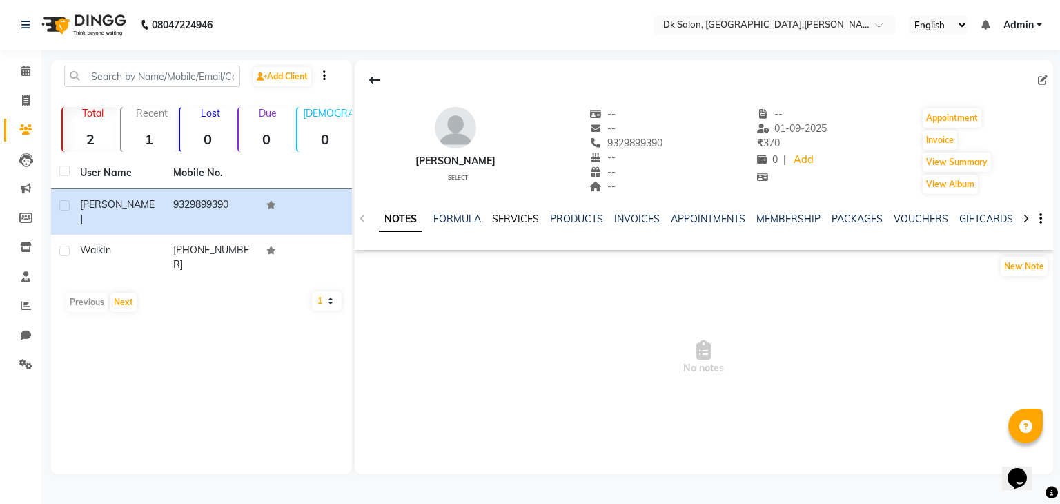
click at [511, 216] on link "SERVICES" at bounding box center [515, 219] width 47 height 12
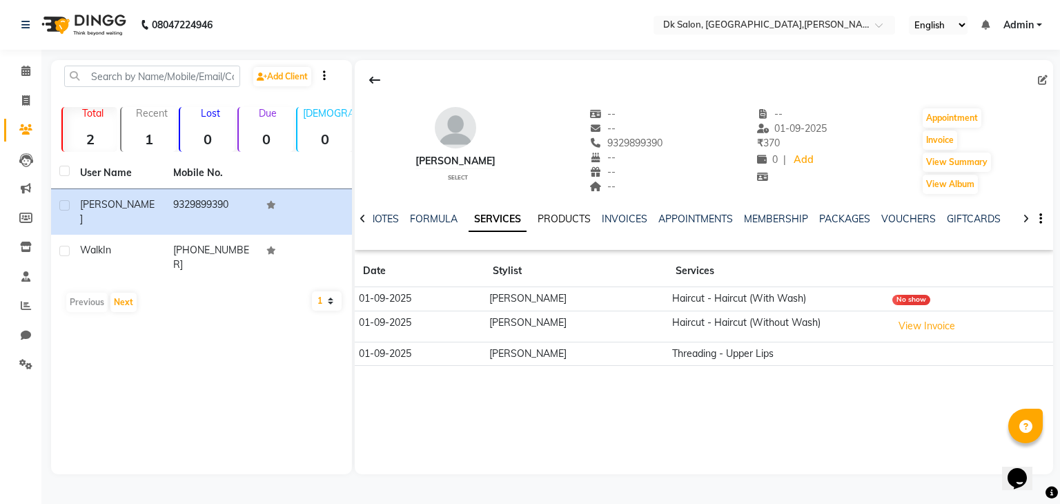
click at [558, 219] on link "PRODUCTS" at bounding box center [564, 219] width 53 height 12
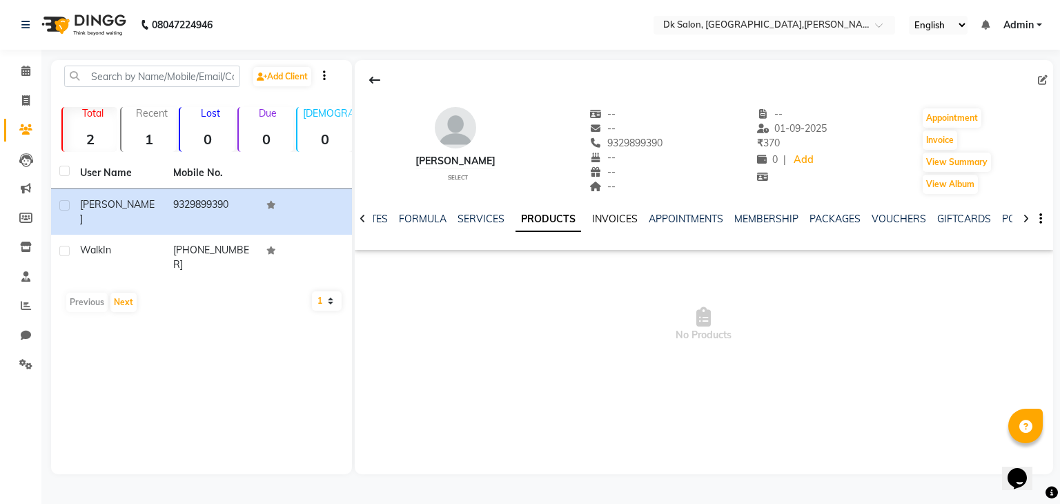
click at [599, 217] on link "INVOICES" at bounding box center [615, 219] width 46 height 12
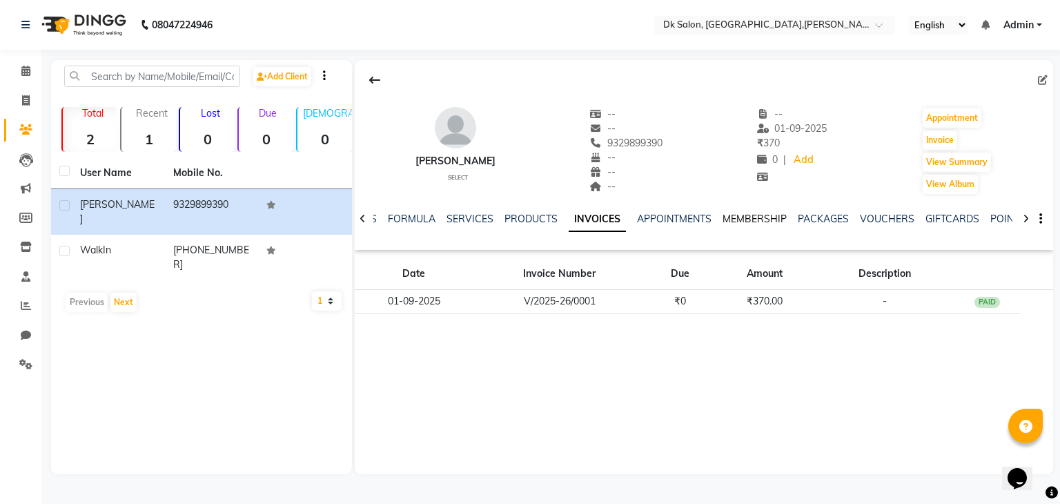
click at [757, 217] on link "MEMBERSHIP" at bounding box center [755, 219] width 64 height 12
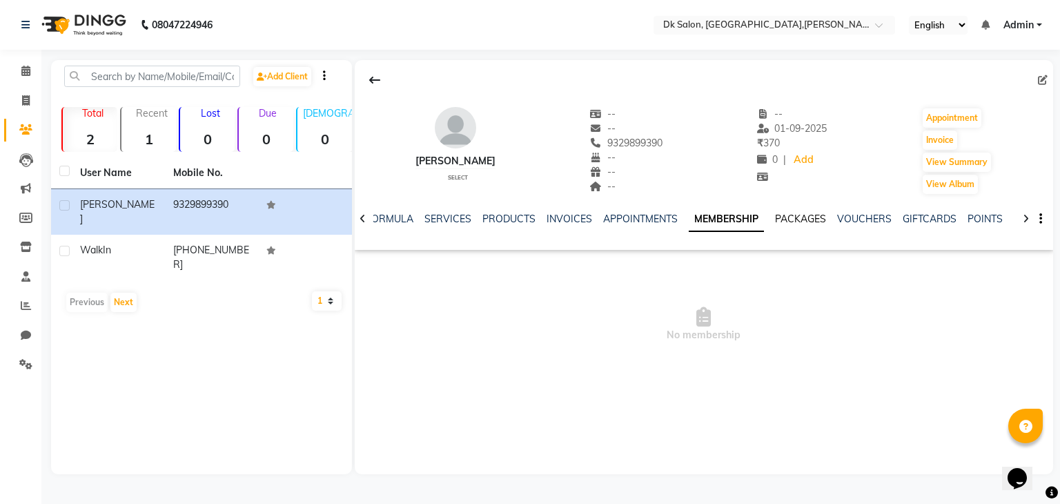
click at [795, 213] on link "PACKAGES" at bounding box center [800, 219] width 51 height 12
click at [360, 217] on icon at bounding box center [363, 219] width 6 height 10
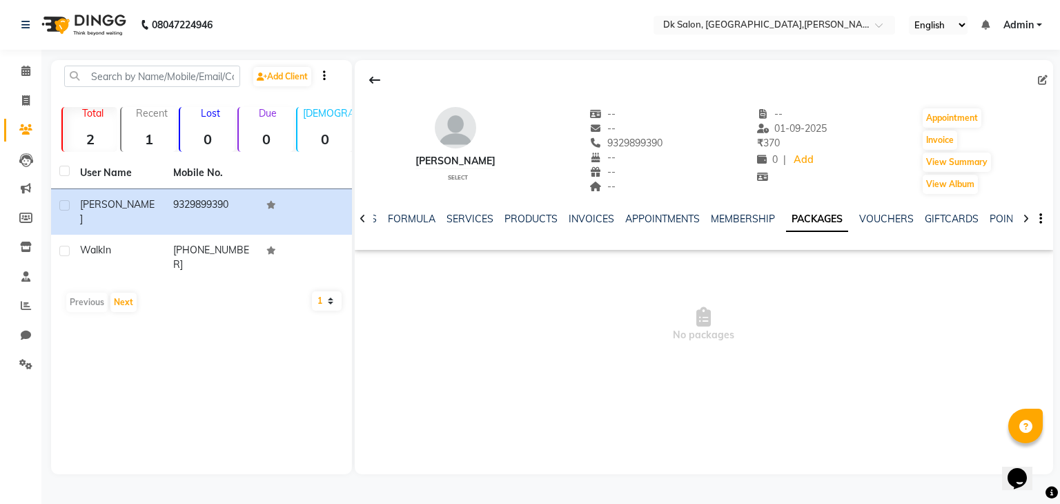
click at [360, 217] on icon at bounding box center [363, 219] width 6 height 10
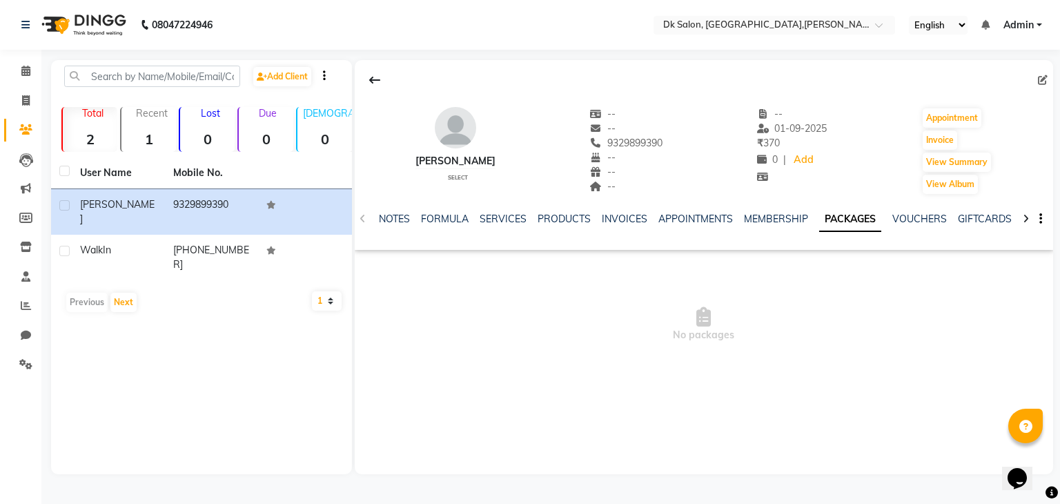
click at [359, 217] on div "NOTES FORMULA SERVICES PRODUCTS INVOICES APPOINTMENTS MEMBERSHIP PACKAGES VOUCH…" at bounding box center [704, 219] width 699 height 48
click at [25, 315] on link "Reports" at bounding box center [20, 306] width 33 height 23
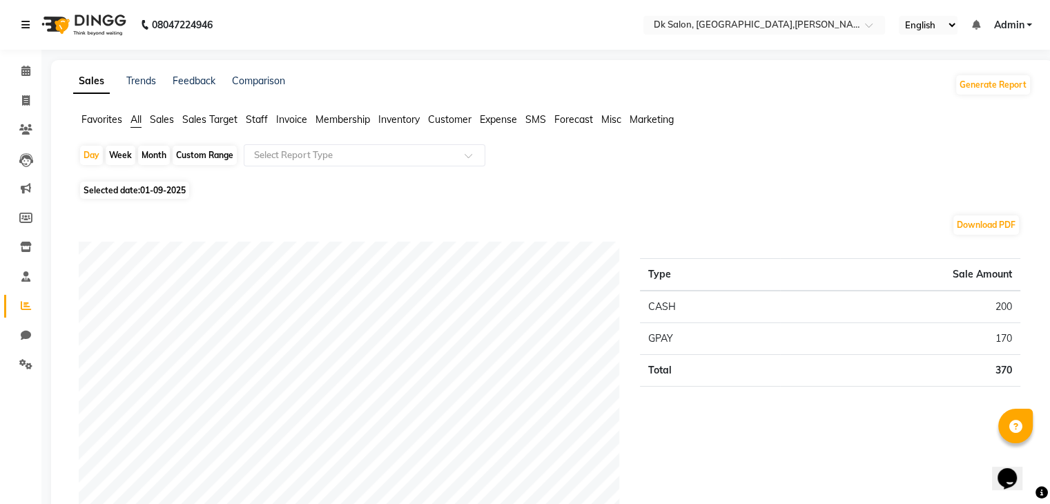
click at [23, 26] on icon at bounding box center [25, 25] width 8 height 10
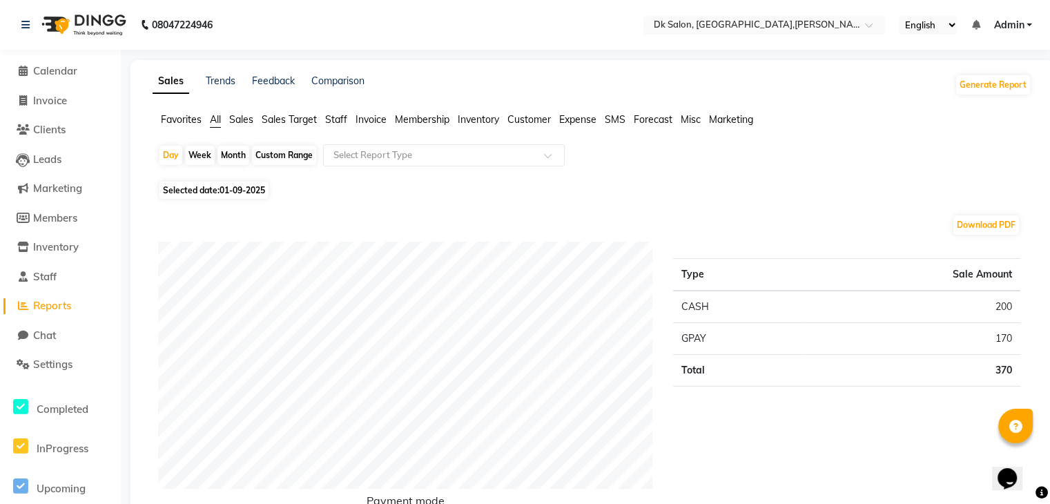
click at [184, 214] on div "Download PDF" at bounding box center [589, 225] width 862 height 22
drag, startPoint x: 219, startPoint y: 27, endPoint x: 153, endPoint y: 23, distance: 67.1
click at [153, 23] on div "08047224946 Need Help? Call us on 08047224946" at bounding box center [117, 25] width 212 height 39
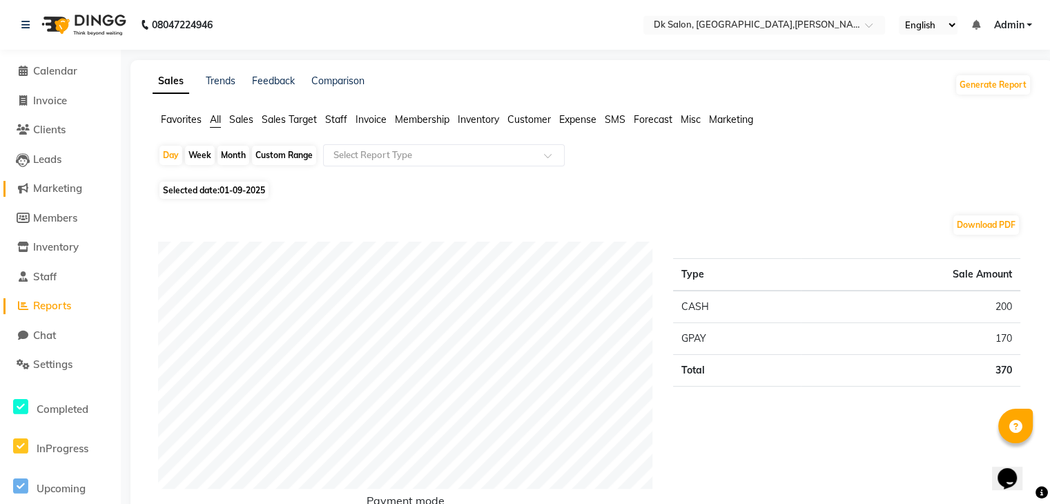
click at [42, 190] on span "Marketing" at bounding box center [57, 188] width 49 height 13
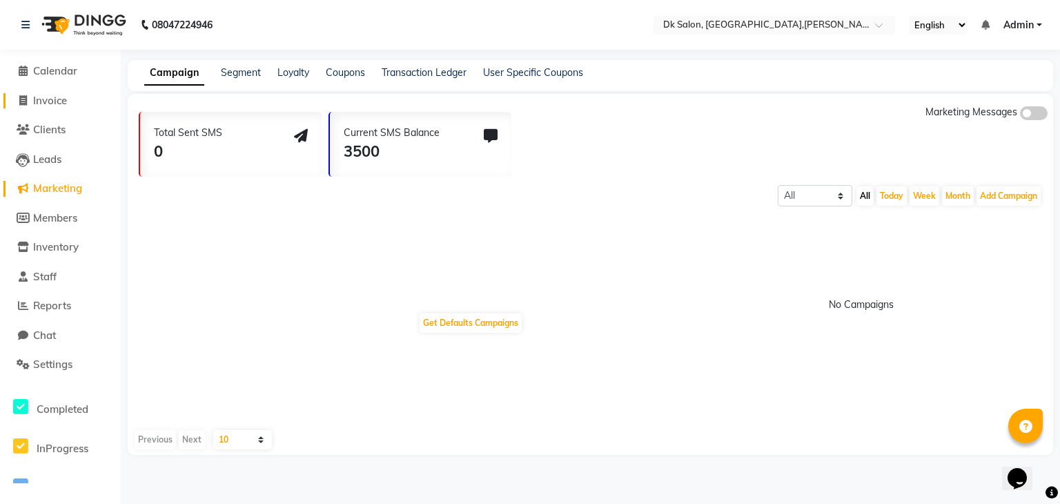
click at [30, 102] on span at bounding box center [22, 101] width 21 height 16
select select "service"
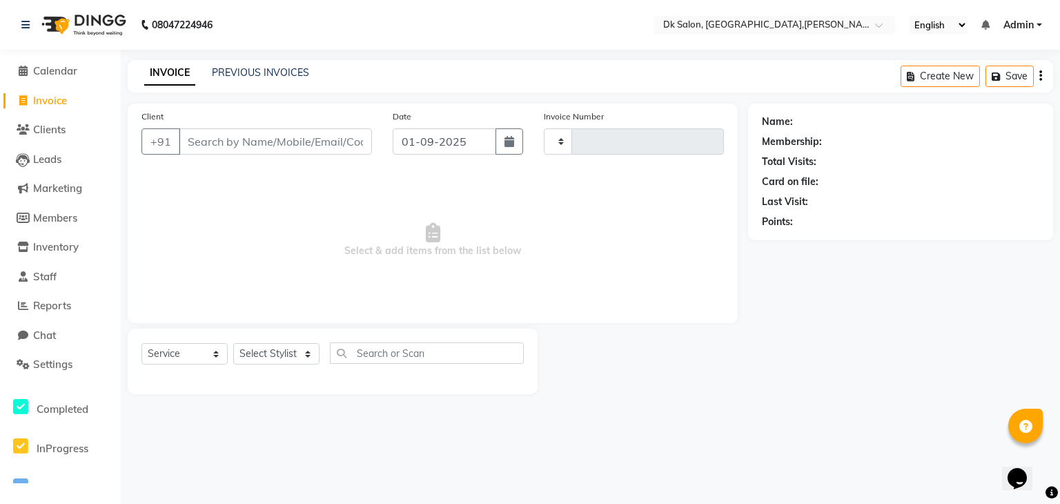
type input "0002"
select select "8913"
click at [19, 28] on div "08047224946" at bounding box center [117, 25] width 212 height 39
click at [22, 23] on icon at bounding box center [25, 25] width 8 height 10
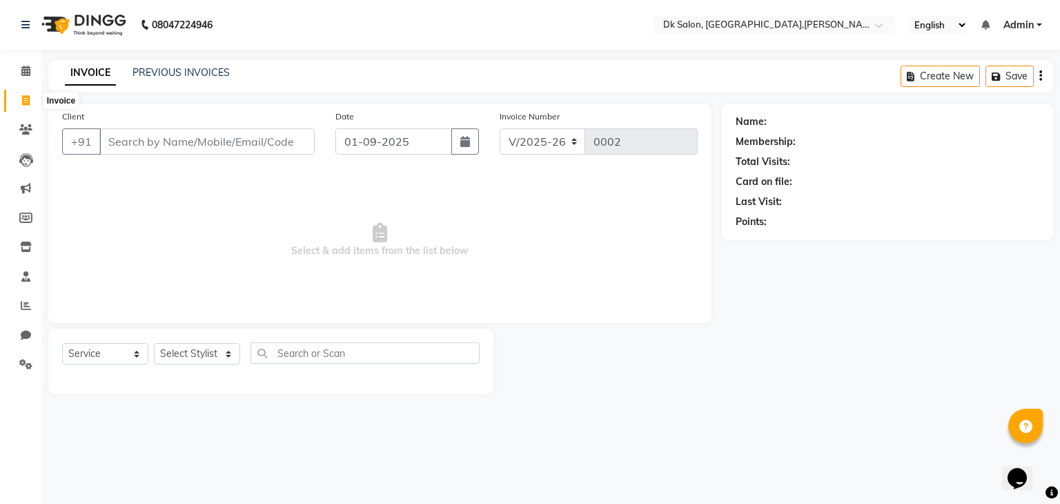
click at [22, 102] on icon at bounding box center [26, 100] width 8 height 10
select select "service"
type input "0002"
select select "8913"
click at [193, 75] on link "PREVIOUS INVOICES" at bounding box center [181, 72] width 97 height 12
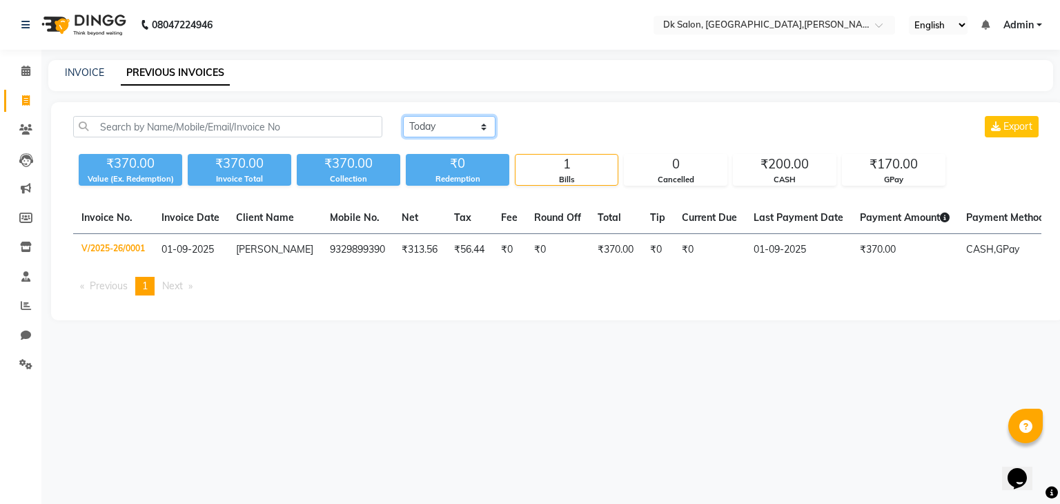
click at [458, 128] on select "Today Yesterday Custom Range" at bounding box center [449, 126] width 92 height 21
click at [599, 113] on div "Today Yesterday Custom Range Export ₹370.00 Value (Ex. Redemption) ₹370.00 Invo…" at bounding box center [557, 211] width 1013 height 218
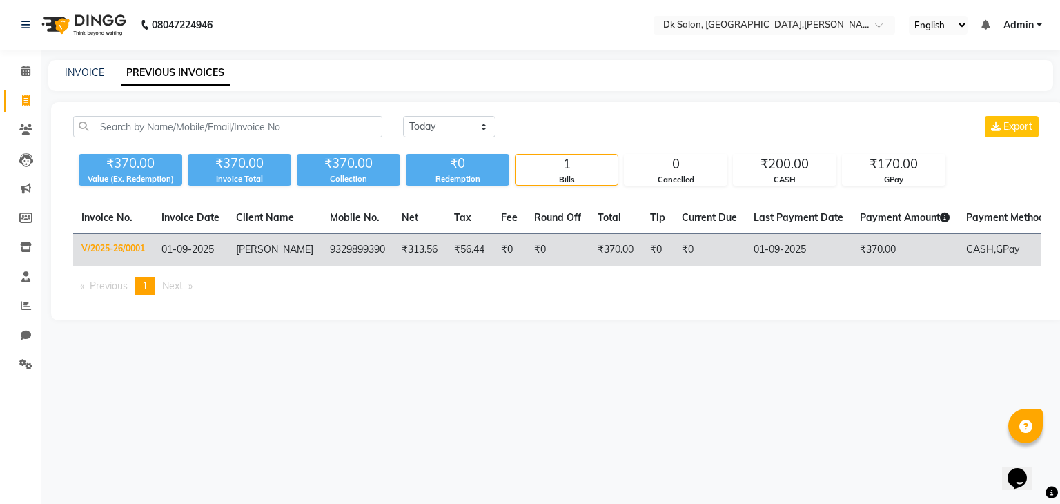
click at [469, 257] on td "₹56.44" at bounding box center [469, 250] width 47 height 32
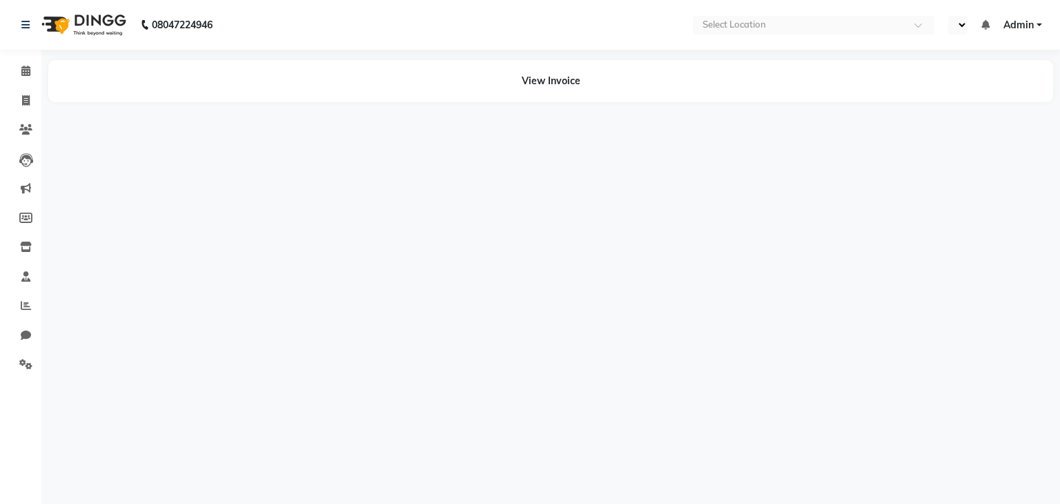
select select "en"
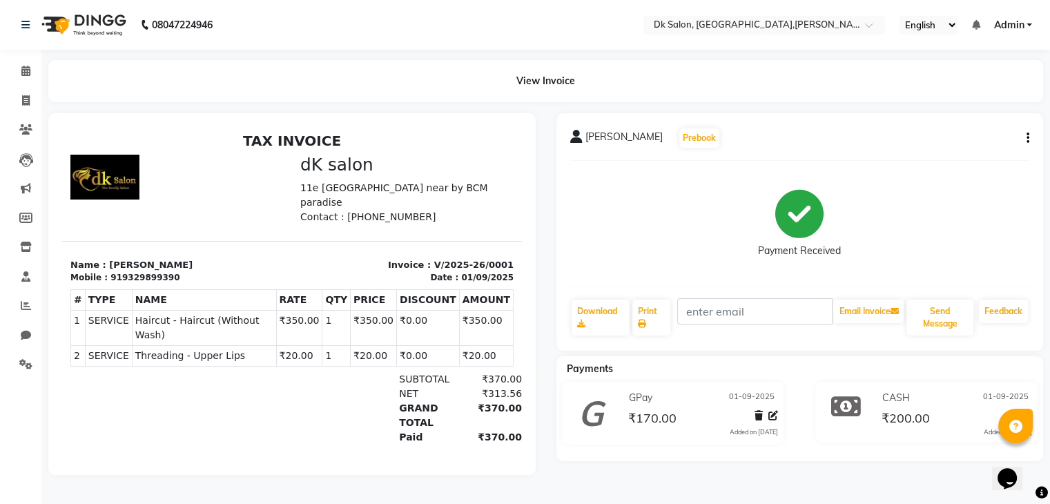
click at [1027, 139] on icon "button" at bounding box center [1027, 138] width 3 height 1
click at [933, 105] on div "Cancel Invoice" at bounding box center [958, 103] width 95 height 17
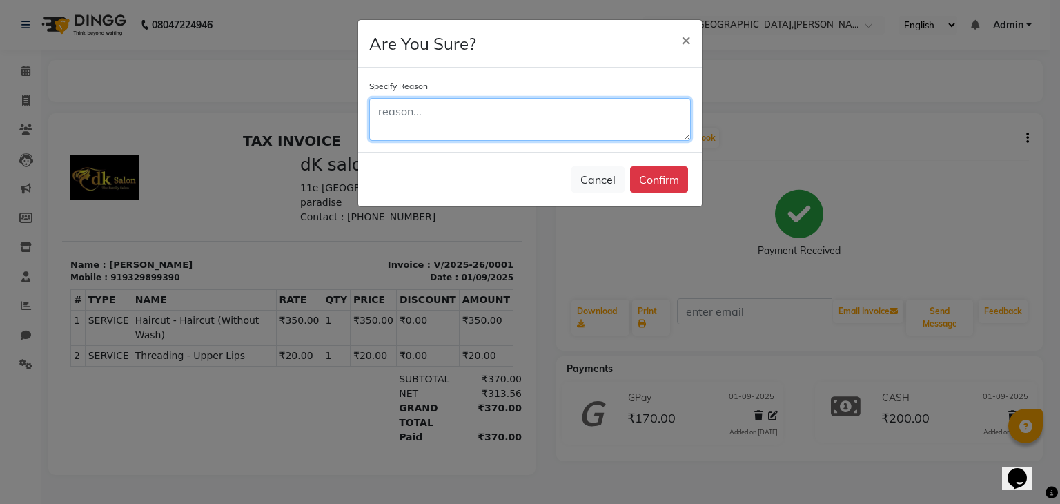
click at [509, 113] on textarea at bounding box center [530, 119] width 322 height 43
type textarea "created for demo purpose"
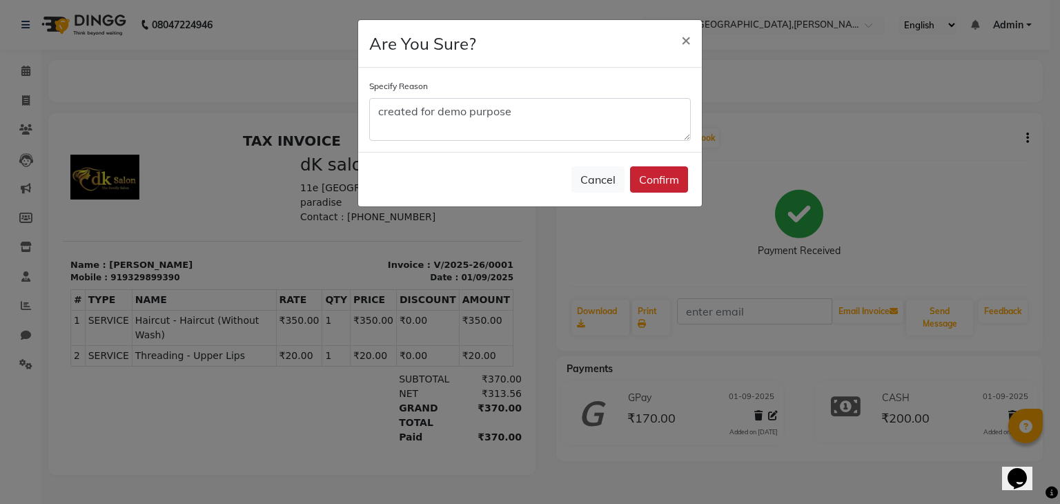
click at [657, 177] on button "Confirm" at bounding box center [659, 179] width 58 height 26
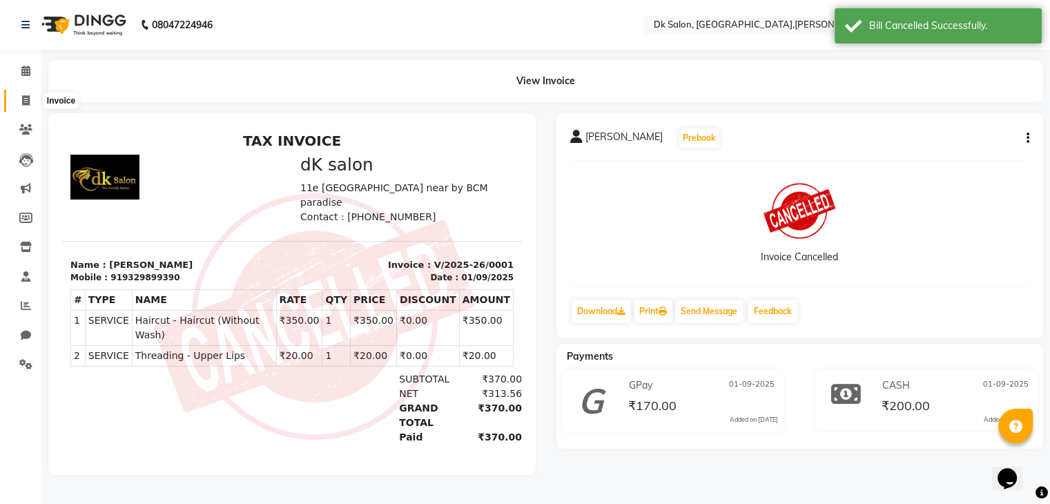
click at [23, 97] on icon at bounding box center [26, 100] width 8 height 10
select select "service"
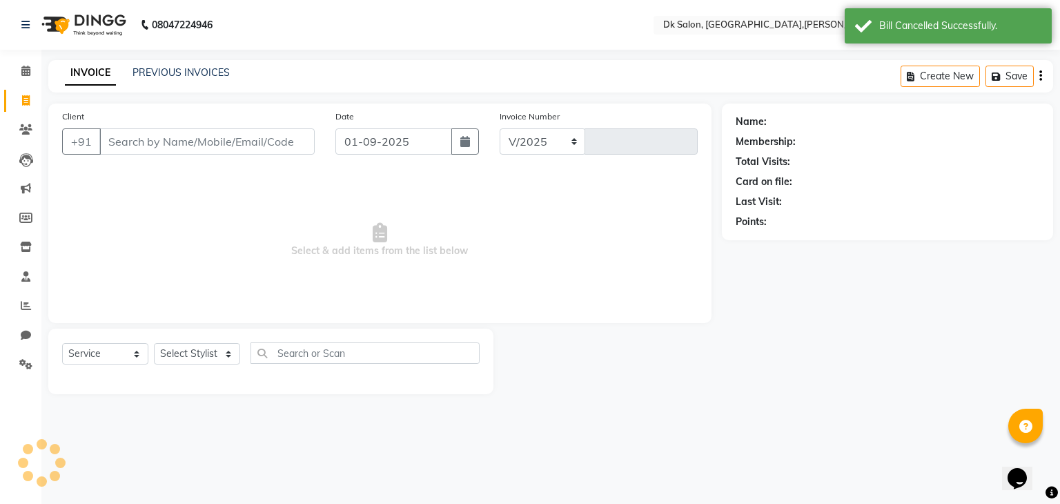
select select "8913"
type input "0002"
click at [156, 72] on link "PREVIOUS INVOICES" at bounding box center [181, 72] width 97 height 12
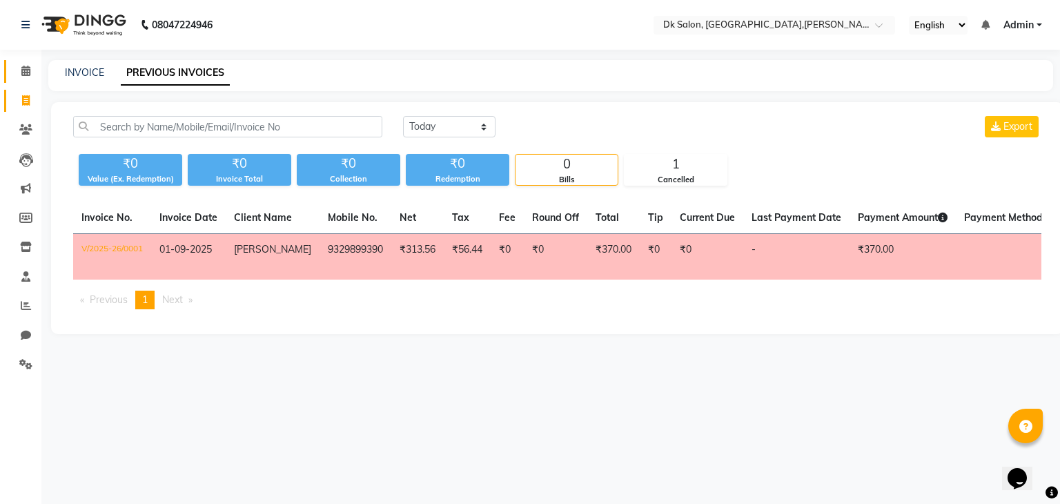
click at [30, 62] on link "Calendar" at bounding box center [20, 71] width 33 height 23
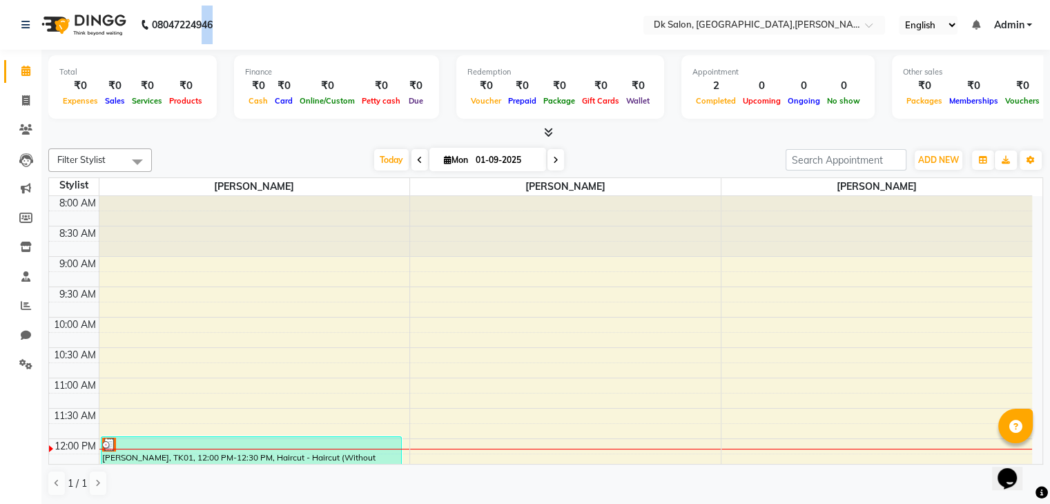
drag, startPoint x: 207, startPoint y: 28, endPoint x: 248, endPoint y: -60, distance: 96.7
click at [248, 0] on html "08047224946 Select Location × Dk Salon, Bcm Square,tulshi Nagar English ENGLISH…" at bounding box center [525, 252] width 1050 height 504
click at [25, 99] on icon at bounding box center [26, 100] width 8 height 10
select select "service"
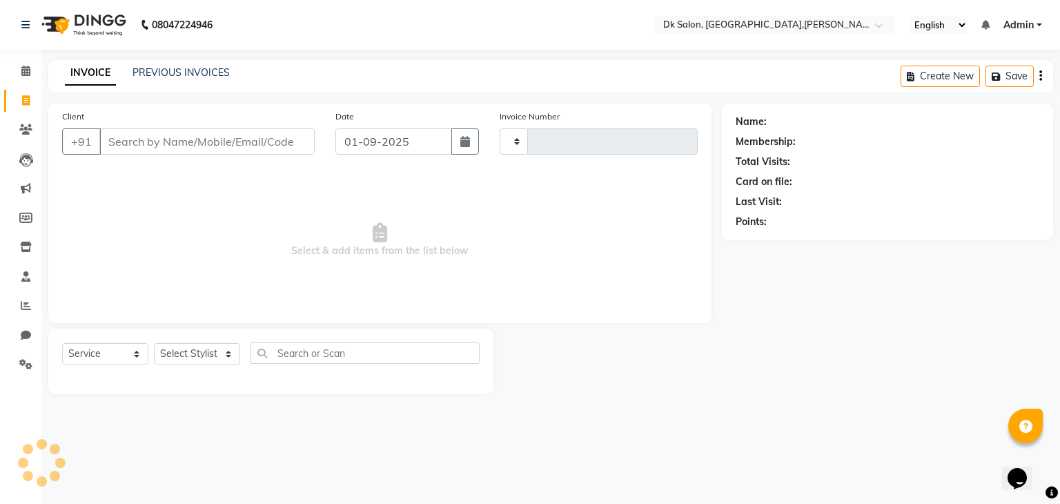
type input "0002"
select select "8913"
click at [22, 23] on icon at bounding box center [25, 25] width 8 height 10
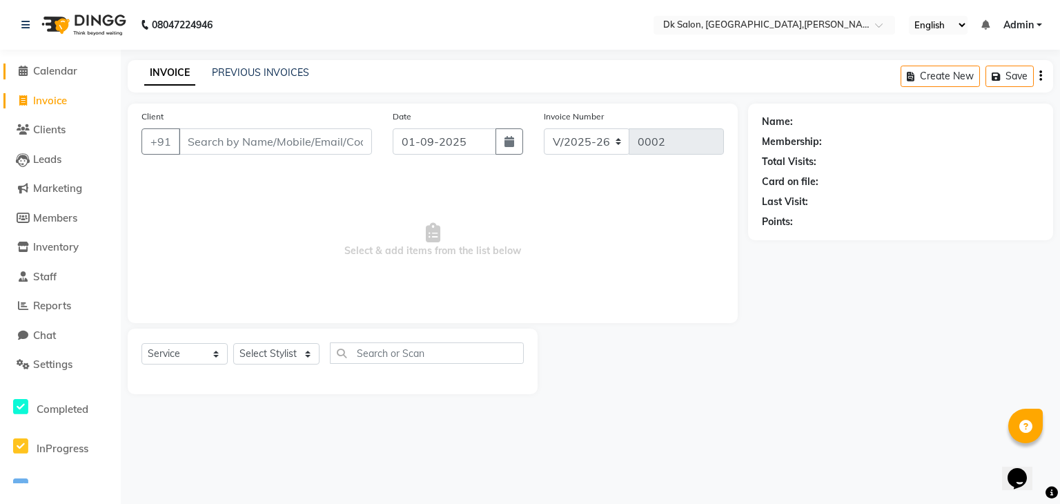
click at [22, 67] on icon at bounding box center [23, 71] width 9 height 10
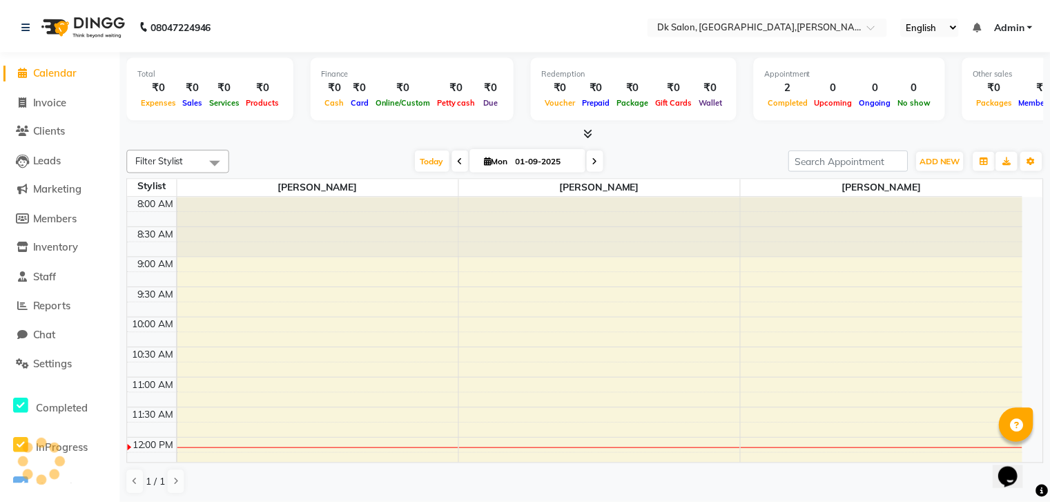
scroll to position [242, 0]
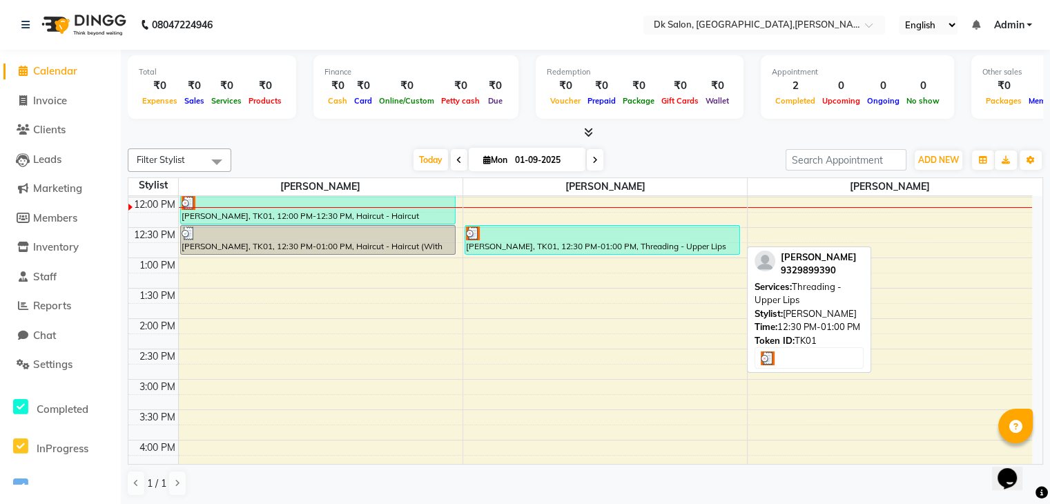
click at [531, 241] on div "Anchal upadhyay, TK01, 12:30 PM-01:00 PM, Threading - Upper Lips" at bounding box center [602, 240] width 274 height 28
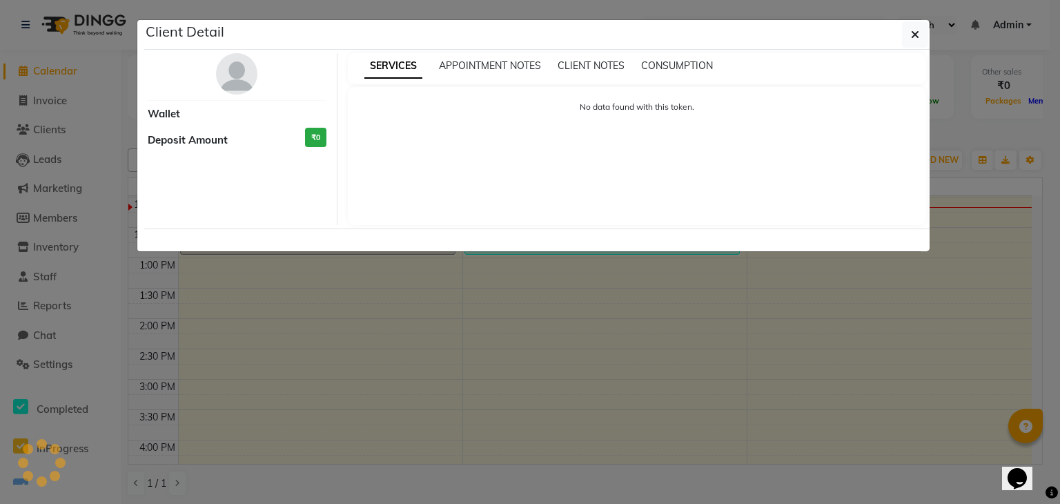
select select "3"
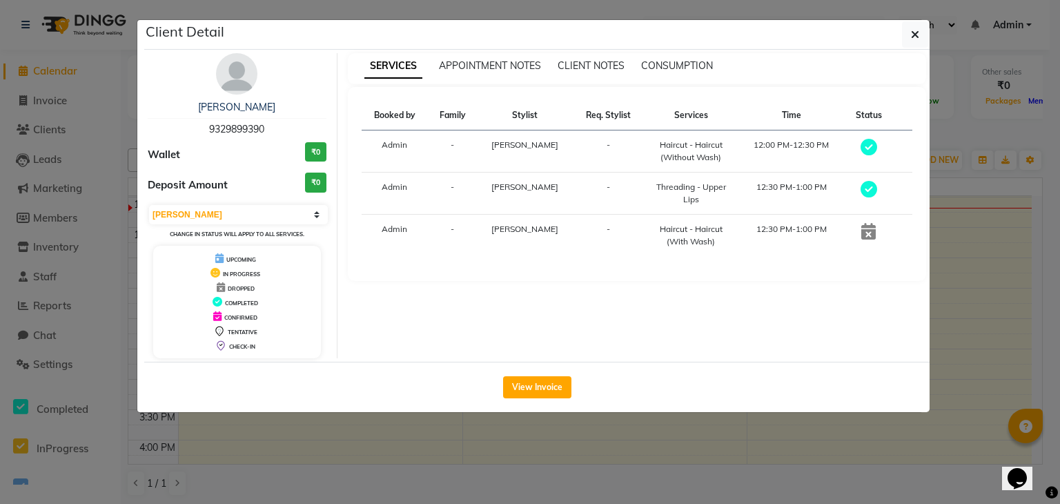
click at [867, 233] on icon at bounding box center [868, 231] width 14 height 17
click at [864, 227] on icon at bounding box center [868, 231] width 14 height 17
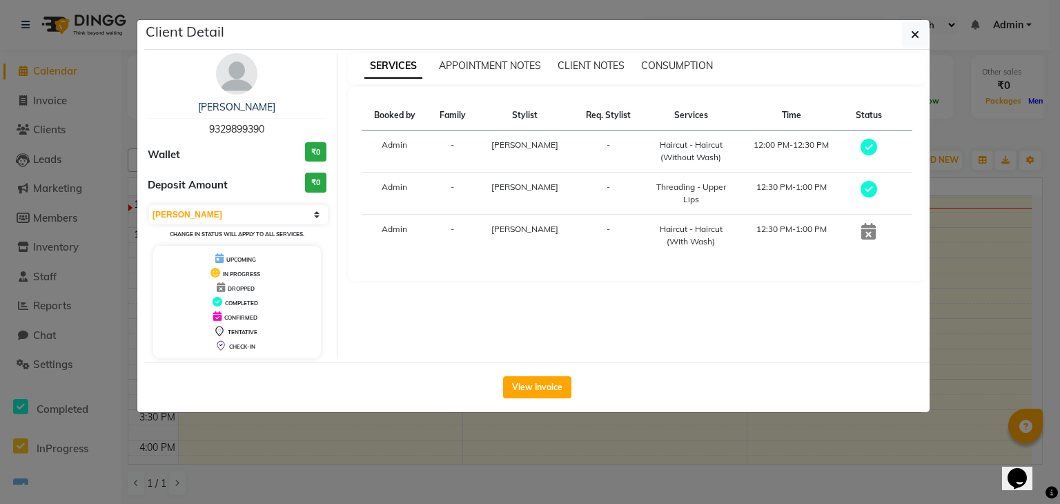
click at [864, 187] on icon at bounding box center [869, 189] width 17 height 17
click at [914, 34] on icon "button" at bounding box center [915, 34] width 8 height 11
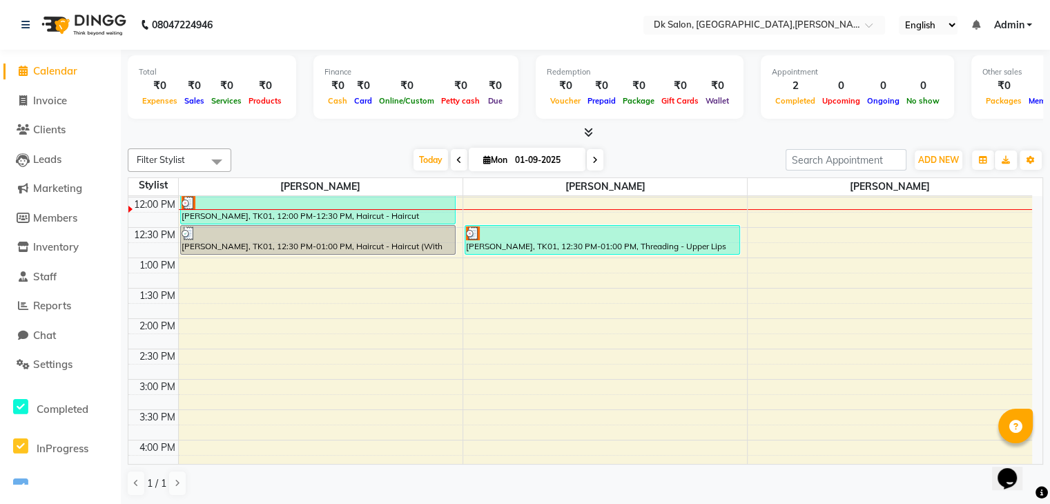
click at [788, 95] on div "Completed" at bounding box center [795, 100] width 47 height 14
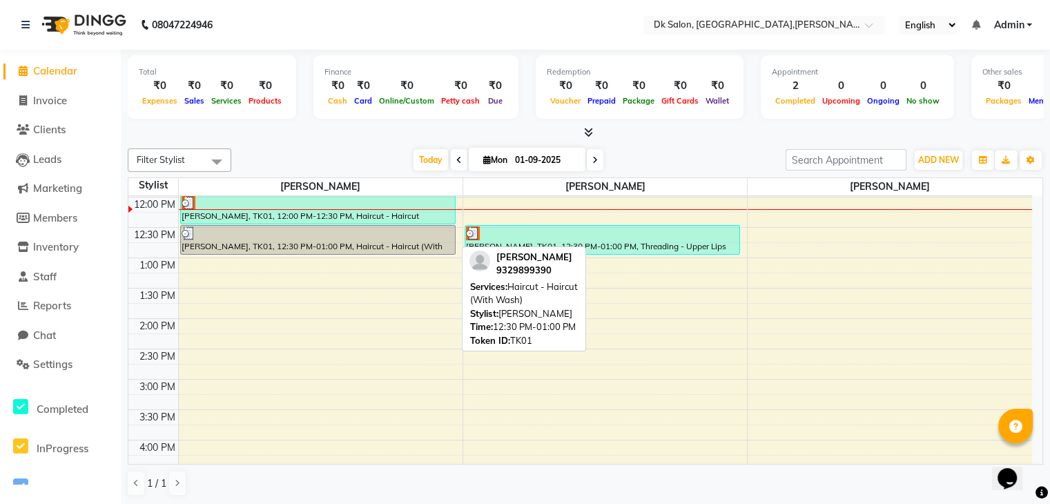
click at [404, 235] on div at bounding box center [318, 233] width 273 height 14
select select "3"
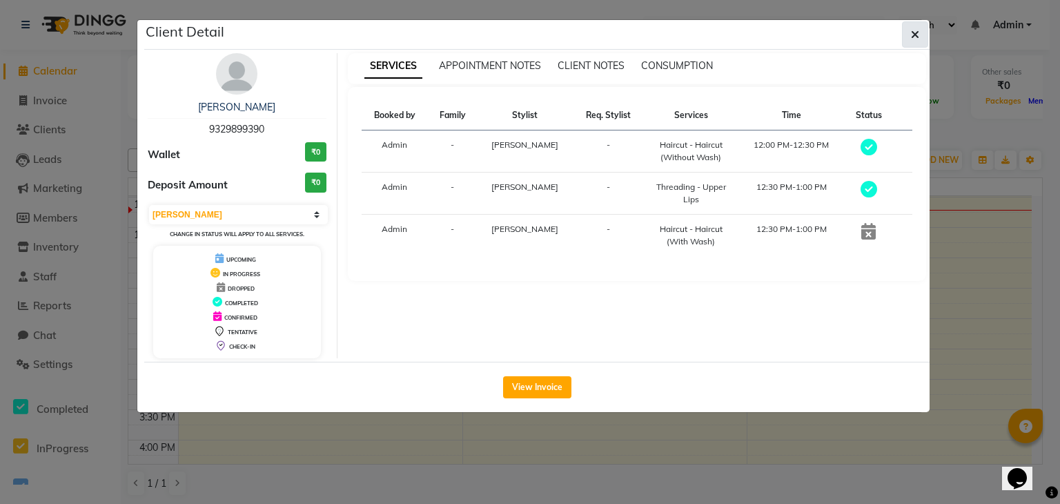
click at [917, 39] on icon "button" at bounding box center [915, 34] width 8 height 11
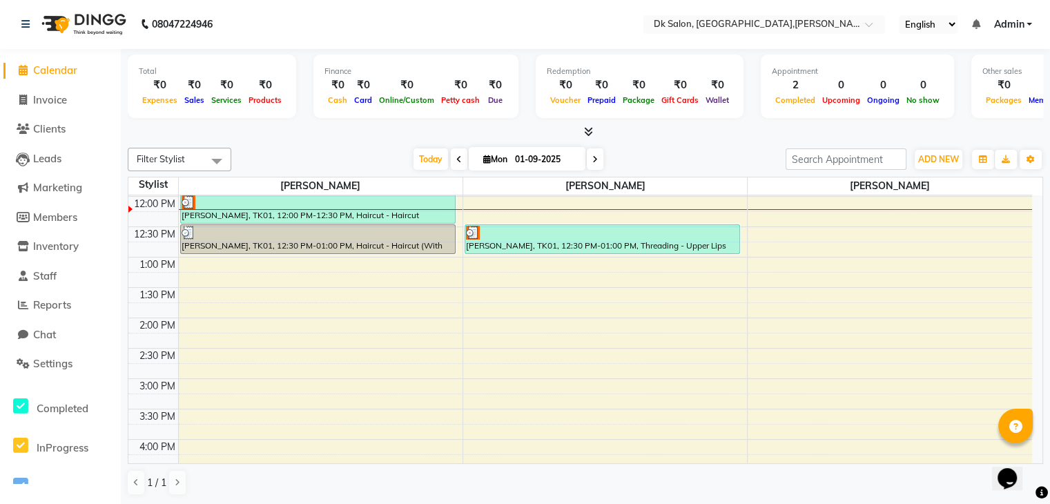
scroll to position [1, 0]
click at [953, 20] on select "English ENGLISH Español العربية मराठी हिंदी ગુજરાતી தமிழ் 中文" at bounding box center [928, 24] width 59 height 19
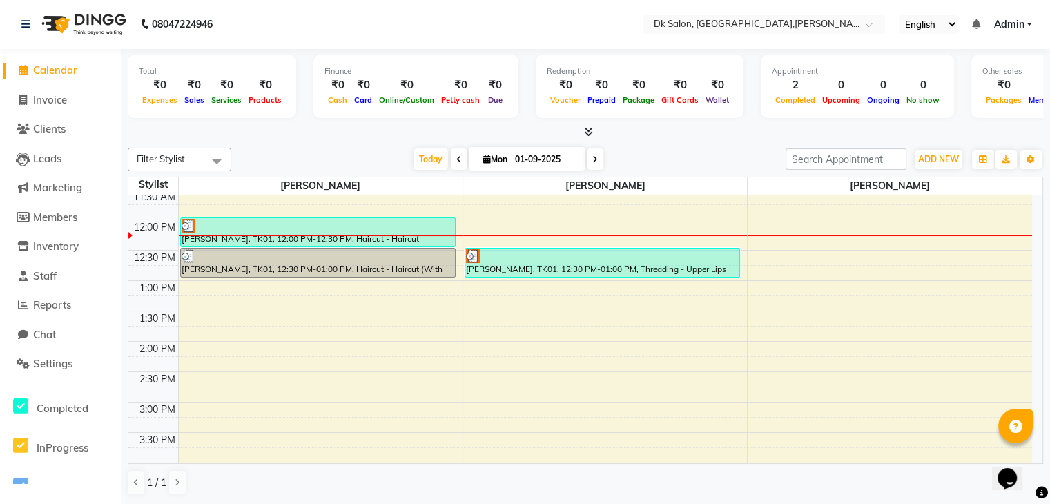
scroll to position [219, 0]
